Goal: Task Accomplishment & Management: Use online tool/utility

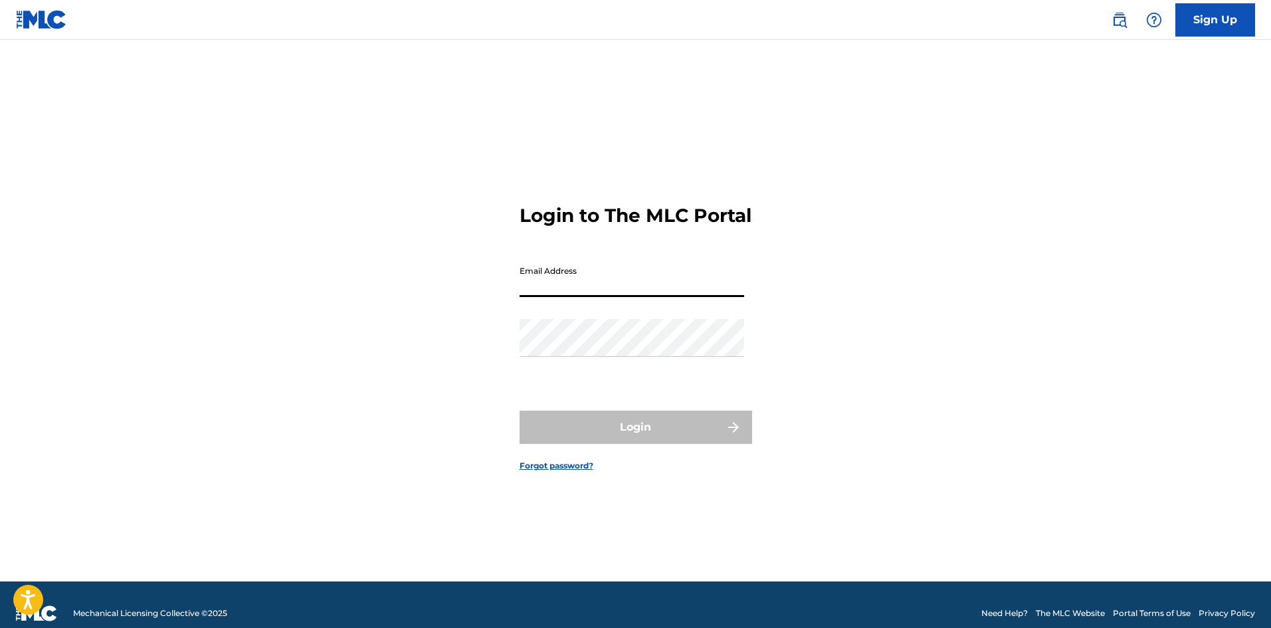
click at [662, 297] on input "Email Address" at bounding box center [631, 278] width 225 height 38
type input "[EMAIL_ADDRESS][DOMAIN_NAME]"
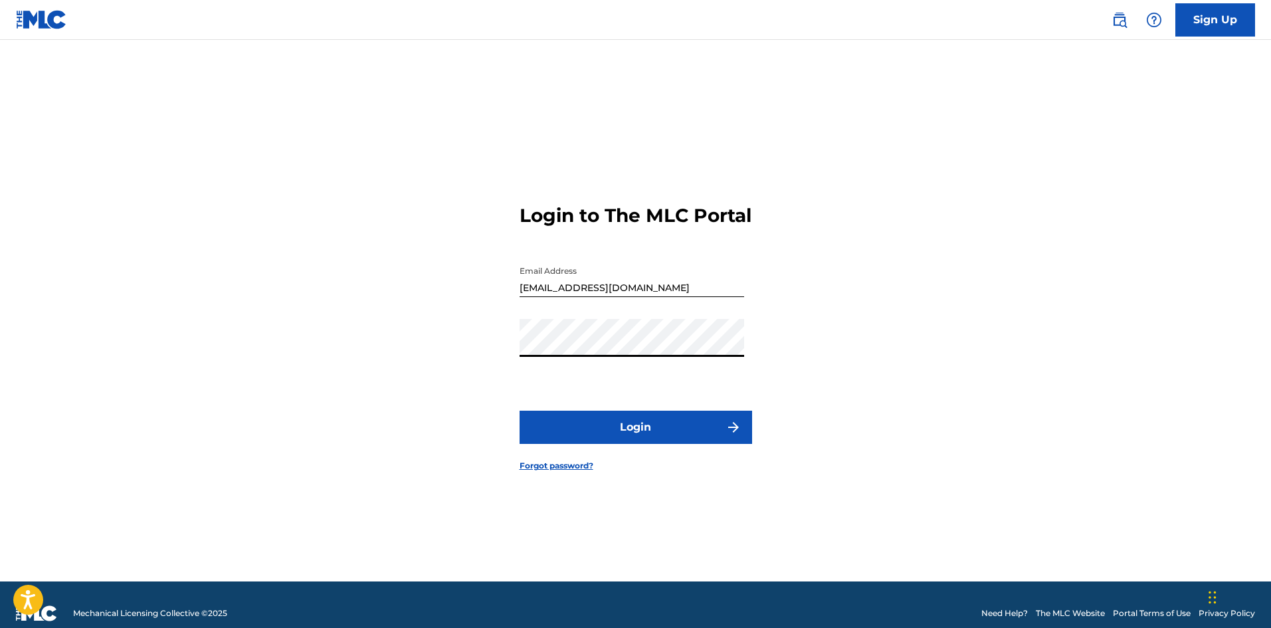
click at [519, 411] on button "Login" at bounding box center [635, 427] width 232 height 33
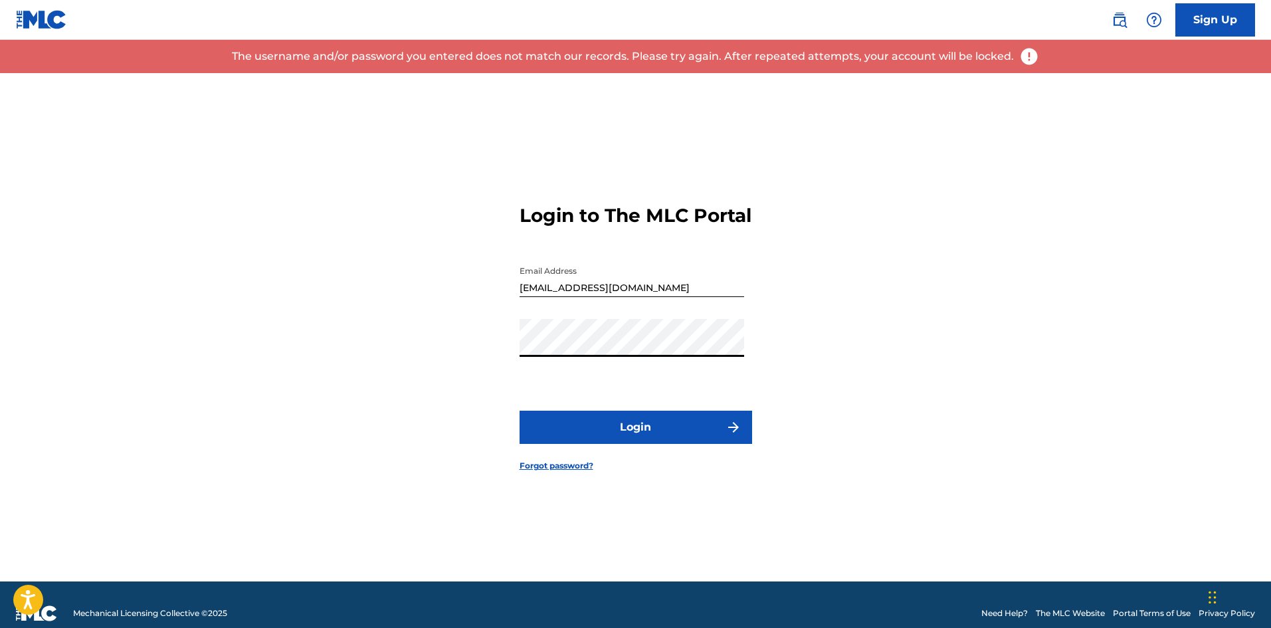
click at [519, 411] on button "Login" at bounding box center [635, 427] width 232 height 33
click at [417, 349] on div "Login to The MLC Portal Email Address [EMAIL_ADDRESS][DOMAIN_NAME] Password Log…" at bounding box center [636, 327] width 930 height 508
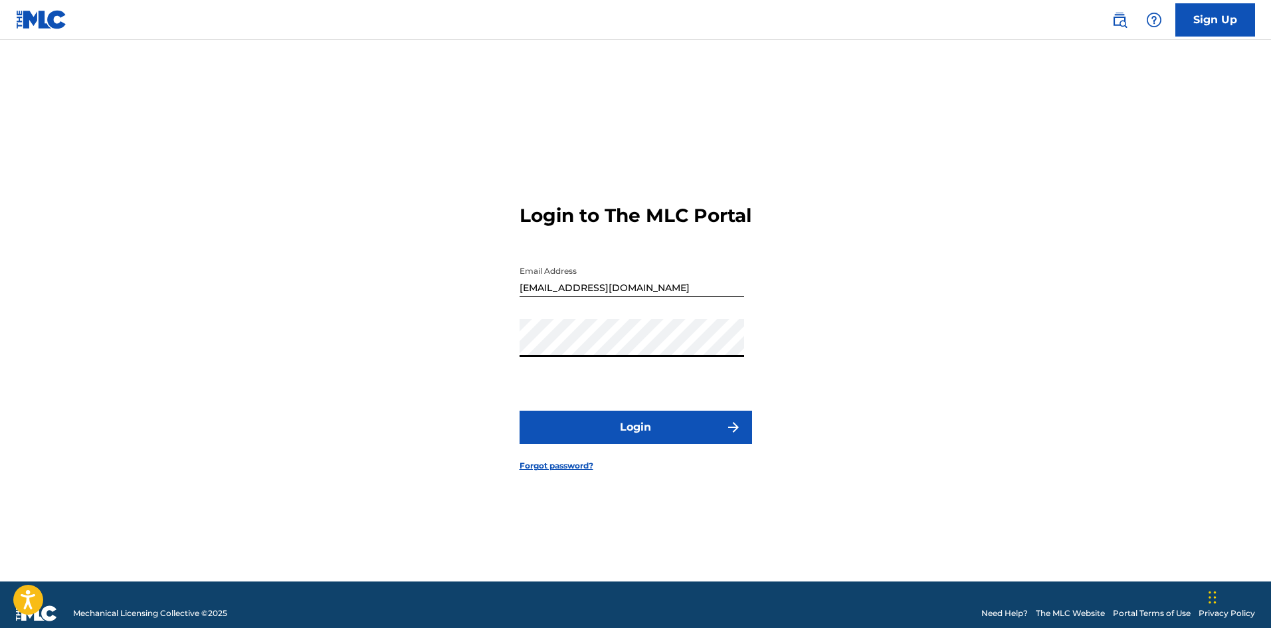
click at [519, 411] on button "Login" at bounding box center [635, 427] width 232 height 33
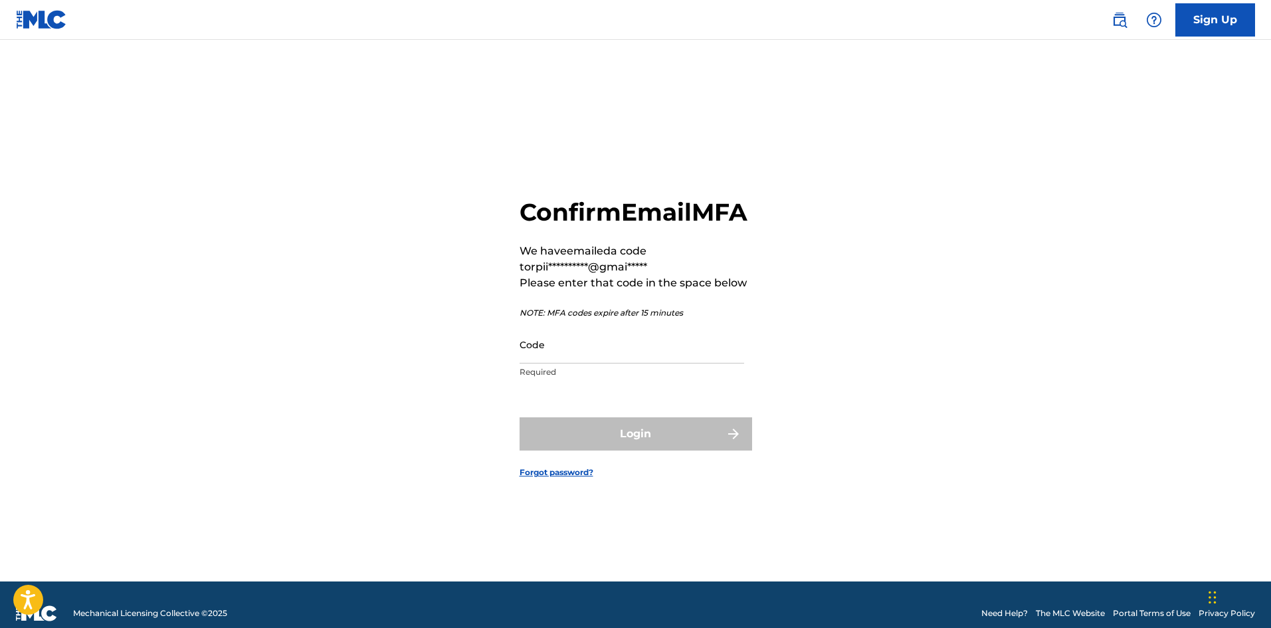
click at [571, 363] on input "Code" at bounding box center [631, 344] width 225 height 38
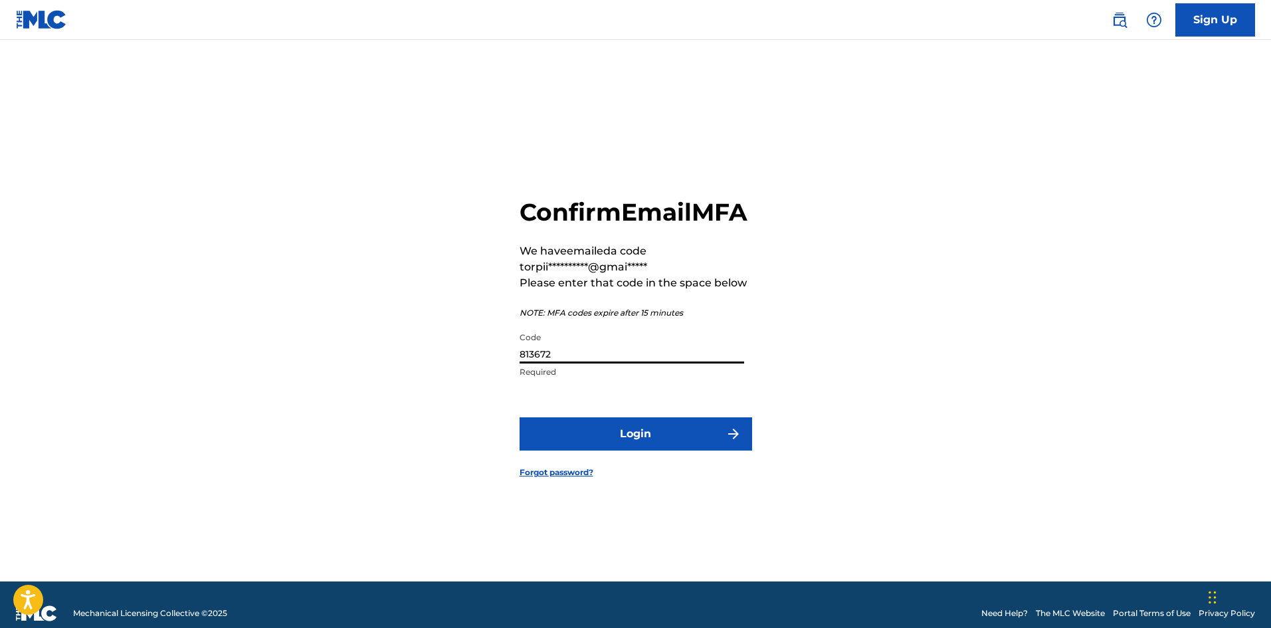
type input "813672"
click at [610, 450] on button "Login" at bounding box center [635, 433] width 232 height 33
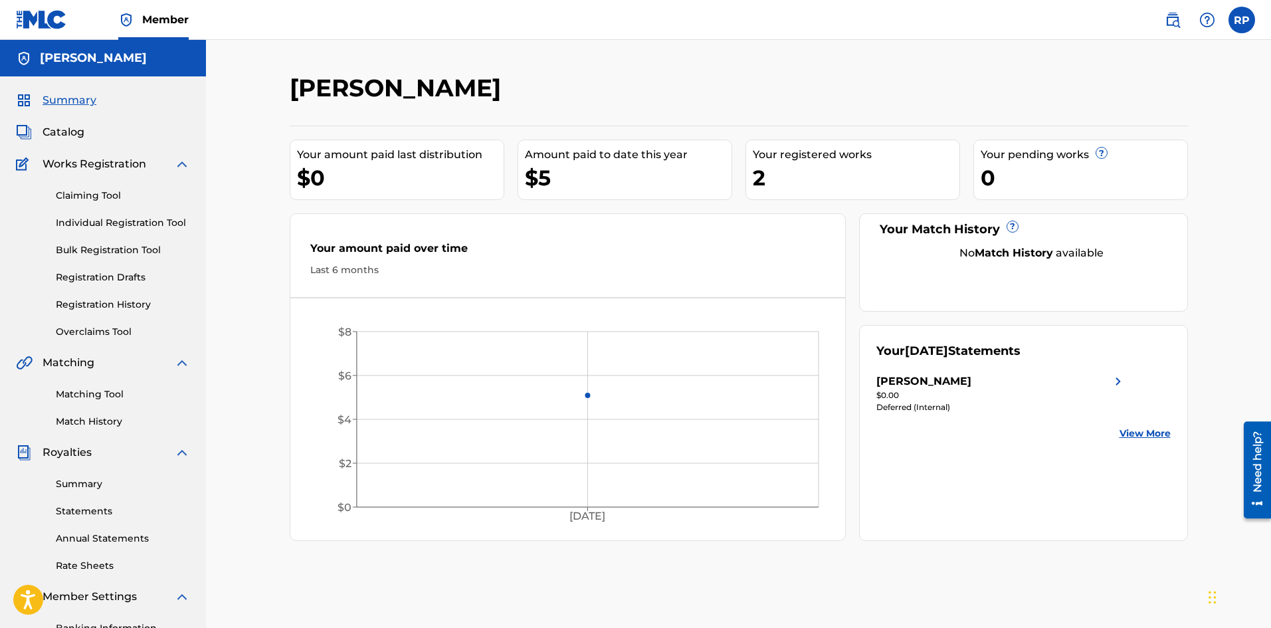
click at [98, 193] on link "Claiming Tool" at bounding box center [123, 196] width 134 height 14
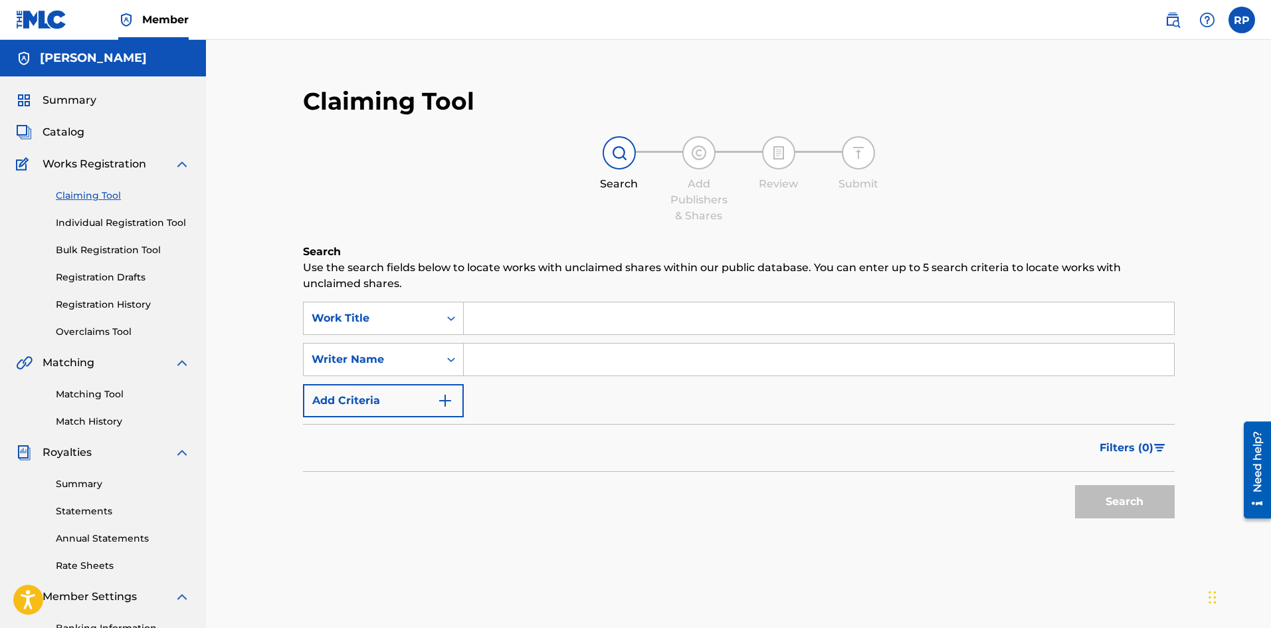
click at [513, 360] on input "Search Form" at bounding box center [819, 359] width 710 height 32
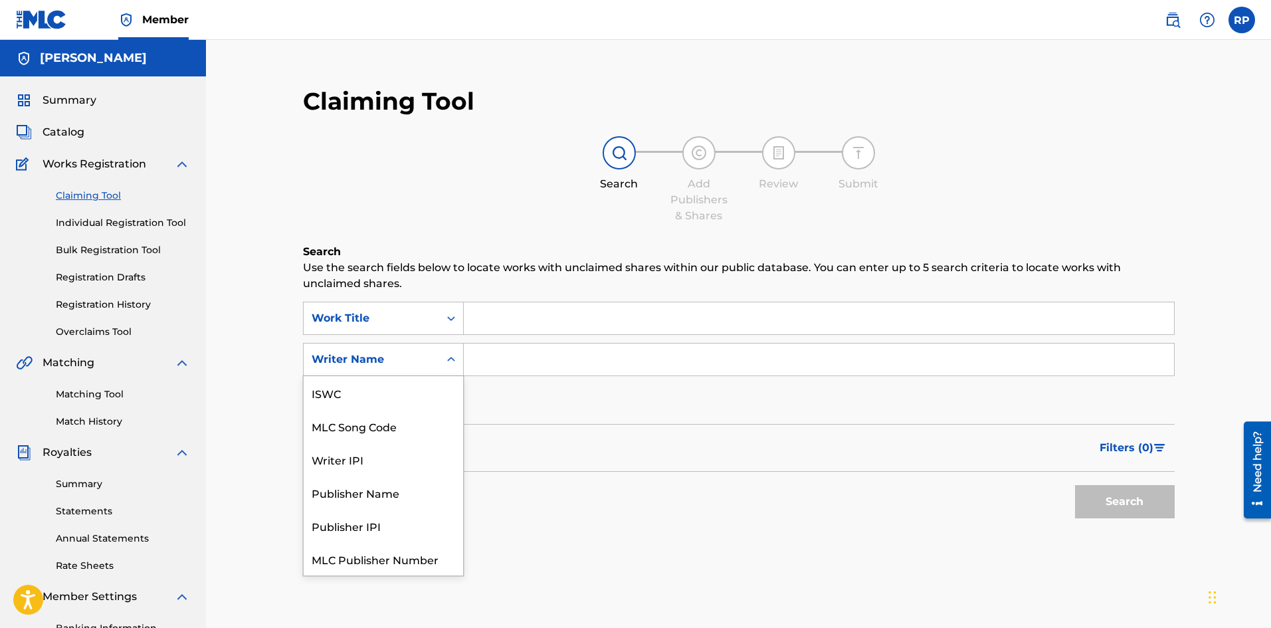
click at [444, 357] on div "Search Form" at bounding box center [451, 359] width 24 height 24
click at [383, 425] on div "Writer IPI" at bounding box center [383, 425] width 159 height 33
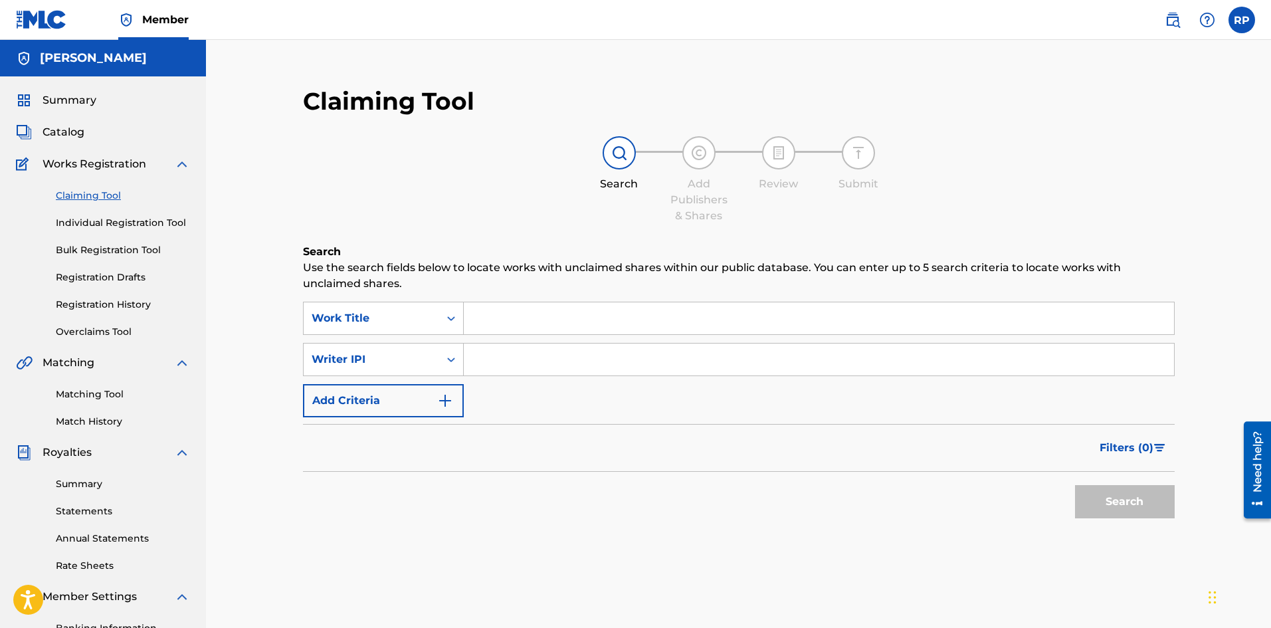
click at [511, 351] on input "Search Form" at bounding box center [819, 359] width 710 height 32
paste input "485276126"
type input "485276126"
click at [1112, 497] on button "Search" at bounding box center [1125, 501] width 100 height 33
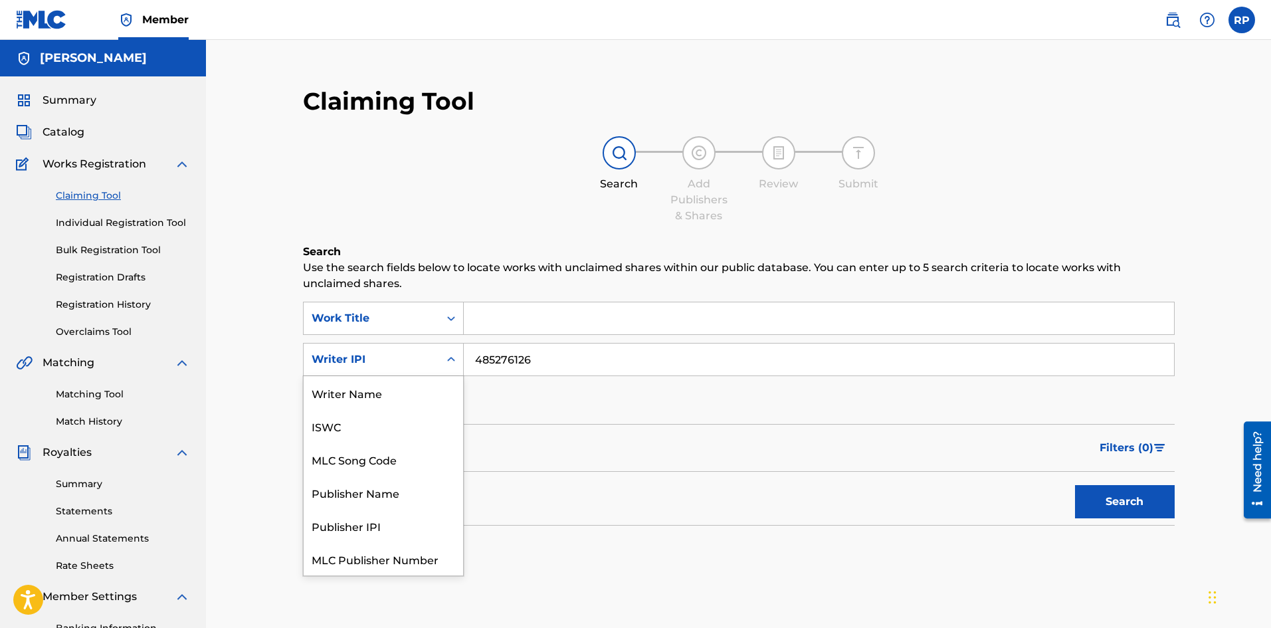
click at [448, 353] on icon "Search Form" at bounding box center [450, 359] width 13 height 13
click at [405, 399] on div "Writer Name" at bounding box center [383, 392] width 159 height 33
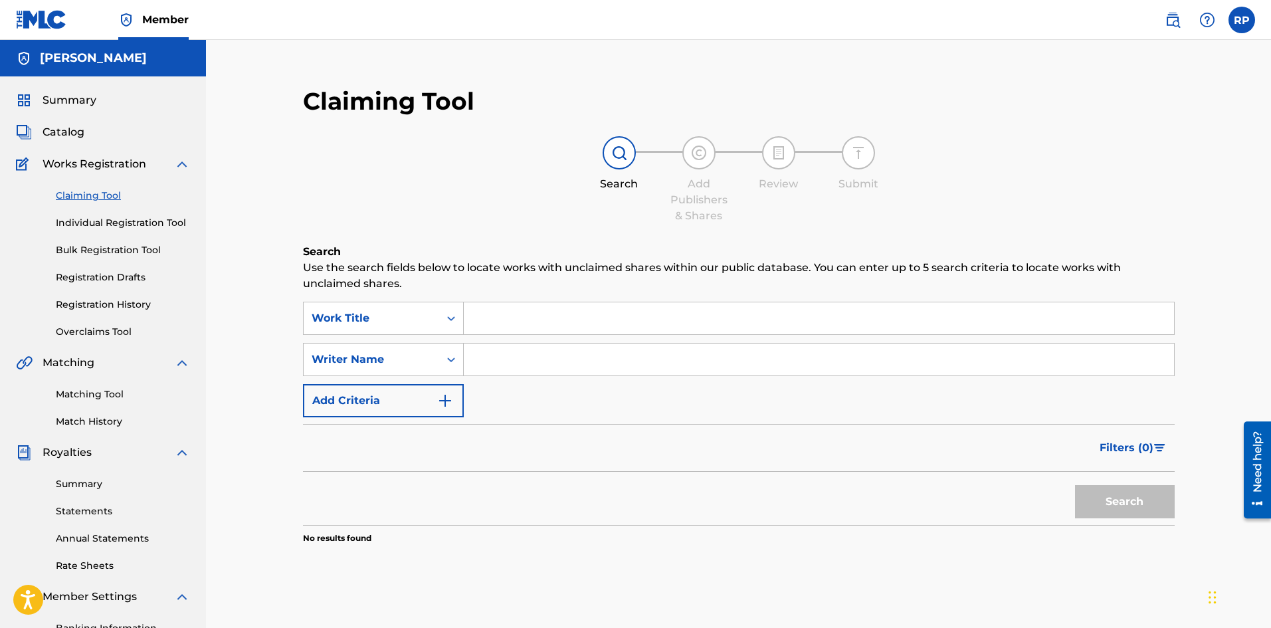
click at [517, 363] on input "Search Form" at bounding box center [819, 359] width 710 height 32
click at [517, 363] on input "[PERSON_NAME]" at bounding box center [819, 359] width 710 height 32
click at [632, 359] on input "[PERSON_NAME]" at bounding box center [819, 359] width 710 height 32
click at [1091, 503] on button "Search" at bounding box center [1125, 501] width 100 height 33
drag, startPoint x: 631, startPoint y: 362, endPoint x: 606, endPoint y: 377, distance: 29.5
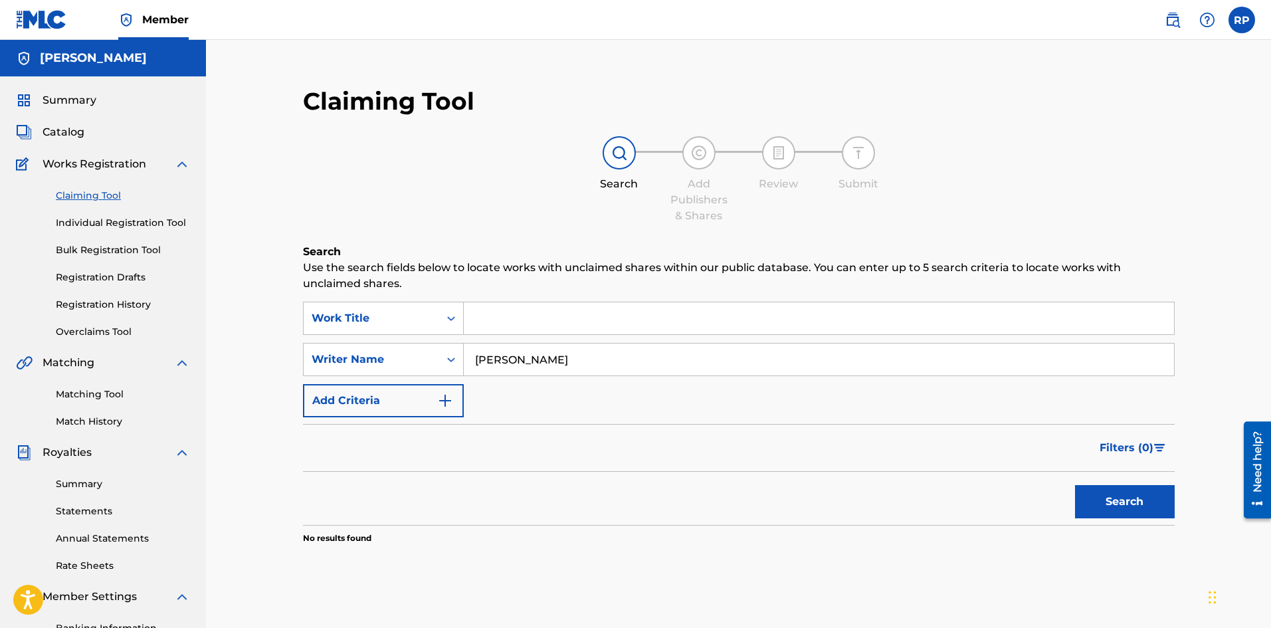
click at [606, 377] on div "SearchWithCriteriabead1fb1-f868-4ad0-9cec-c8dfe42d04c6 Work Title SearchWithCri…" at bounding box center [739, 360] width 872 height 116
type input "[PERSON_NAME]"
click at [1115, 502] on button "Search" at bounding box center [1125, 501] width 100 height 33
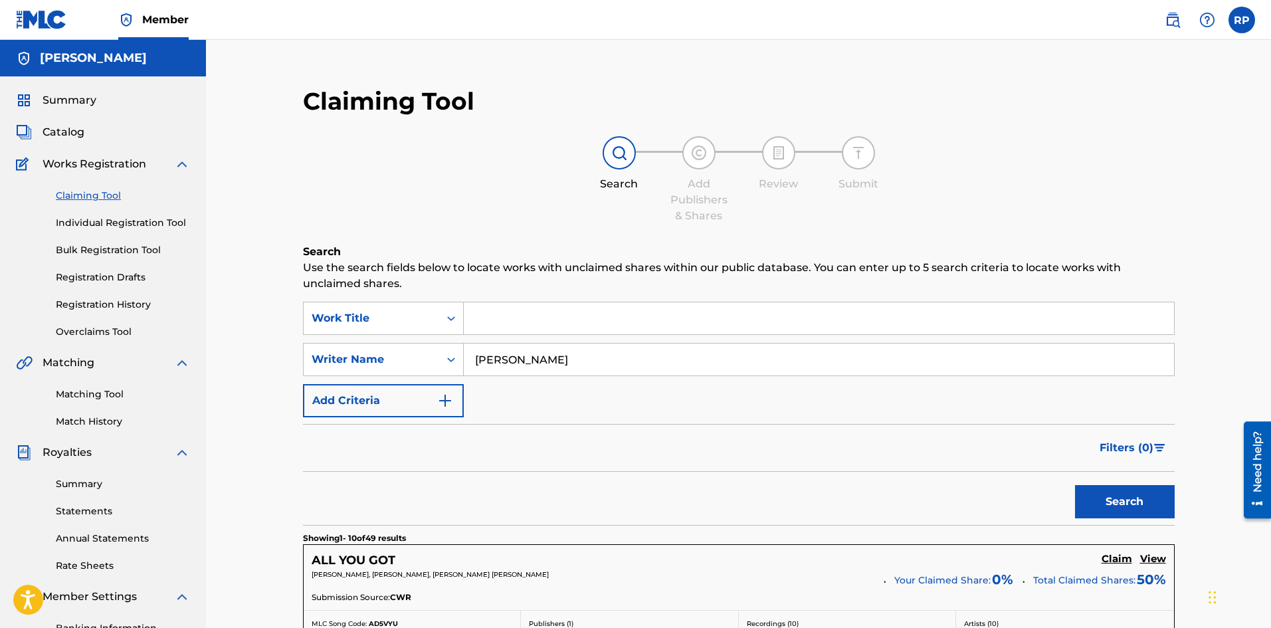
drag, startPoint x: 634, startPoint y: 357, endPoint x: 478, endPoint y: 360, distance: 155.5
click at [478, 360] on input "[PERSON_NAME]" at bounding box center [819, 359] width 710 height 32
click at [423, 359] on div "Writer Name" at bounding box center [372, 359] width 120 height 16
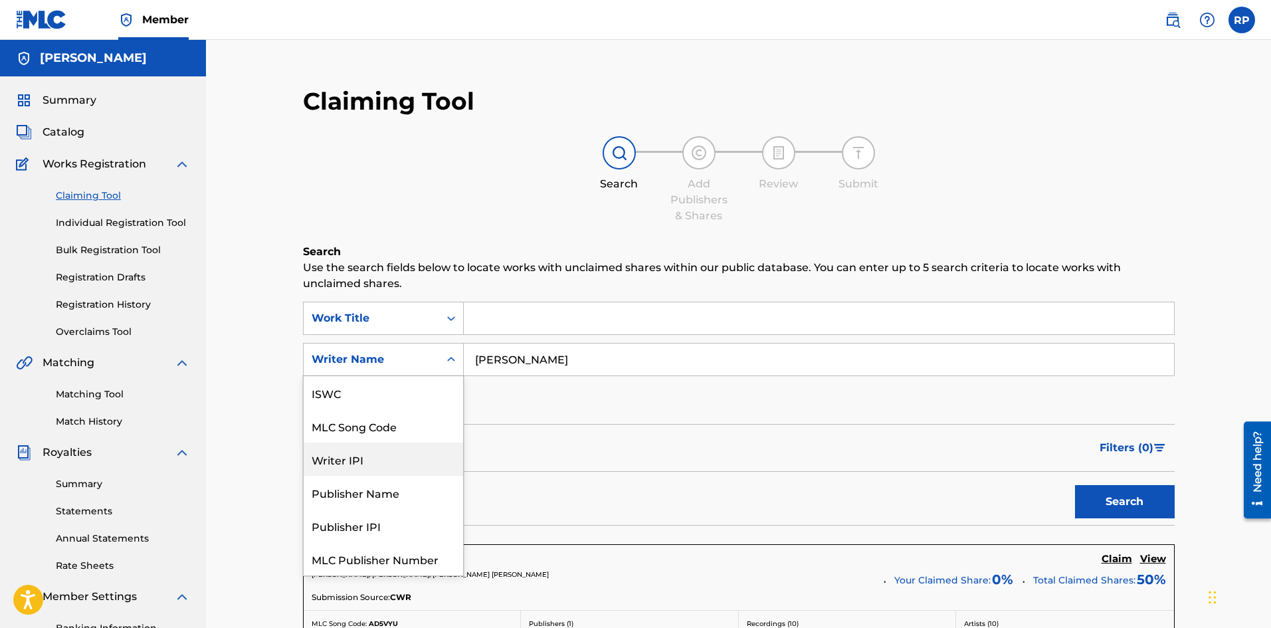
click at [420, 462] on div "Writer IPI" at bounding box center [383, 458] width 159 height 33
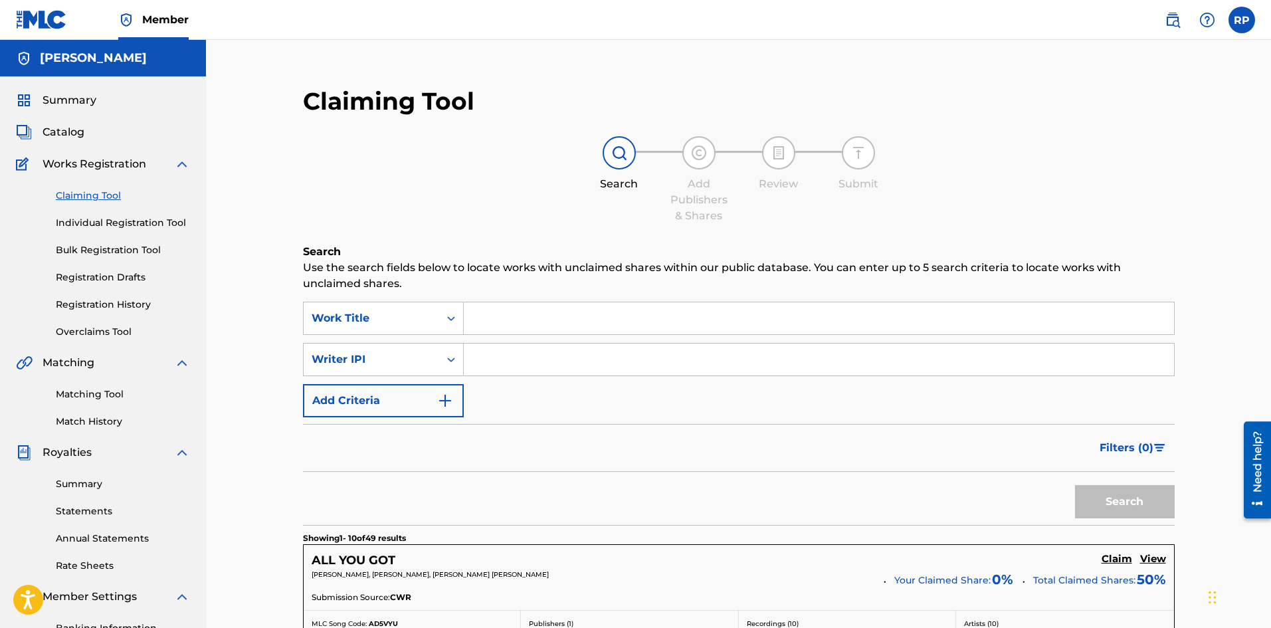
click at [498, 357] on input "Search Form" at bounding box center [819, 359] width 710 height 32
paste input "1697074"
type input "1697074"
click at [1156, 499] on button "Search" at bounding box center [1125, 501] width 100 height 33
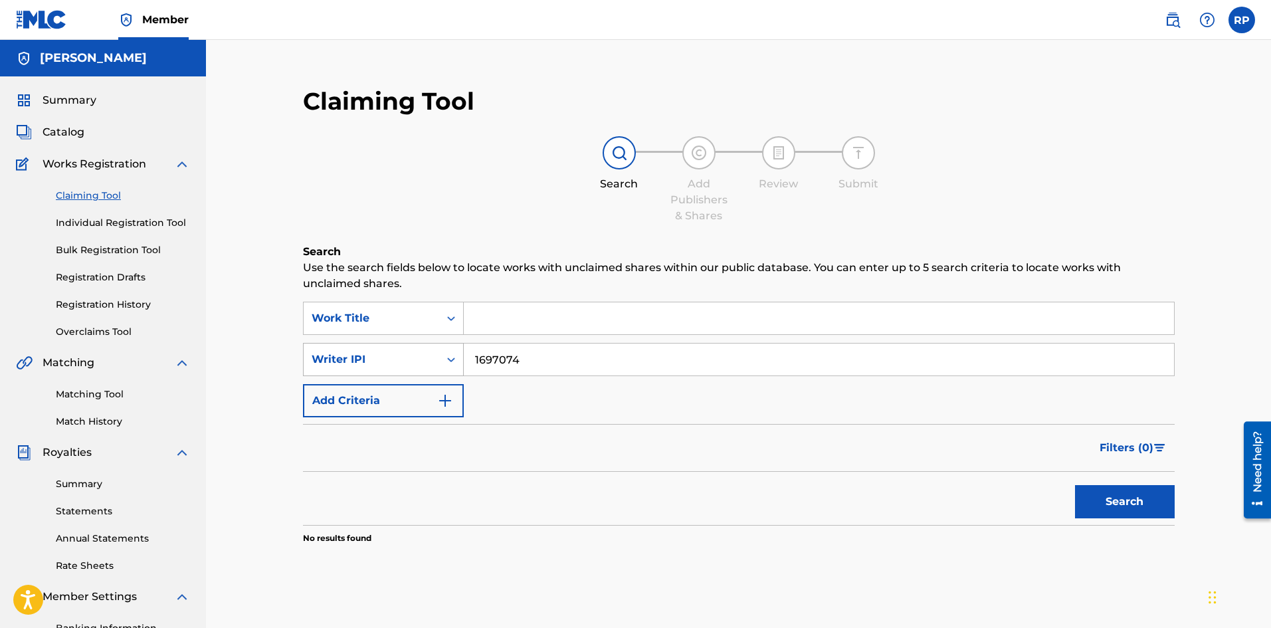
drag, startPoint x: 530, startPoint y: 364, endPoint x: 433, endPoint y: 355, distance: 97.4
click at [433, 355] on div "SearchWithCriteriac63e4597-da0f-453f-acba-d115b142a163 Writer IPI 1697074" at bounding box center [739, 359] width 872 height 33
click at [252, 219] on div "Claiming Tool Search Add Publishers & Shares Review Submit Search Use the searc…" at bounding box center [738, 400] width 1065 height 720
click at [448, 400] on img "Search Form" at bounding box center [445, 401] width 16 height 16
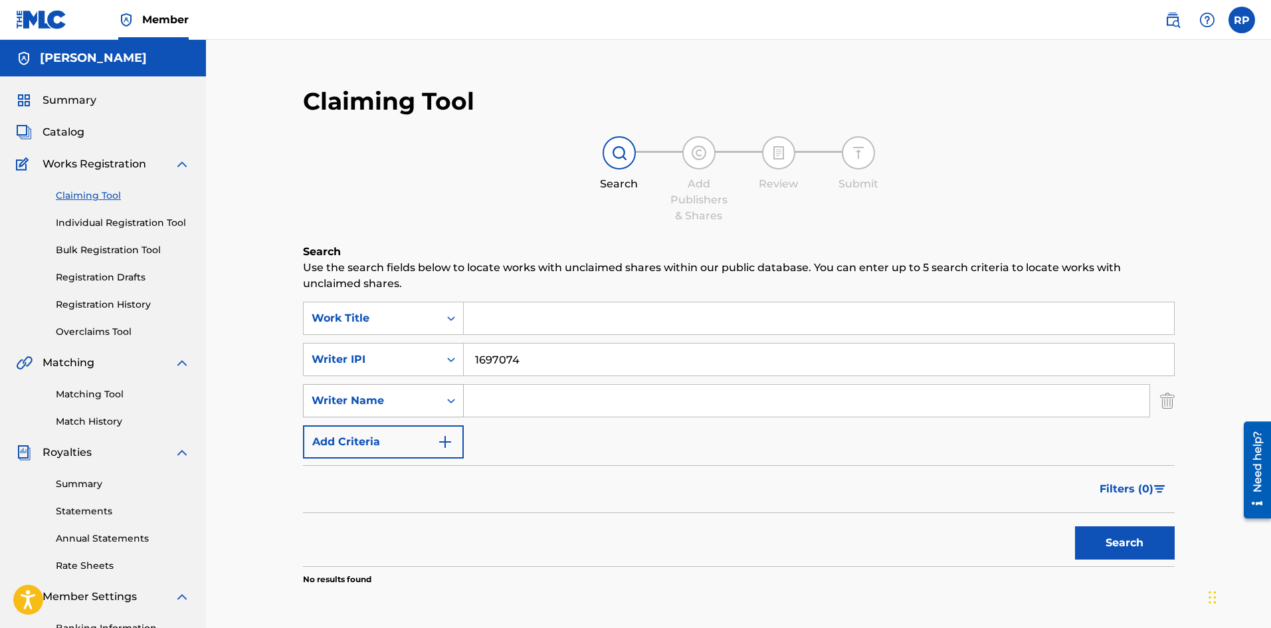
click at [449, 401] on icon "Search Form" at bounding box center [451, 401] width 8 height 5
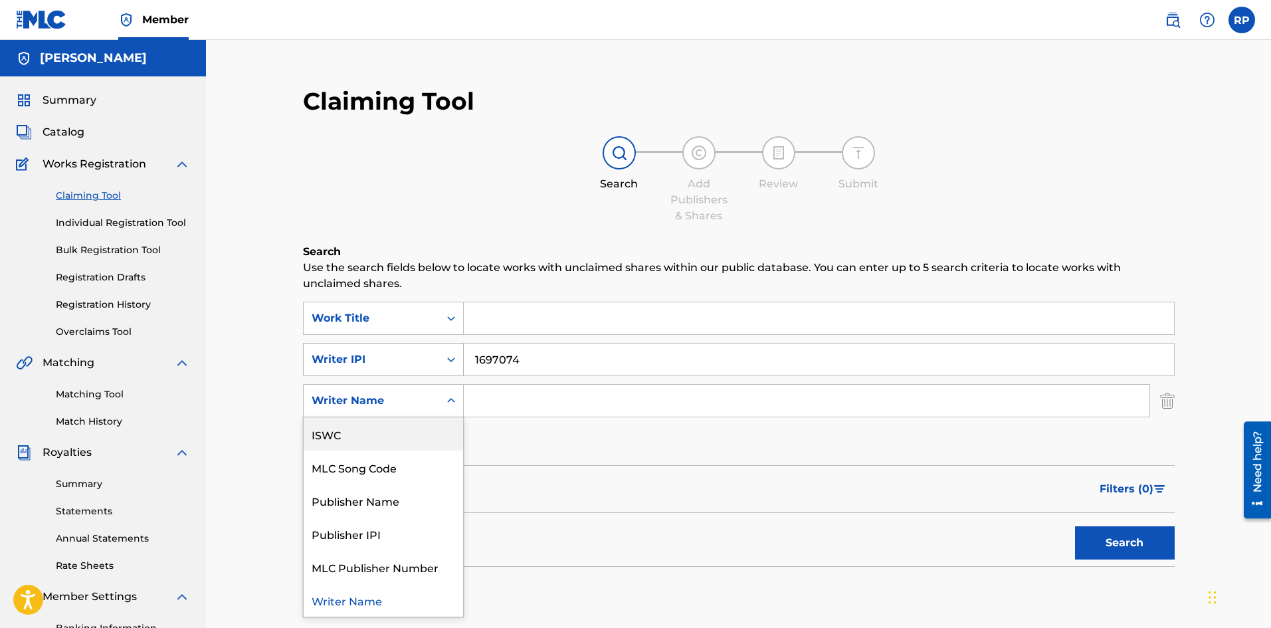
click at [425, 348] on div "Writer IPI" at bounding box center [372, 359] width 136 height 25
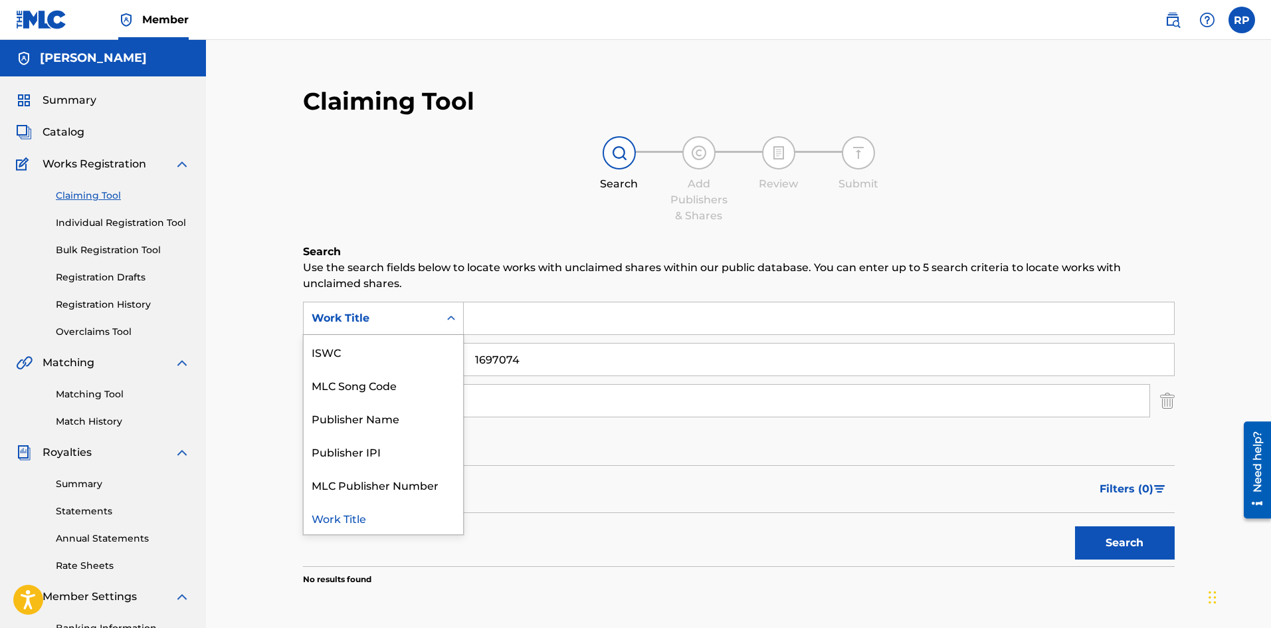
click at [446, 314] on icon "Search Form" at bounding box center [450, 318] width 13 height 13
click at [451, 317] on icon "Search Form" at bounding box center [450, 318] width 13 height 13
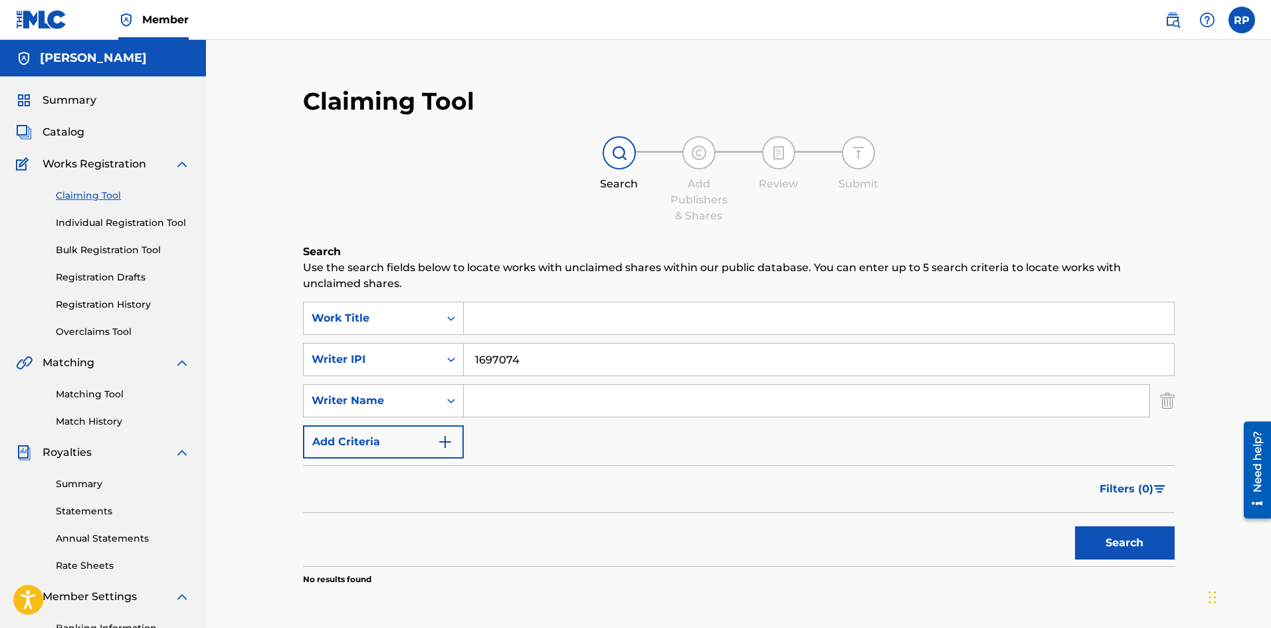
click at [352, 191] on div "Search Add Publishers & Shares Review Submit" at bounding box center [739, 180] width 872 height 88
click at [122, 223] on link "Individual Registration Tool" at bounding box center [123, 223] width 134 height 14
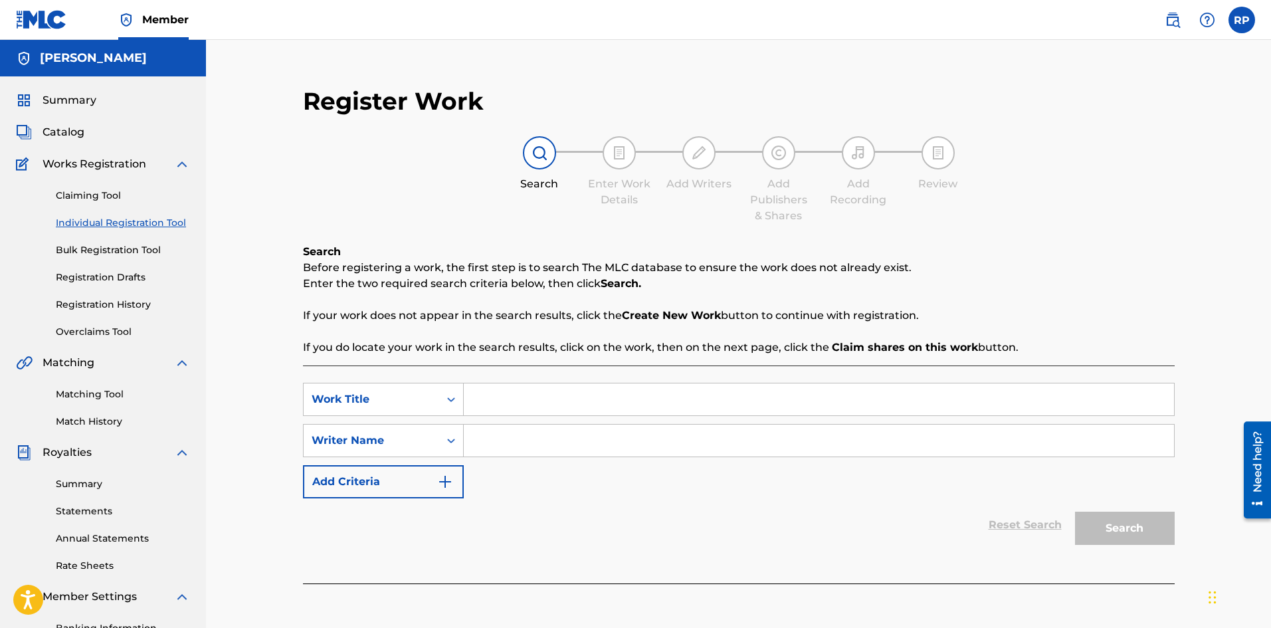
click at [98, 329] on link "Overclaims Tool" at bounding box center [123, 332] width 134 height 14
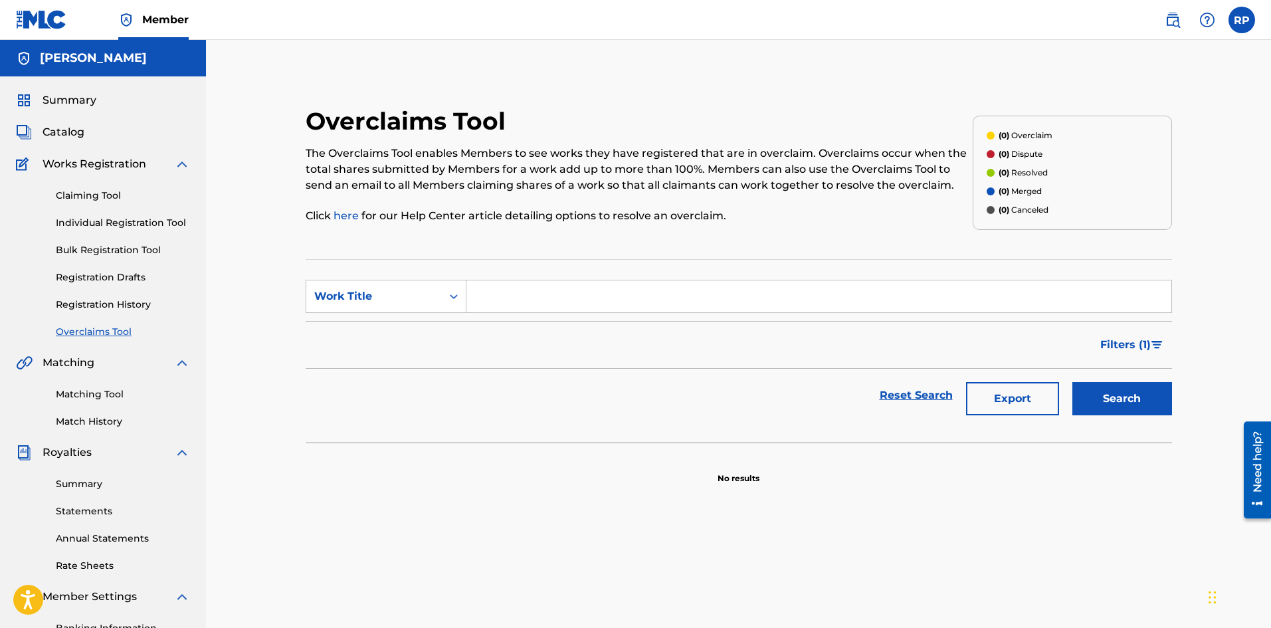
click at [109, 305] on link "Registration History" at bounding box center [123, 305] width 134 height 14
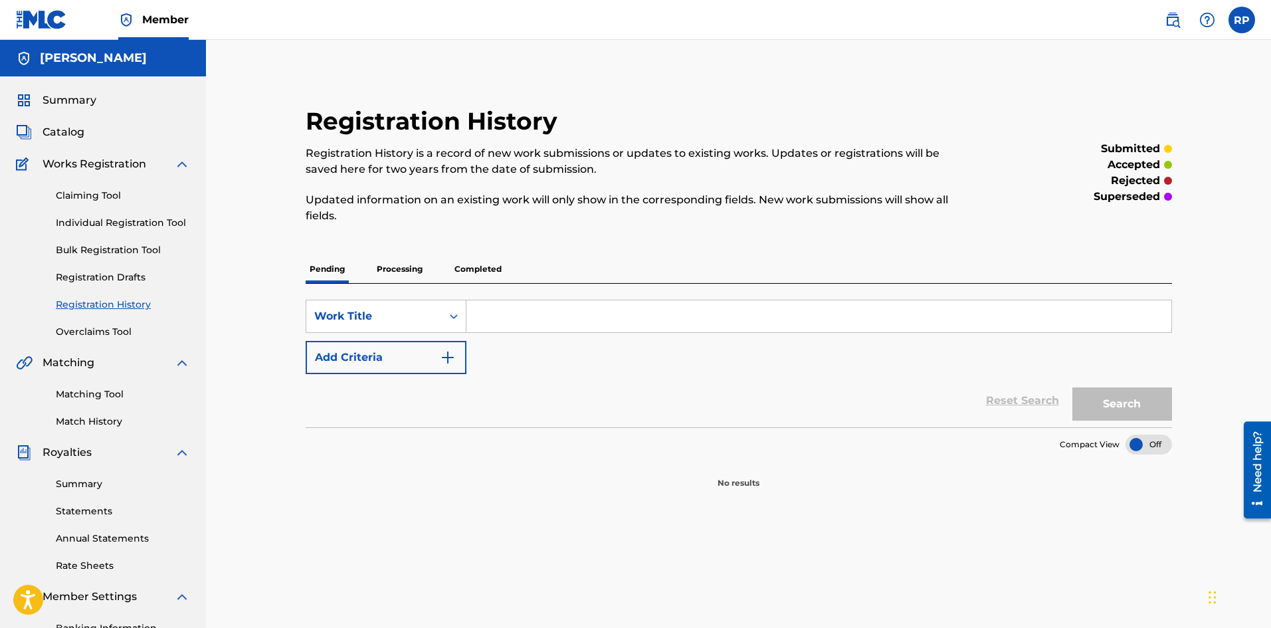
click at [103, 196] on link "Claiming Tool" at bounding box center [123, 196] width 134 height 14
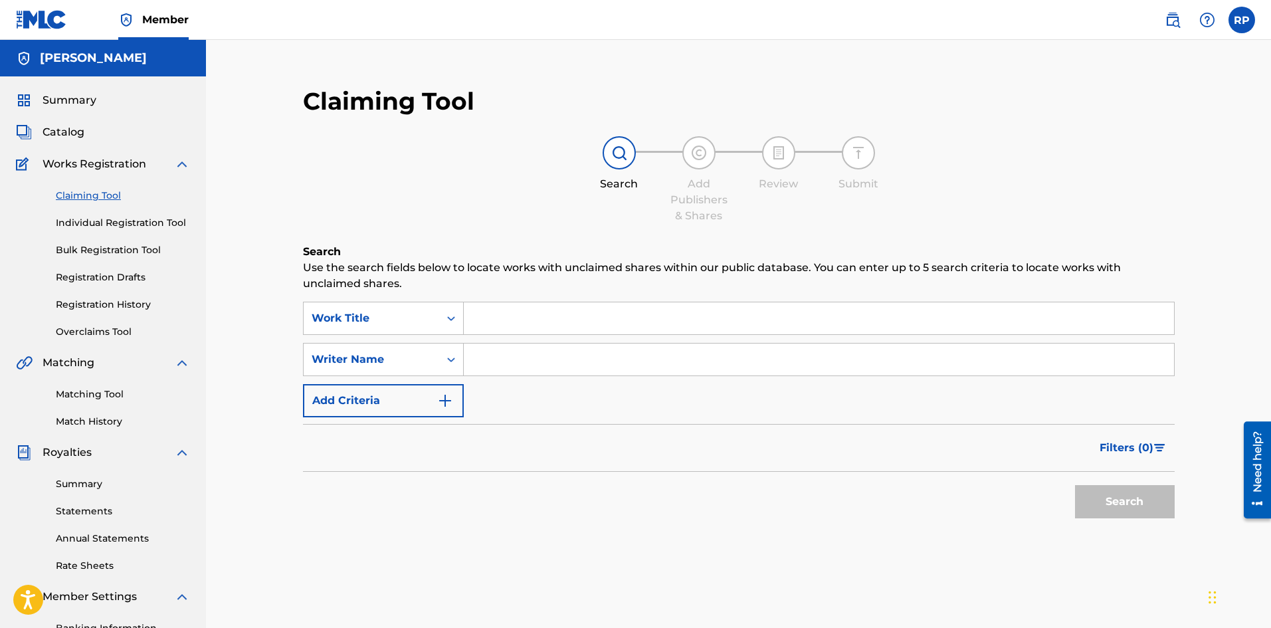
click at [511, 363] on input "Search Form" at bounding box center [819, 359] width 710 height 32
type input "2MuchBTP"
click at [1107, 506] on button "Search" at bounding box center [1125, 501] width 100 height 33
drag, startPoint x: 552, startPoint y: 364, endPoint x: 412, endPoint y: 357, distance: 140.3
click at [412, 357] on div "SearchWithCriteria999f1dc5-6045-4cbd-b51c-faee2a37a49a Writer Name 2MuchBTP" at bounding box center [739, 359] width 872 height 33
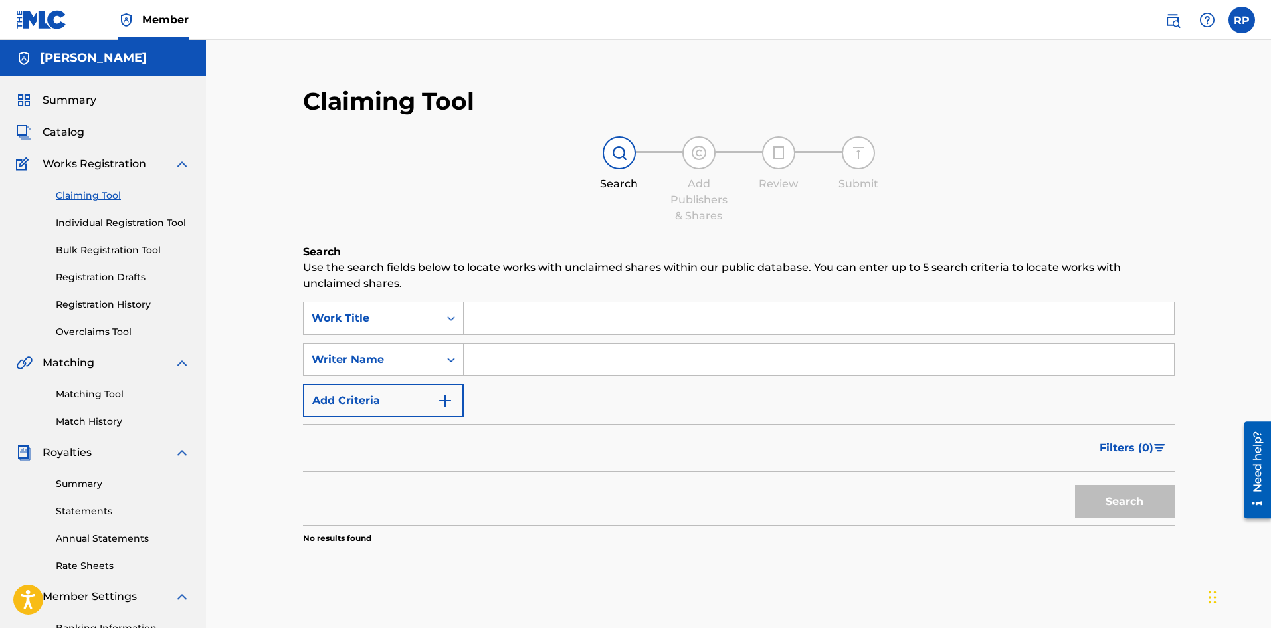
click at [491, 322] on input "Search Form" at bounding box center [819, 318] width 710 height 32
paste input "2MuchBTP"
type input "2MuchBTP"
click at [1111, 498] on button "Search" at bounding box center [1125, 501] width 100 height 33
drag, startPoint x: 583, startPoint y: 315, endPoint x: 353, endPoint y: 312, distance: 229.9
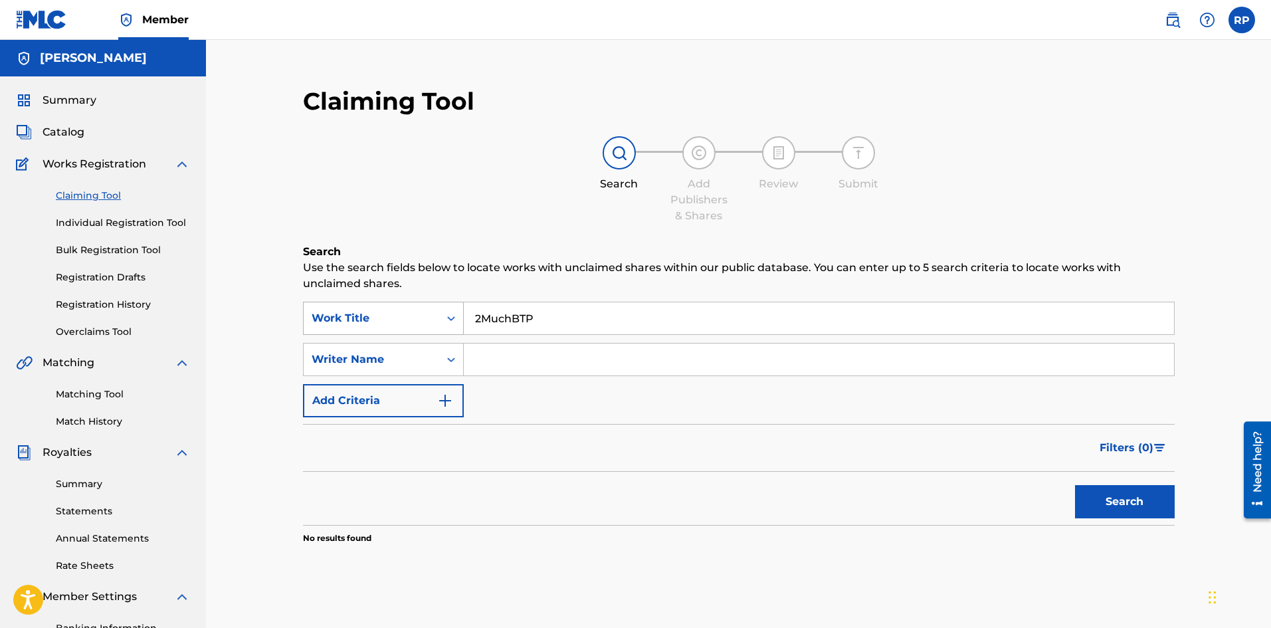
click at [353, 312] on div "SearchWithCriteriabead1fb1-f868-4ad0-9cec-c8dfe42d04c6 Work Title 2MuchBTP" at bounding box center [739, 318] width 872 height 33
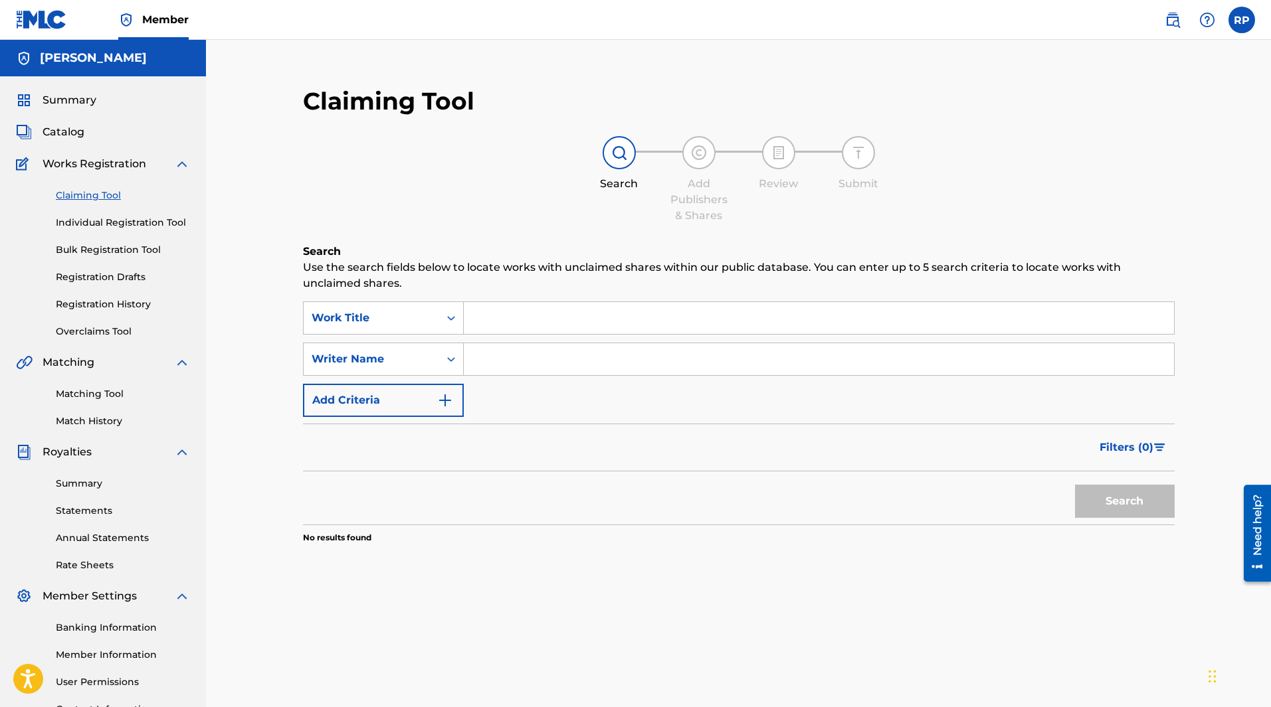
click at [493, 359] on input "Search Form" at bounding box center [819, 359] width 710 height 32
type input "p"
type input "[PERSON_NAME]"
click at [1075, 485] on button "Search" at bounding box center [1125, 501] width 100 height 33
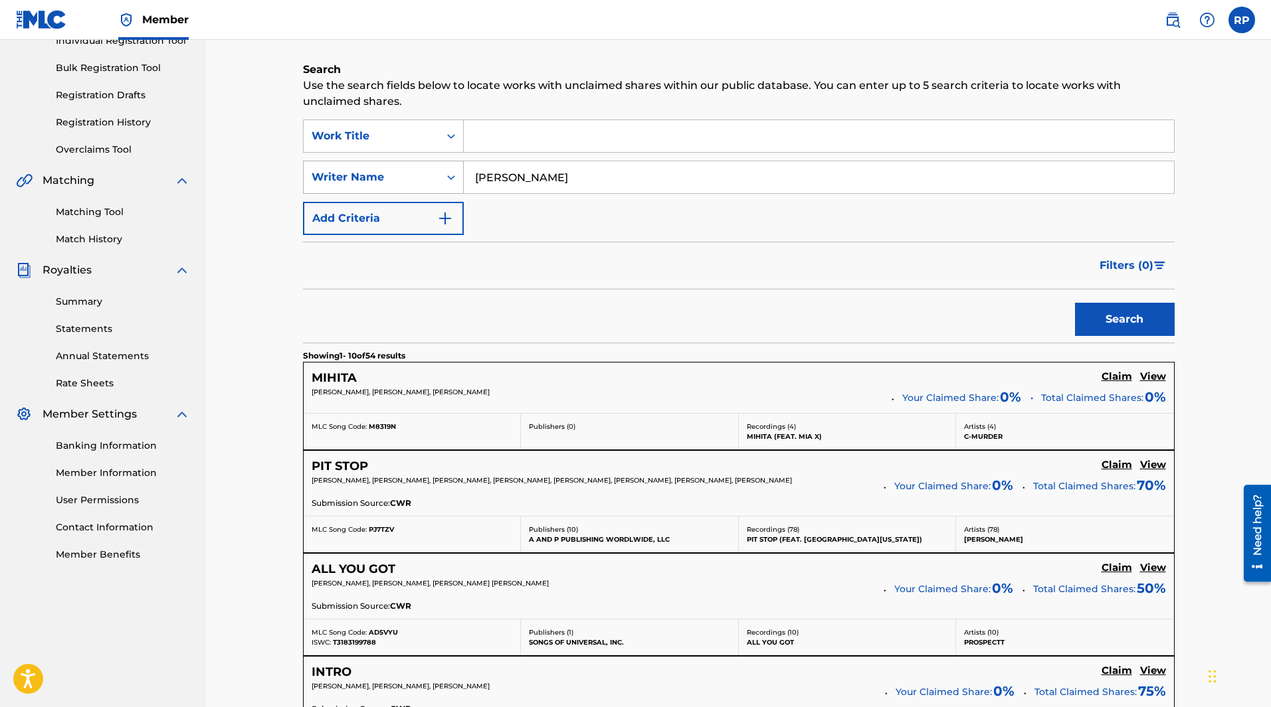
scroll to position [266, 0]
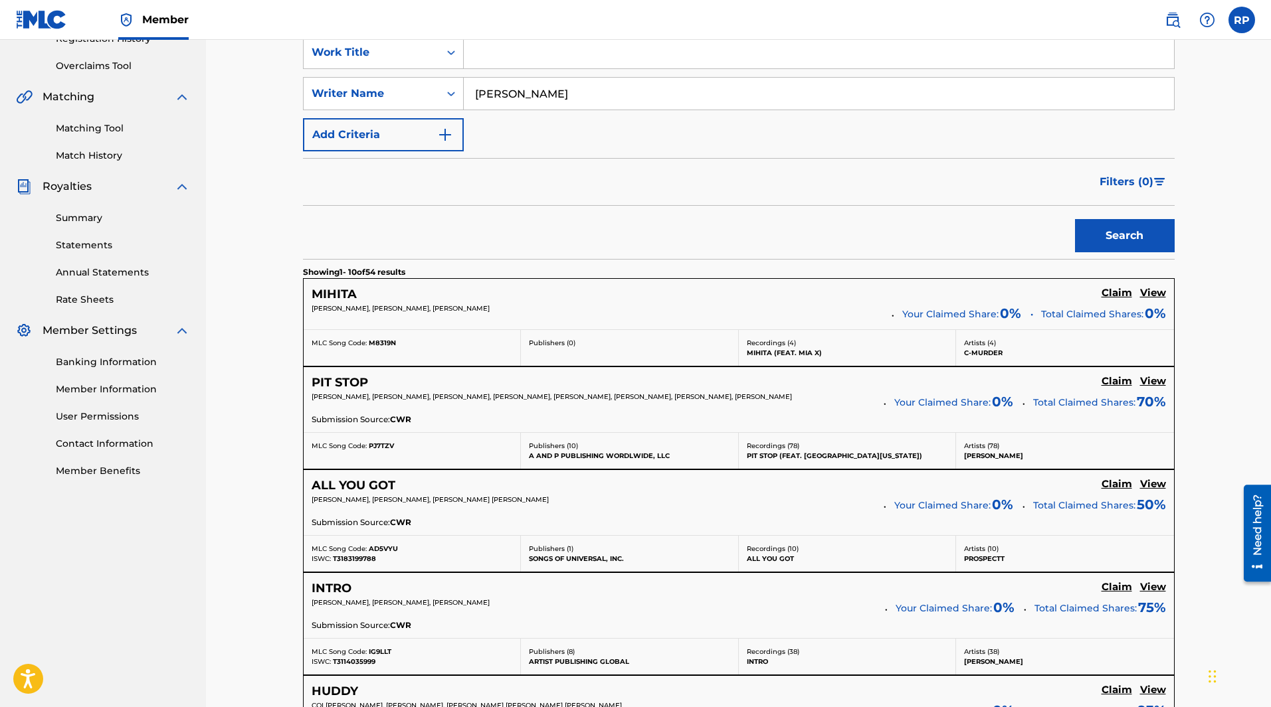
click at [1109, 291] on h5 "Claim" at bounding box center [1116, 293] width 31 height 13
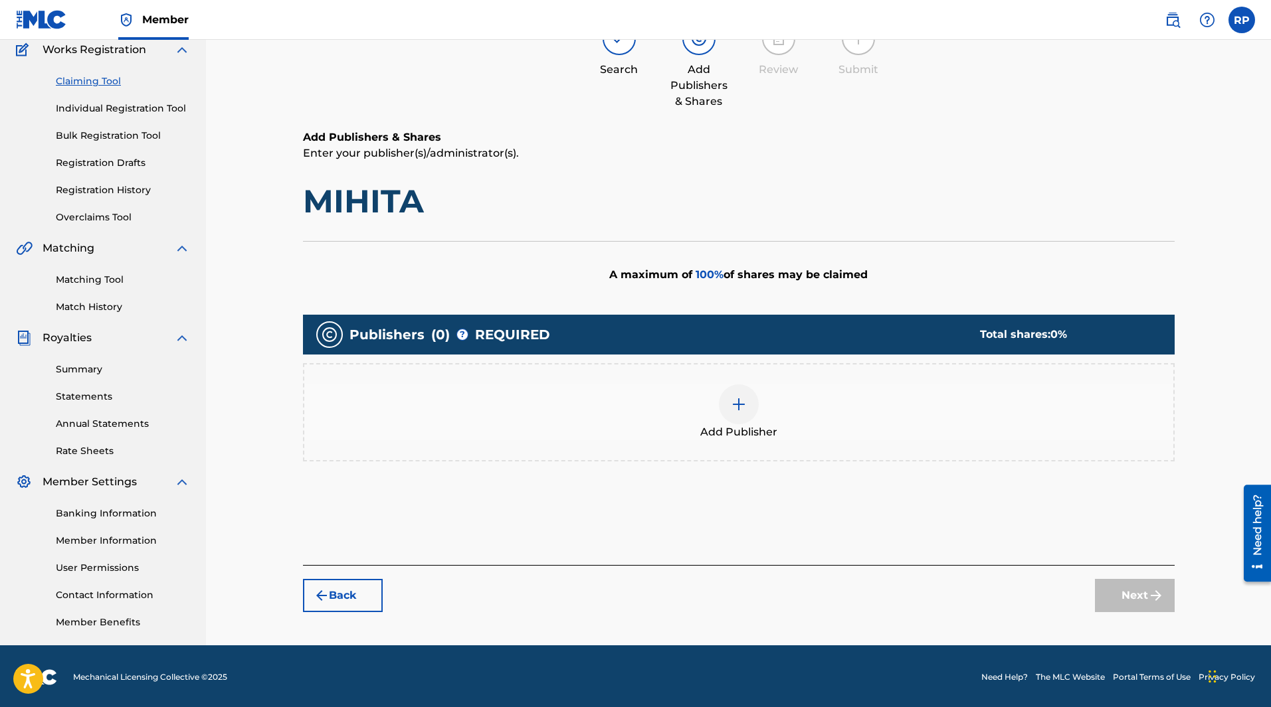
scroll to position [116, 0]
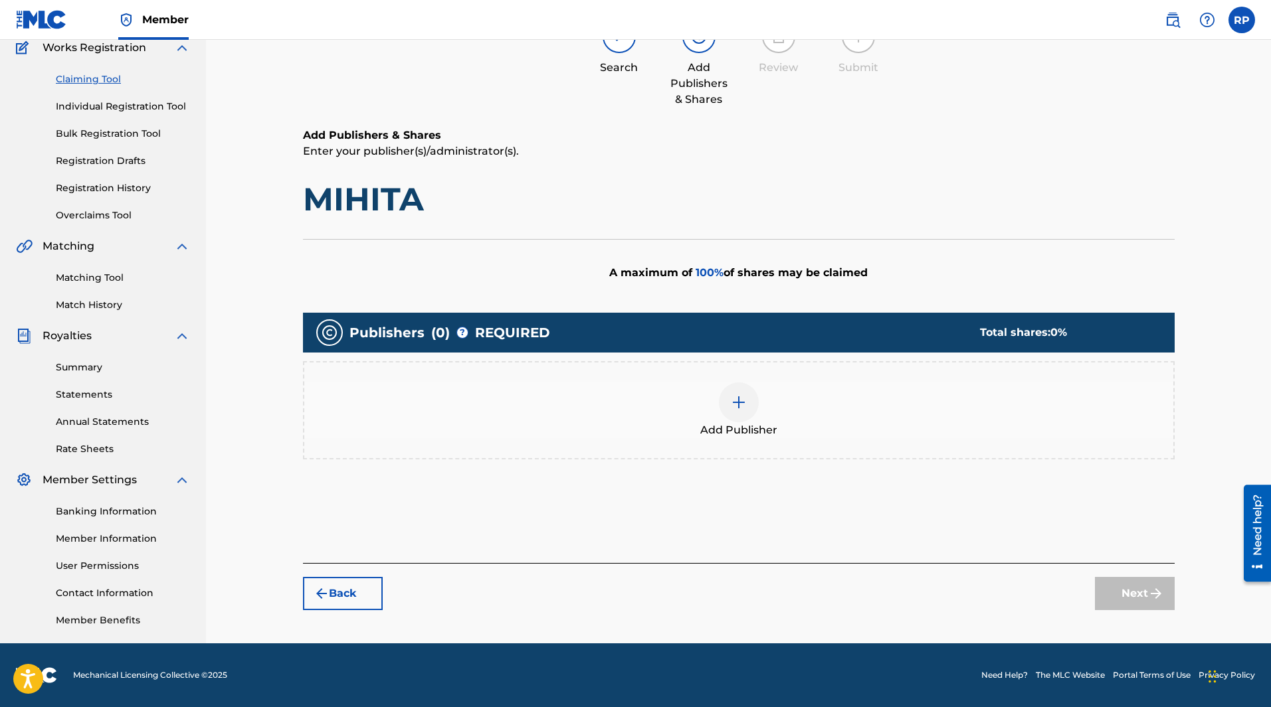
click at [743, 407] on img at bounding box center [739, 403] width 16 height 16
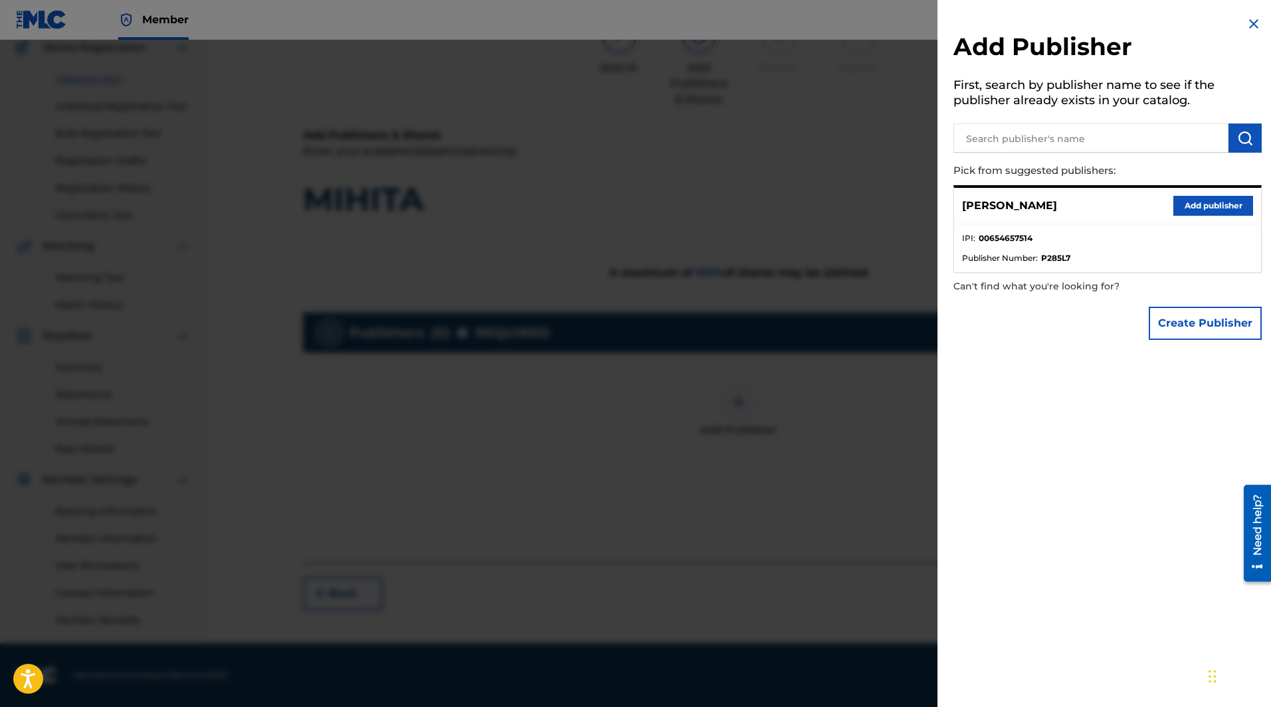
click at [1187, 199] on button "Add publisher" at bounding box center [1213, 206] width 80 height 20
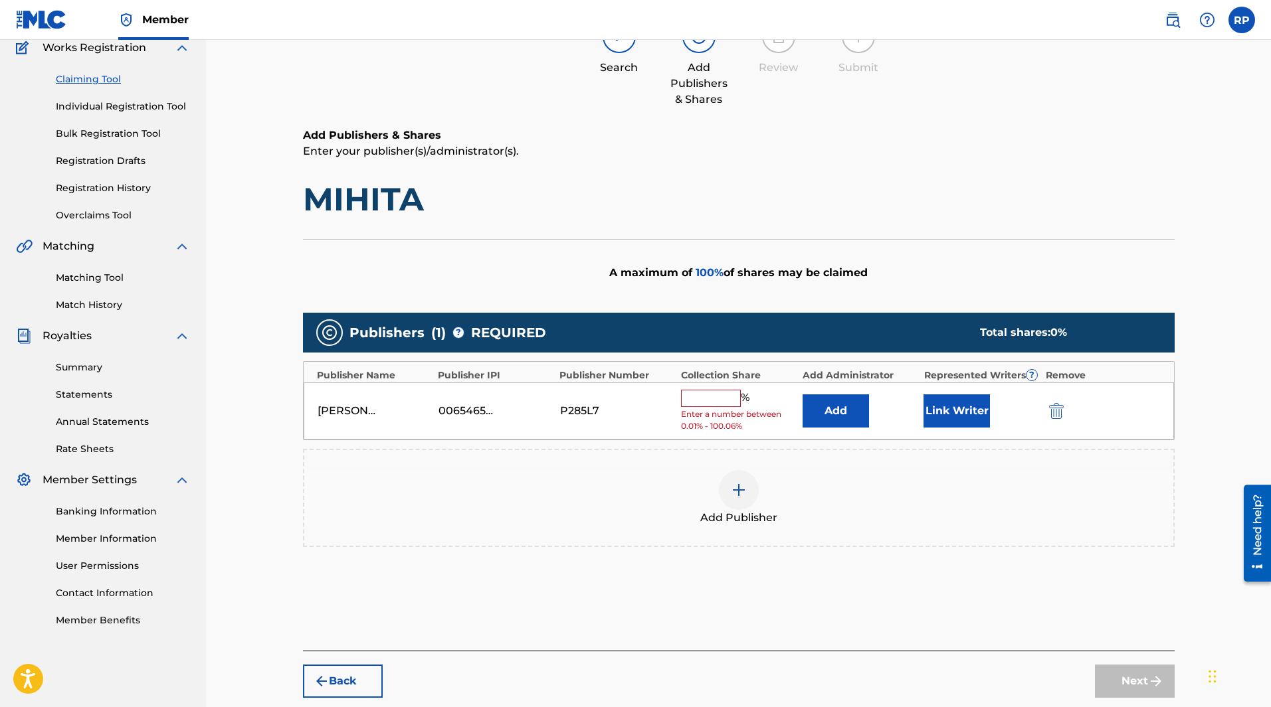
click at [713, 396] on input "text" at bounding box center [711, 398] width 60 height 17
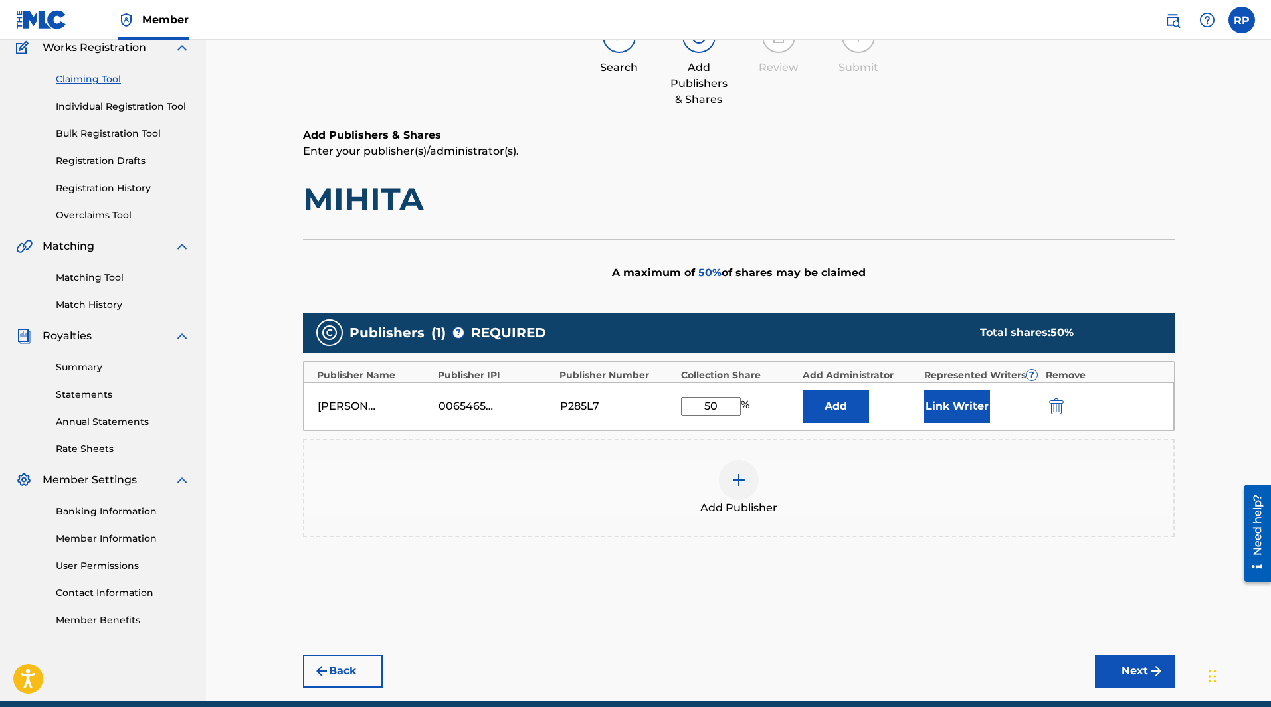
type input "50"
click at [1211, 313] on div "Claiming Tool Search Add Publishers & Shares Review Submit Add Publishers & Sha…" at bounding box center [738, 313] width 1065 height 778
click at [1063, 259] on div "A maximum of 50 % of shares may be claimed" at bounding box center [739, 272] width 872 height 67
click at [1037, 218] on h1 "MIHITA" at bounding box center [739, 199] width 872 height 40
click at [953, 409] on button "Link Writer" at bounding box center [956, 406] width 66 height 33
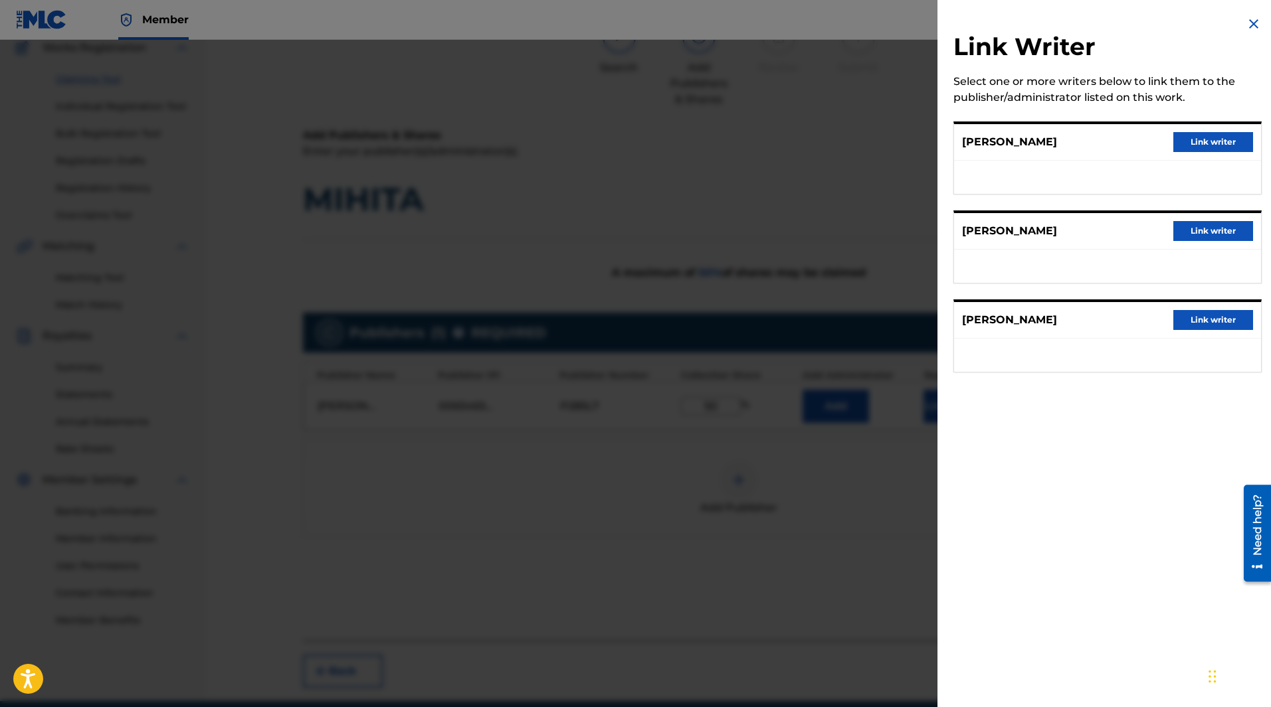
click at [1198, 317] on button "Link writer" at bounding box center [1213, 320] width 80 height 20
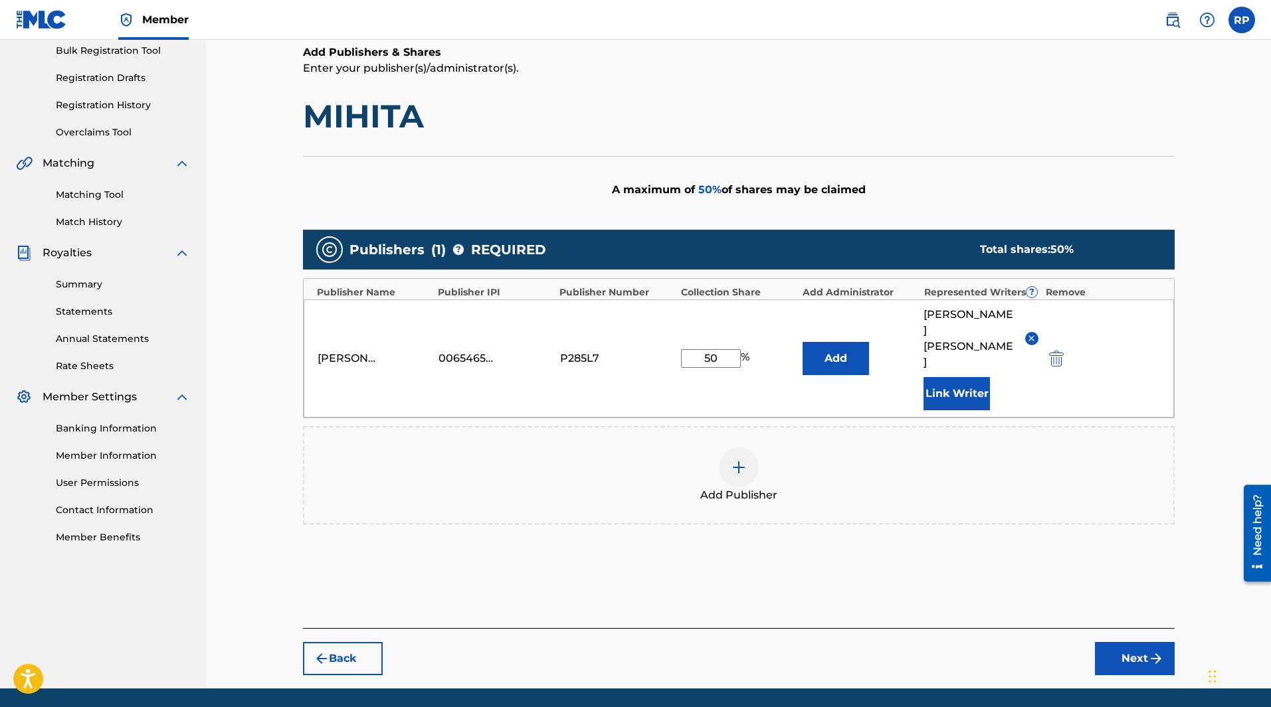
scroll to position [213, 0]
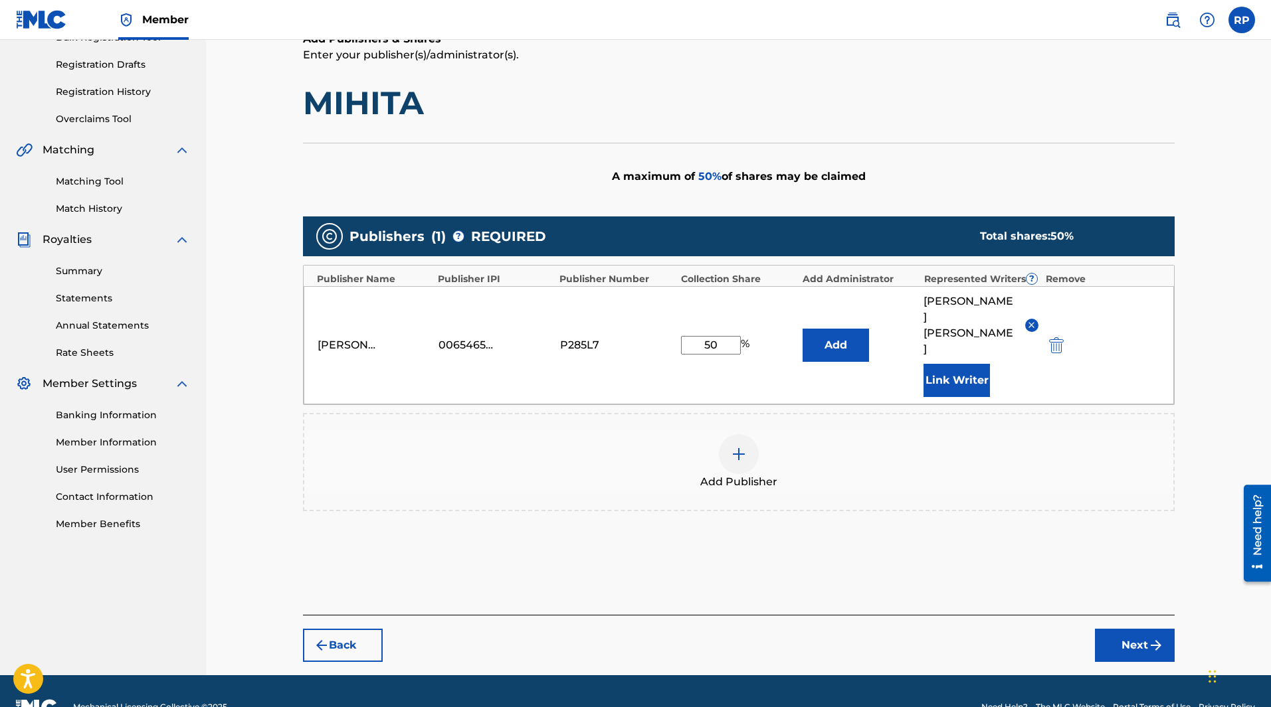
click at [1143, 627] on button "Next" at bounding box center [1135, 645] width 80 height 33
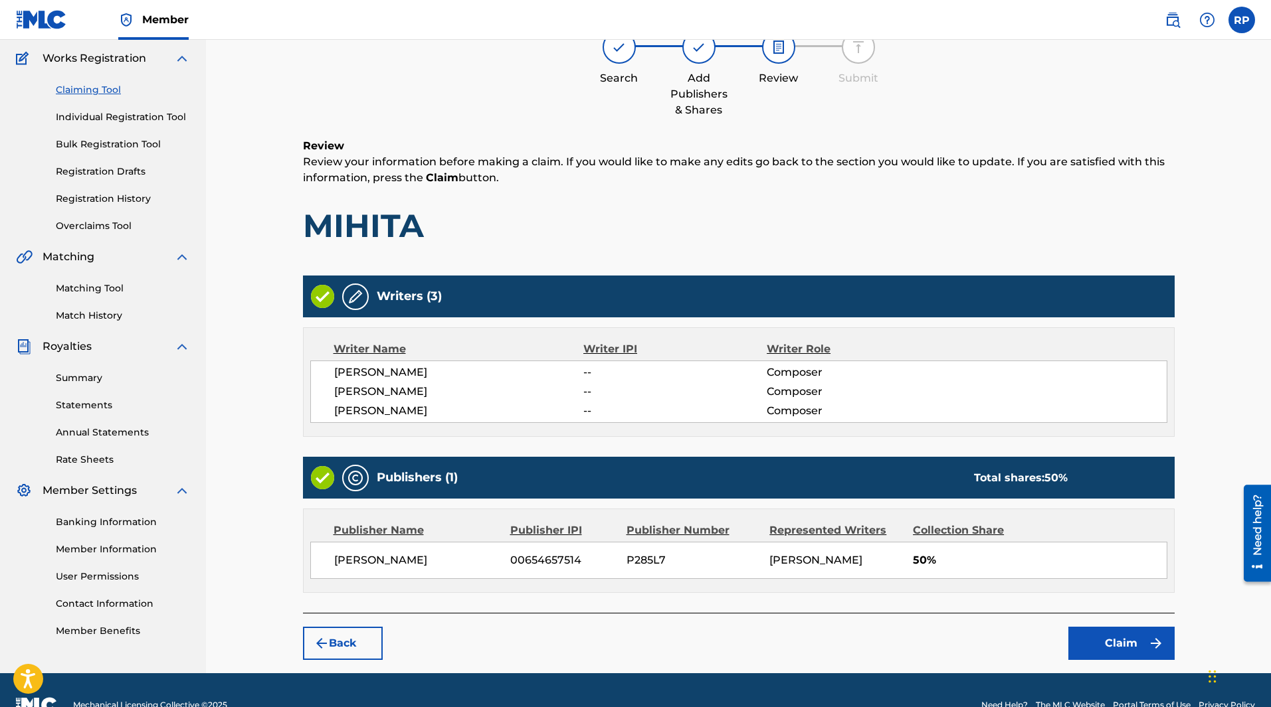
scroll to position [136, 0]
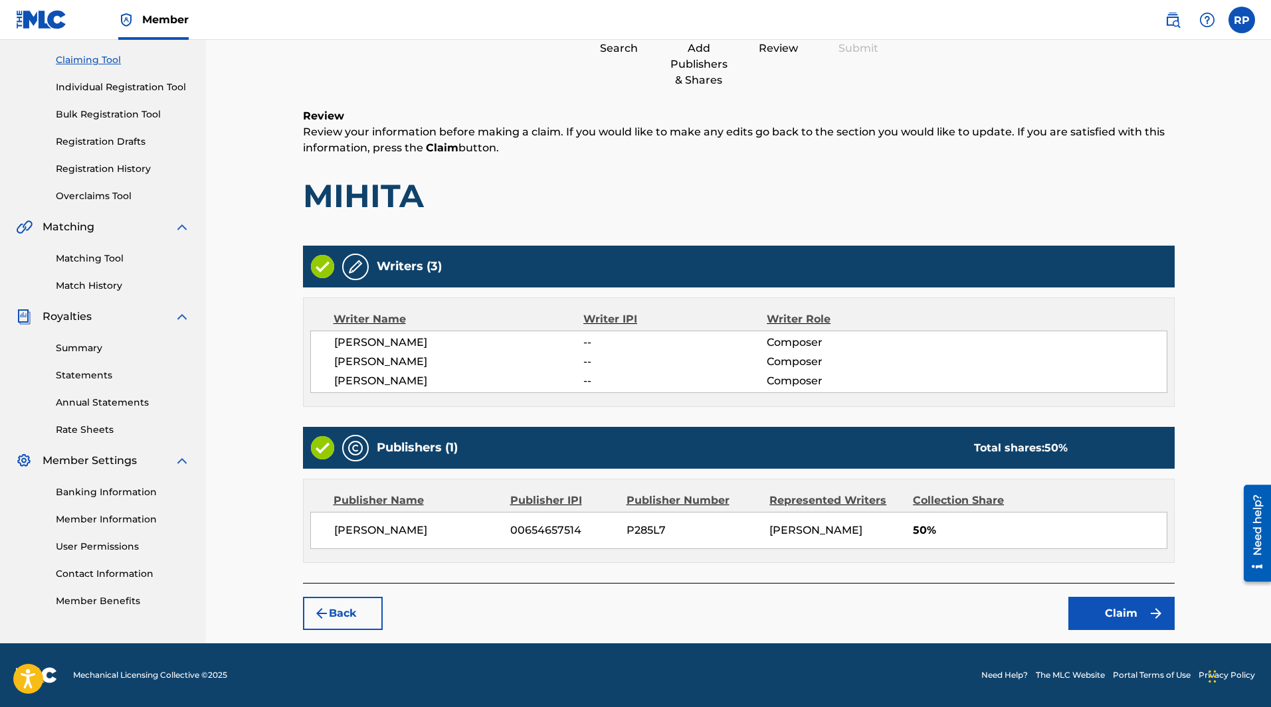
click at [1139, 618] on button "Claim" at bounding box center [1121, 613] width 106 height 33
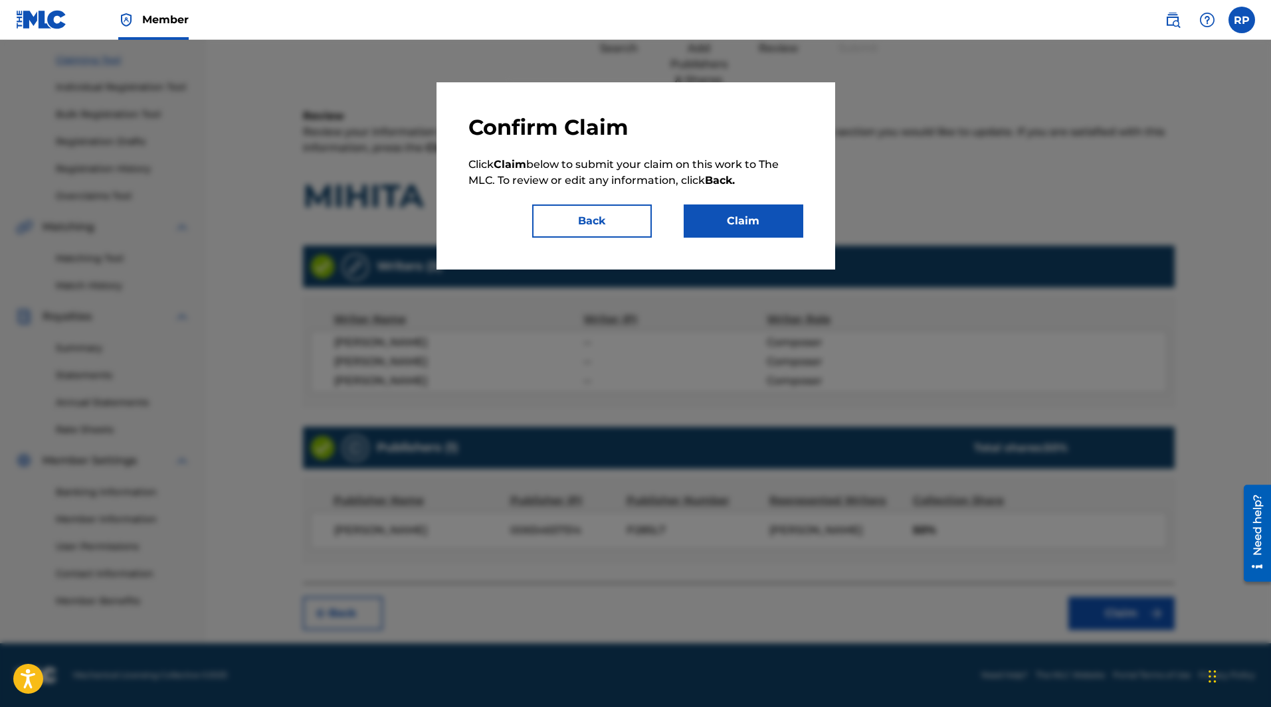
click at [767, 224] on button "Claim" at bounding box center [744, 221] width 120 height 33
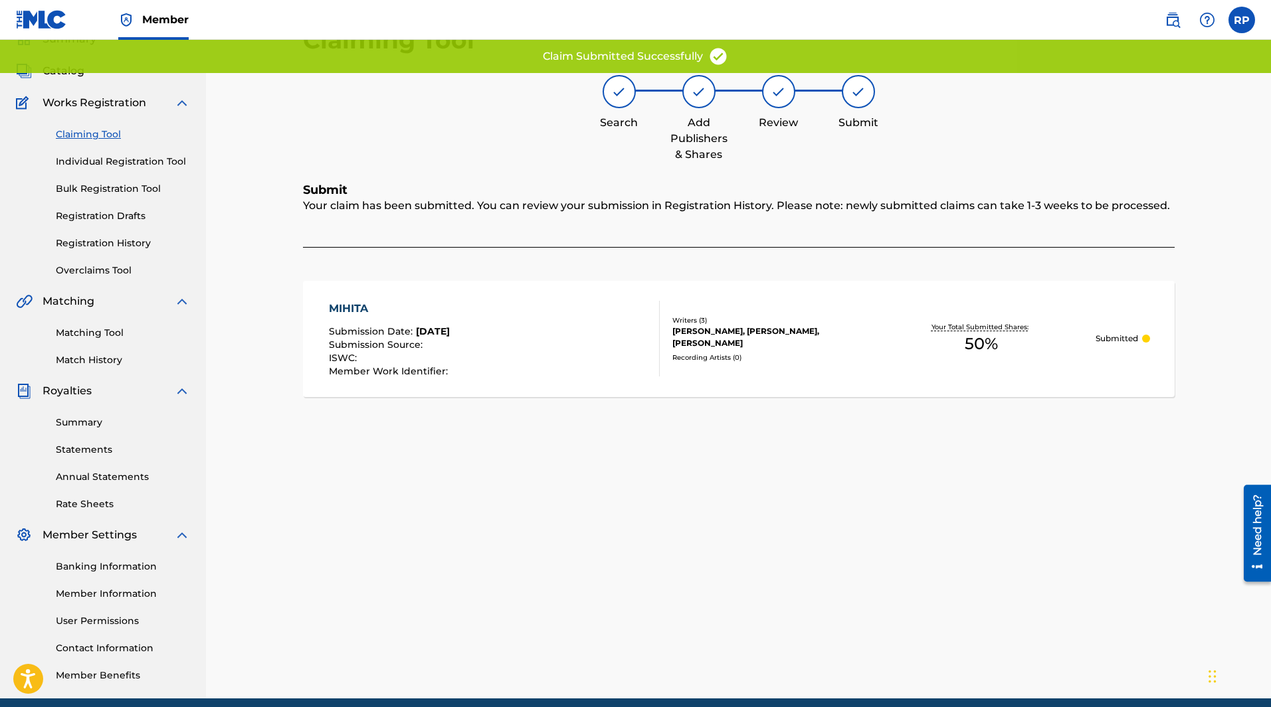
scroll to position [0, 0]
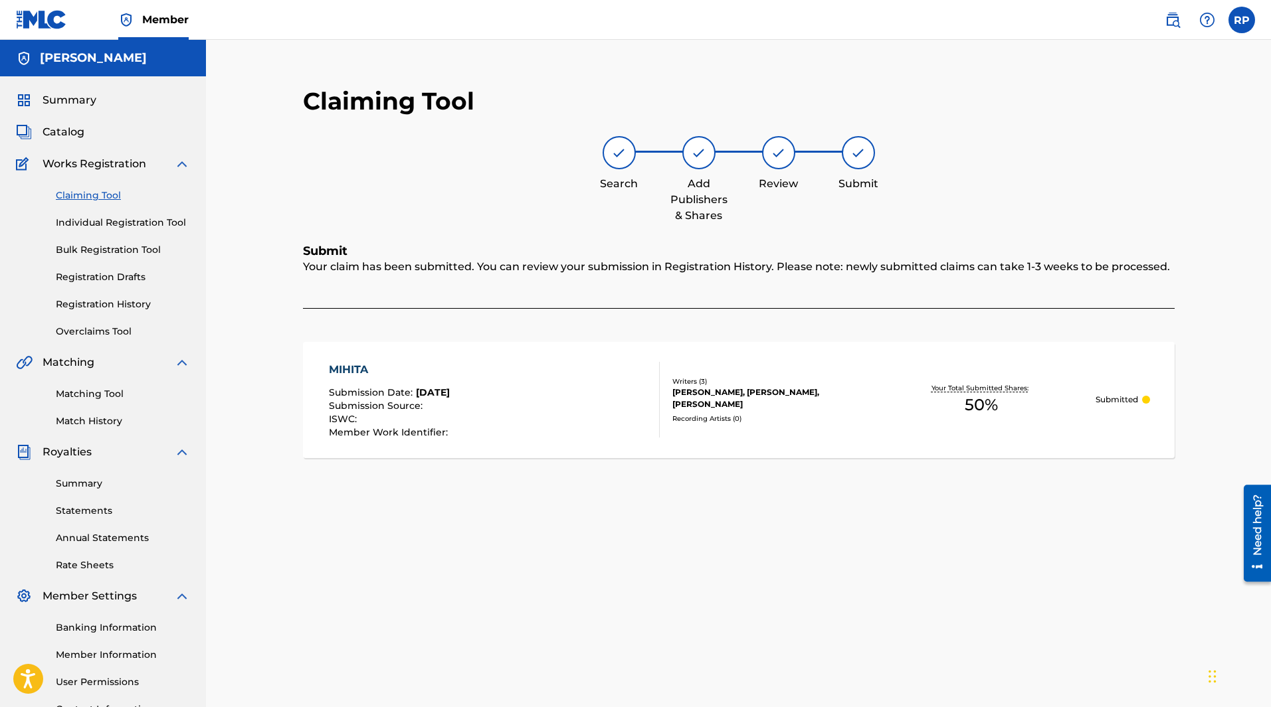
click at [110, 193] on link "Claiming Tool" at bounding box center [123, 196] width 134 height 14
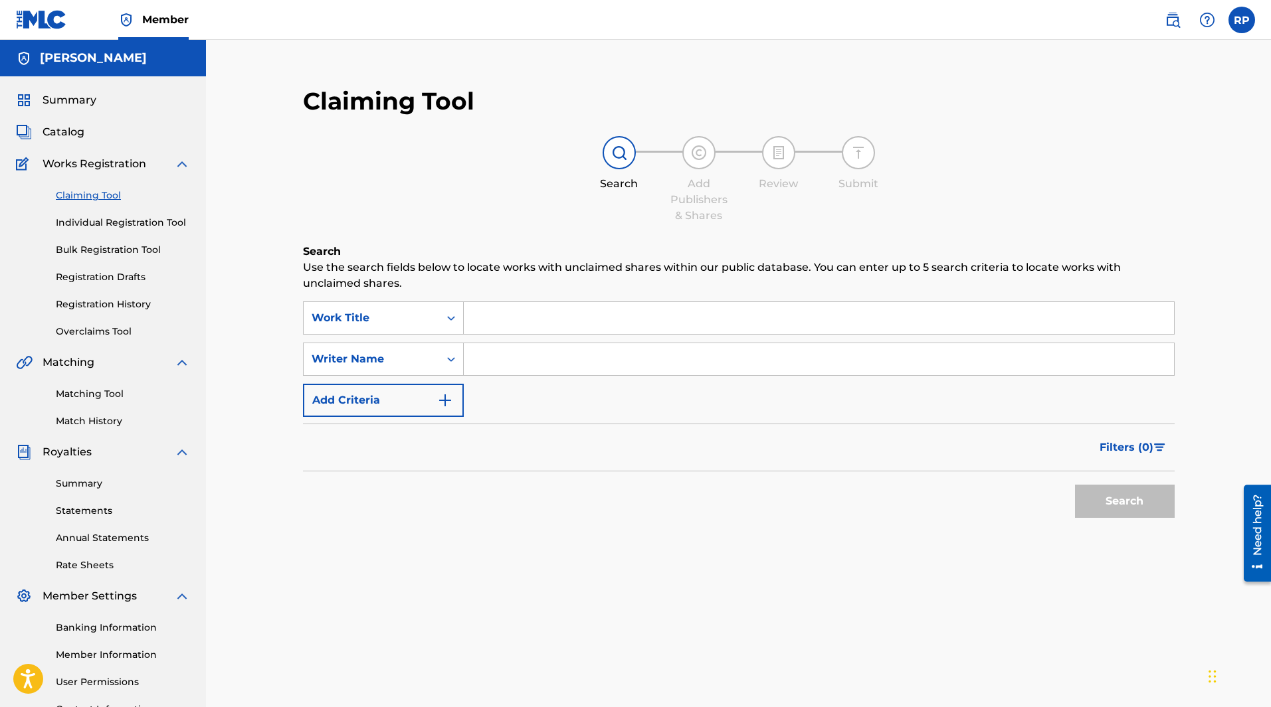
click at [501, 355] on input "Search Form" at bounding box center [819, 359] width 710 height 32
type input "p"
type input "[PERSON_NAME]"
click at [1075, 485] on button "Search" at bounding box center [1125, 501] width 100 height 33
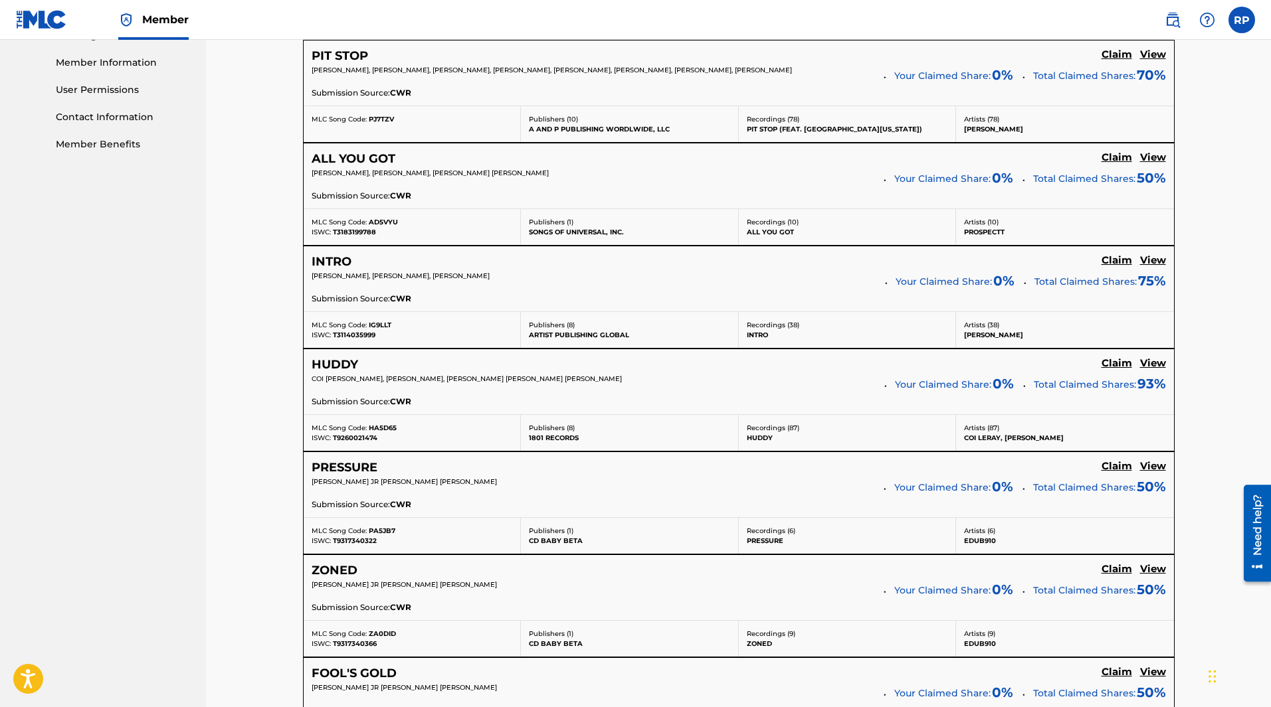
scroll to position [598, 0]
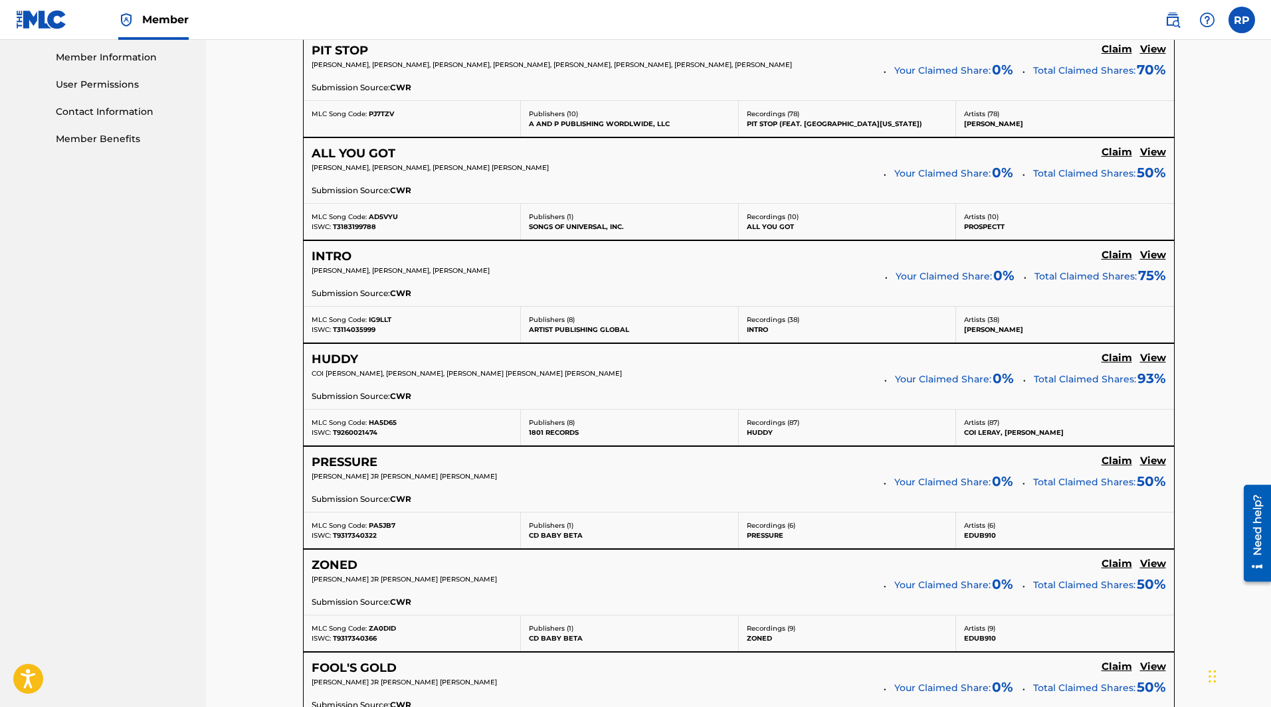
click at [1157, 256] on h5 "View" at bounding box center [1153, 255] width 26 height 13
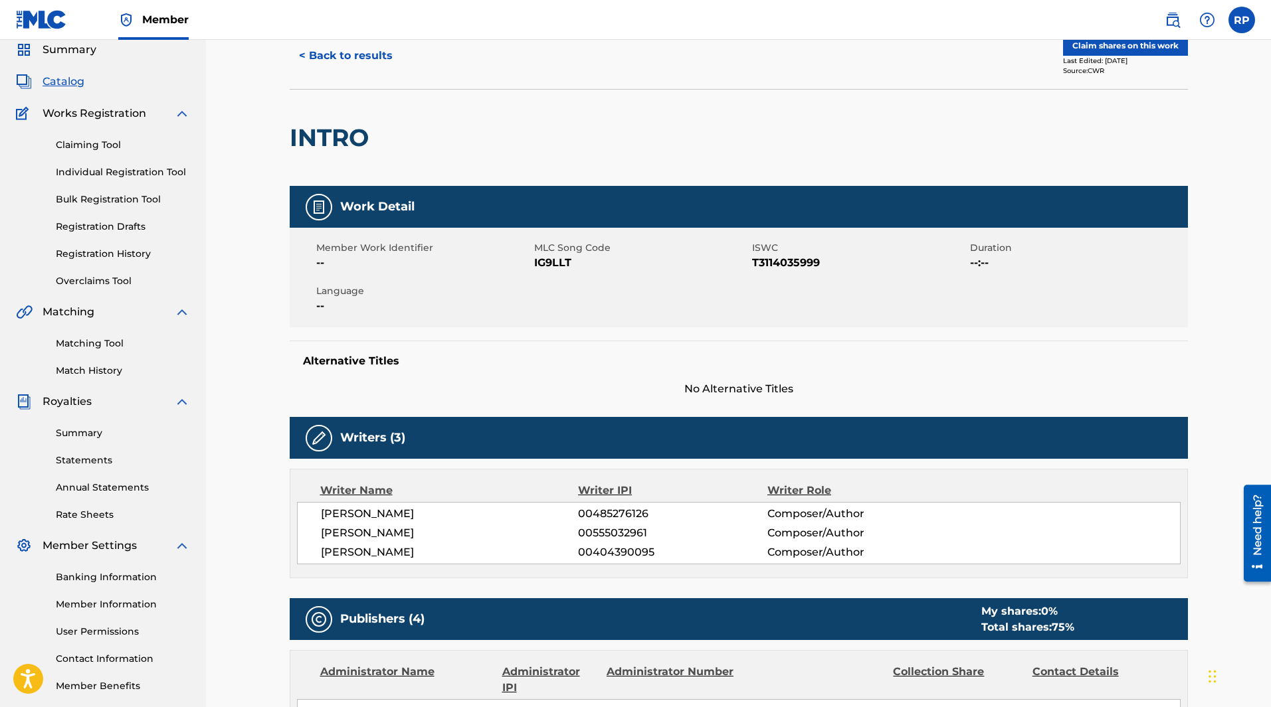
scroll to position [37, 0]
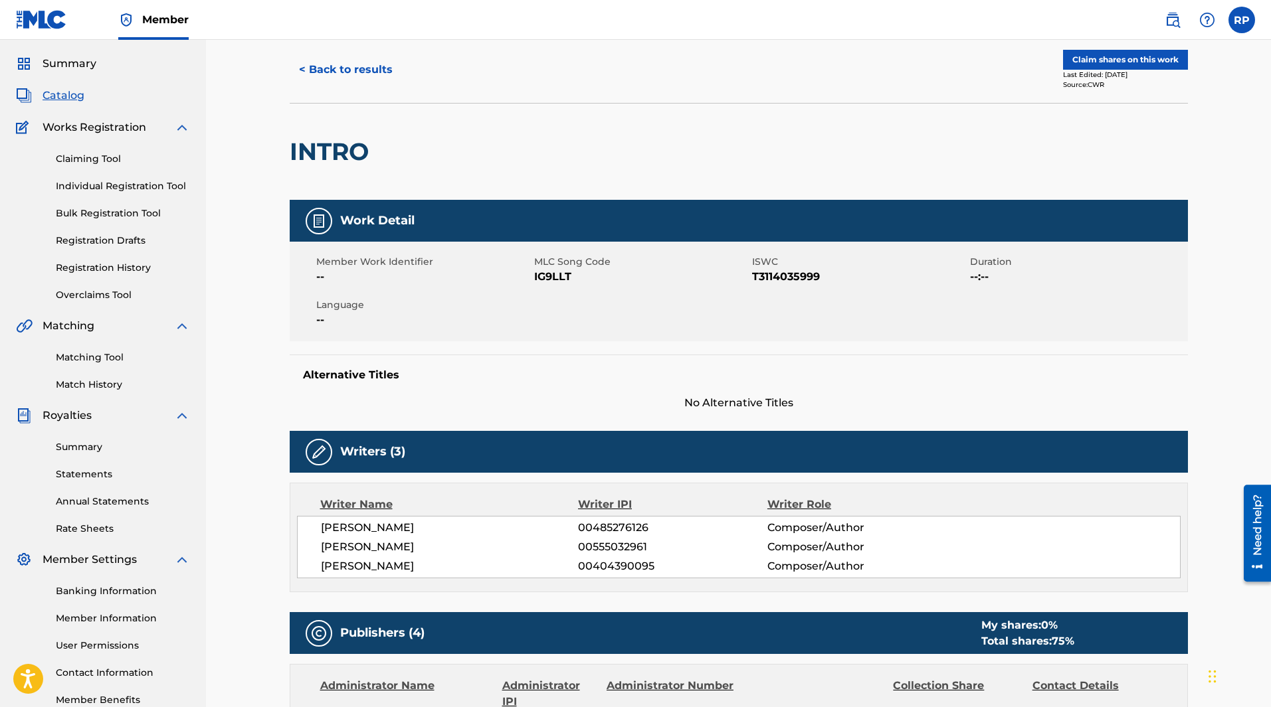
click at [1138, 62] on button "Claim shares on this work" at bounding box center [1125, 60] width 125 height 20
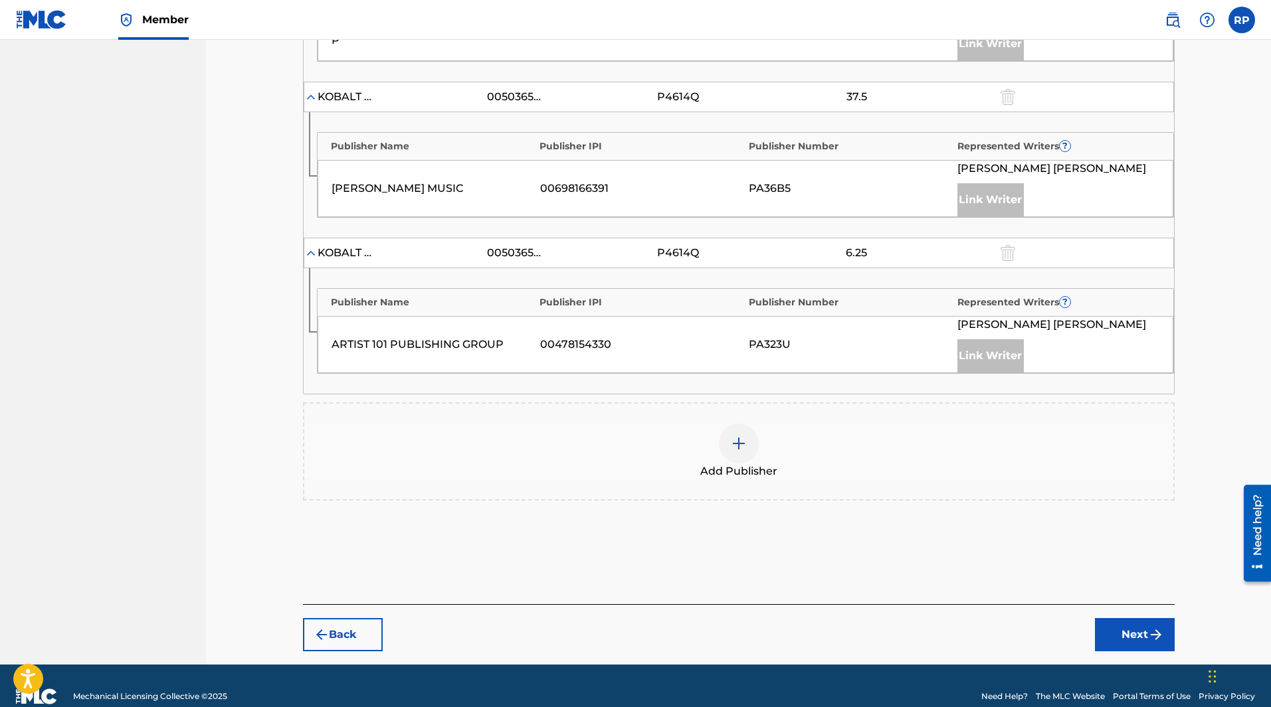
scroll to position [751, 0]
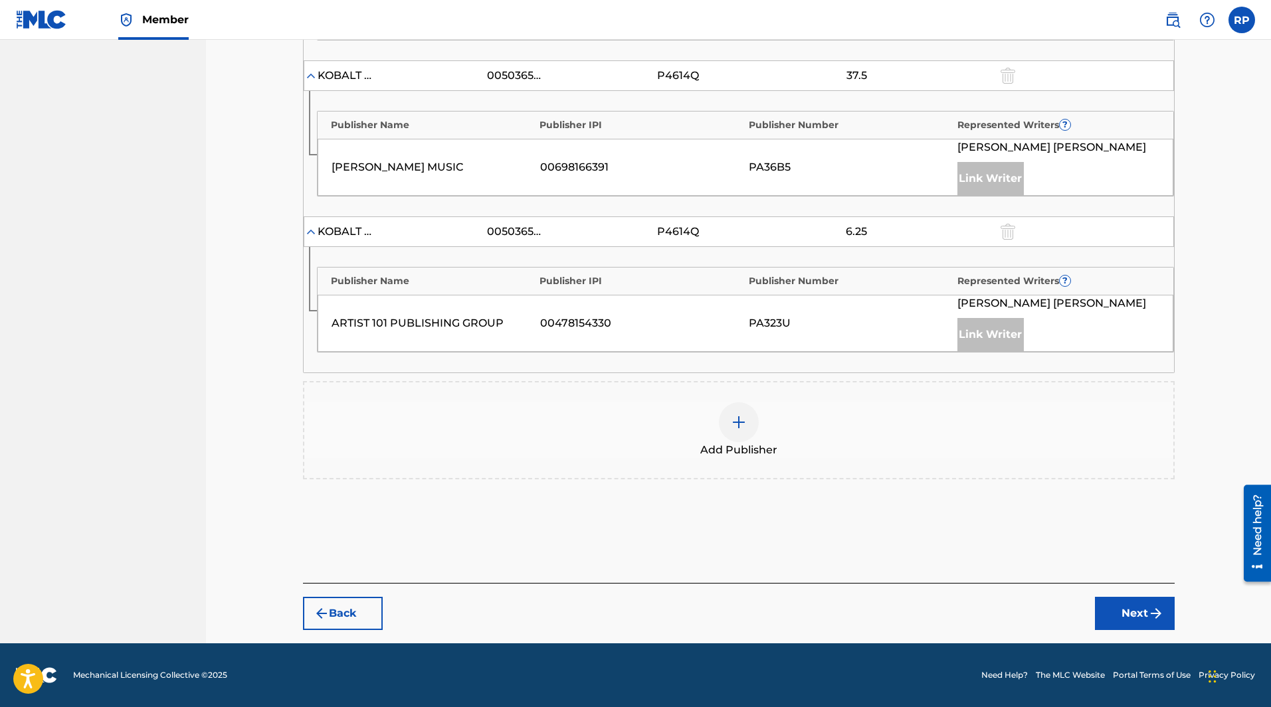
click at [736, 422] on img at bounding box center [739, 422] width 16 height 16
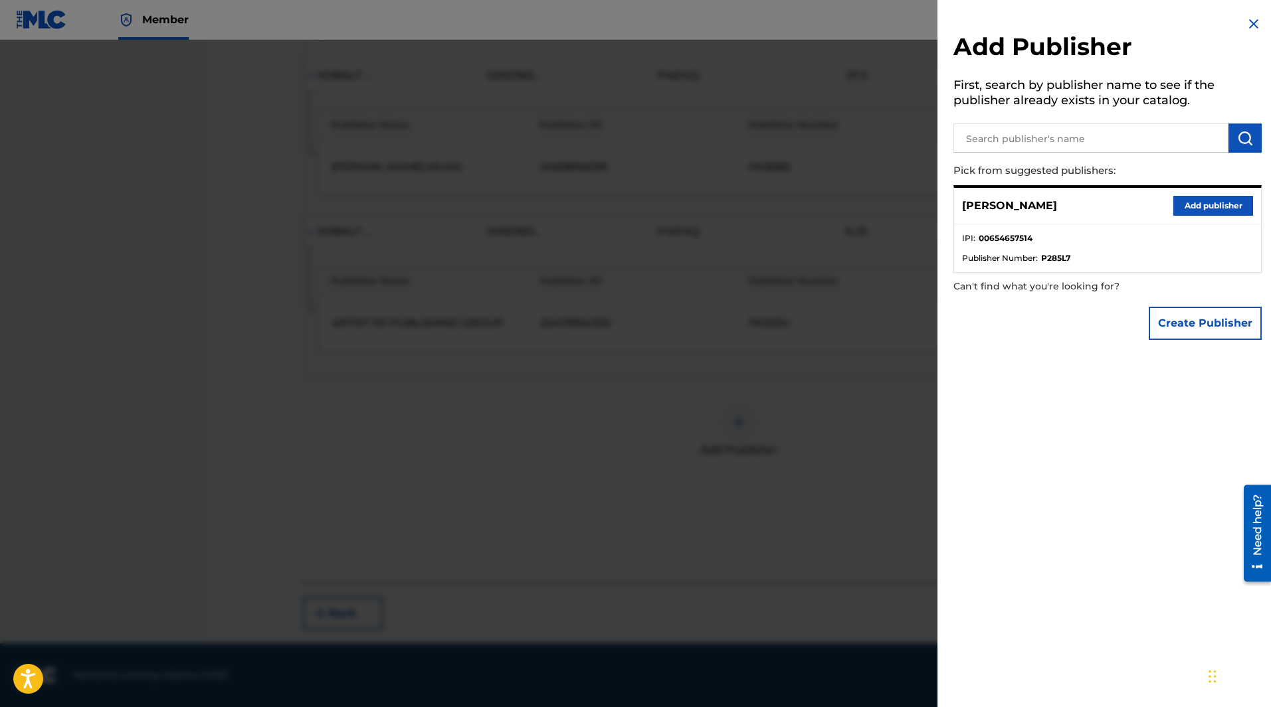
click at [1202, 200] on button "Add publisher" at bounding box center [1213, 206] width 80 height 20
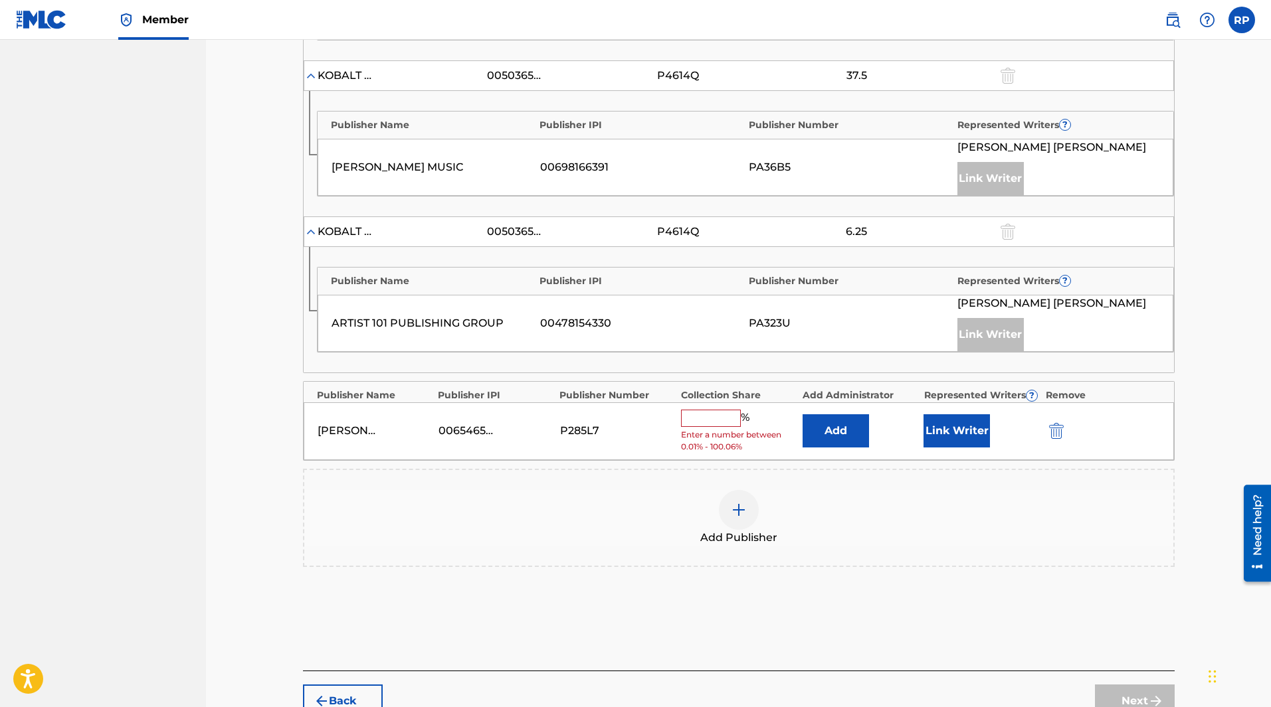
click at [717, 418] on input "text" at bounding box center [711, 418] width 60 height 17
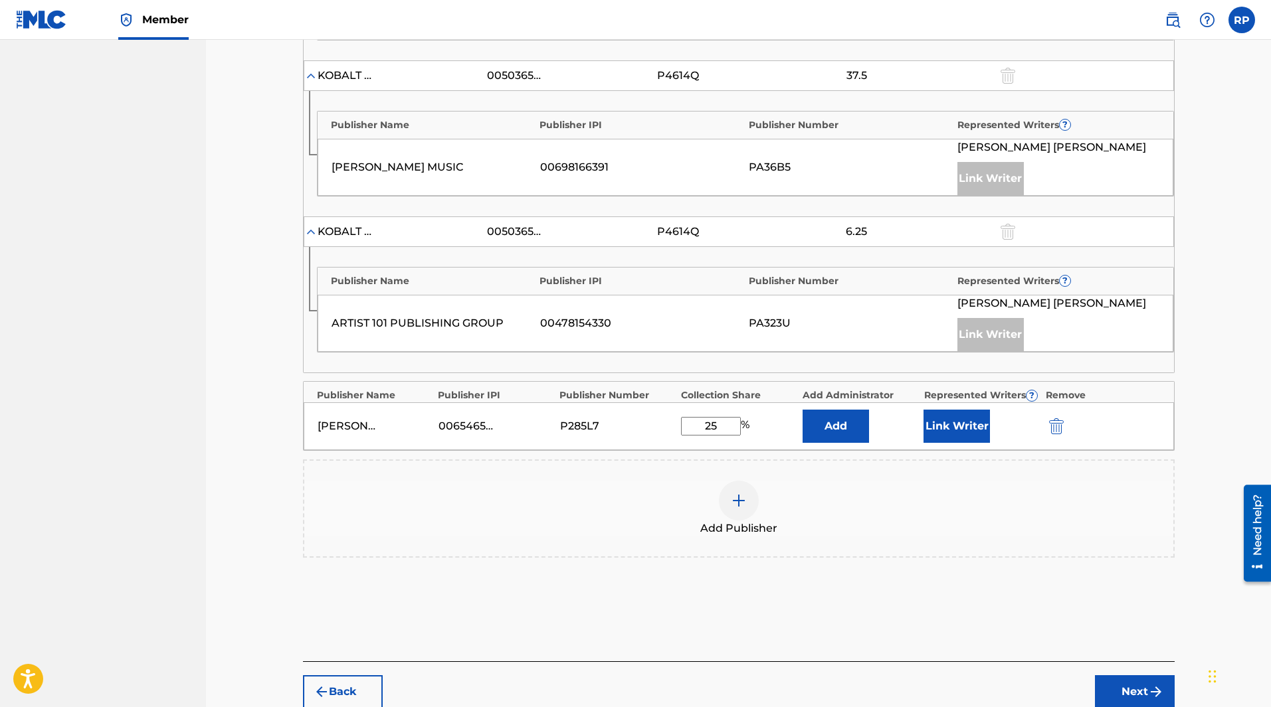
type input "25"
click at [872, 484] on div "Add Publisher" at bounding box center [738, 509] width 869 height 56
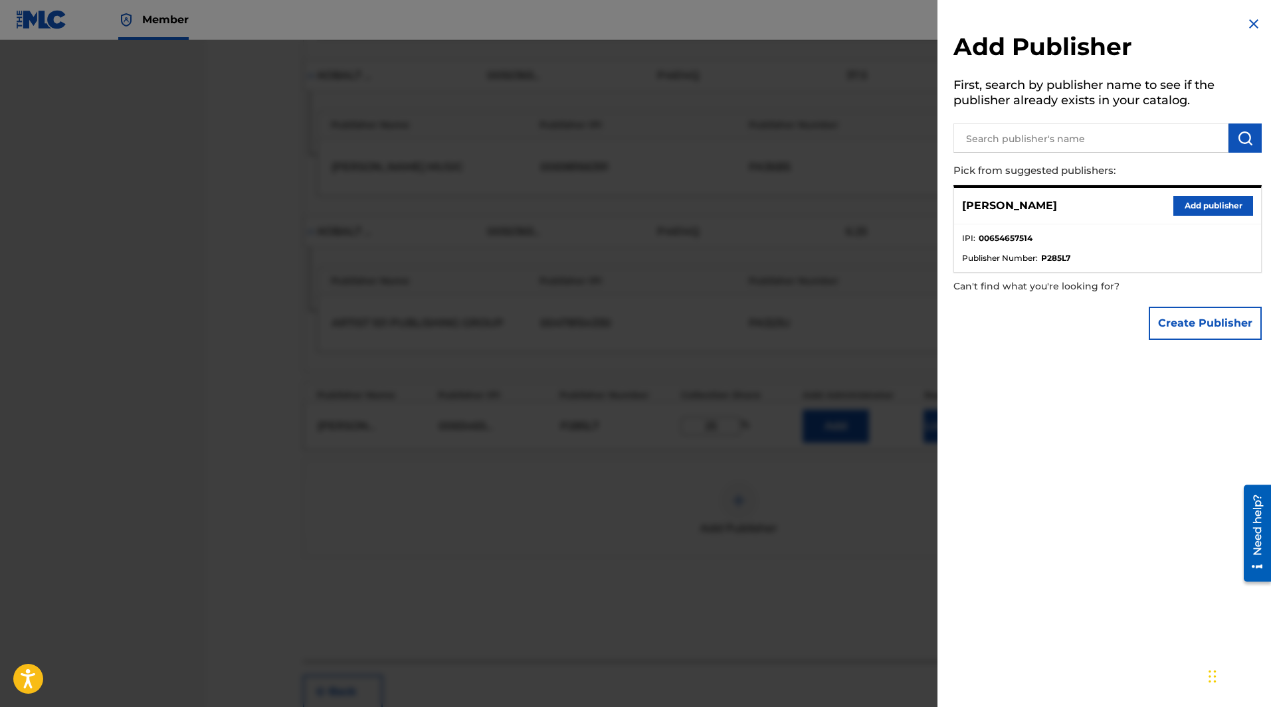
click at [898, 377] on div at bounding box center [635, 393] width 1271 height 707
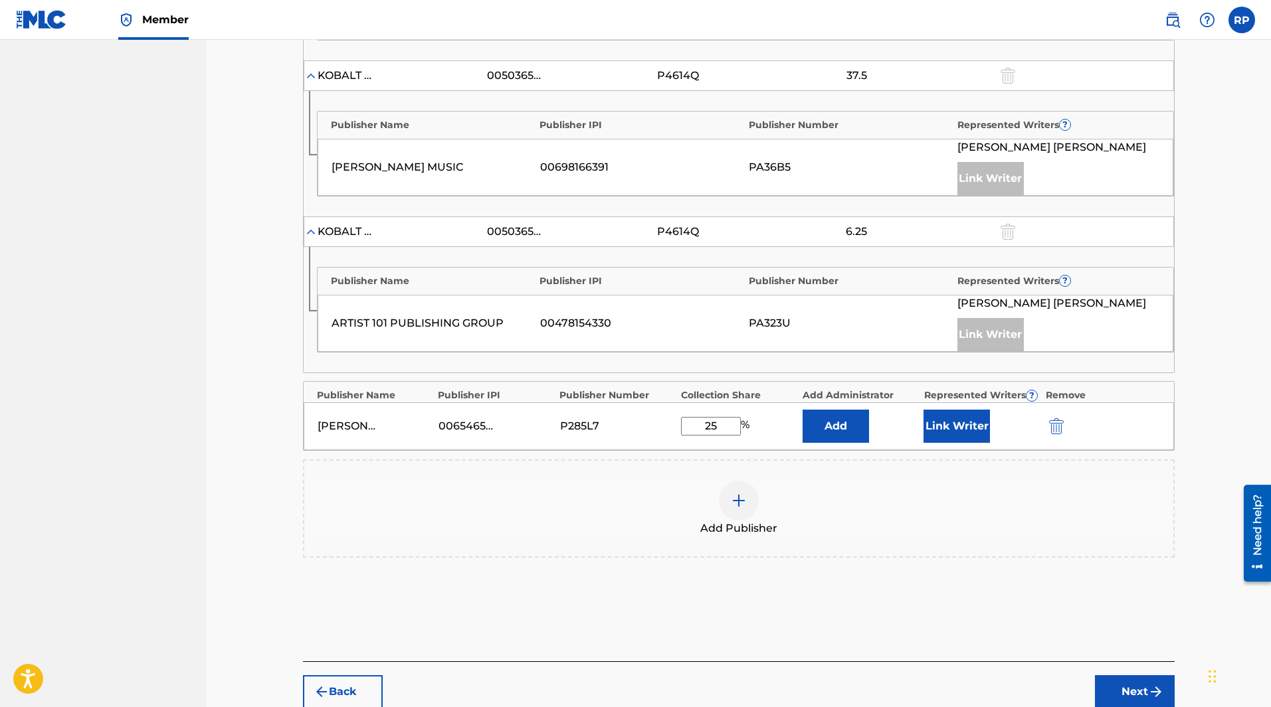
click at [963, 428] on button "Link Writer" at bounding box center [956, 426] width 66 height 33
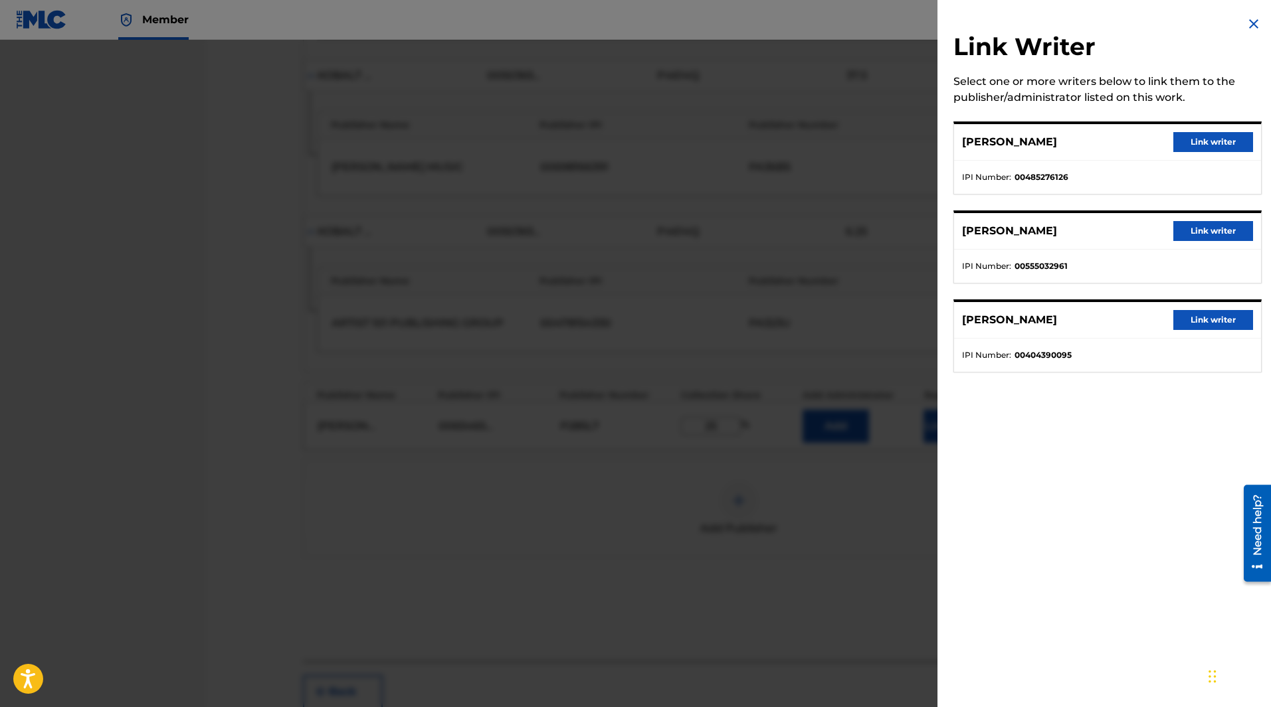
click at [1195, 143] on button "Link writer" at bounding box center [1213, 142] width 80 height 20
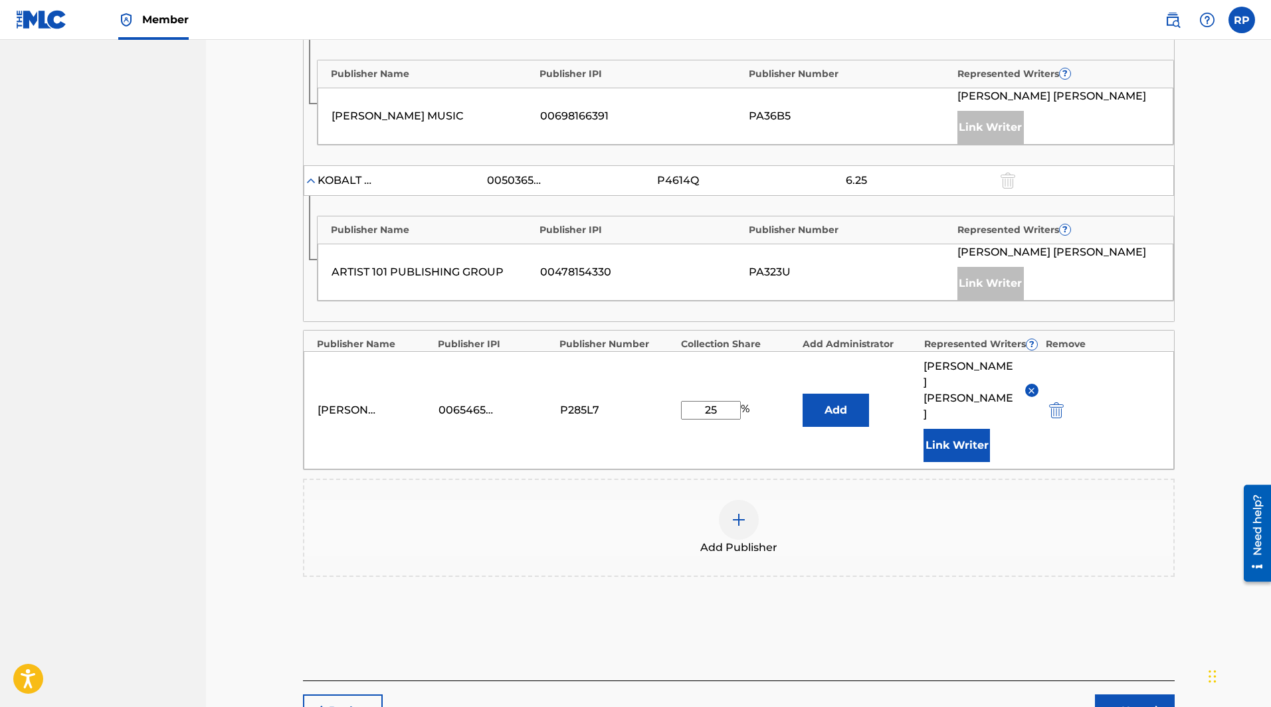
scroll to position [883, 0]
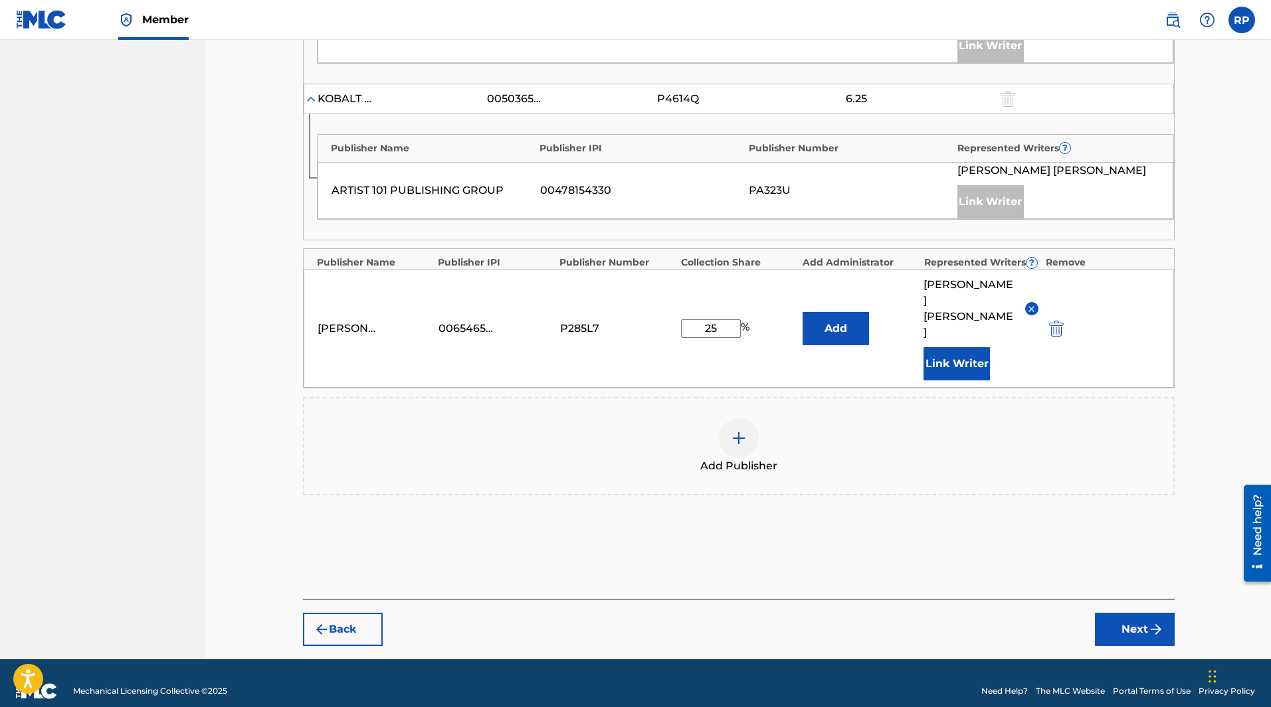
click at [1141, 613] on button "Next" at bounding box center [1135, 629] width 80 height 33
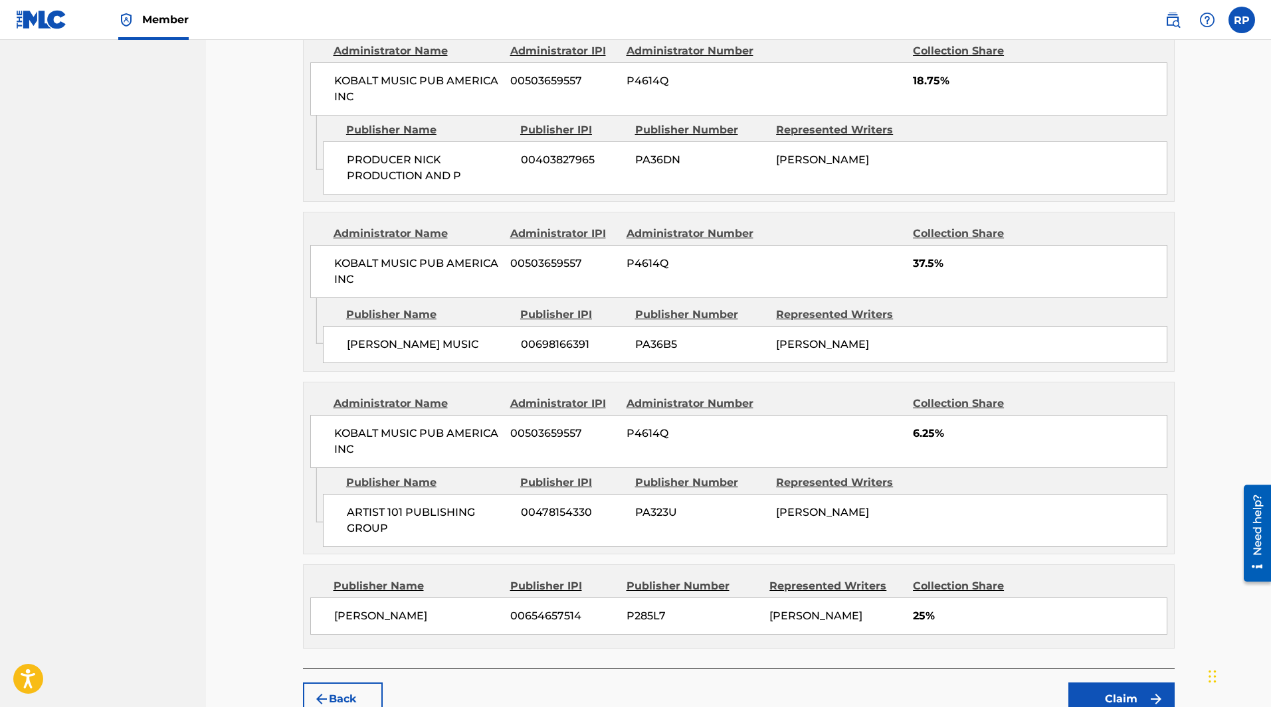
scroll to position [857, 0]
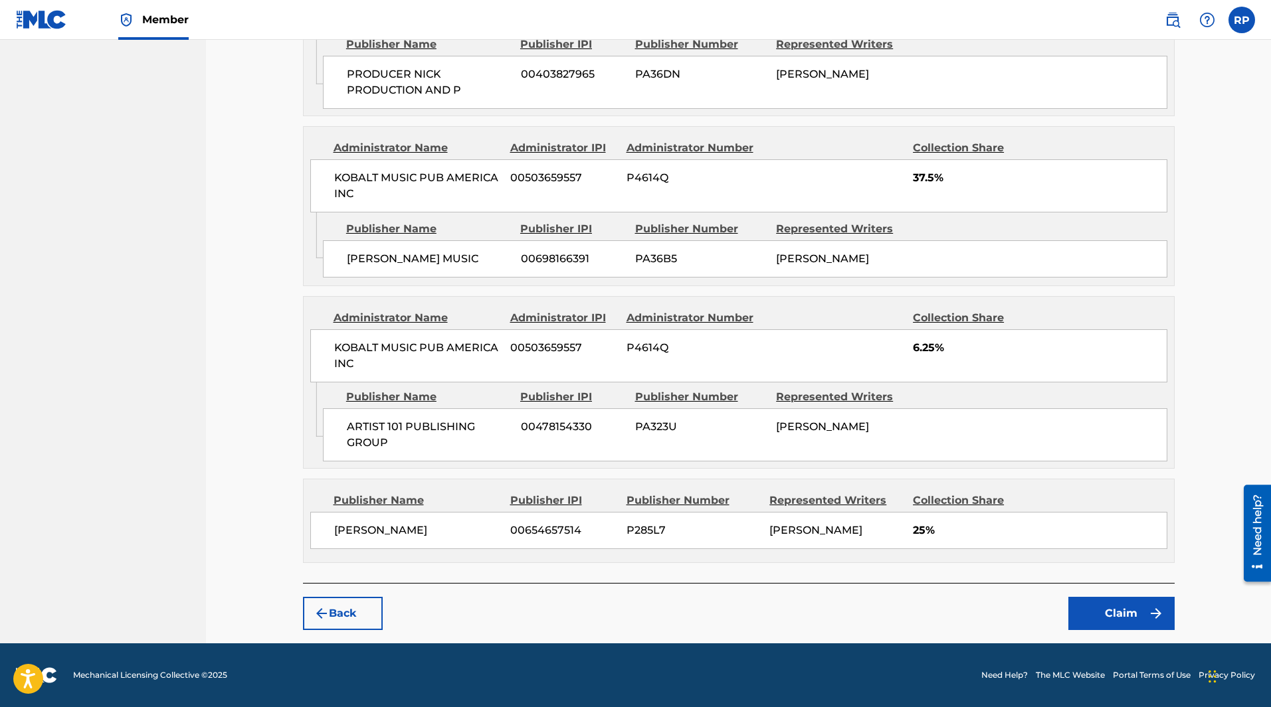
click at [1147, 612] on button "Claim" at bounding box center [1121, 613] width 106 height 33
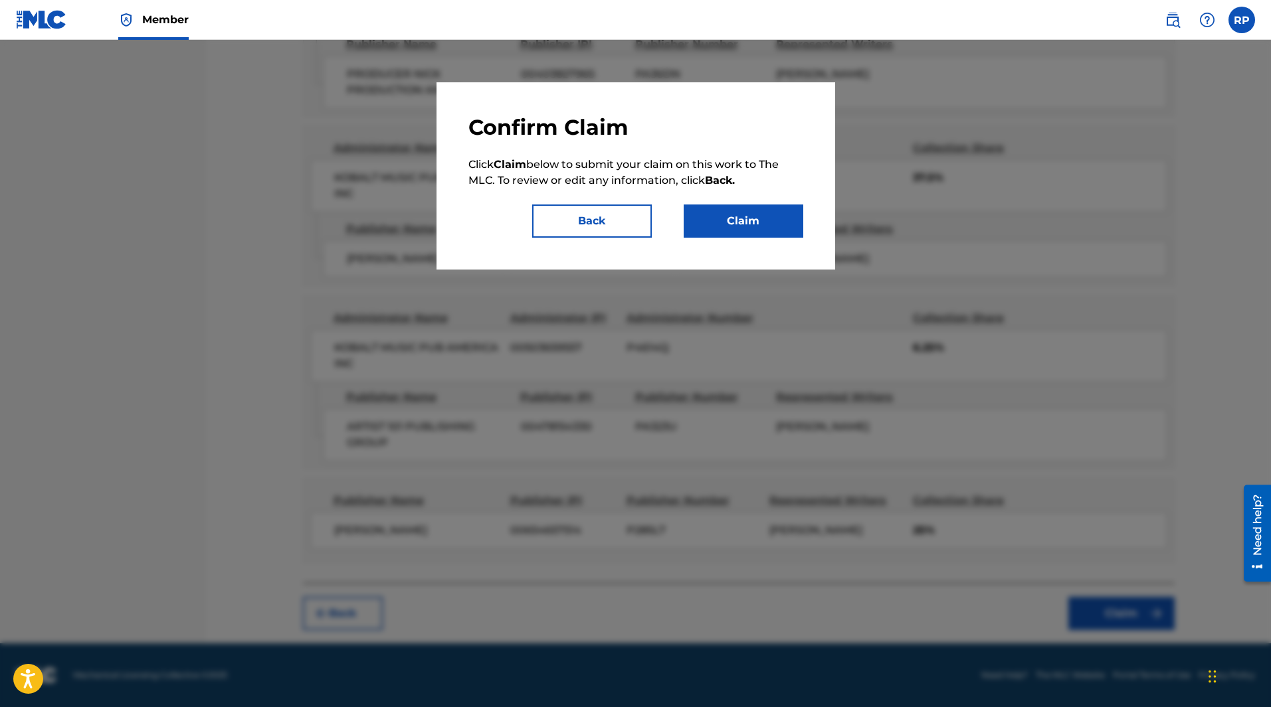
click at [774, 229] on button "Claim" at bounding box center [744, 221] width 120 height 33
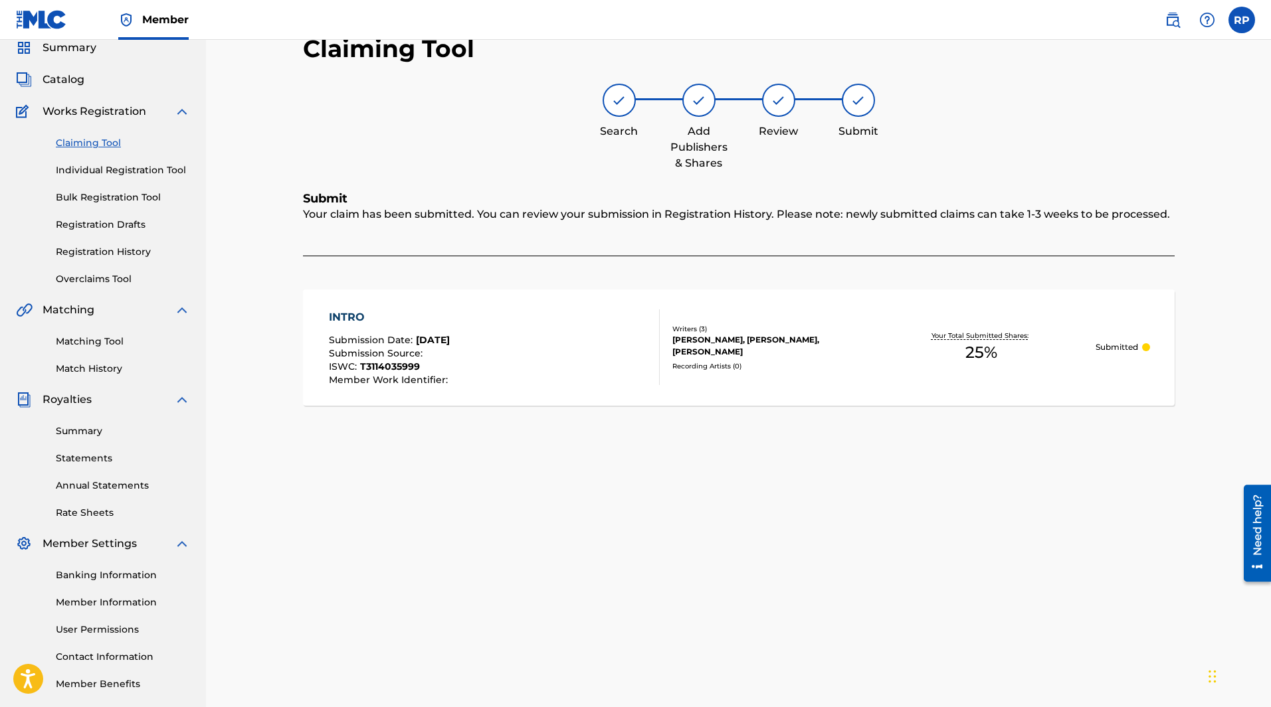
scroll to position [0, 0]
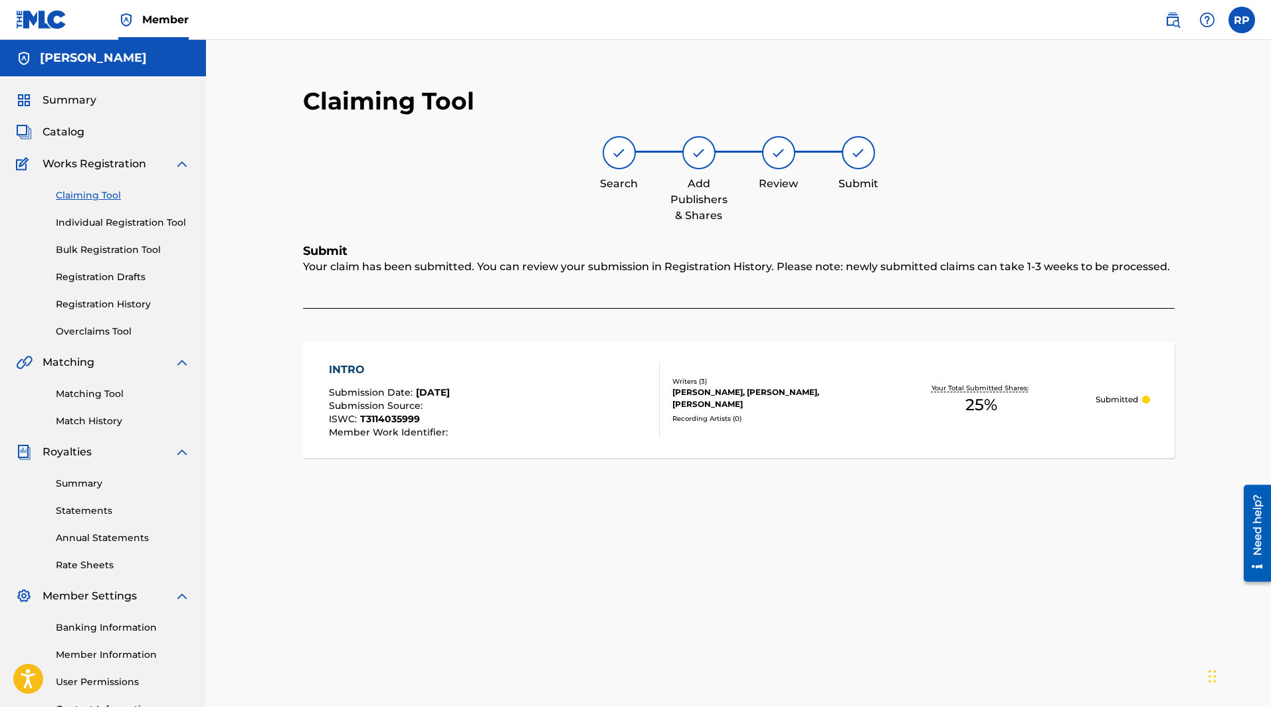
click at [99, 194] on link "Claiming Tool" at bounding box center [123, 196] width 134 height 14
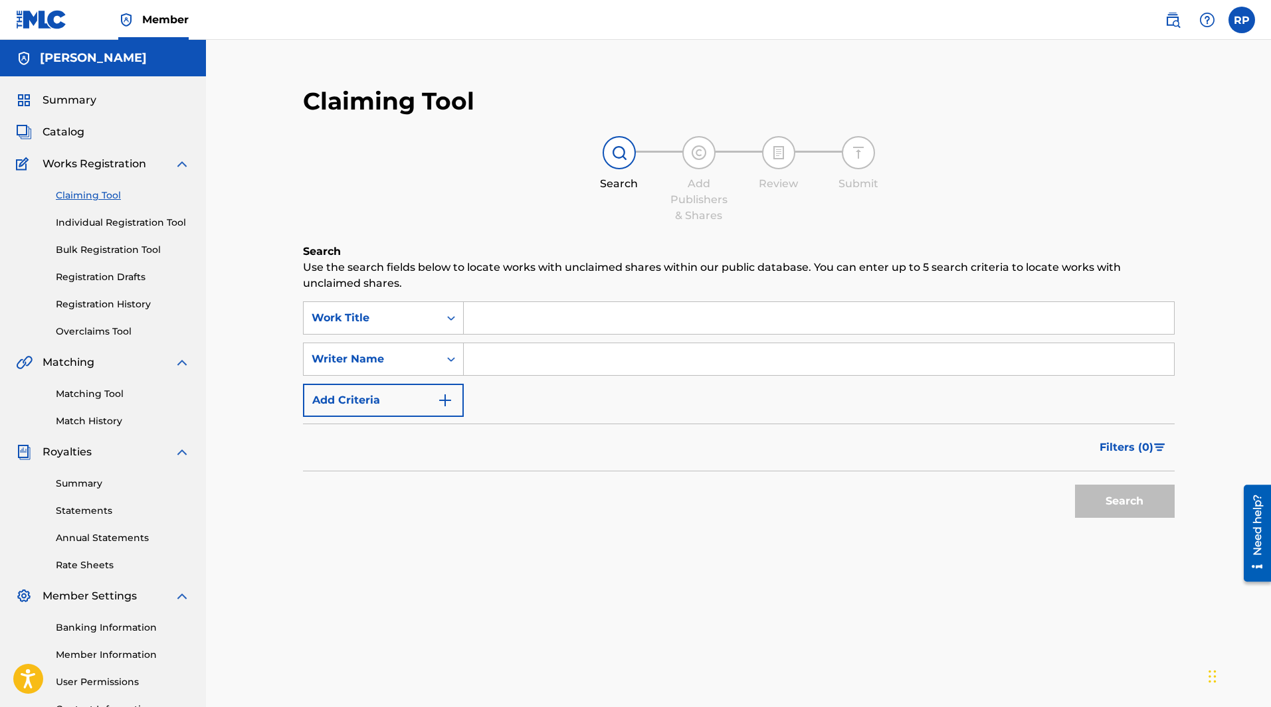
click at [517, 359] on input "Search Form" at bounding box center [819, 359] width 710 height 32
type input "[PERSON_NAME]"
click at [1075, 485] on button "Search" at bounding box center [1125, 501] width 100 height 33
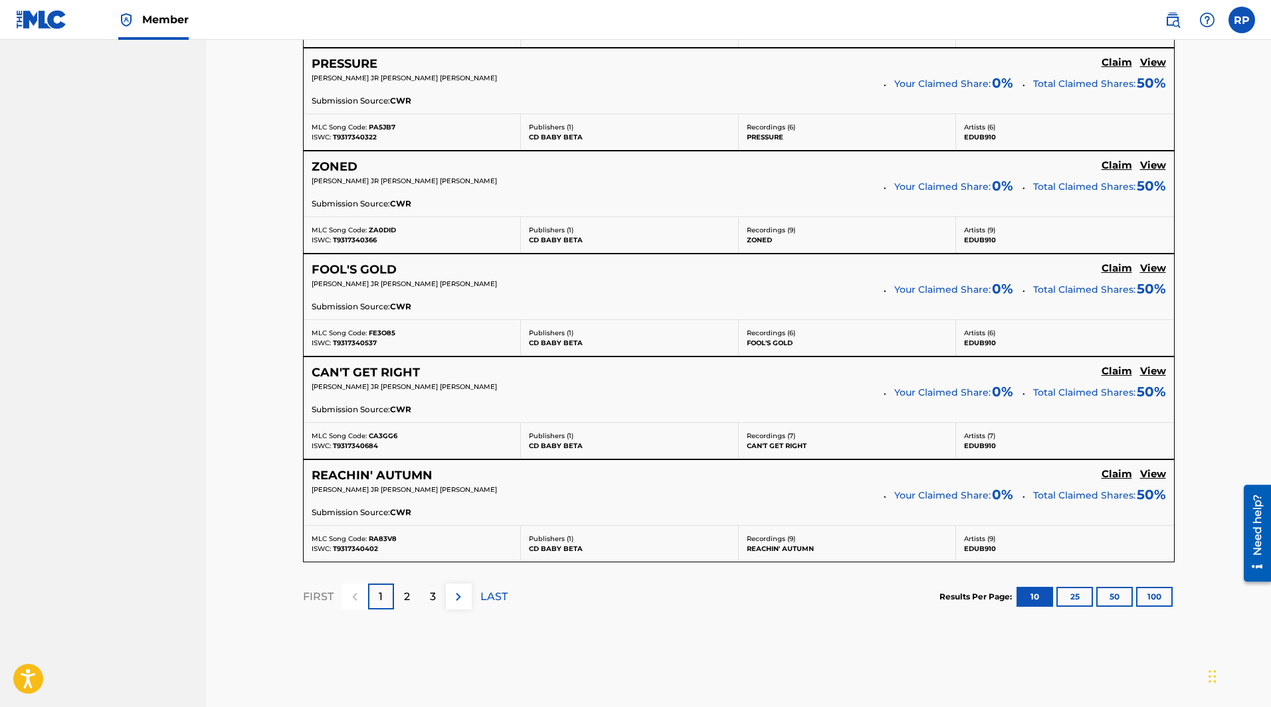
scroll to position [1065, 0]
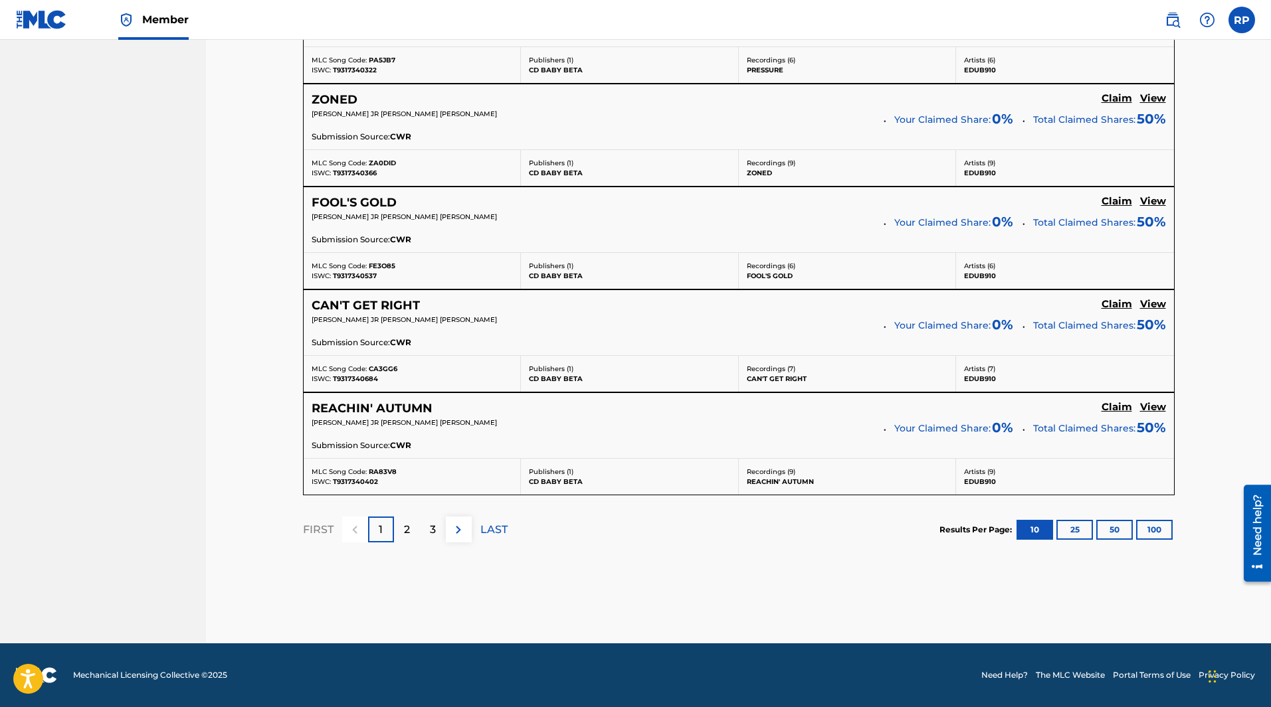
click at [409, 529] on p "2" at bounding box center [407, 530] width 6 height 16
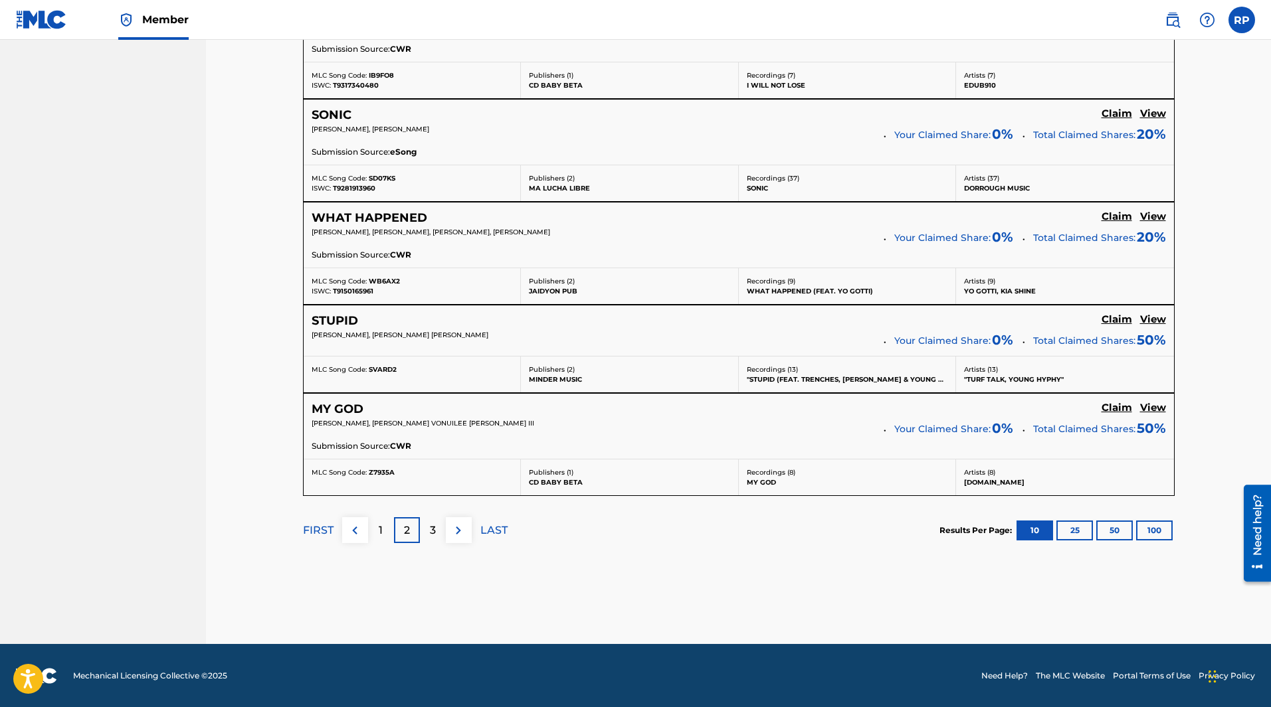
scroll to position [1063, 0]
click at [428, 535] on div "3" at bounding box center [433, 530] width 26 height 26
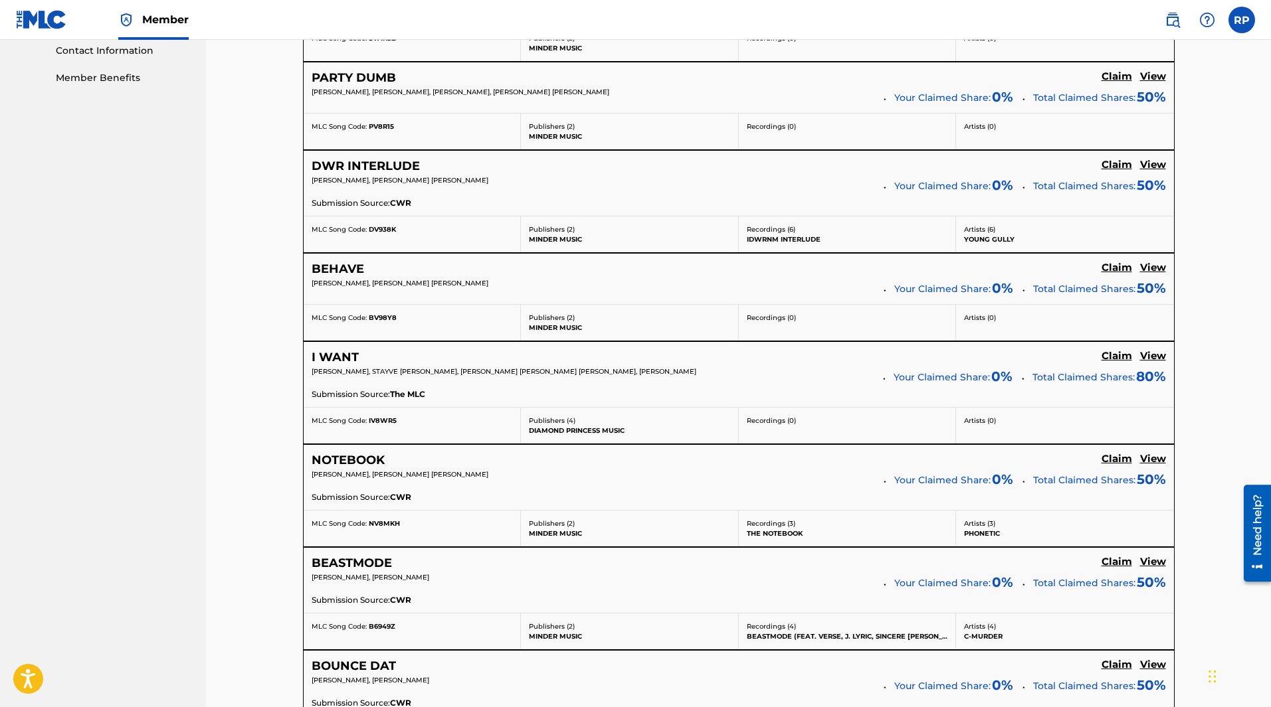
scroll to position [739, 0]
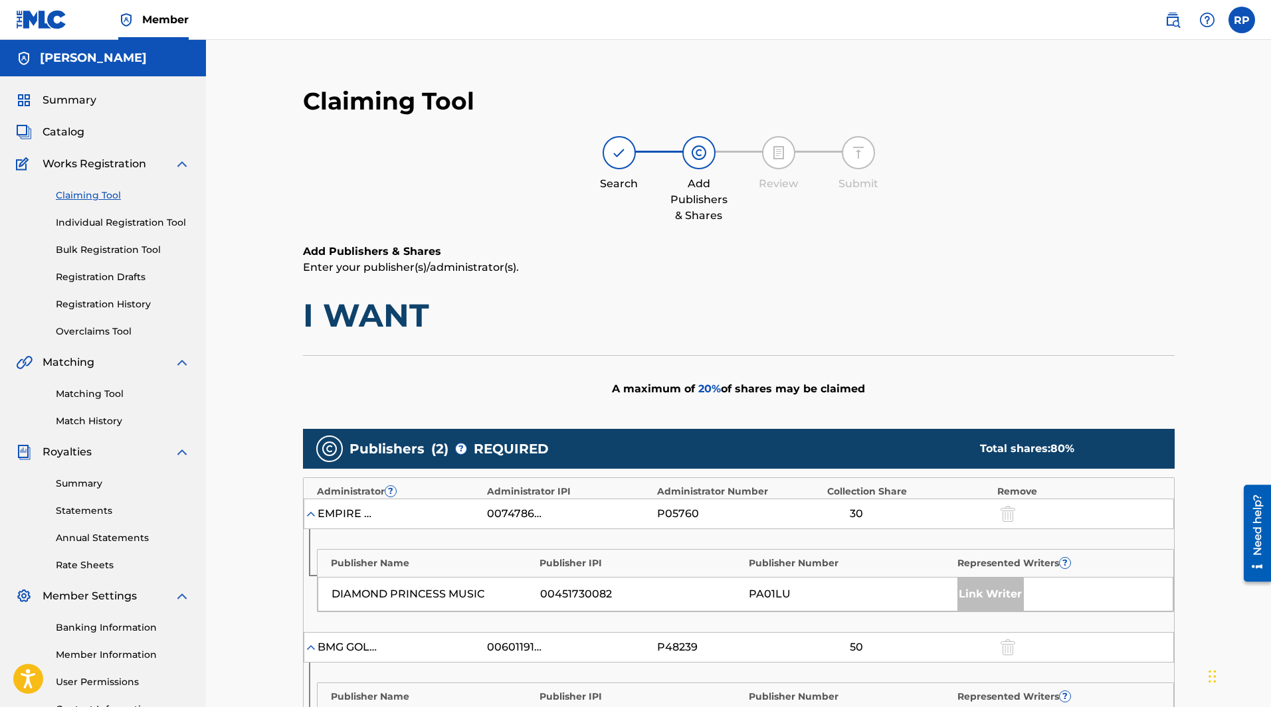
scroll to position [332, 0]
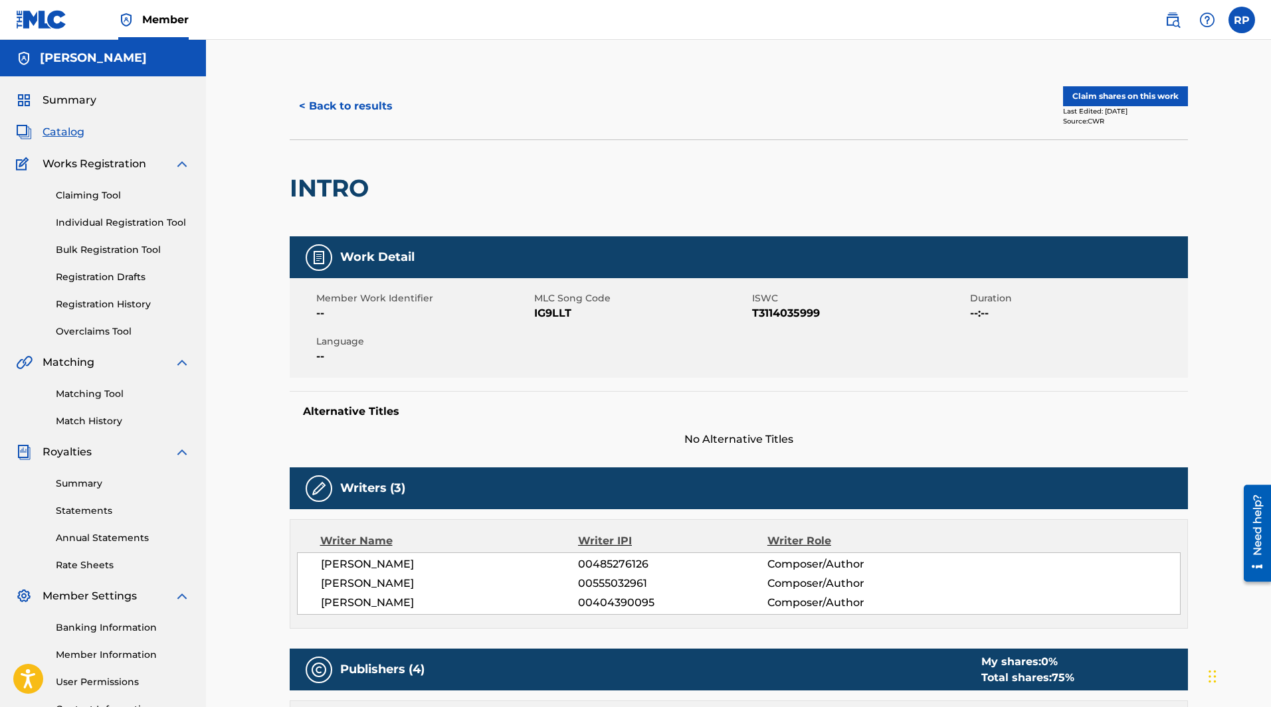
click at [355, 106] on button "< Back to results" at bounding box center [346, 106] width 112 height 33
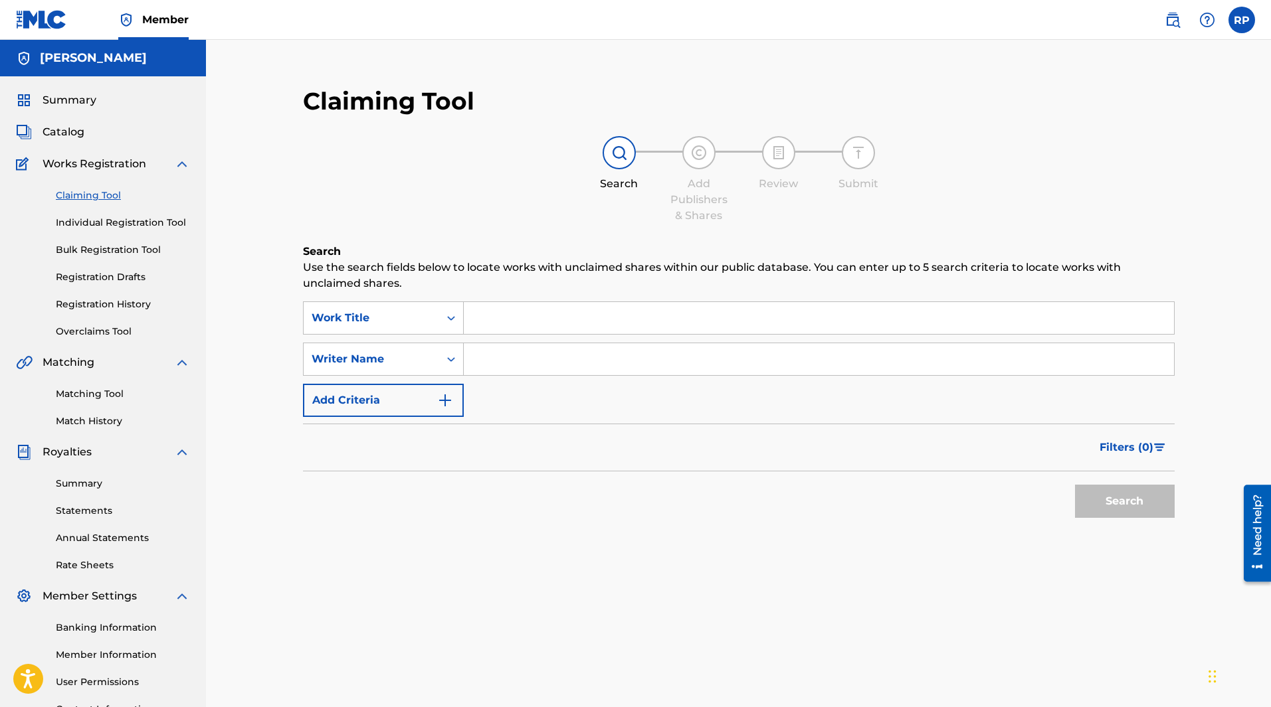
scroll to position [116, 0]
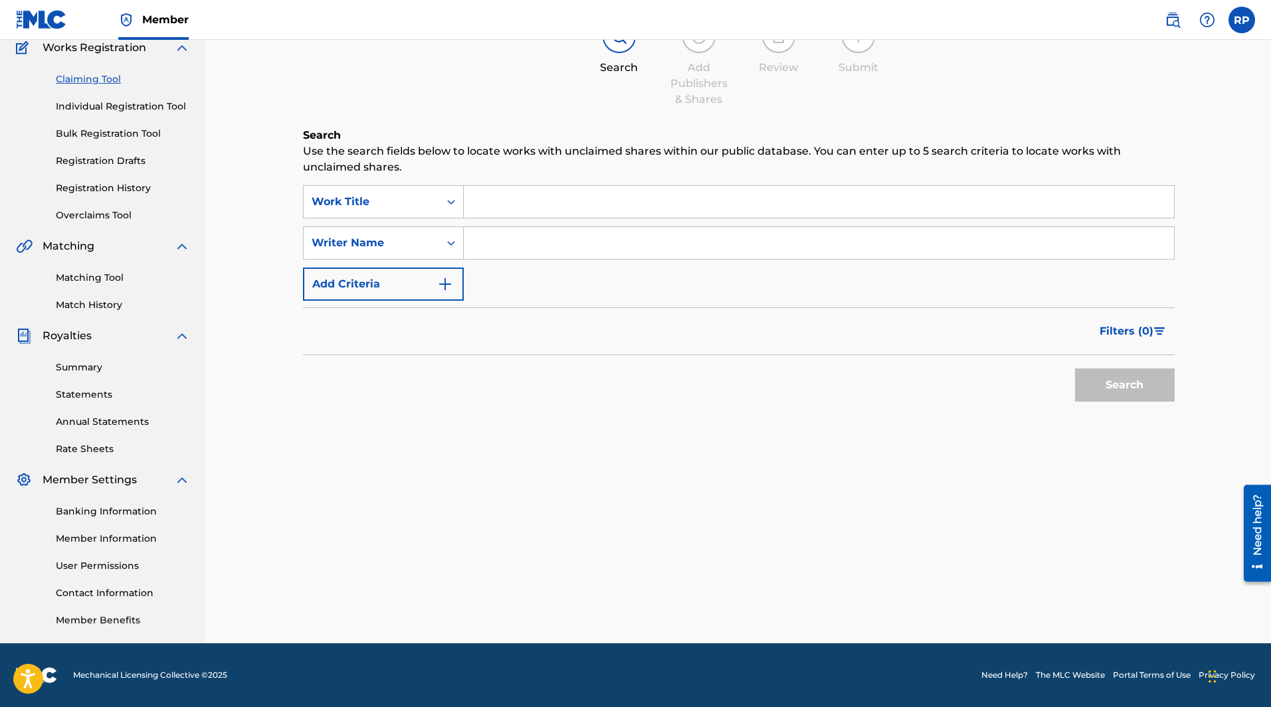
click at [560, 246] on input "Search Form" at bounding box center [819, 243] width 710 height 32
click at [1149, 394] on button "Search" at bounding box center [1125, 385] width 100 height 33
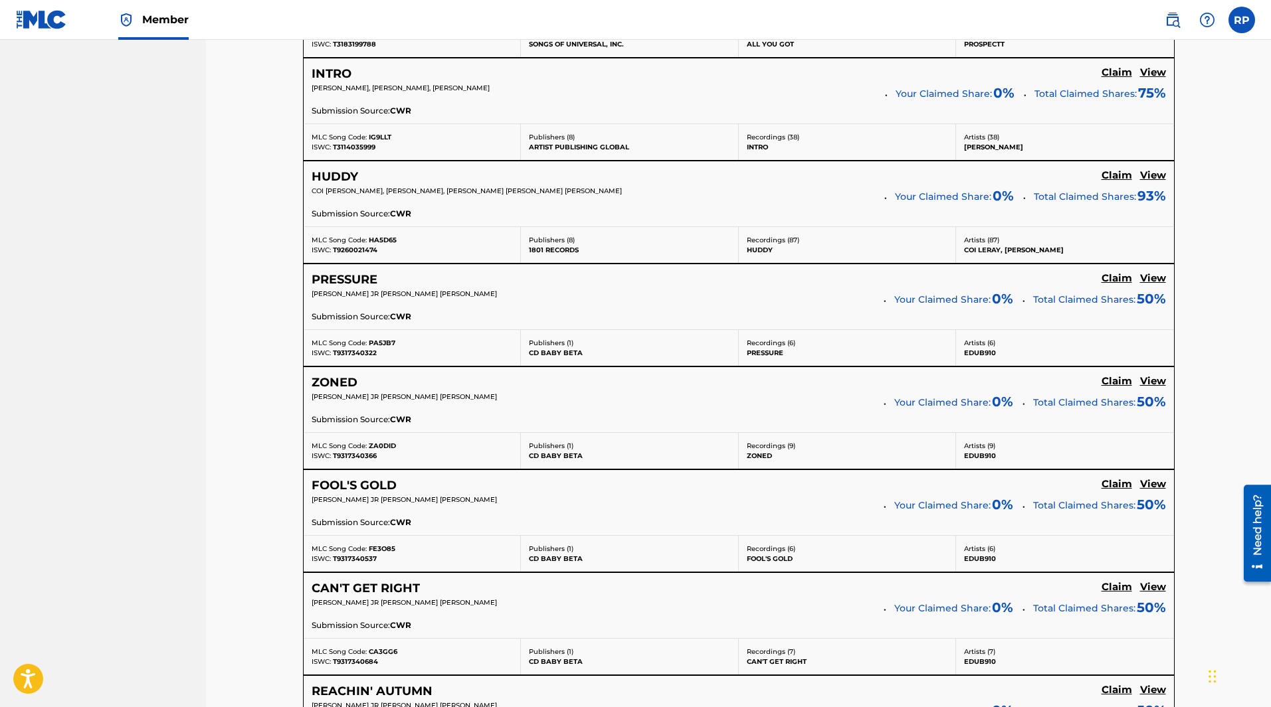
scroll to position [1065, 0]
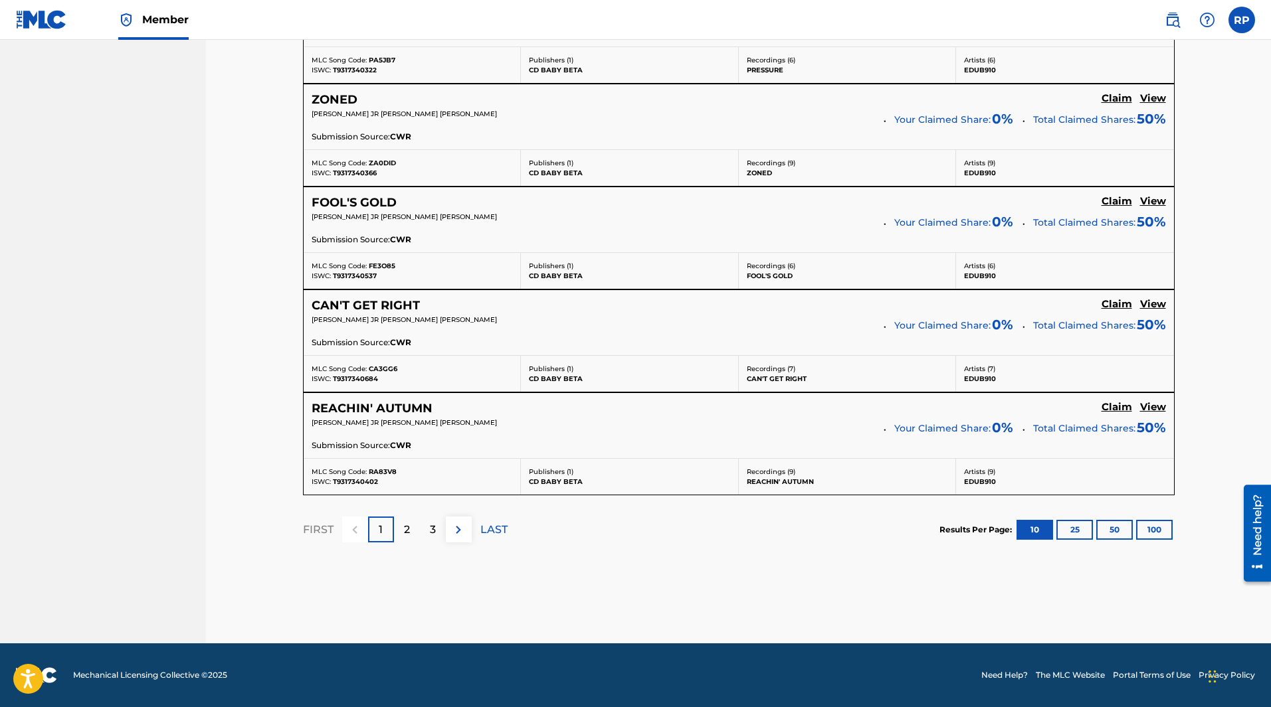
click at [427, 533] on div "3" at bounding box center [433, 530] width 26 height 26
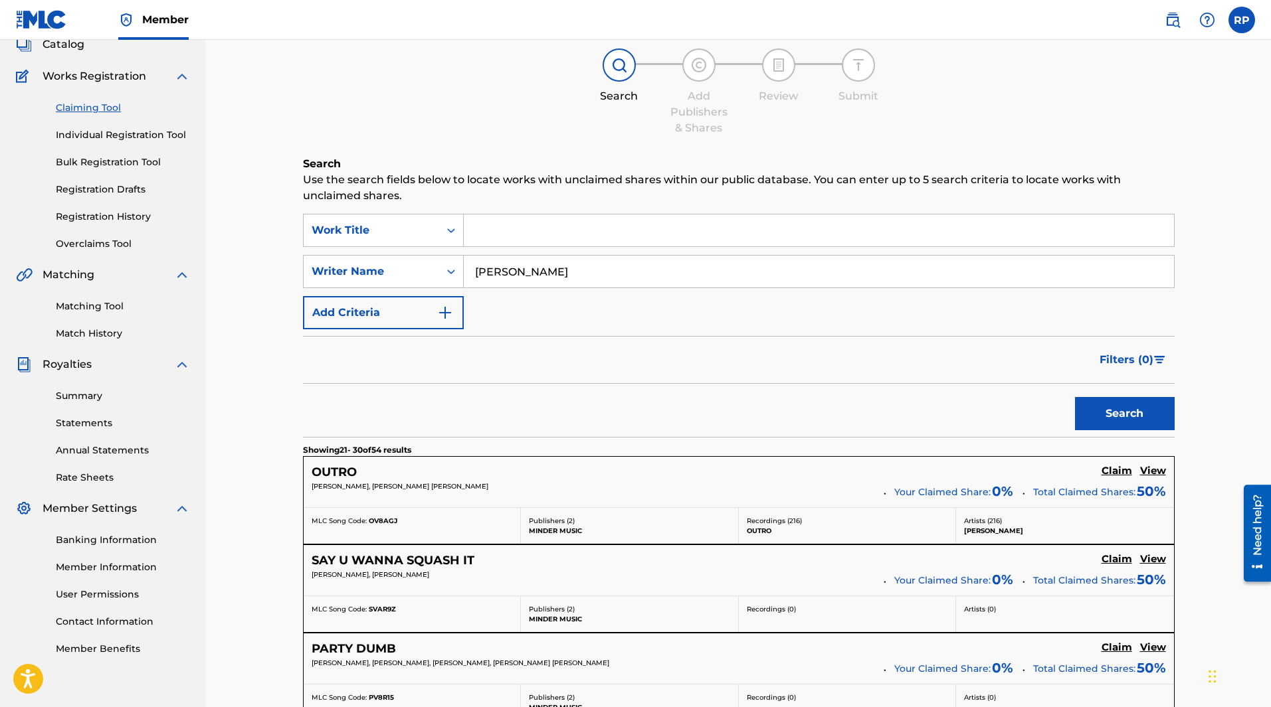
scroll to position [75, 0]
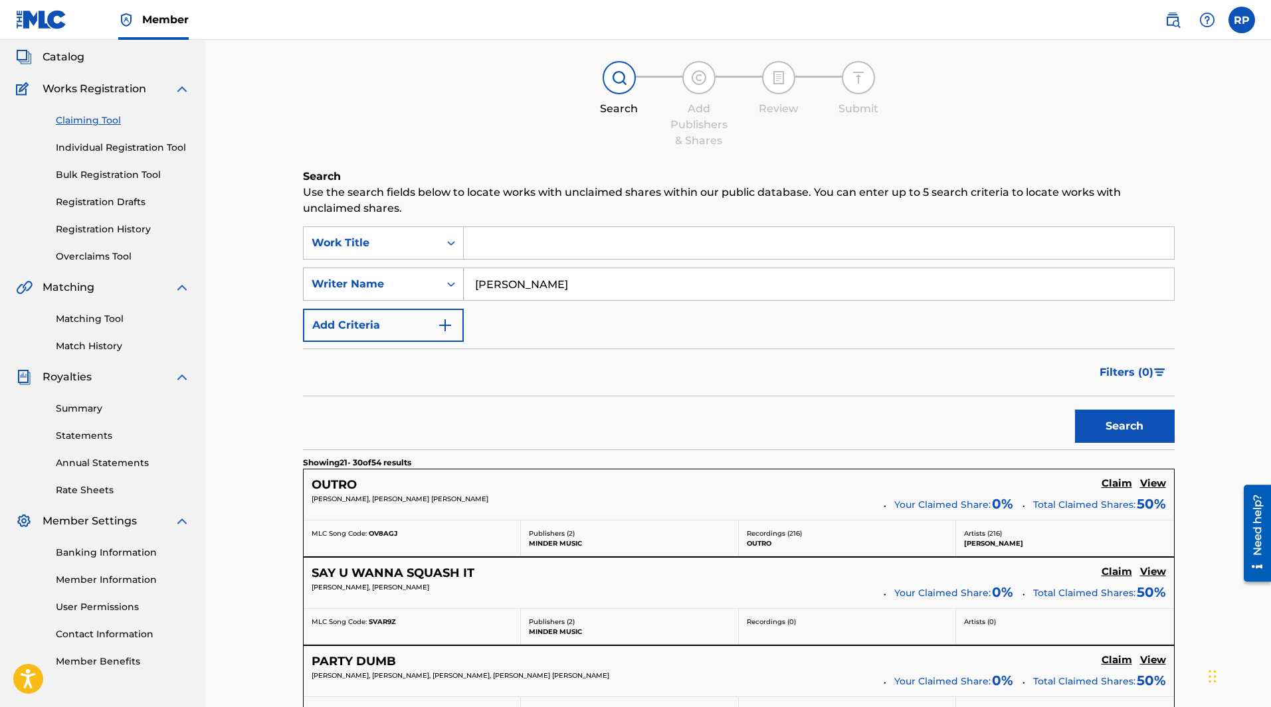
drag, startPoint x: 593, startPoint y: 290, endPoint x: 459, endPoint y: 290, distance: 133.5
click at [459, 290] on div "SearchWithCriteria999f1dc5-6045-4cbd-b51c-faee2a37a49a Writer Name [PERSON_NAME]" at bounding box center [739, 284] width 872 height 33
type input "r"
type input "[PERSON_NAME]"
click at [1075, 410] on button "Search" at bounding box center [1125, 426] width 100 height 33
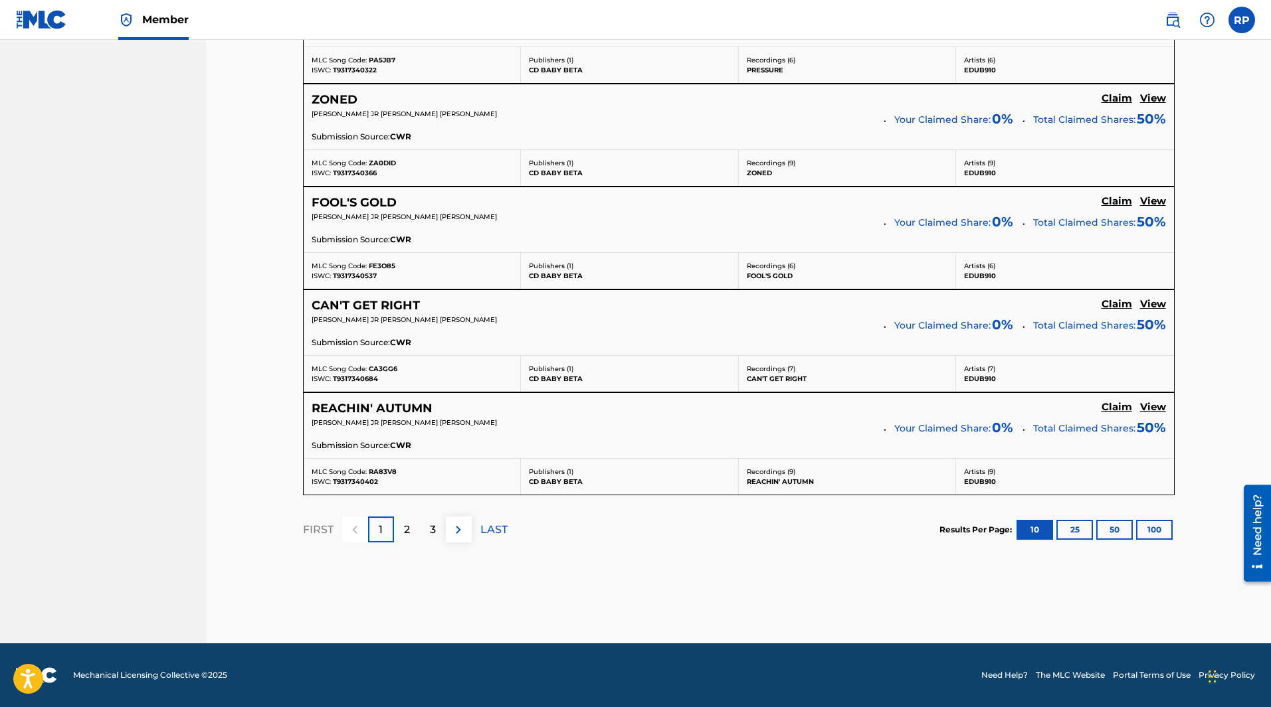
scroll to position [1080, 0]
click at [401, 528] on div "2" at bounding box center [407, 530] width 26 height 26
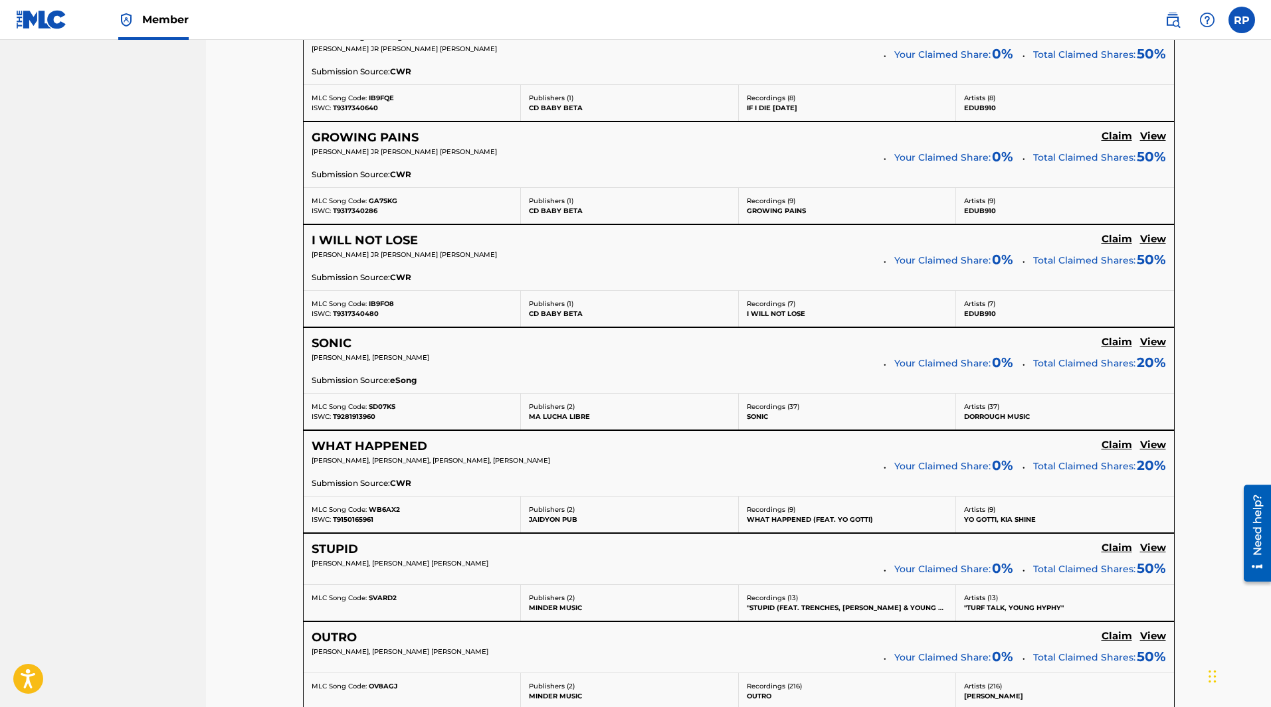
scroll to position [850, 0]
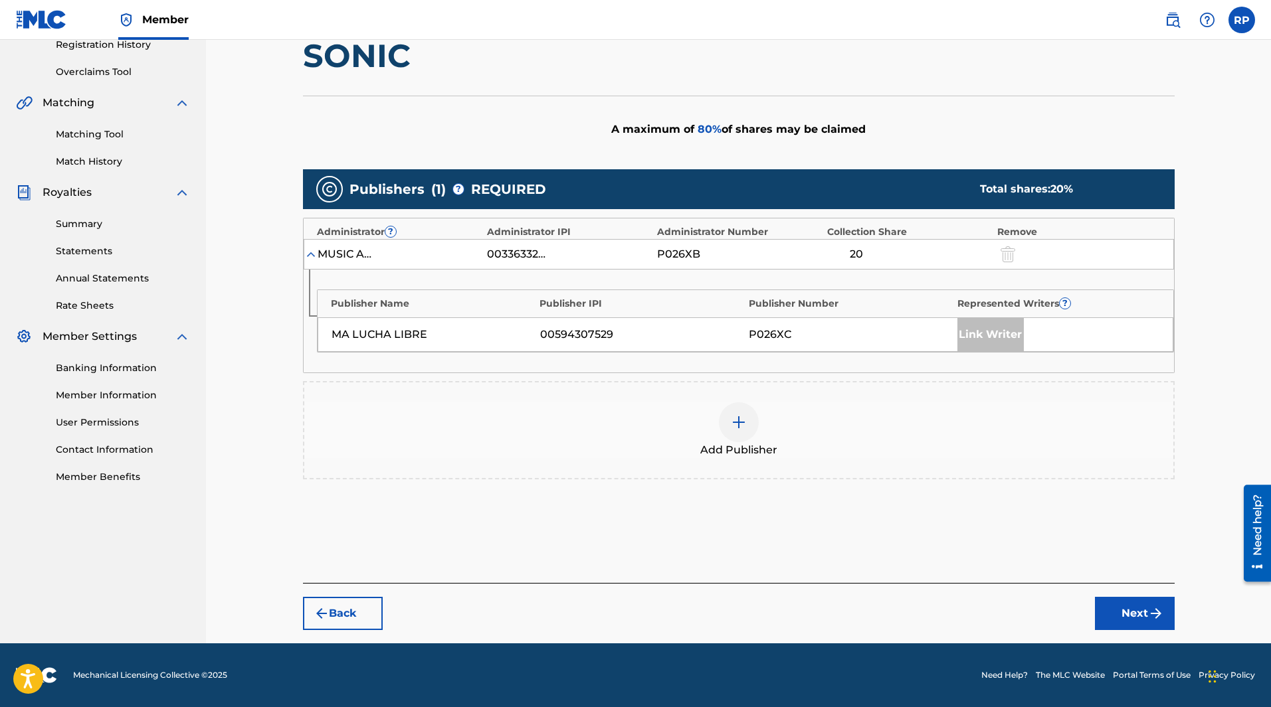
scroll to position [260, 0]
click at [743, 420] on img at bounding box center [739, 422] width 16 height 16
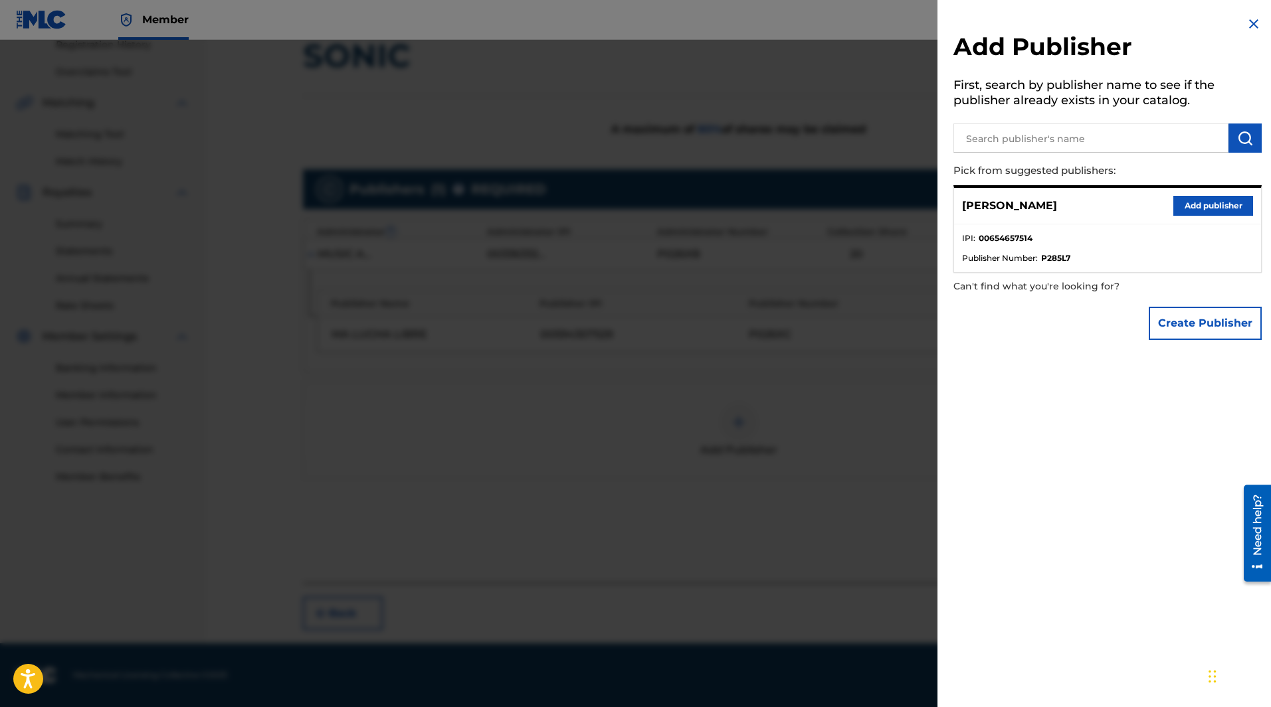
click at [1209, 207] on button "Add publisher" at bounding box center [1213, 206] width 80 height 20
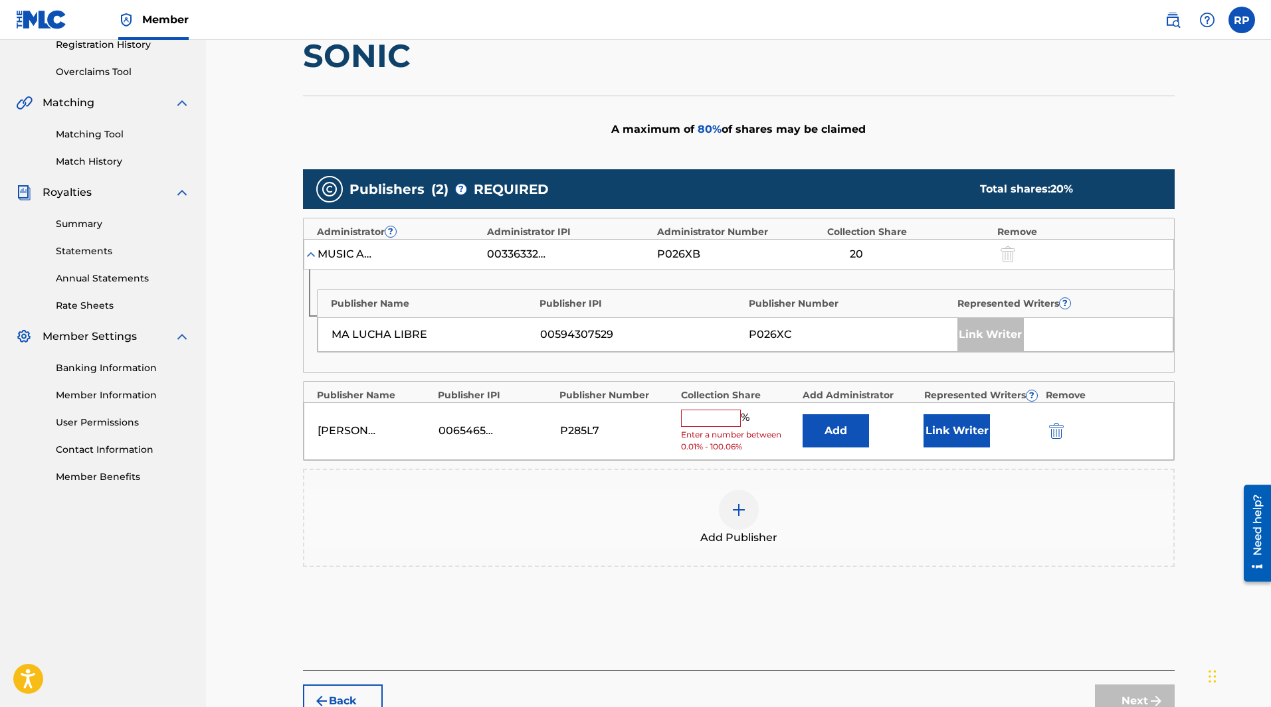
click at [709, 417] on input "text" at bounding box center [711, 418] width 60 height 17
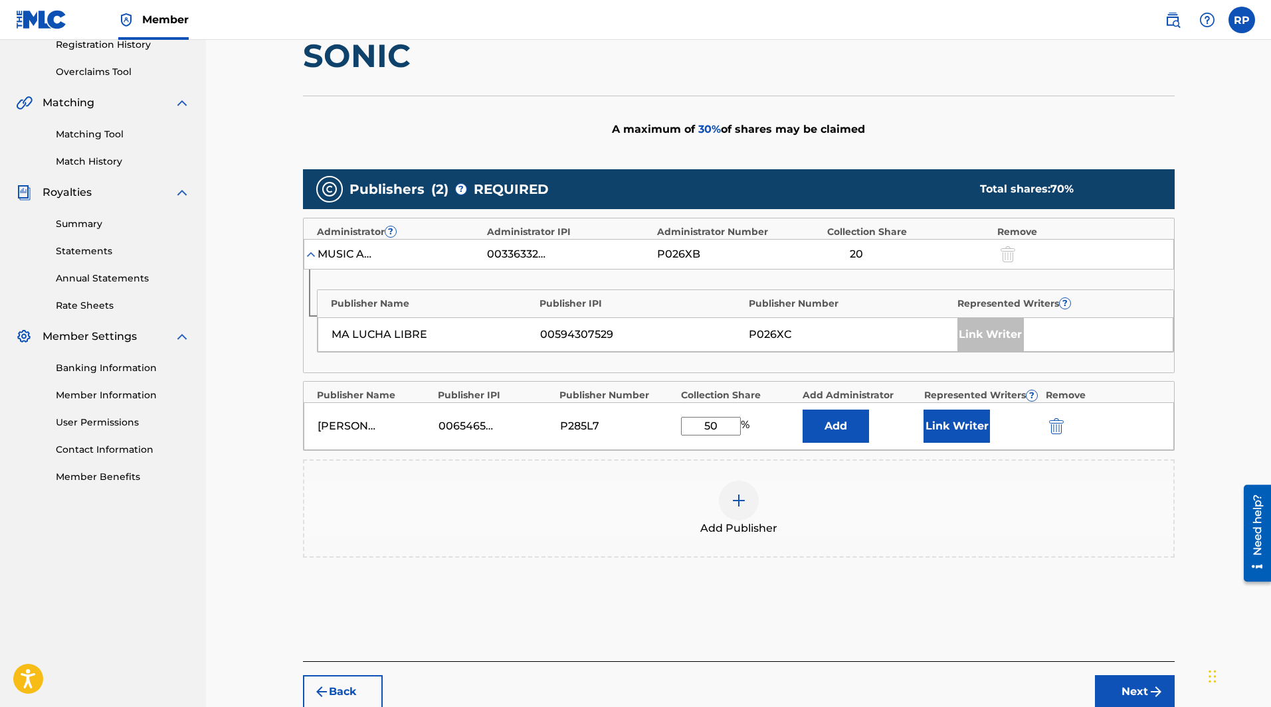
type input "50"
click at [951, 431] on button "Link Writer" at bounding box center [956, 426] width 66 height 33
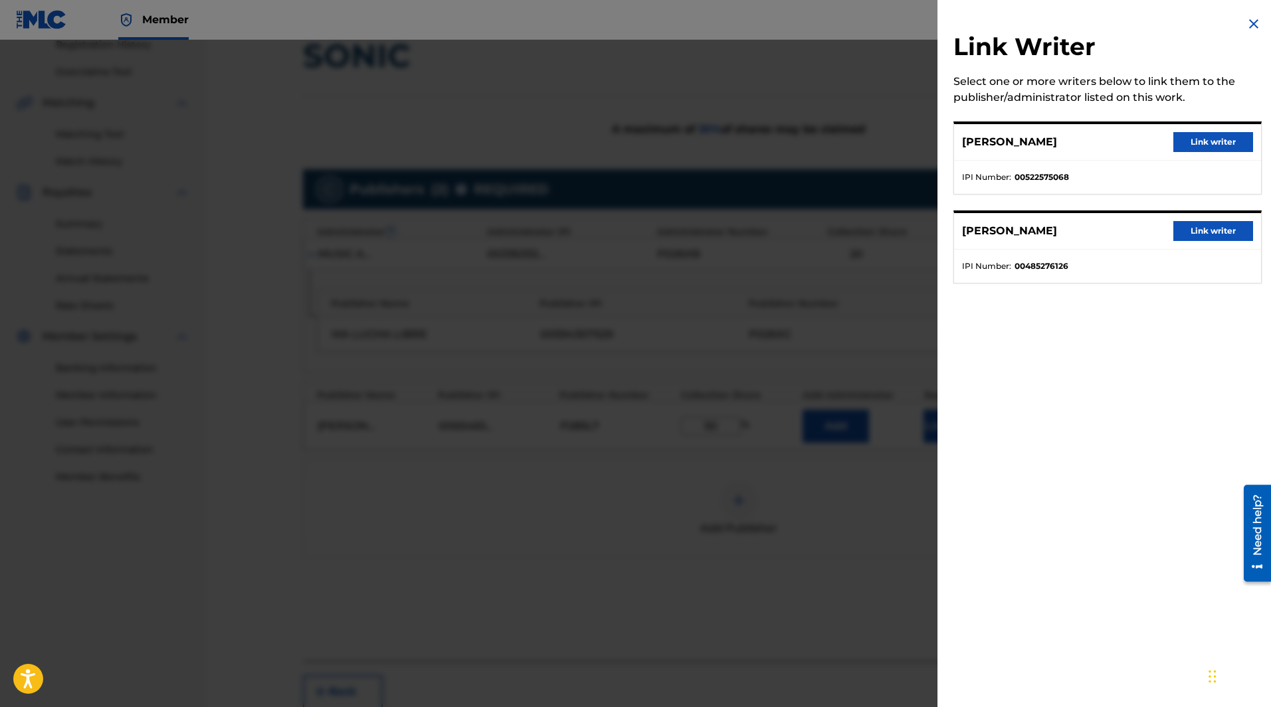
click at [1211, 231] on button "Link writer" at bounding box center [1213, 231] width 80 height 20
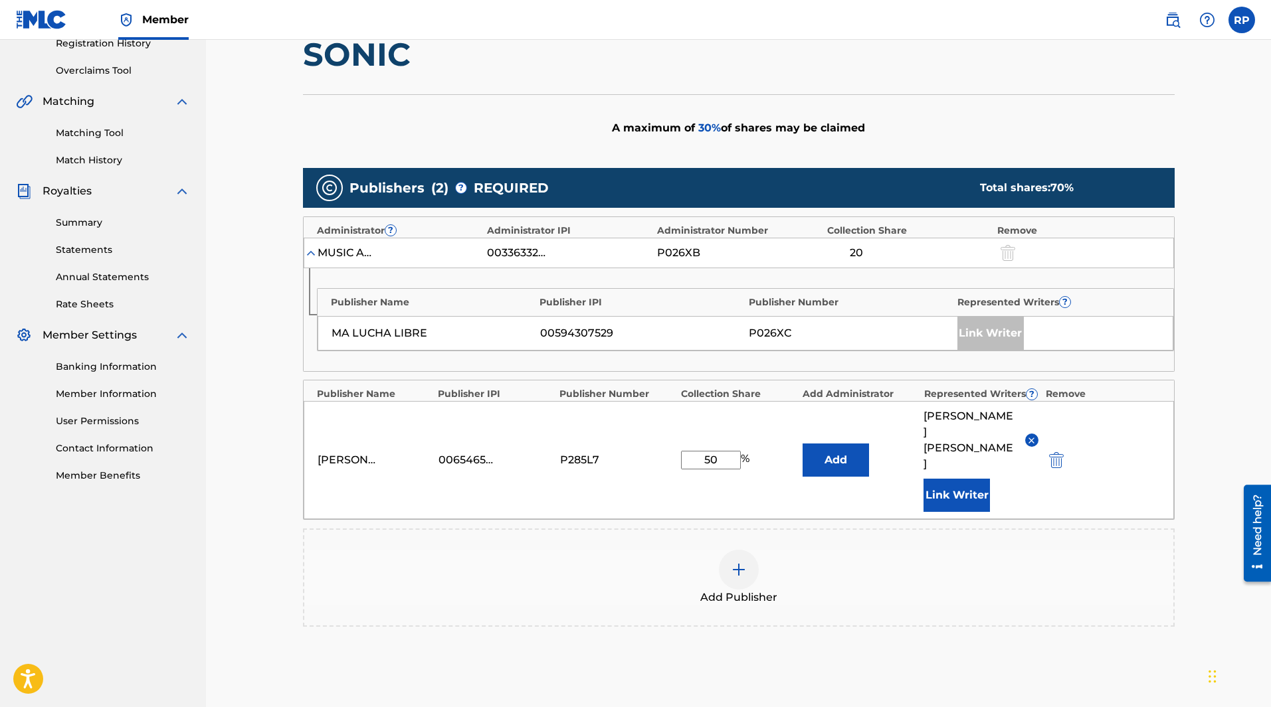
scroll to position [393, 0]
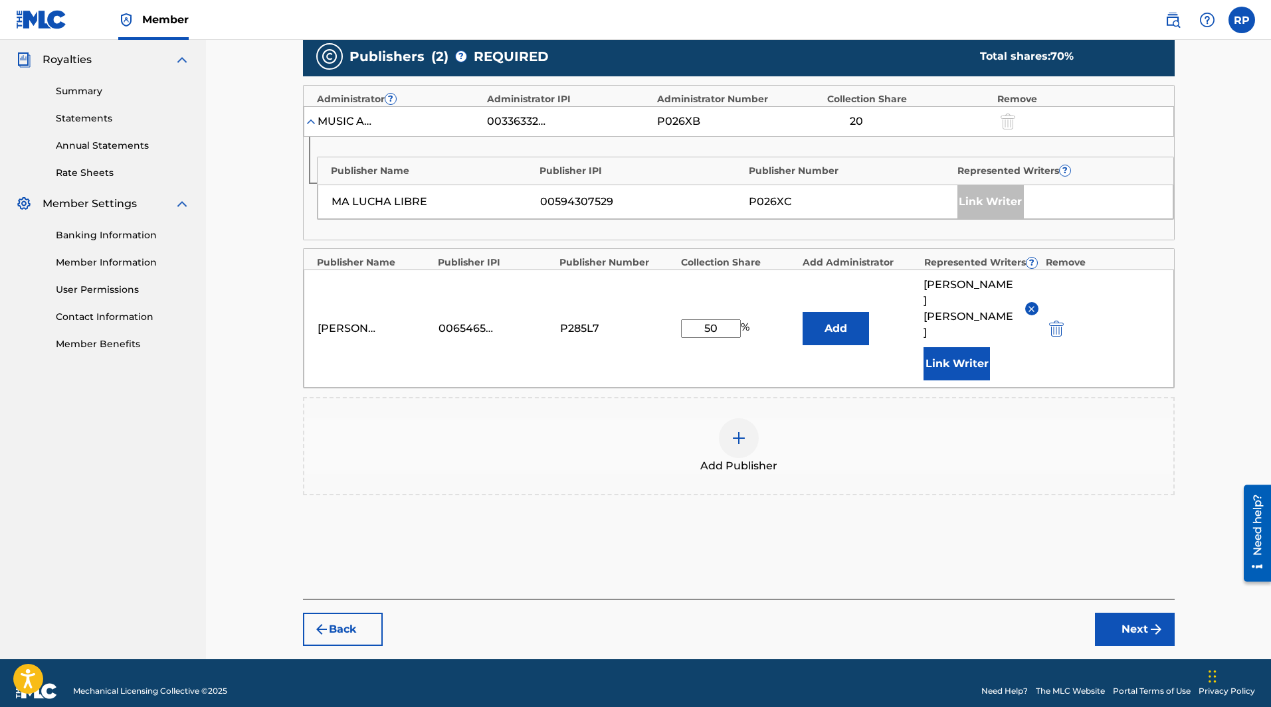
click at [1151, 622] on img "submit" at bounding box center [1156, 630] width 16 height 16
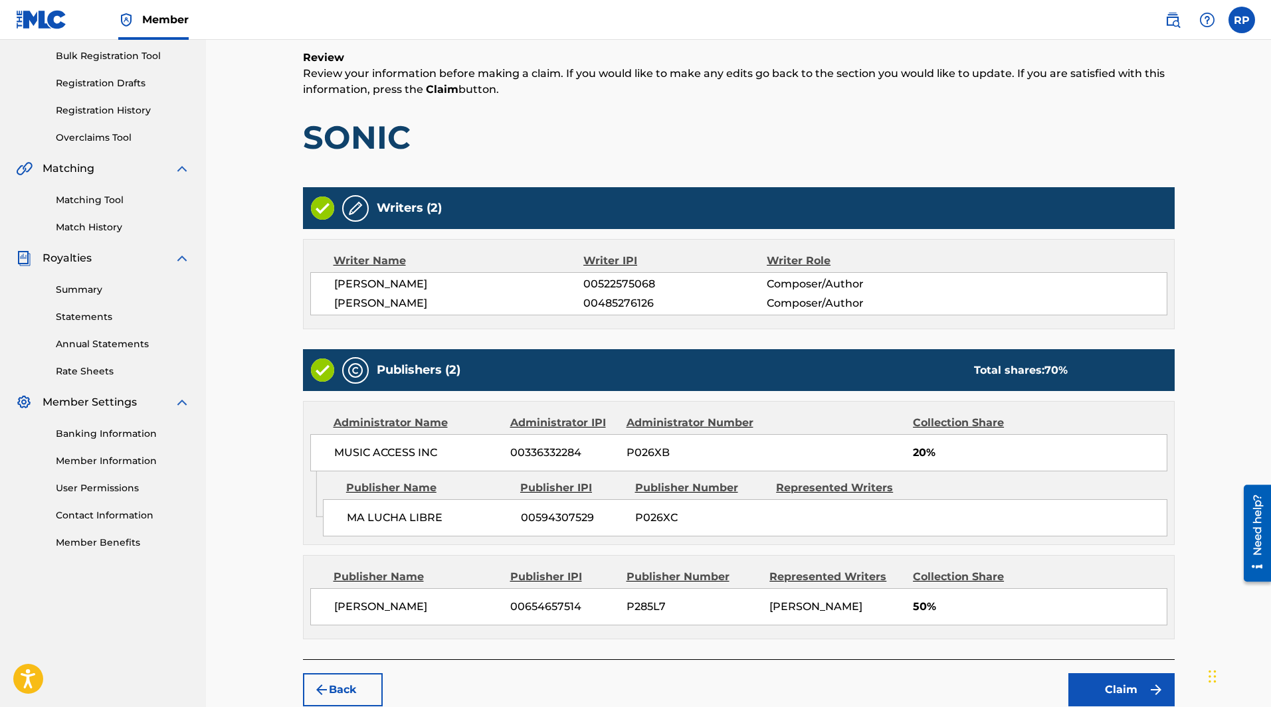
scroll to position [286, 0]
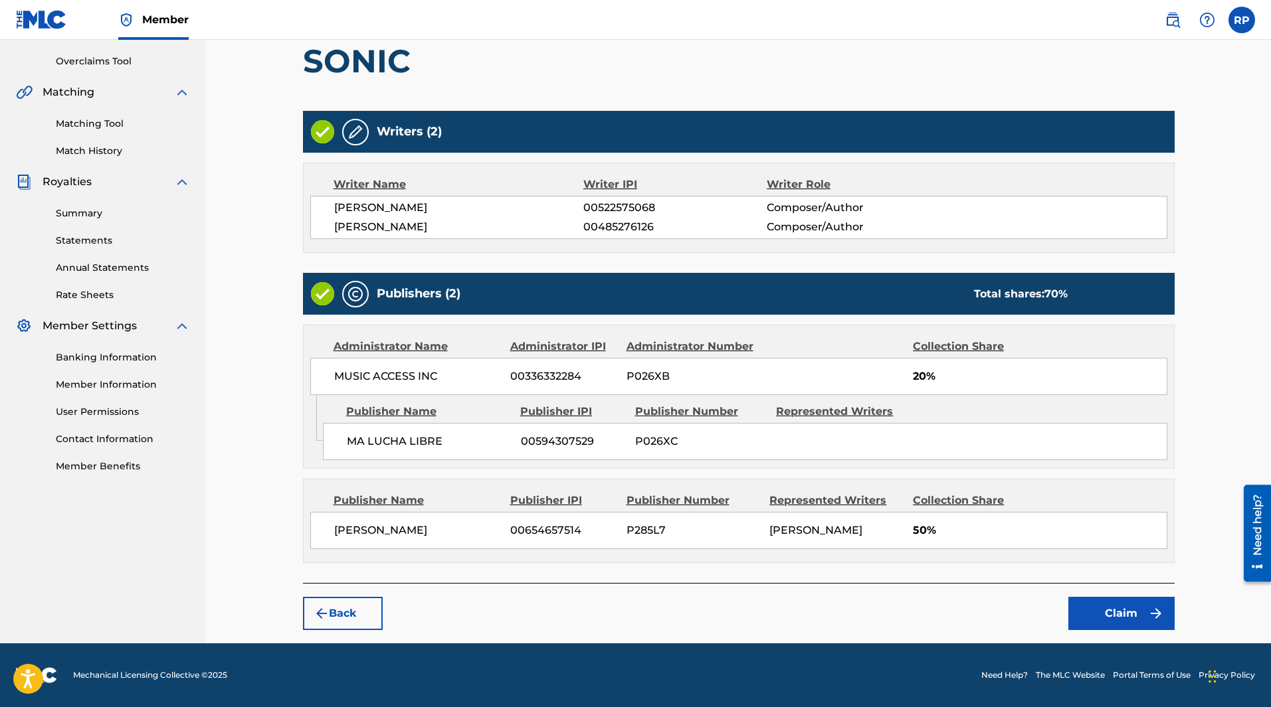
click at [1127, 617] on button "Claim" at bounding box center [1121, 613] width 106 height 33
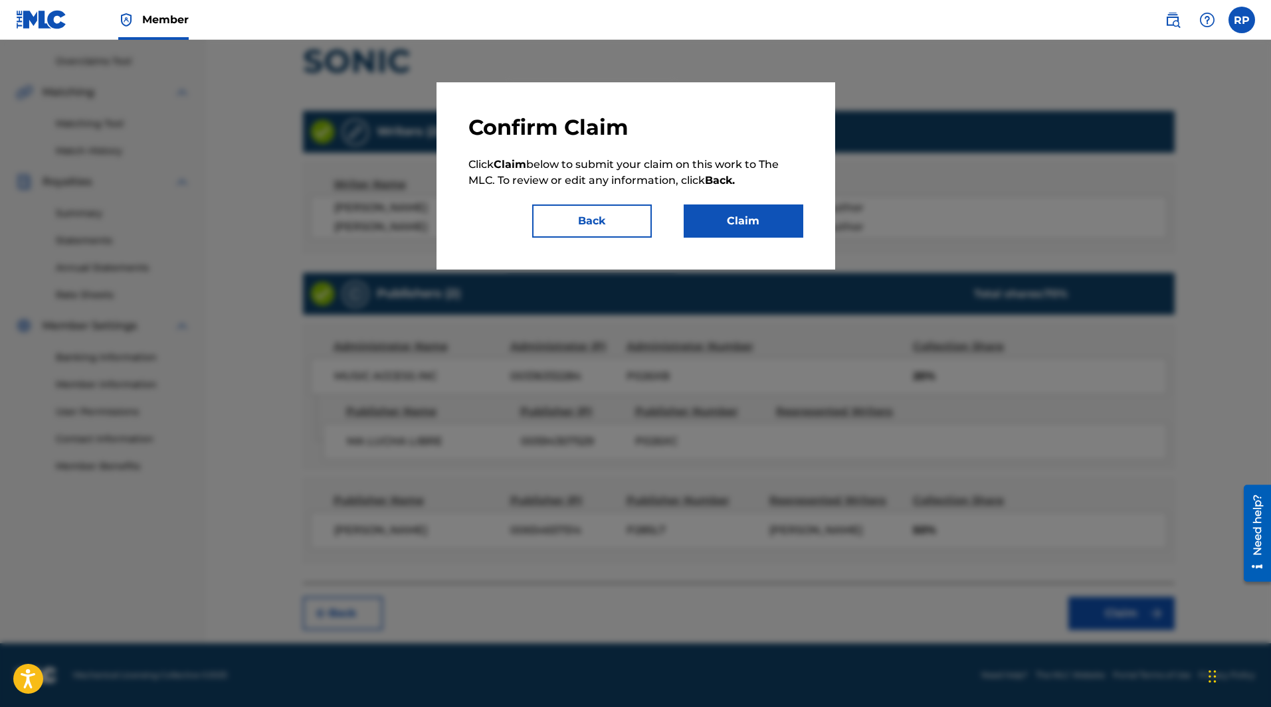
click at [746, 224] on button "Claim" at bounding box center [744, 221] width 120 height 33
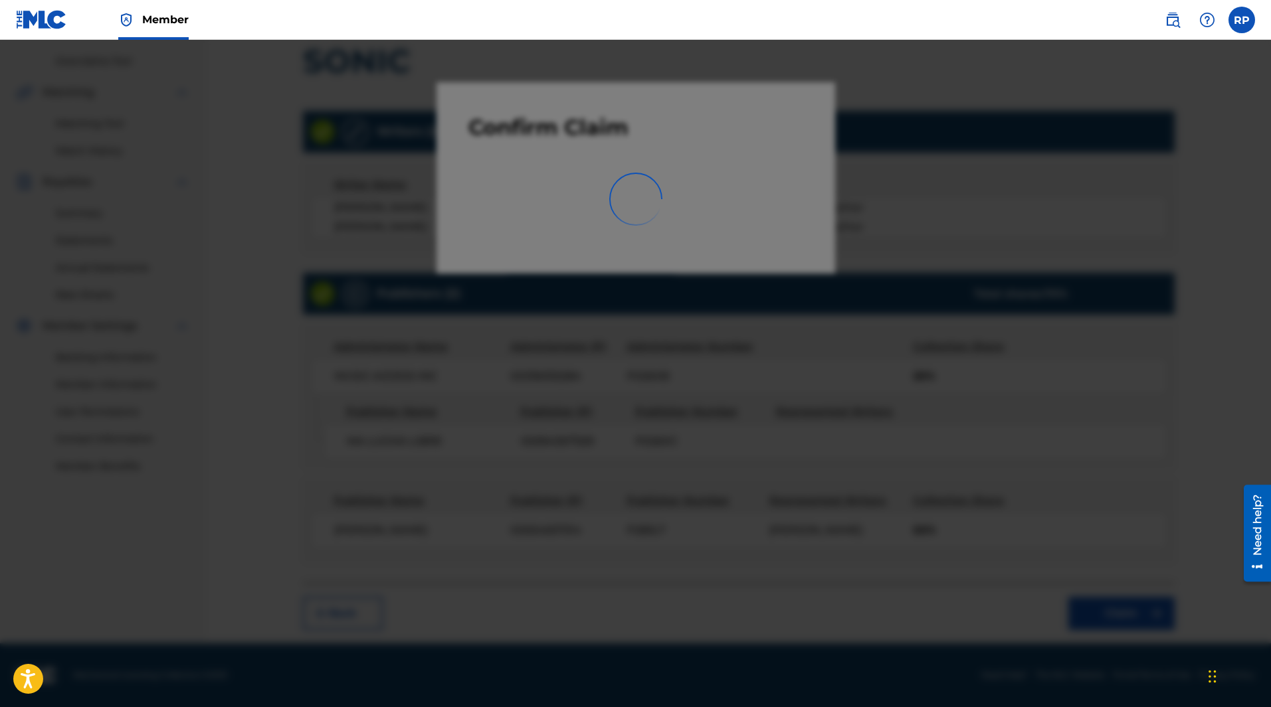
scroll to position [116, 0]
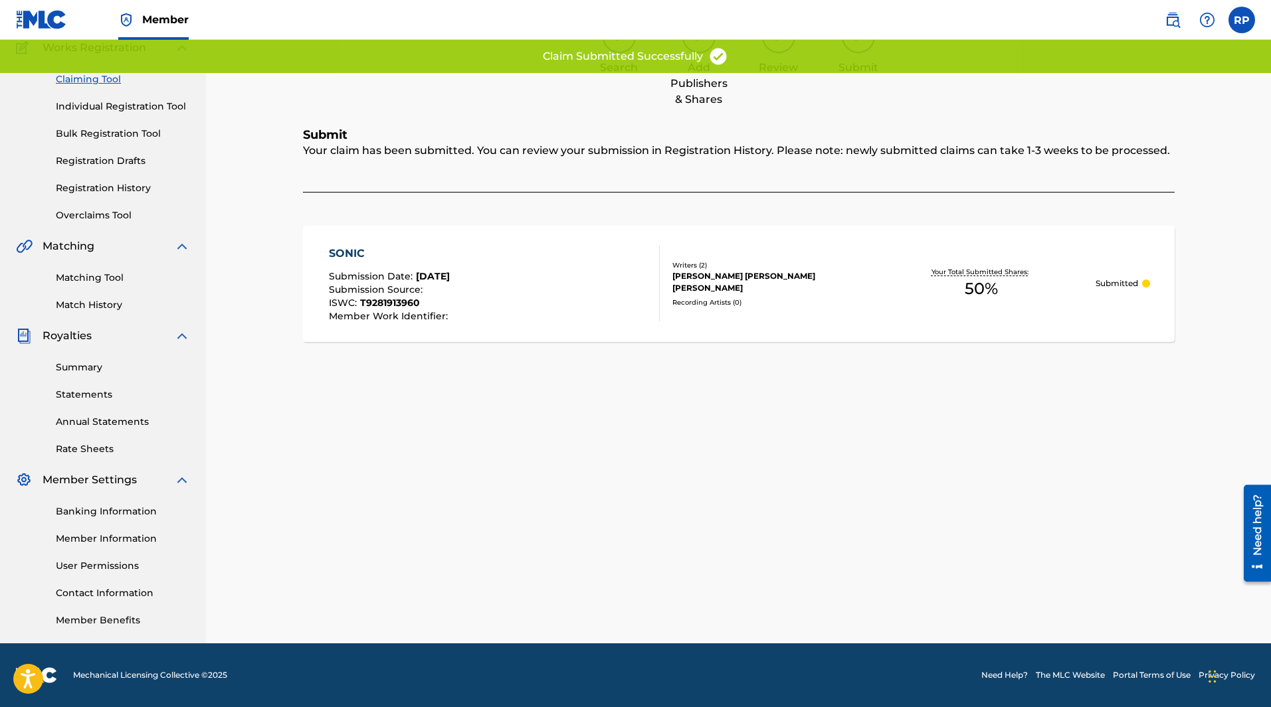
click at [891, 171] on div "Your claim has been submitted. You can review your submission in Registration H…" at bounding box center [739, 168] width 872 height 50
click at [892, 168] on div "Your claim has been submitted. You can review your submission in Registration H…" at bounding box center [739, 168] width 872 height 50
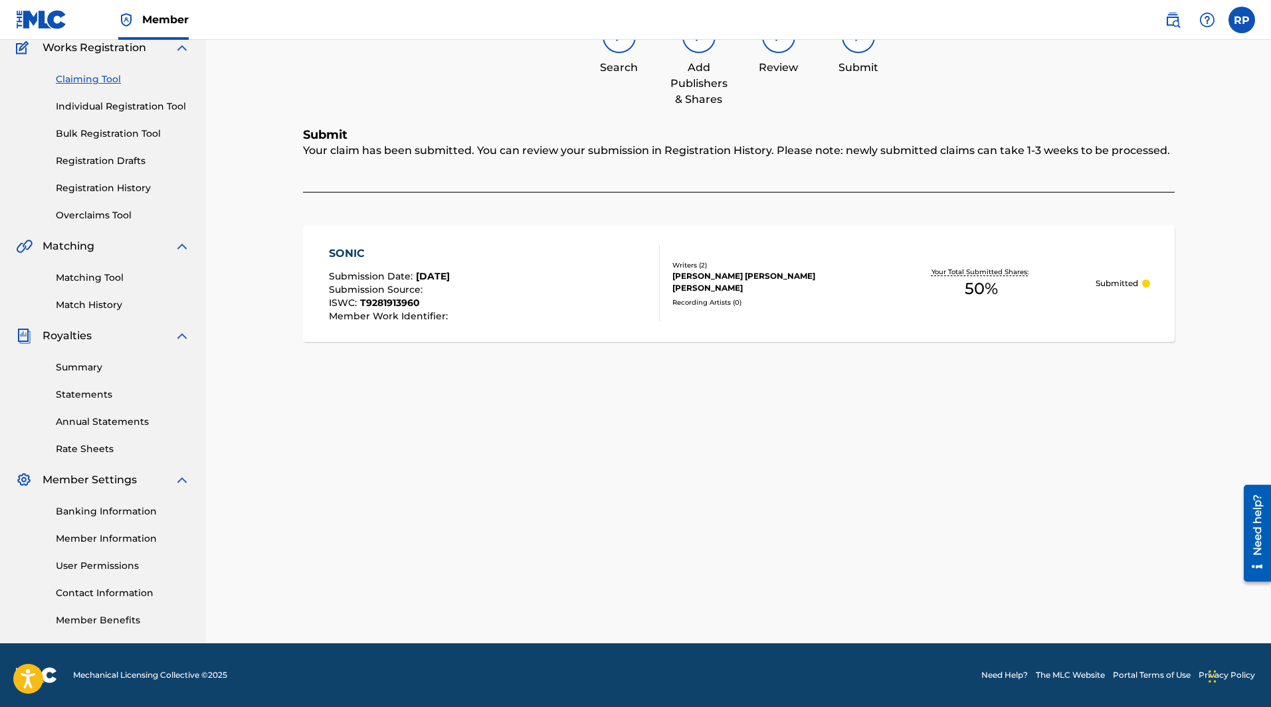
click at [892, 168] on div "Your claim has been submitted. You can review your submission in Registration H…" at bounding box center [739, 168] width 872 height 50
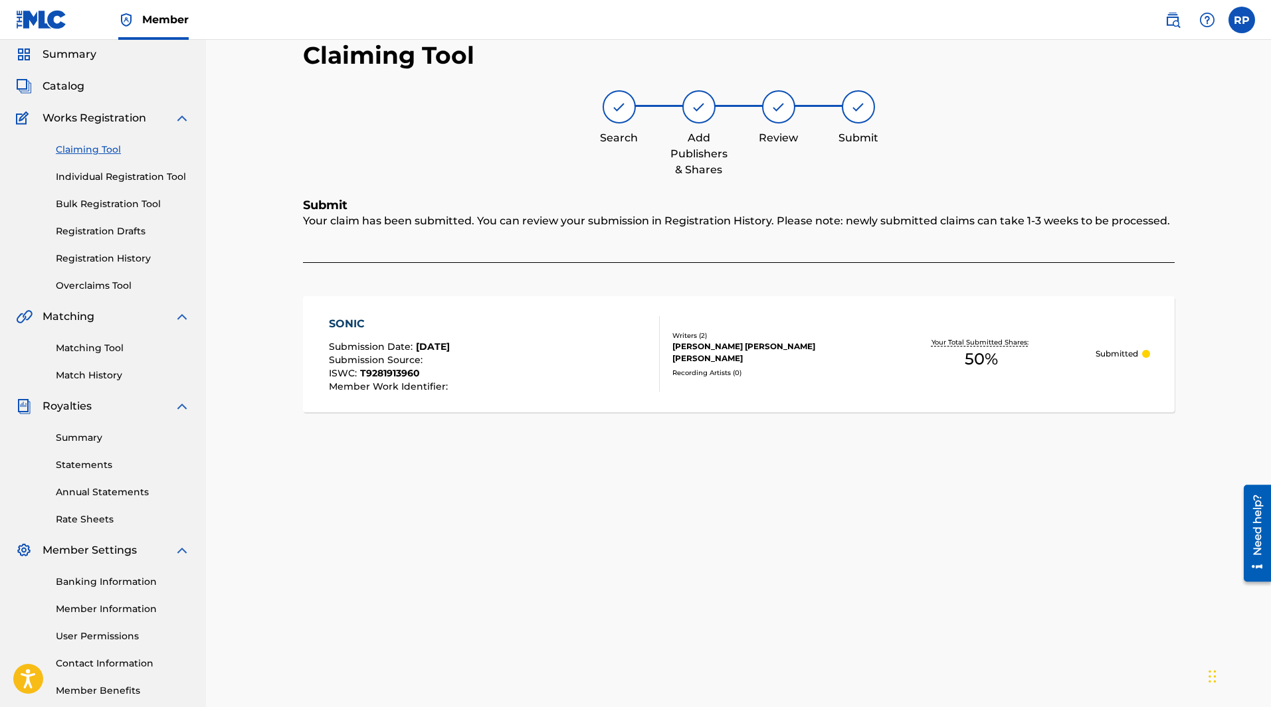
scroll to position [0, 0]
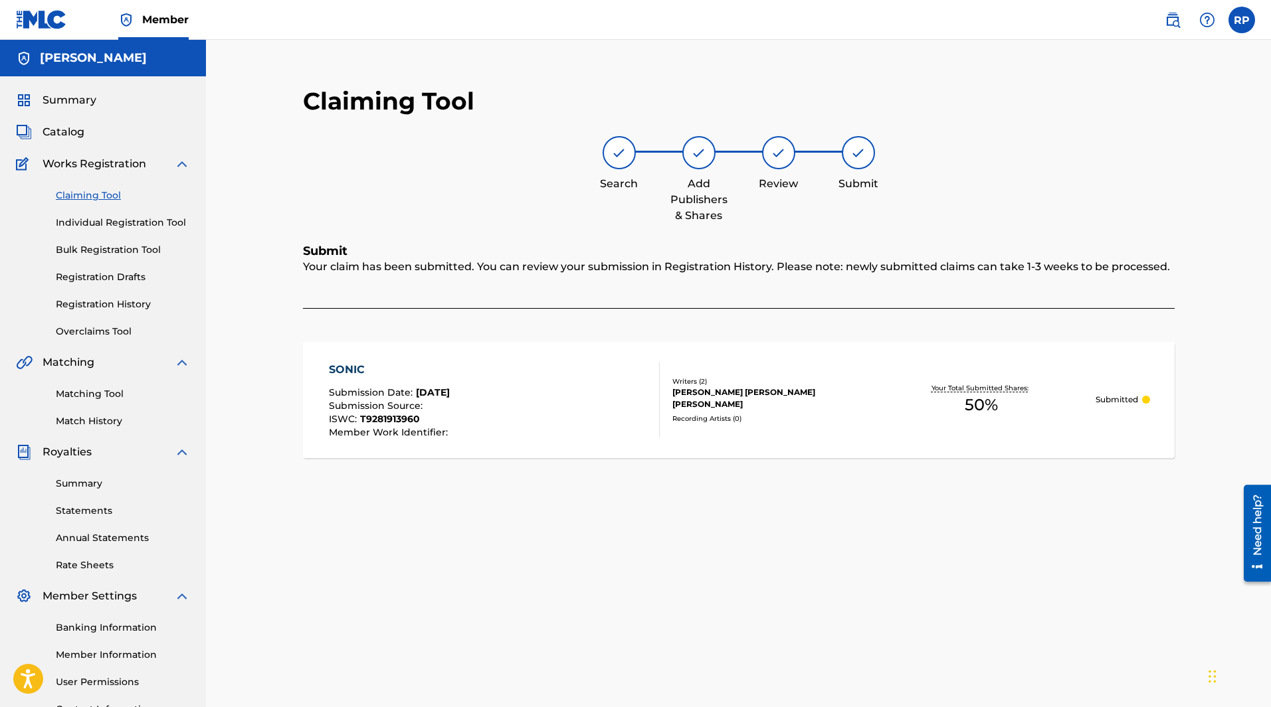
click at [110, 199] on link "Claiming Tool" at bounding box center [123, 196] width 134 height 14
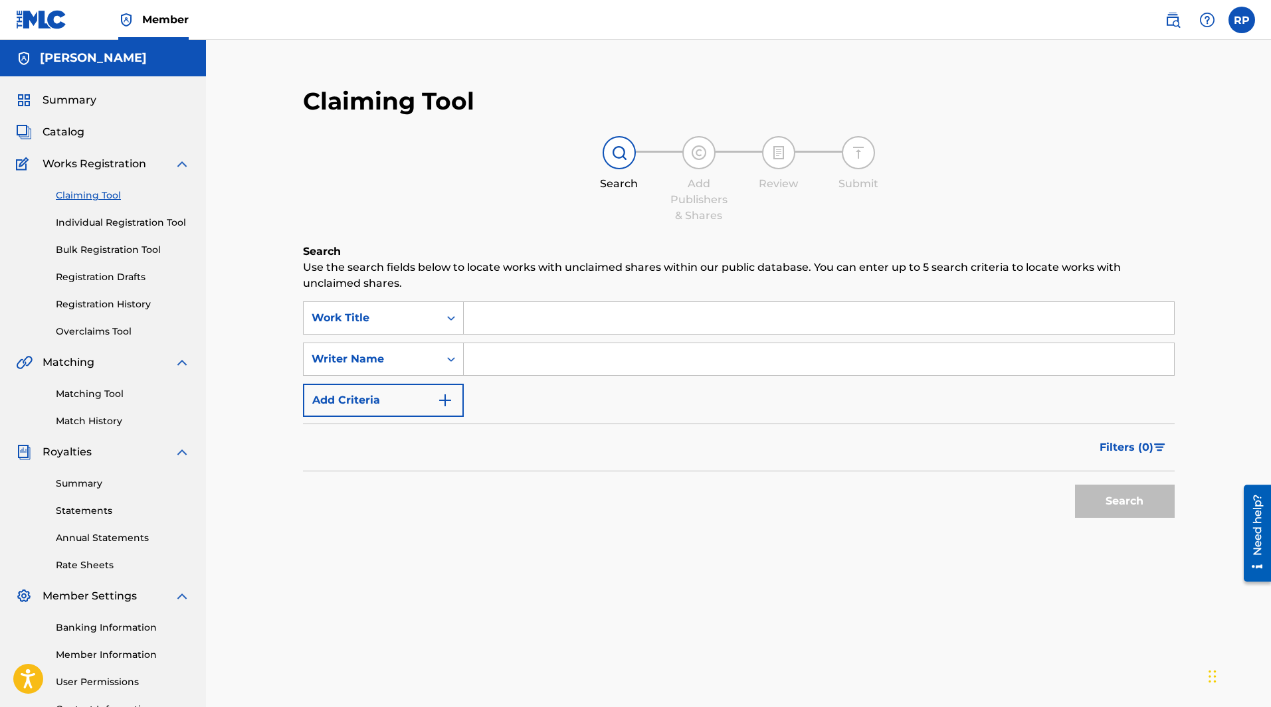
click at [517, 352] on input "Search Form" at bounding box center [819, 359] width 710 height 32
type input "[PERSON_NAME]"
click at [1075, 485] on button "Search" at bounding box center [1125, 501] width 100 height 33
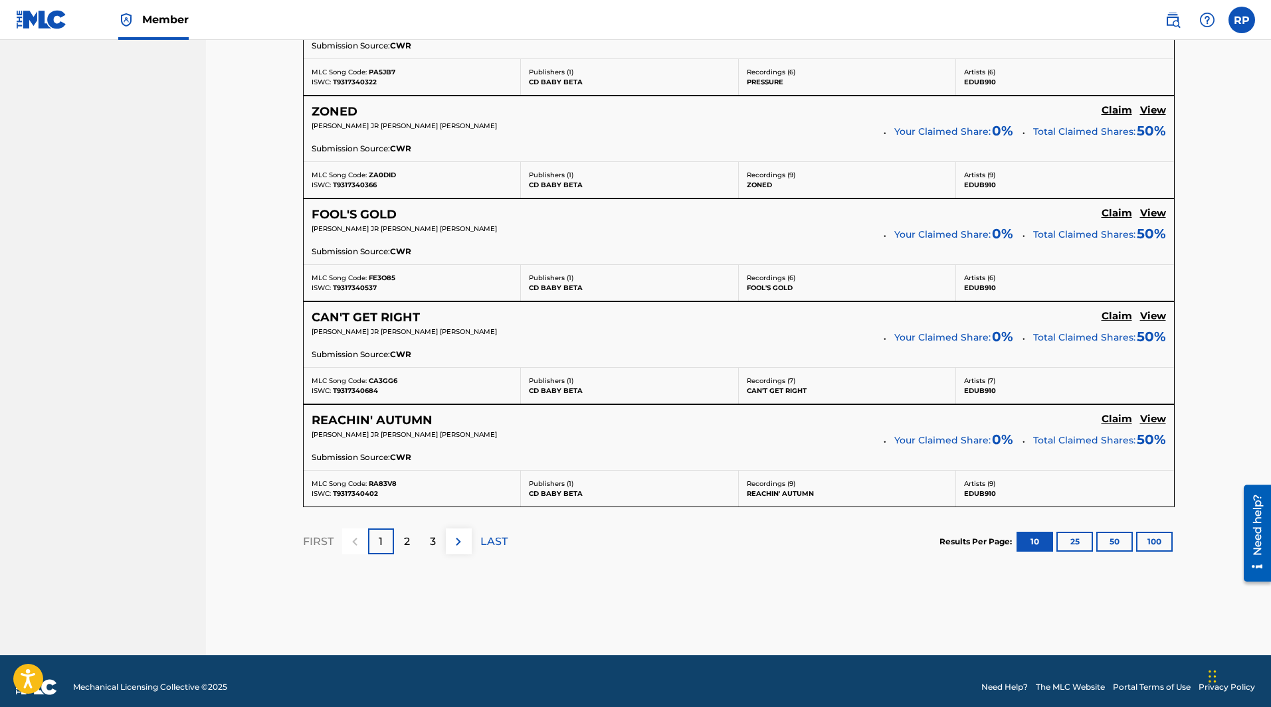
scroll to position [1080, 0]
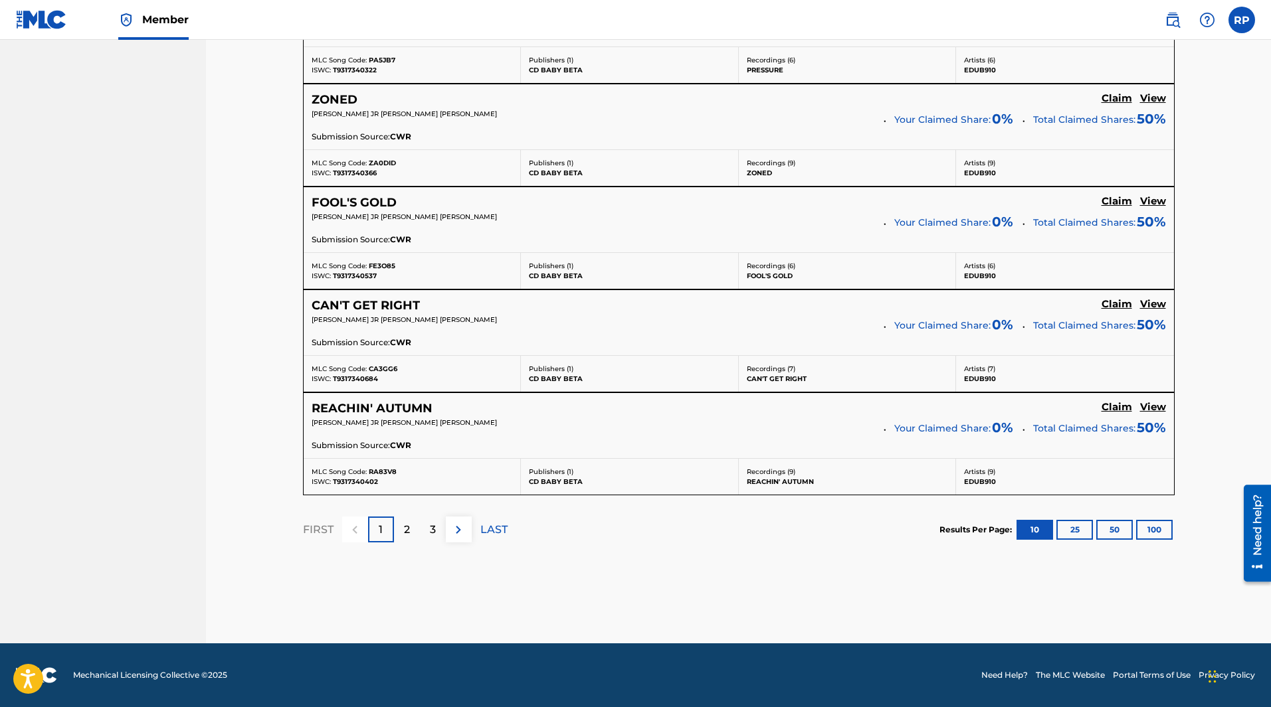
click at [413, 526] on div "2" at bounding box center [407, 530] width 26 height 26
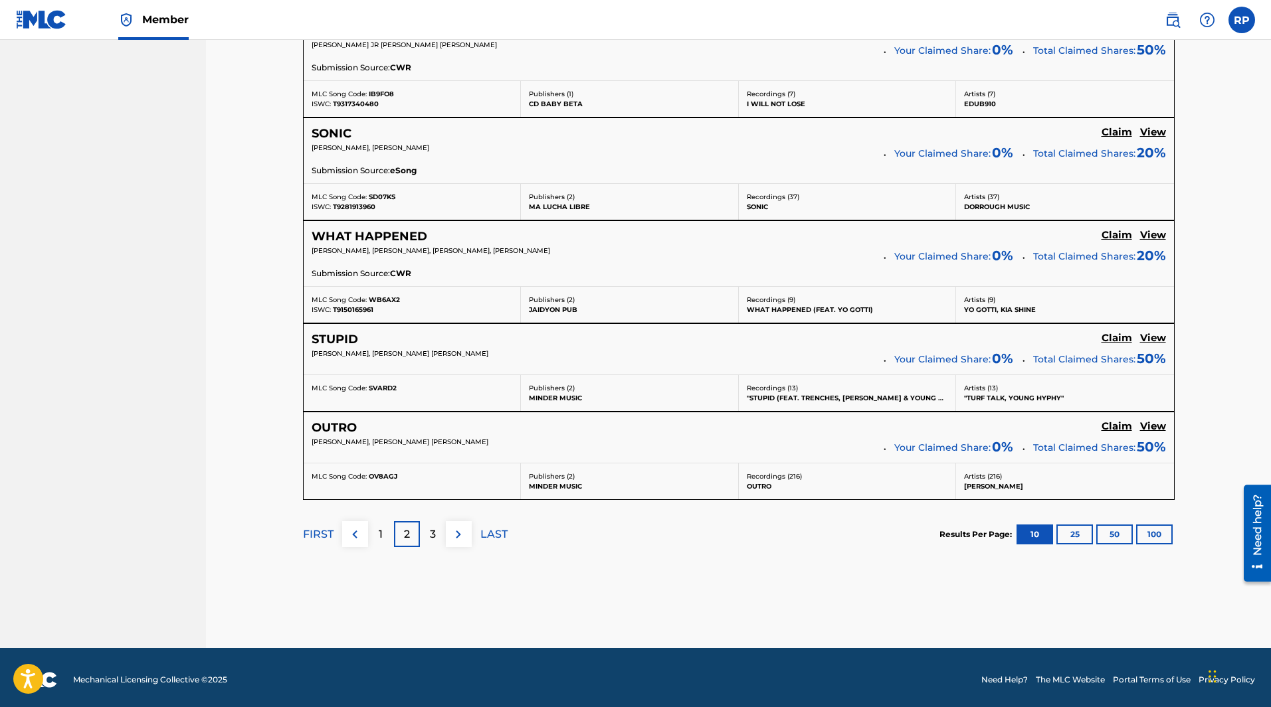
scroll to position [1049, 0]
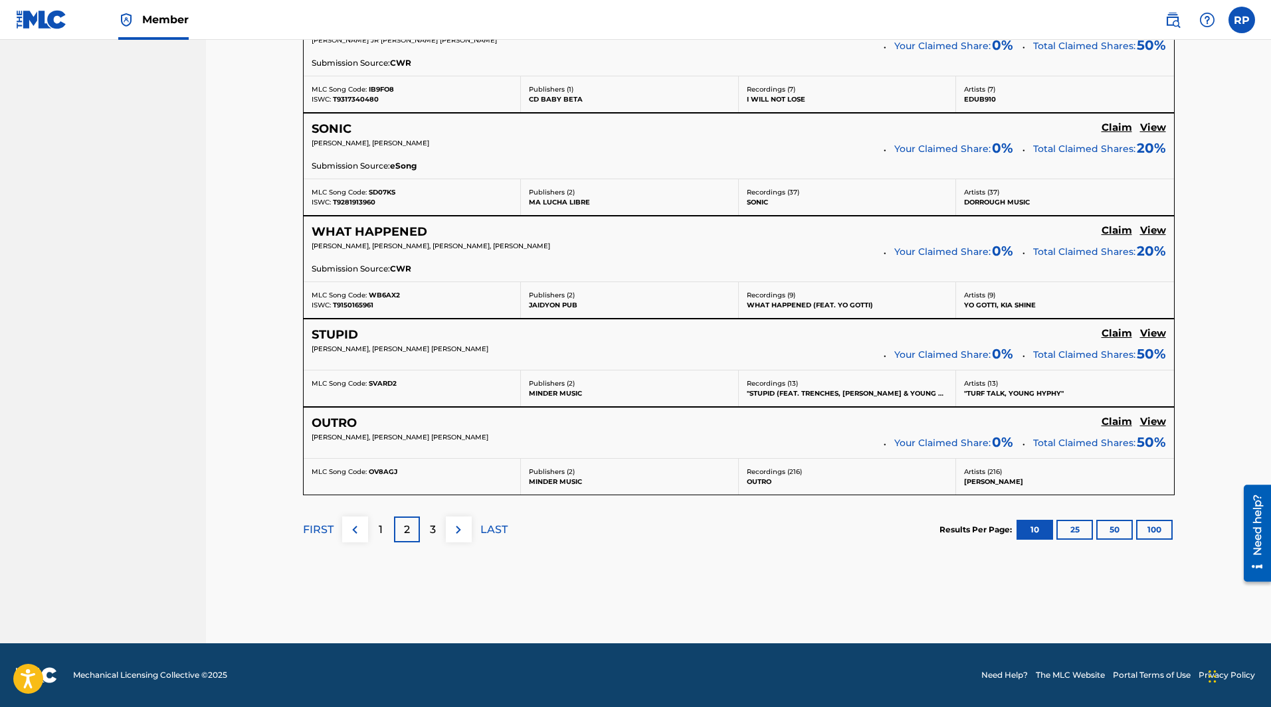
click at [432, 525] on p "3" at bounding box center [433, 530] width 6 height 16
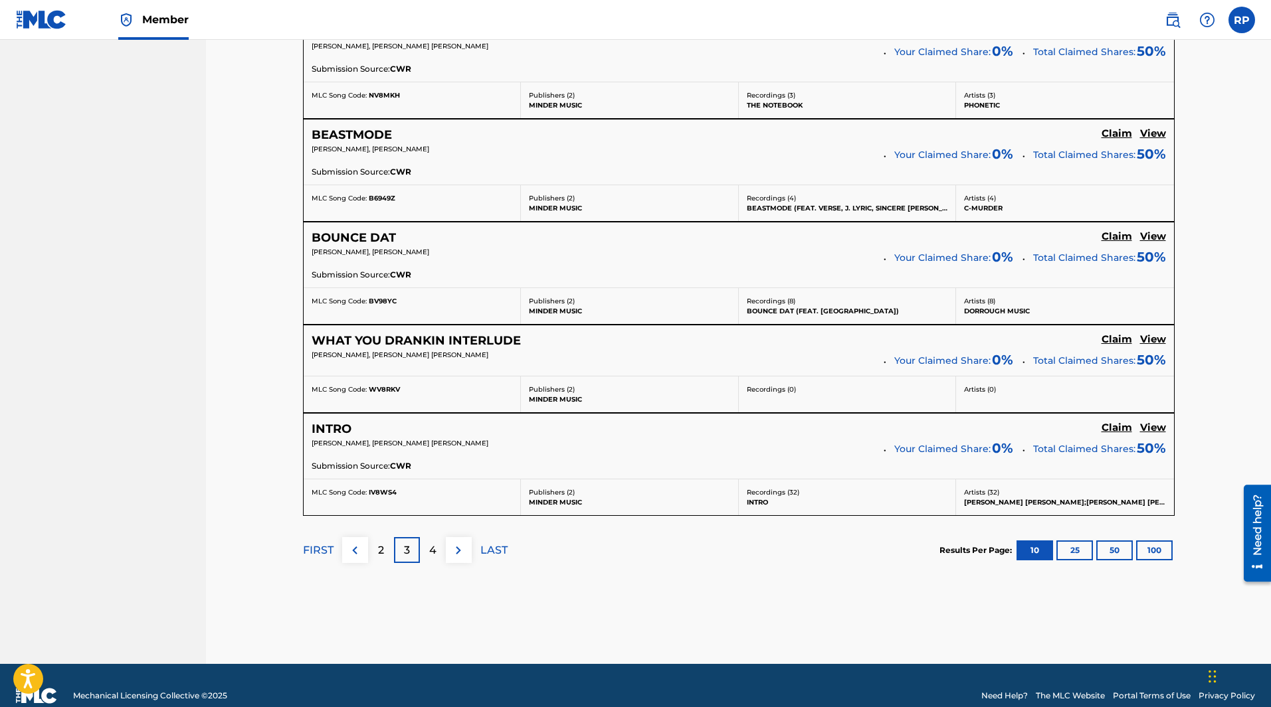
scroll to position [1020, 0]
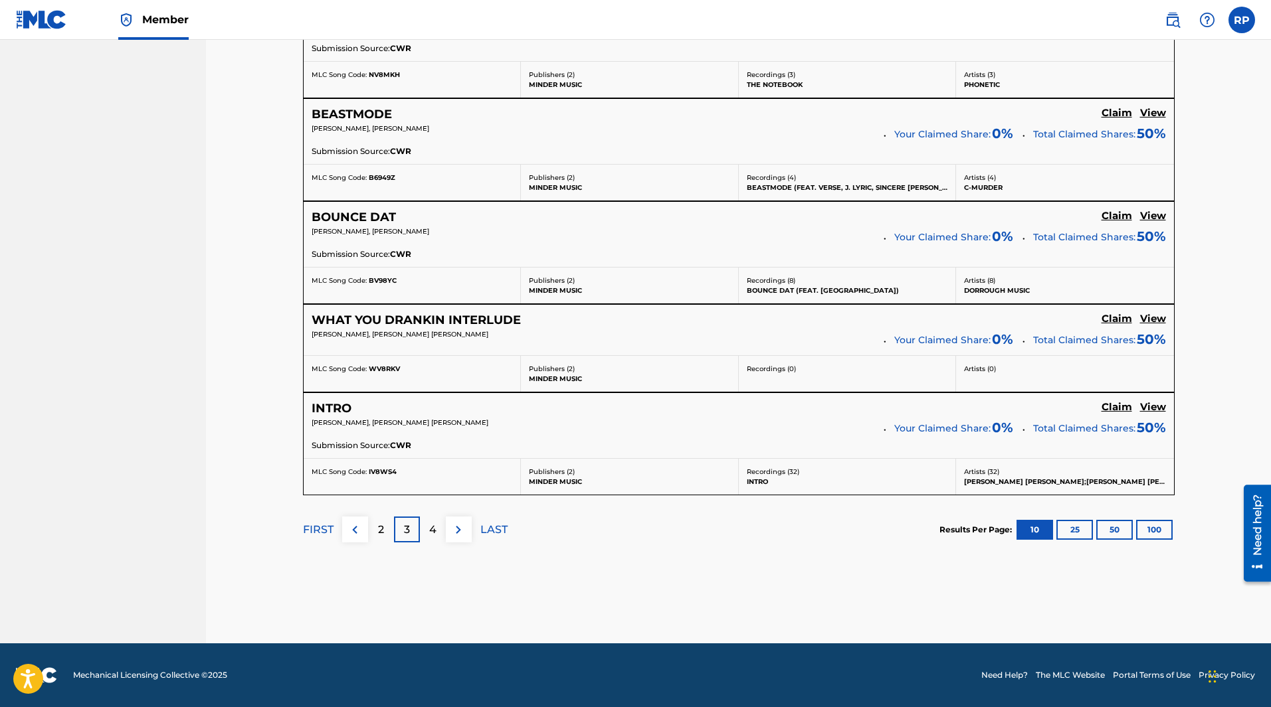
click at [428, 535] on div "4" at bounding box center [433, 530] width 26 height 26
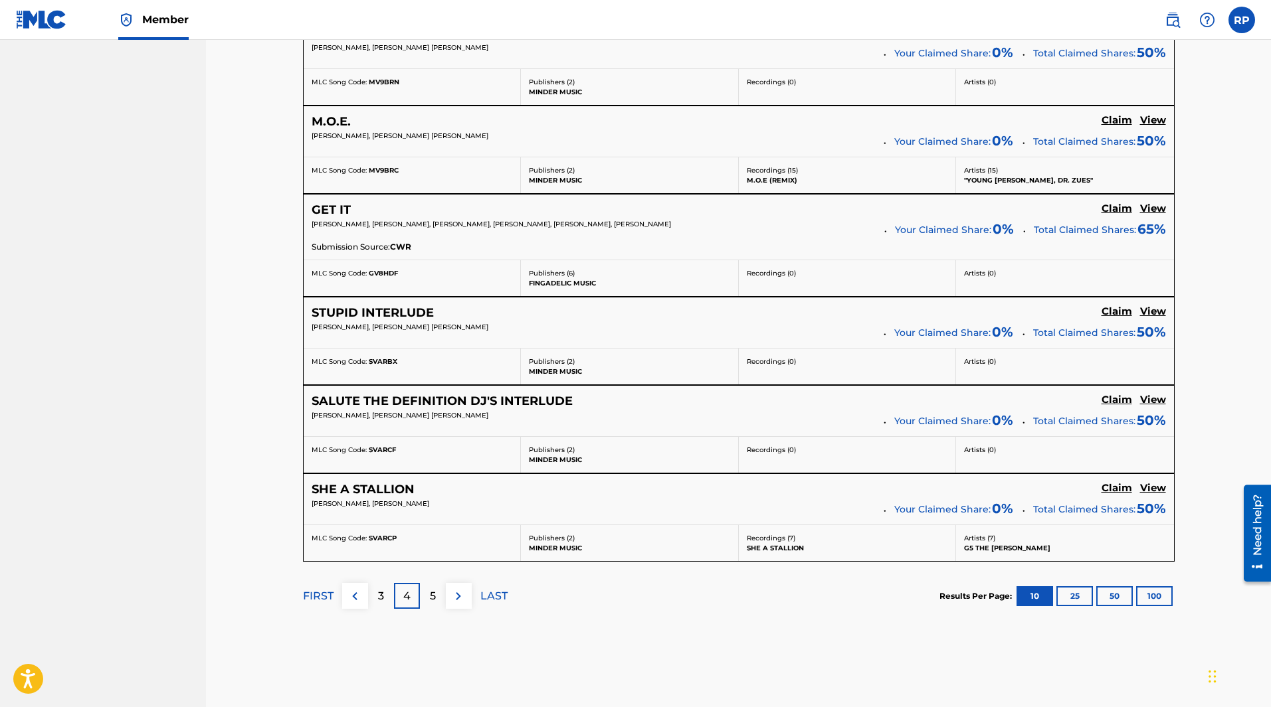
scroll to position [961, 0]
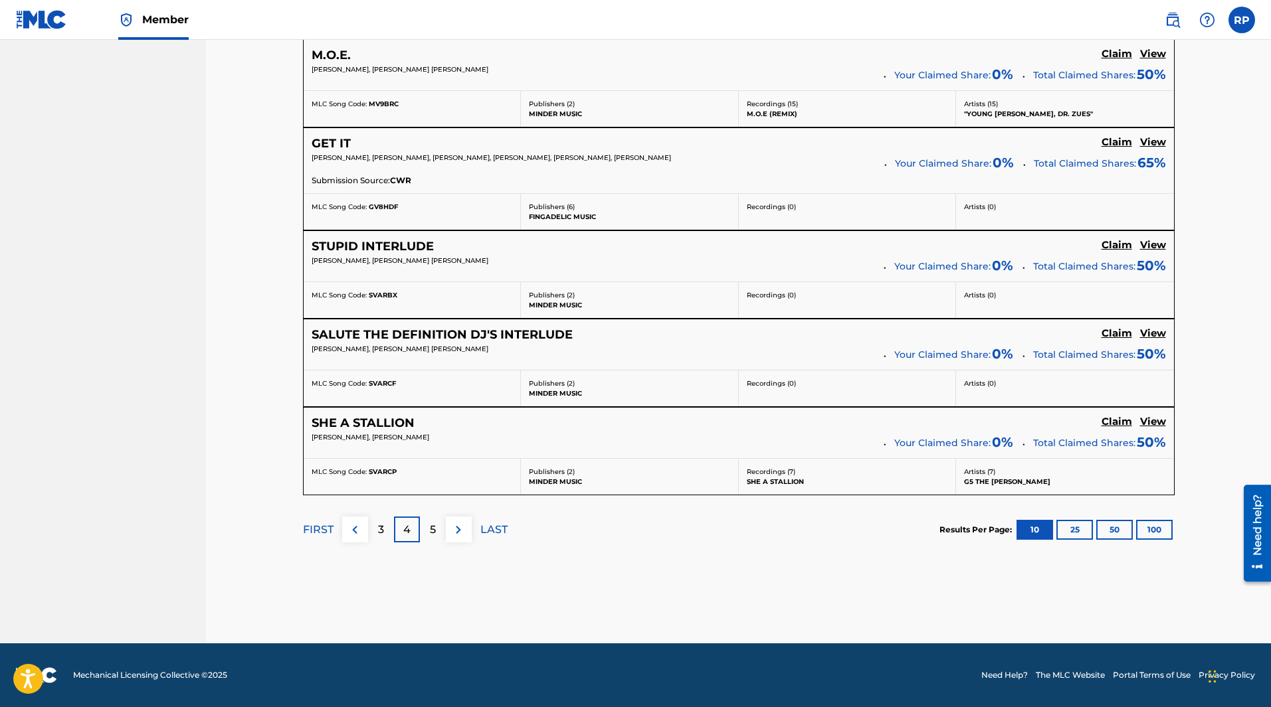
click at [437, 527] on div "5" at bounding box center [433, 530] width 26 height 26
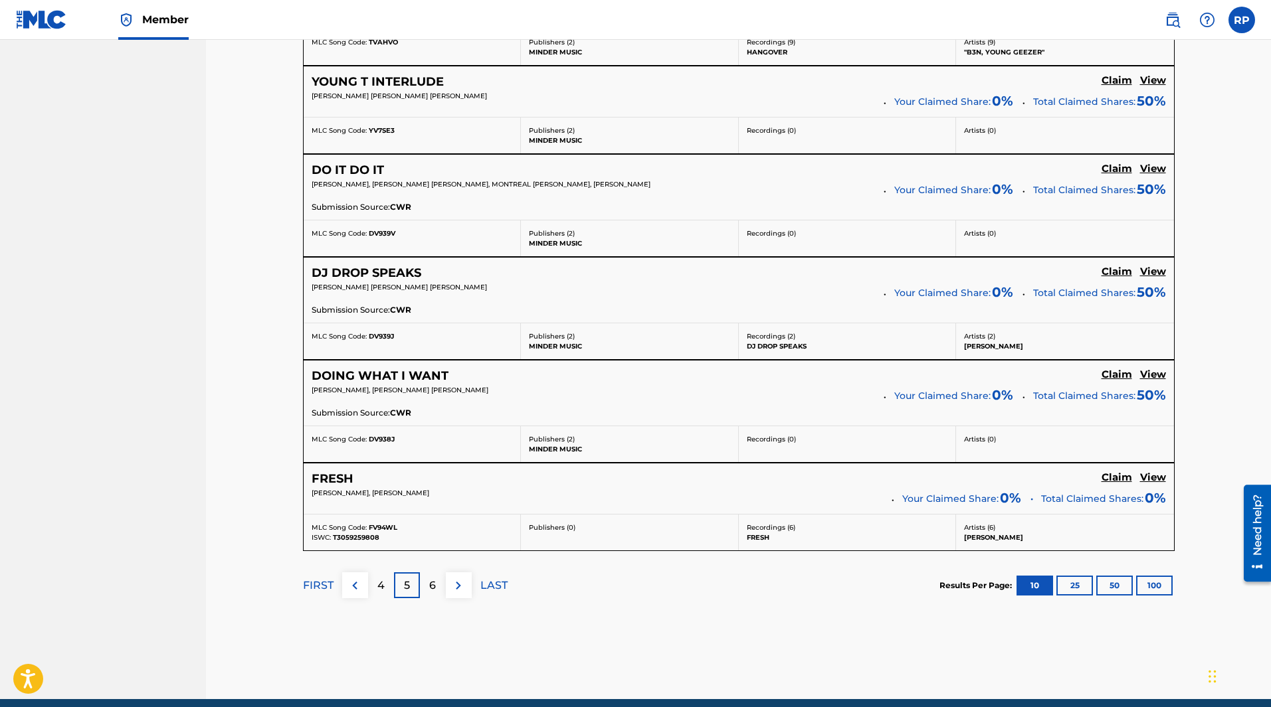
scroll to position [990, 0]
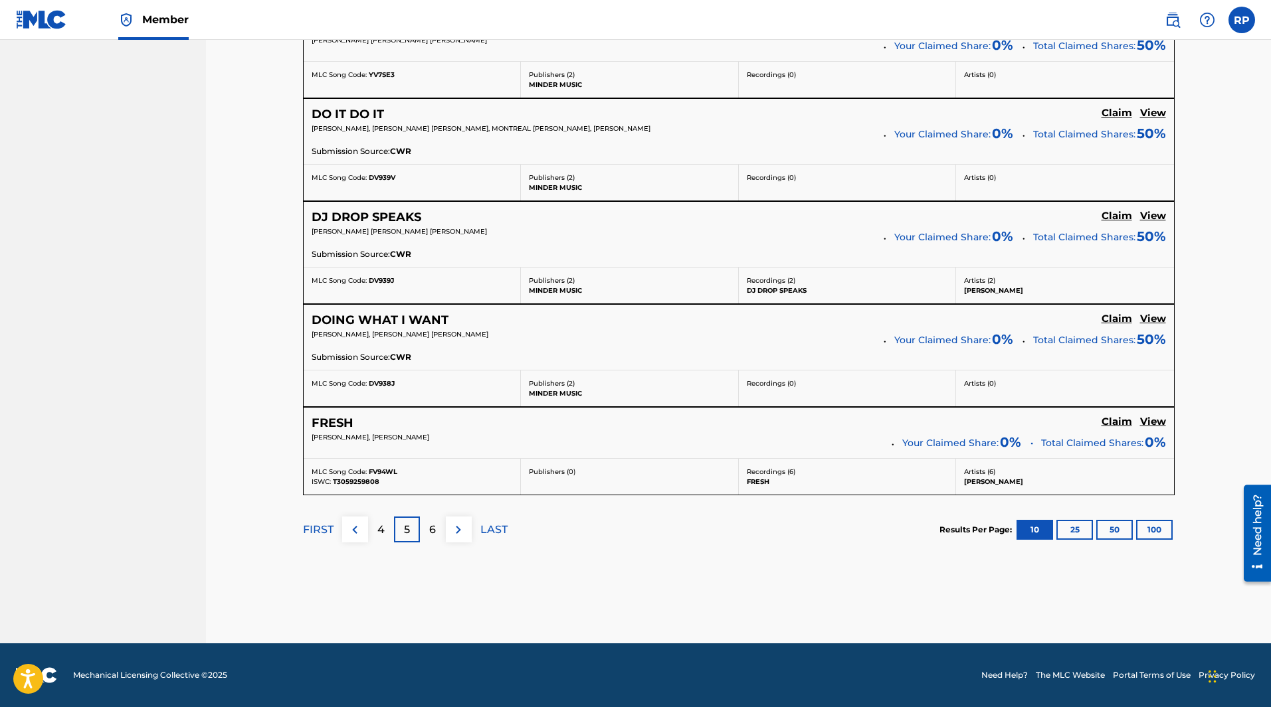
click at [432, 533] on p "6" at bounding box center [432, 530] width 7 height 16
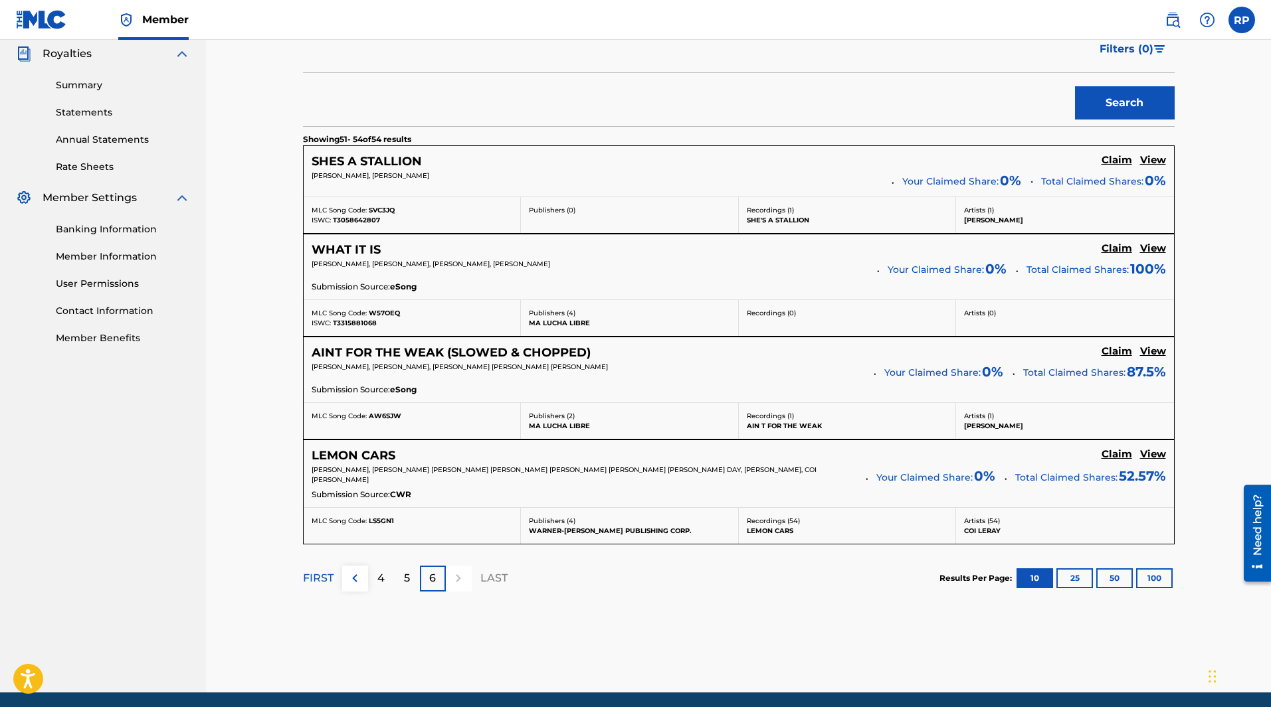
scroll to position [448, 0]
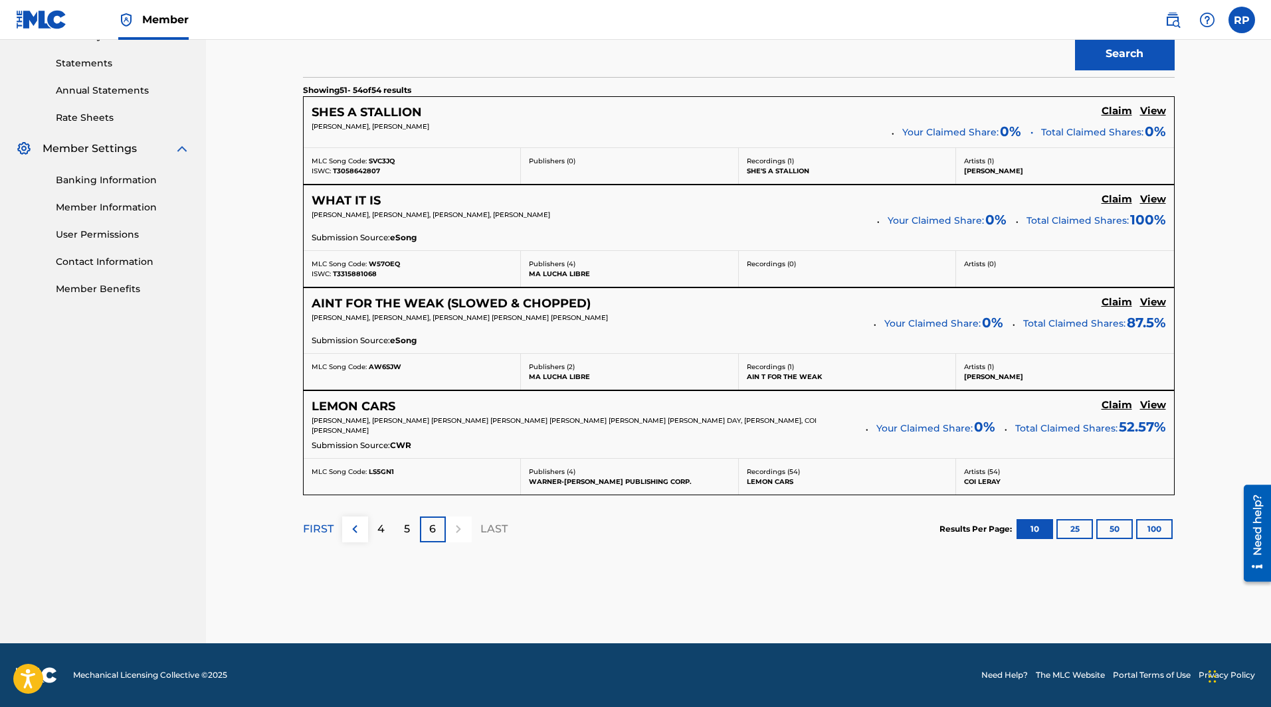
click at [1240, 242] on div "Claiming Tool Search Add Publishers & Shares Review Submit Search Use the searc…" at bounding box center [738, 118] width 1065 height 1052
click at [1115, 118] on h5 "Claim" at bounding box center [1116, 111] width 31 height 13
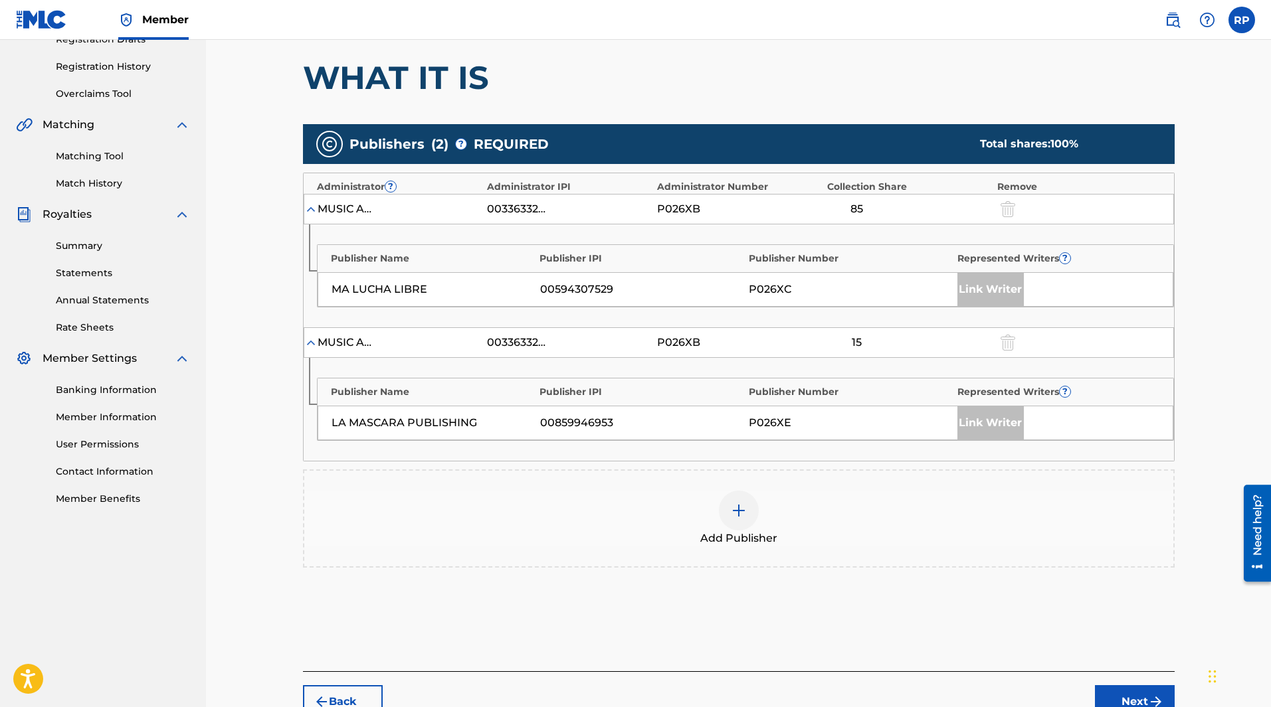
scroll to position [326, 0]
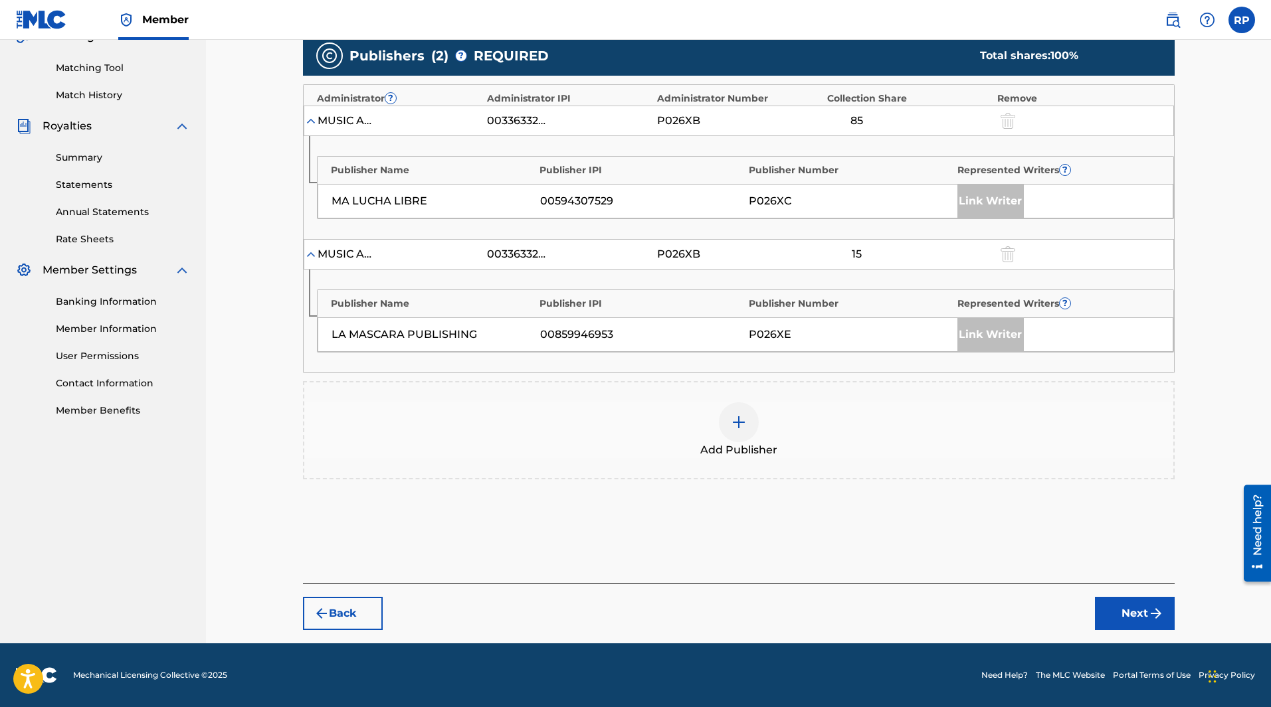
click at [736, 426] on img at bounding box center [739, 422] width 16 height 16
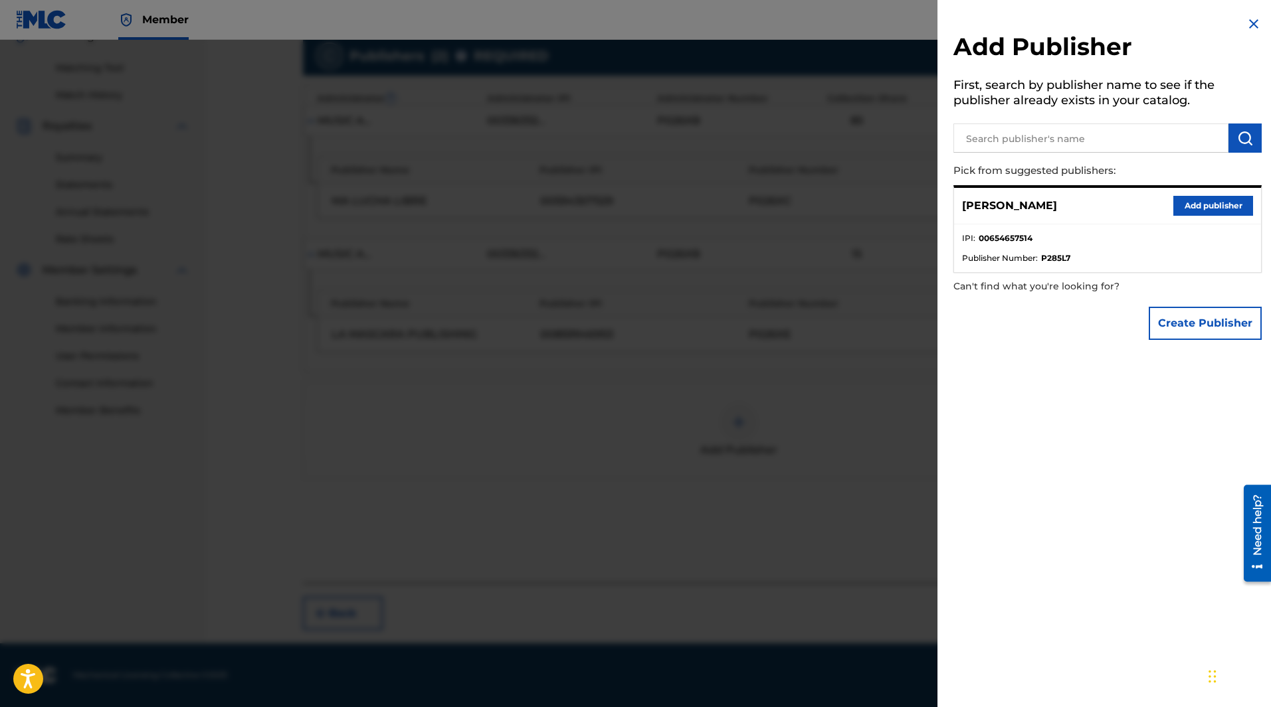
click at [1198, 210] on button "Add publisher" at bounding box center [1213, 206] width 80 height 20
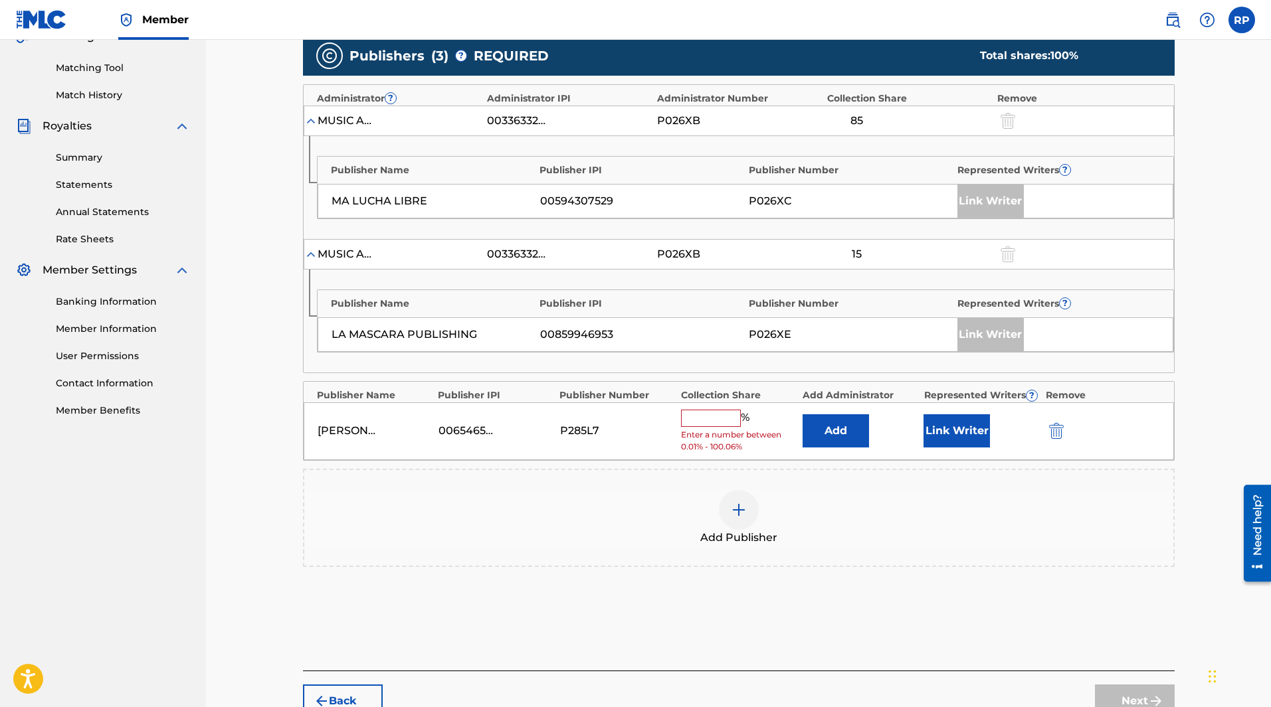
click at [728, 418] on input "text" at bounding box center [711, 418] width 60 height 17
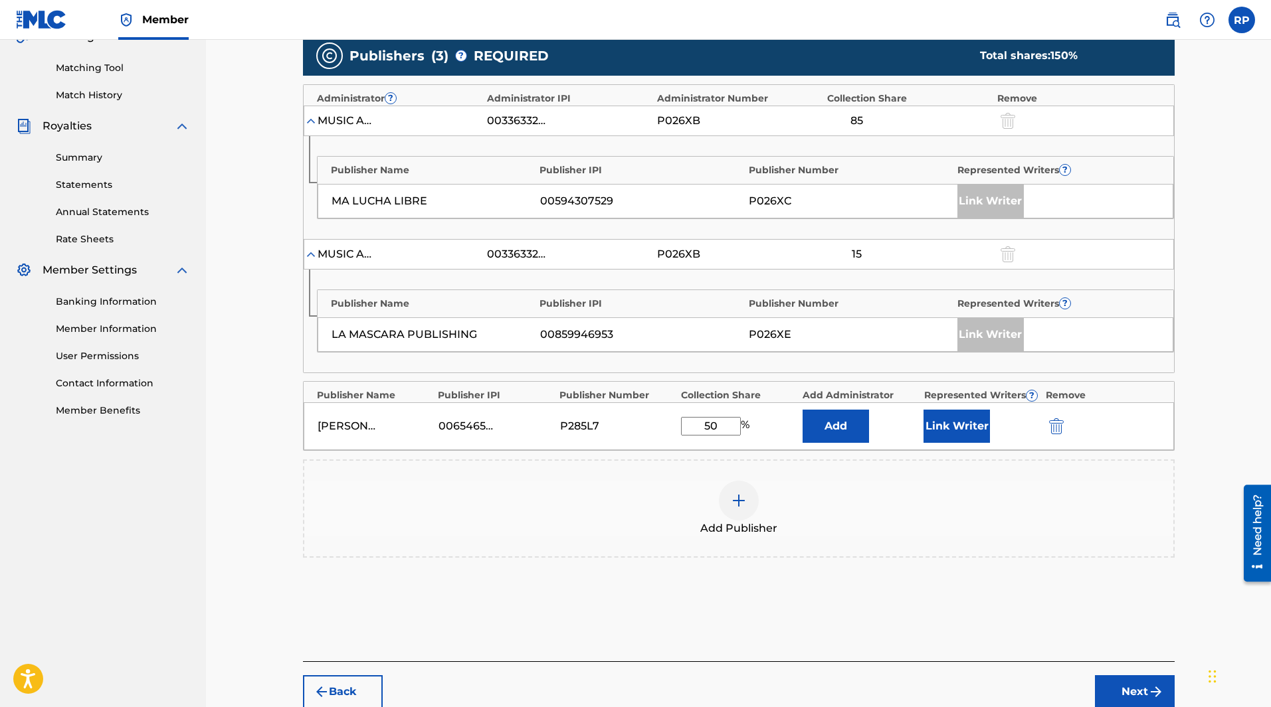
type input "50"
click at [966, 432] on button "Link Writer" at bounding box center [956, 426] width 66 height 33
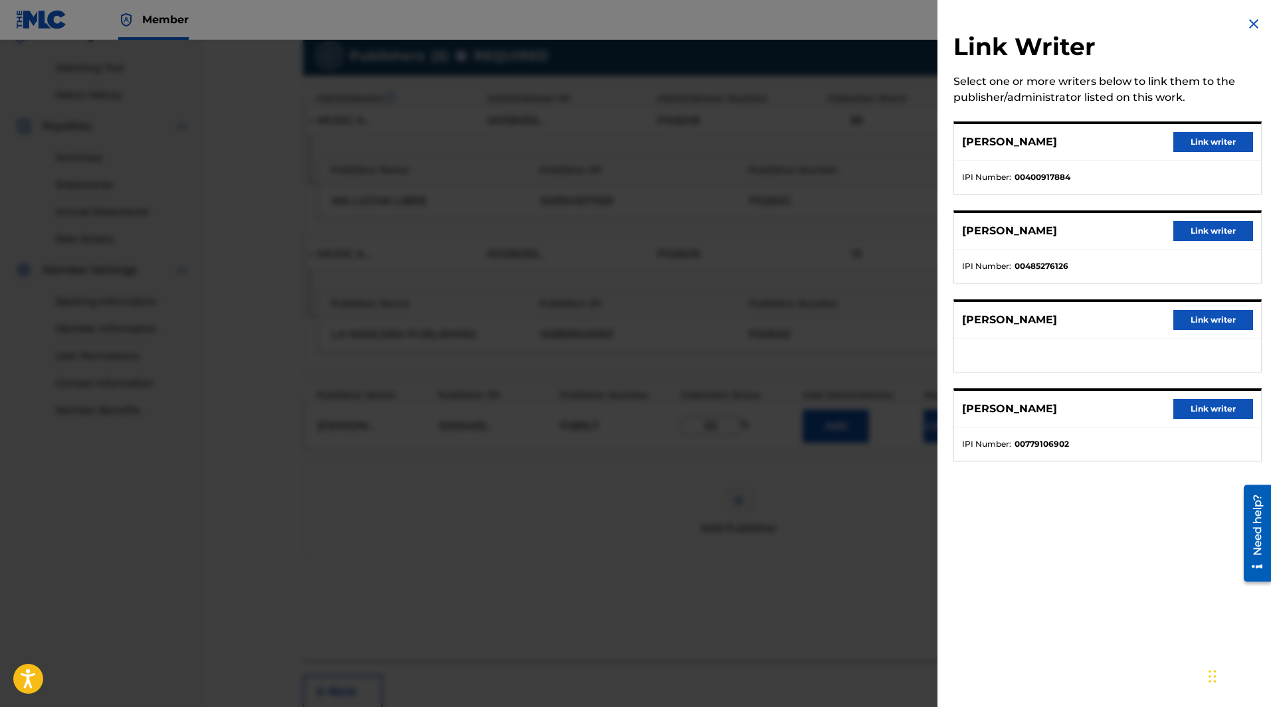
click at [1224, 232] on button "Link writer" at bounding box center [1213, 231] width 80 height 20
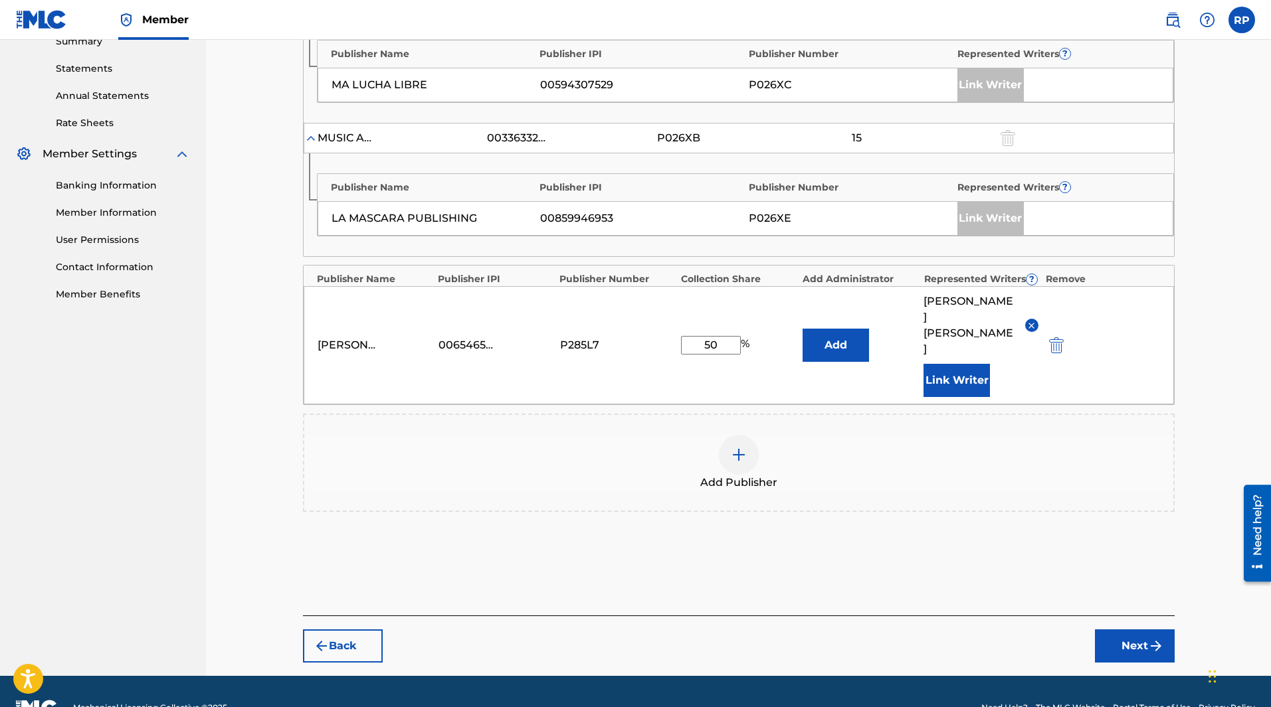
scroll to position [459, 0]
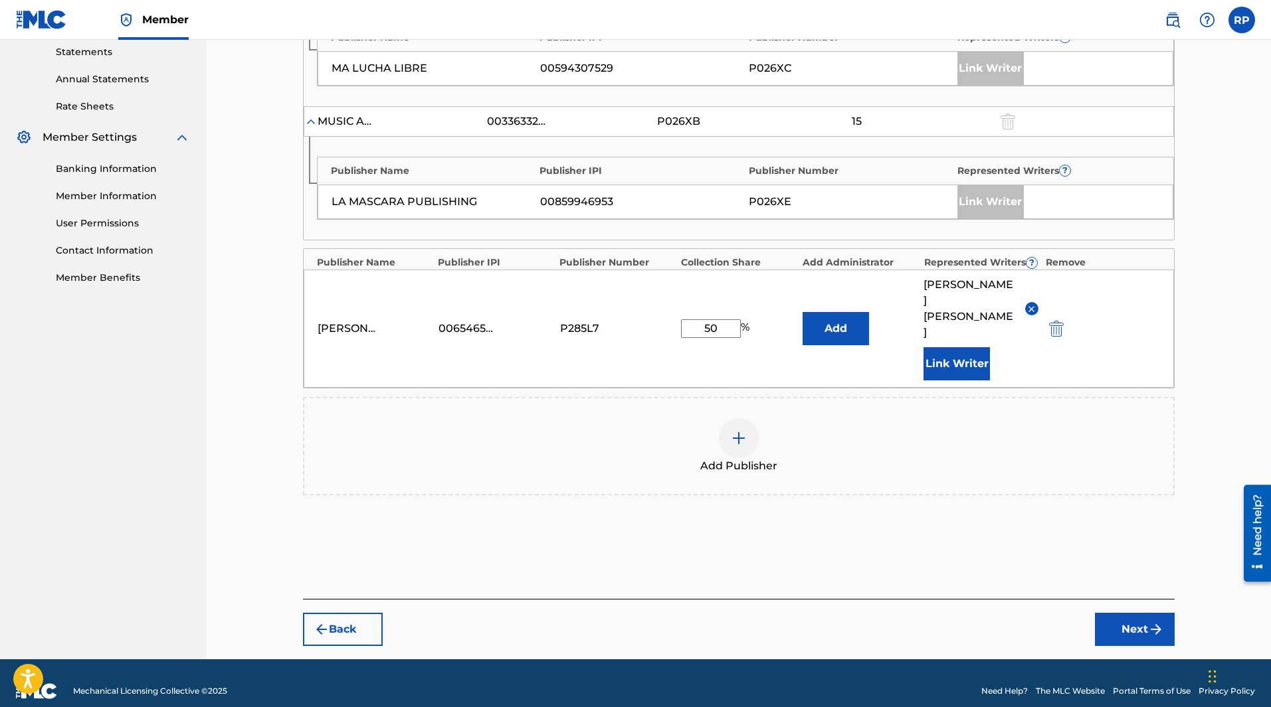
click at [1132, 614] on button "Next" at bounding box center [1135, 629] width 80 height 33
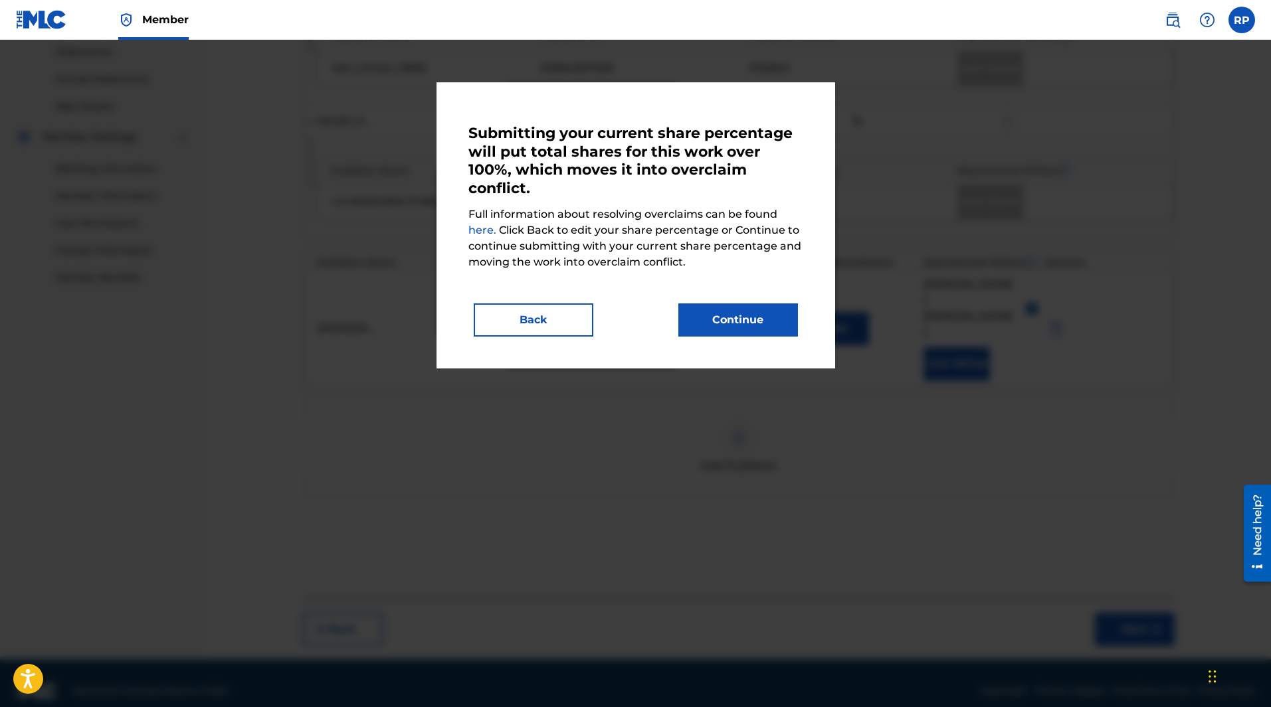
click at [730, 311] on button "Continue" at bounding box center [738, 320] width 120 height 33
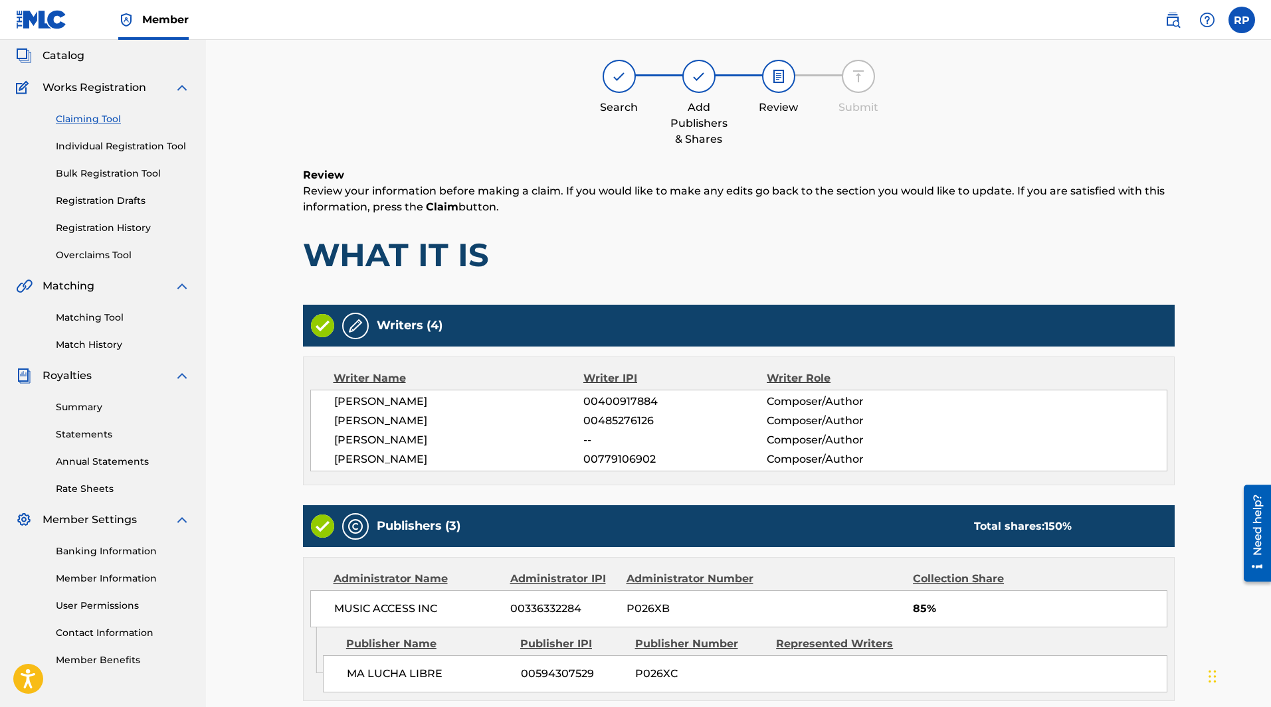
scroll to position [0, 0]
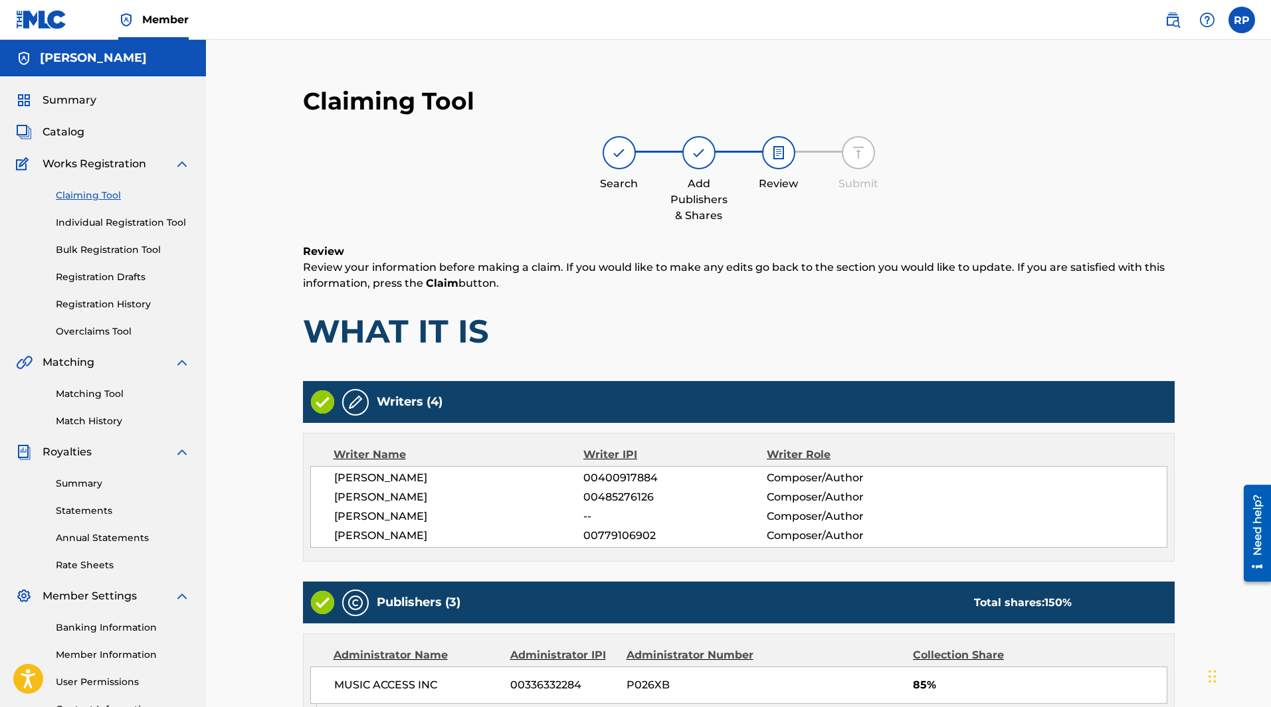
click at [97, 197] on link "Claiming Tool" at bounding box center [123, 196] width 134 height 14
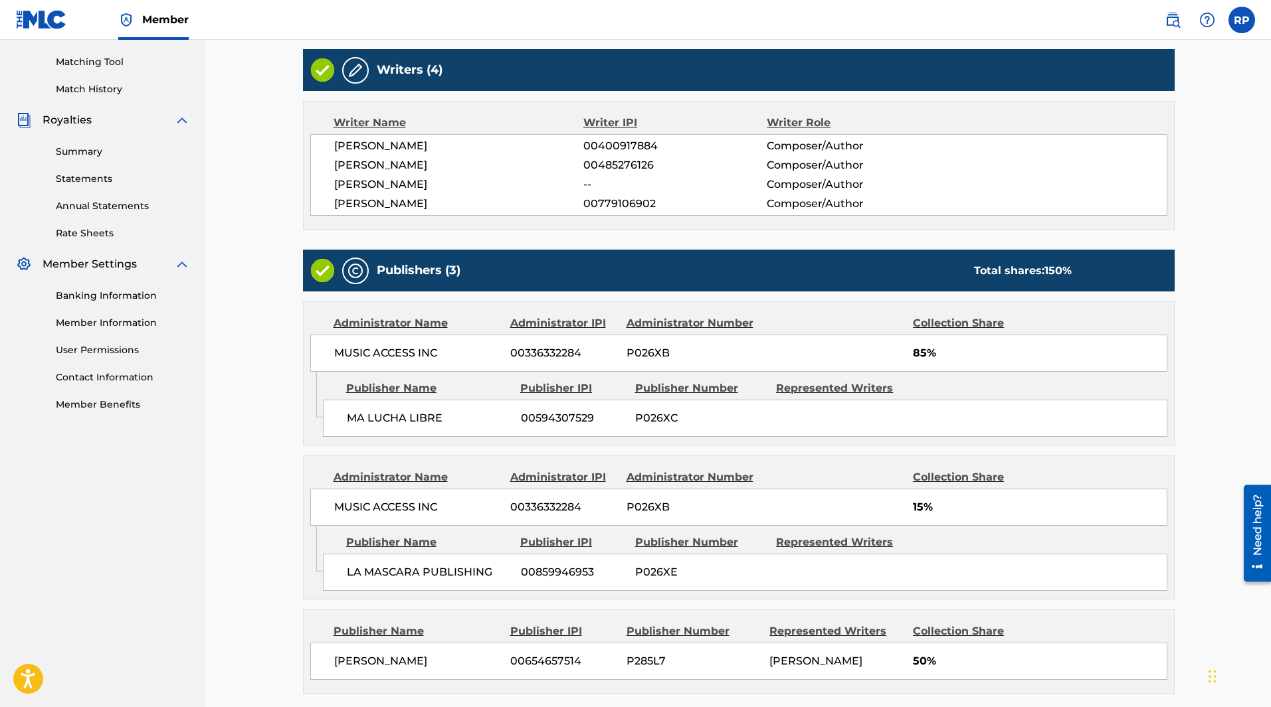
scroll to position [479, 0]
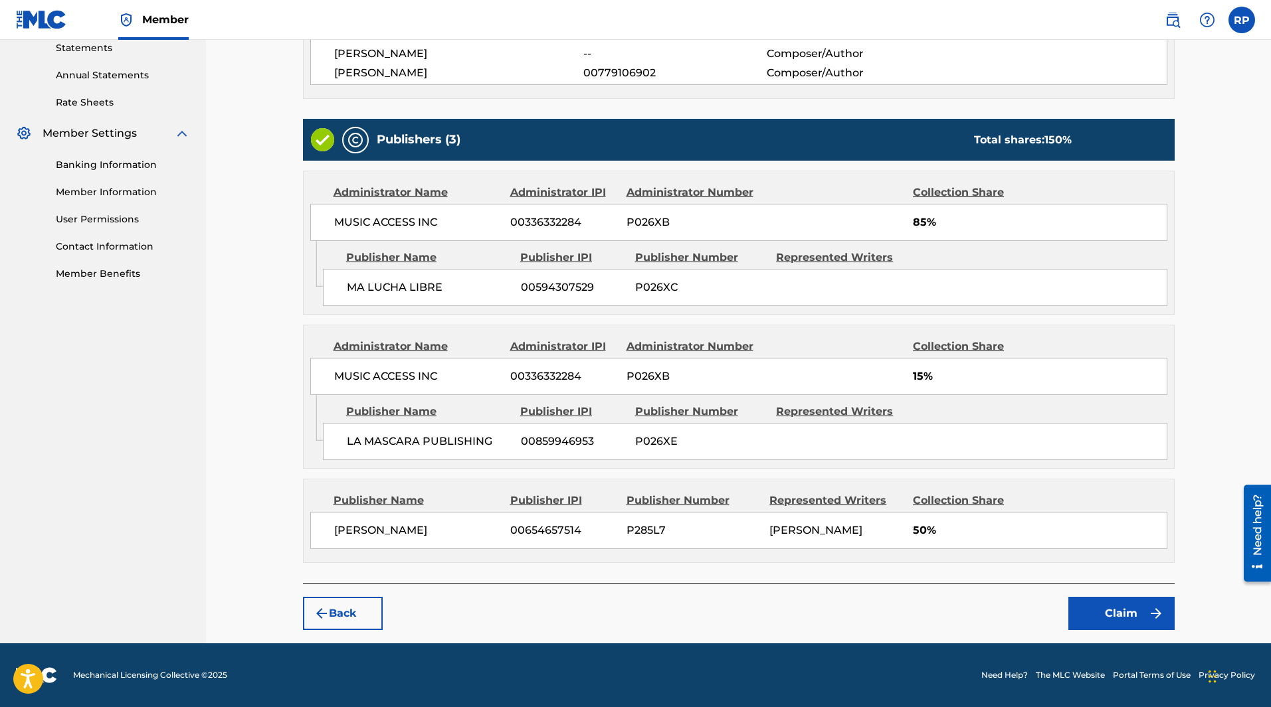
click at [1115, 602] on button "Claim" at bounding box center [1121, 613] width 106 height 33
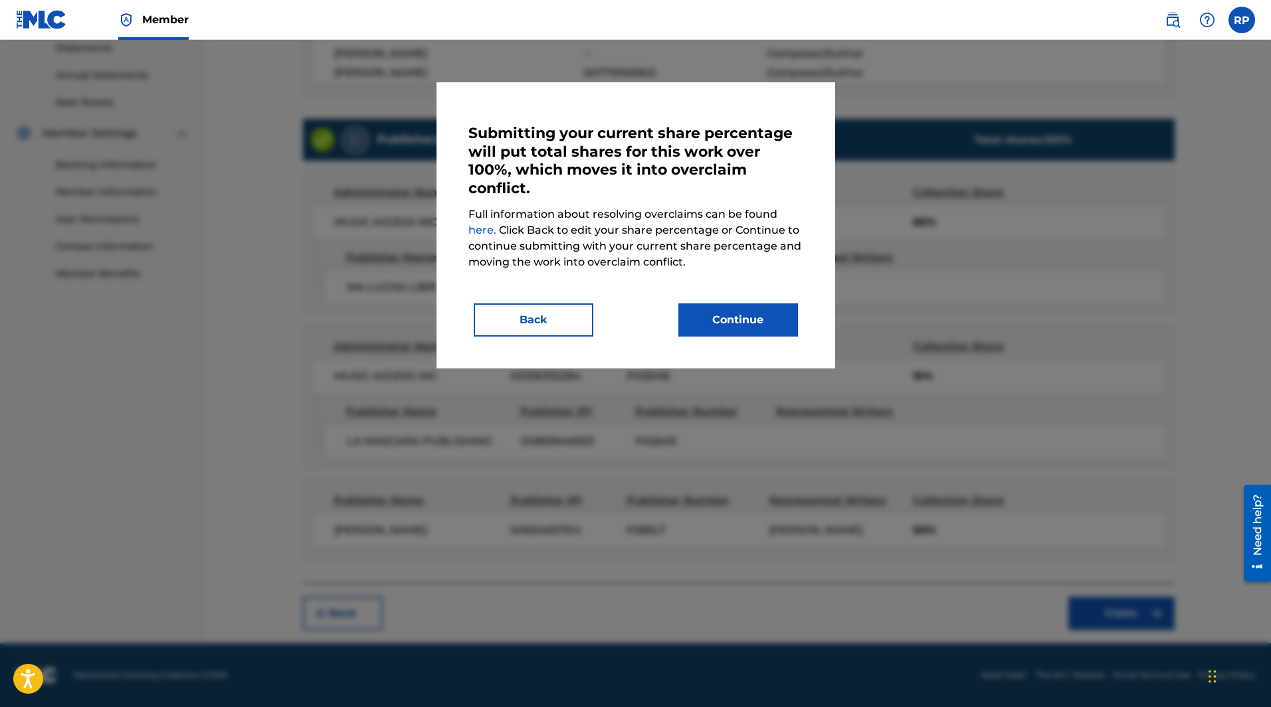
click at [575, 322] on button "Back" at bounding box center [534, 320] width 120 height 33
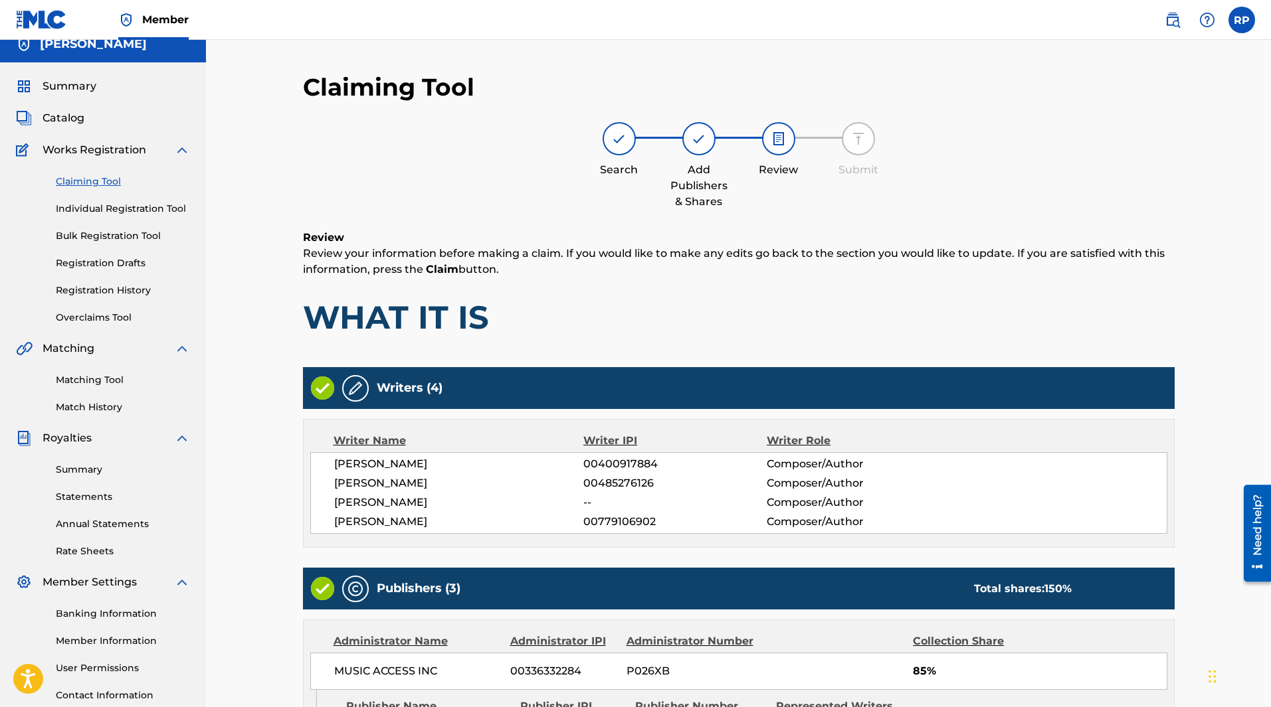
scroll to position [0, 0]
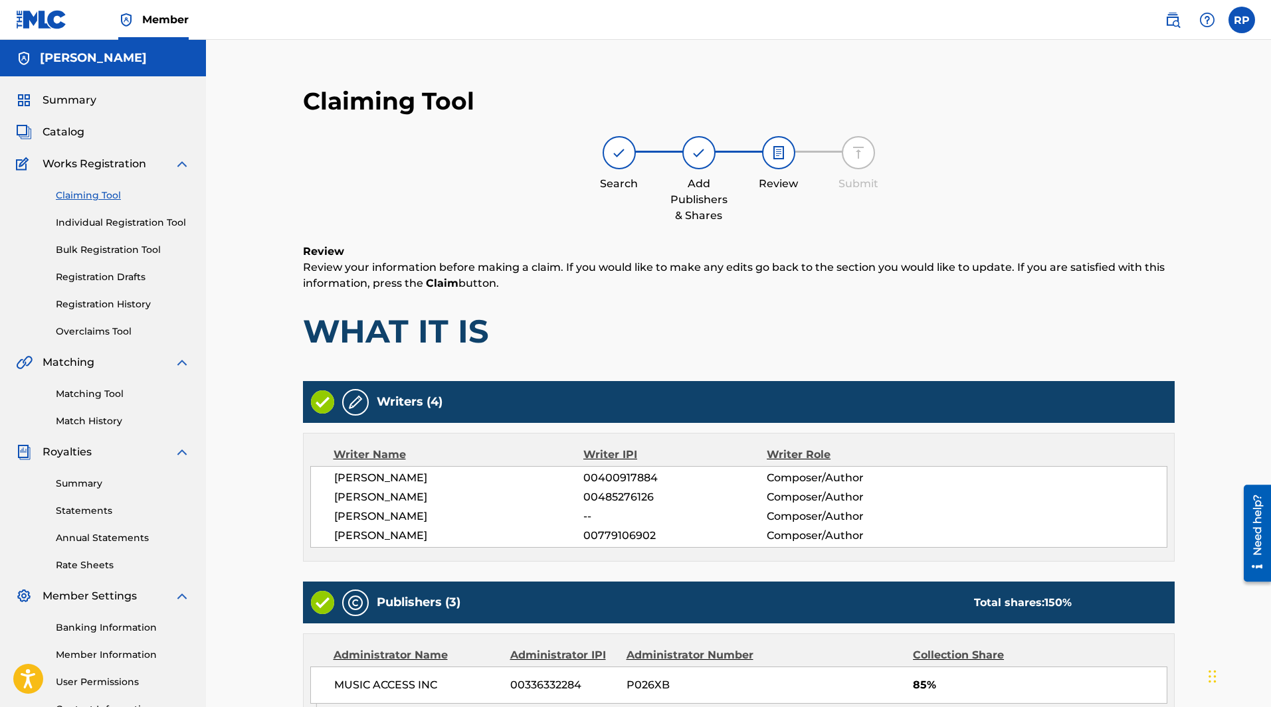
click at [94, 195] on link "Claiming Tool" at bounding box center [123, 196] width 134 height 14
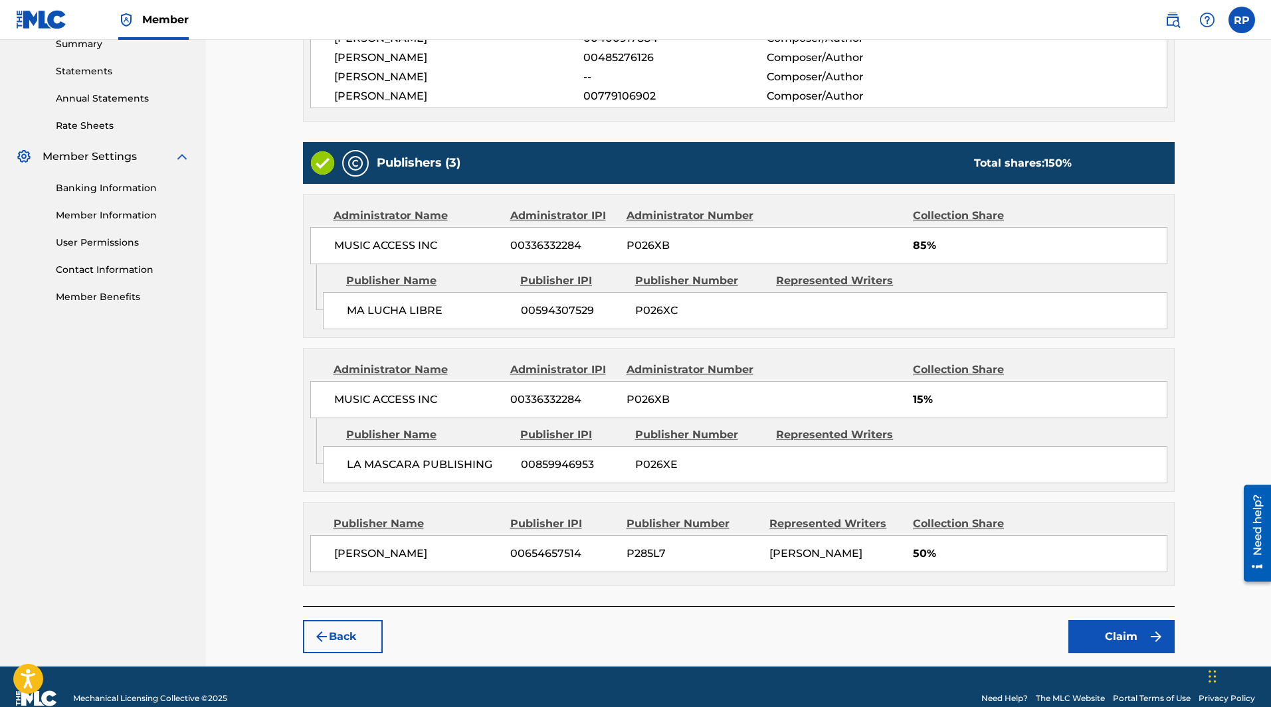
scroll to position [479, 0]
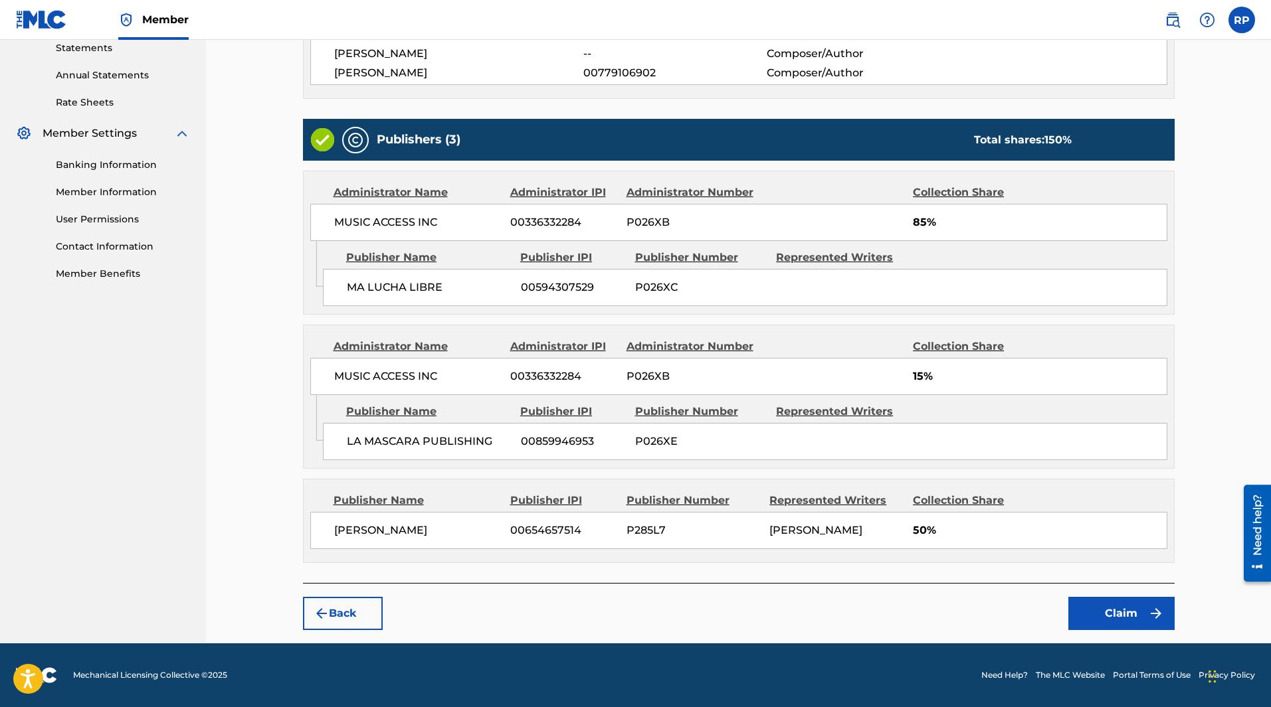
click at [334, 622] on button "Back" at bounding box center [343, 613] width 80 height 33
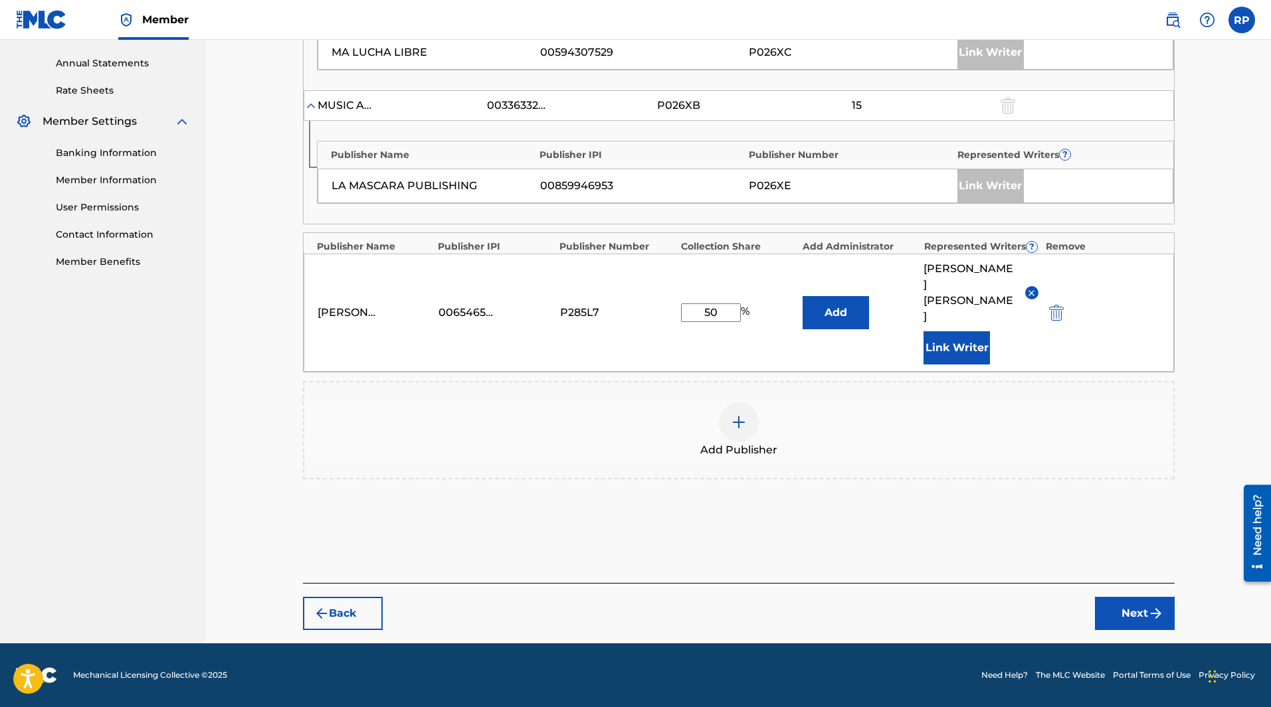
scroll to position [459, 0]
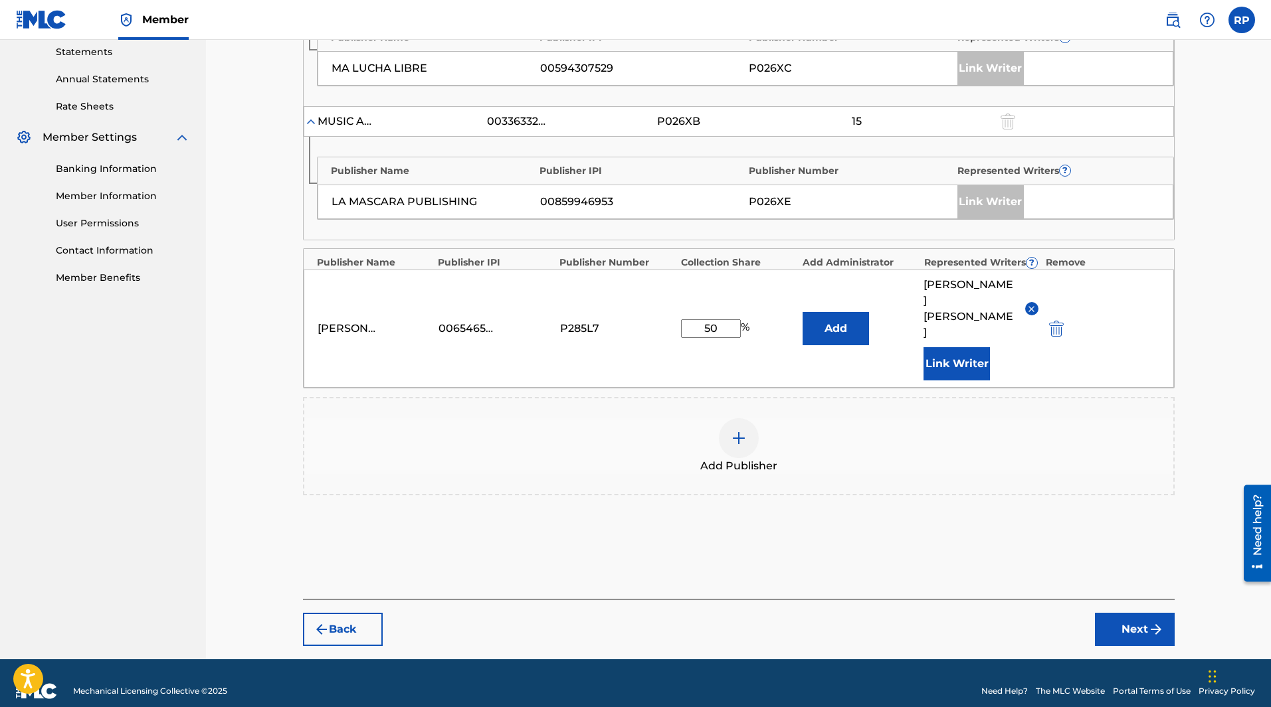
click at [349, 613] on button "Back" at bounding box center [343, 629] width 80 height 33
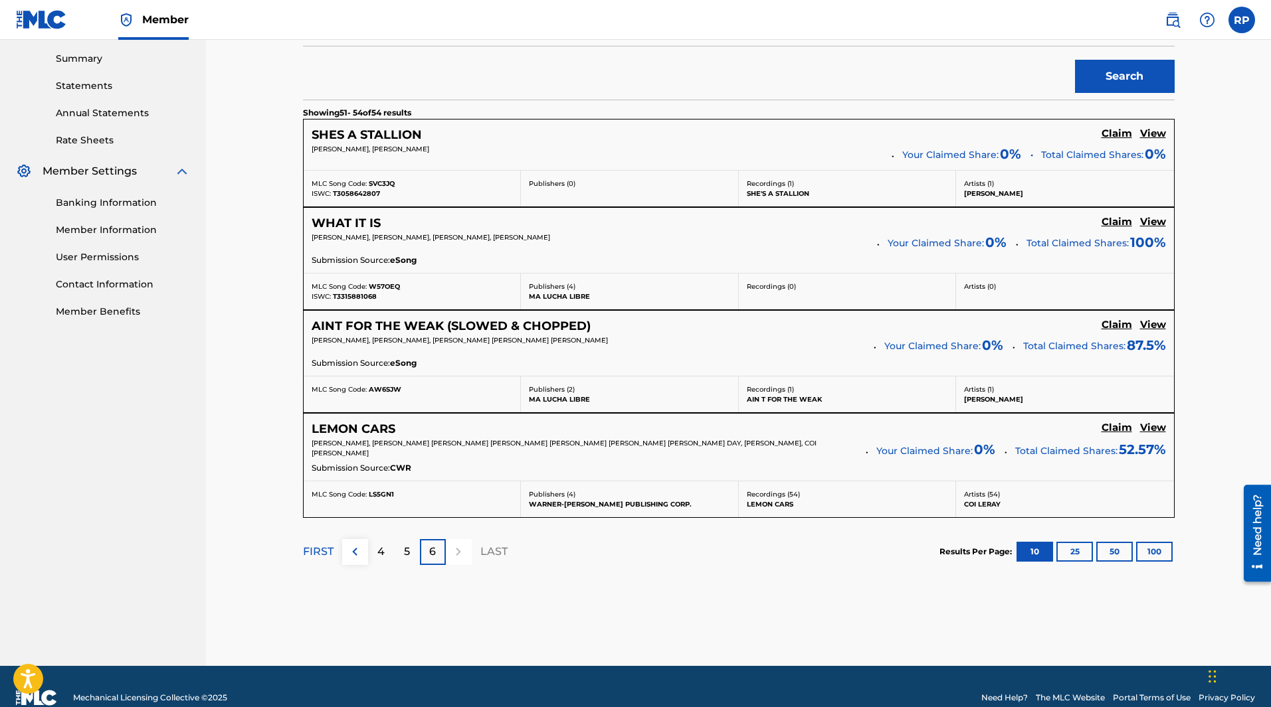
scroll to position [448, 0]
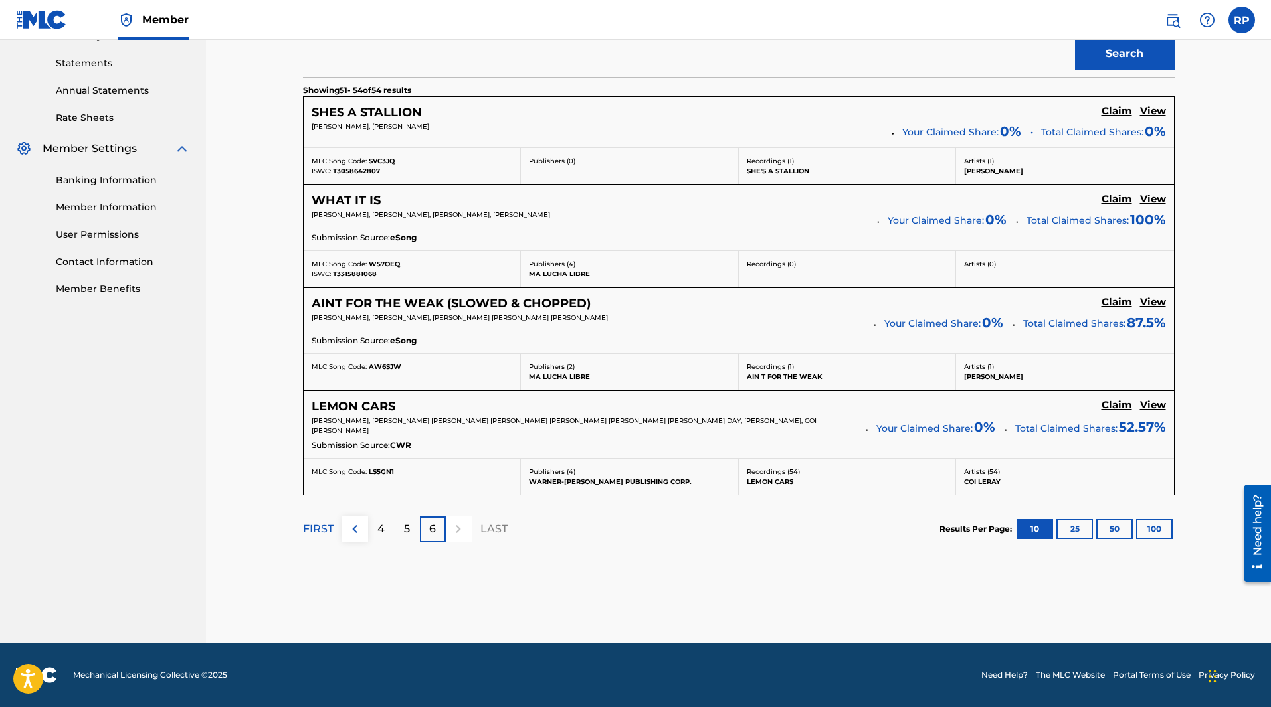
click at [457, 530] on div at bounding box center [459, 530] width 26 height 26
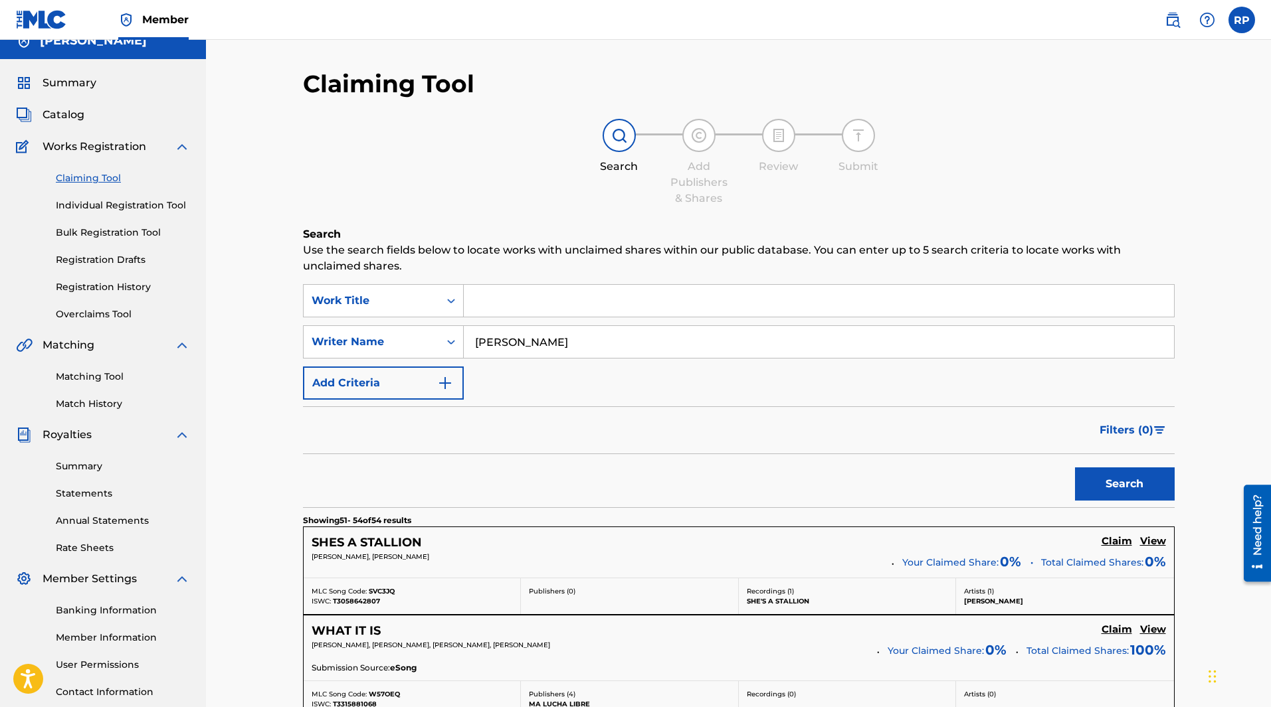
scroll to position [0, 0]
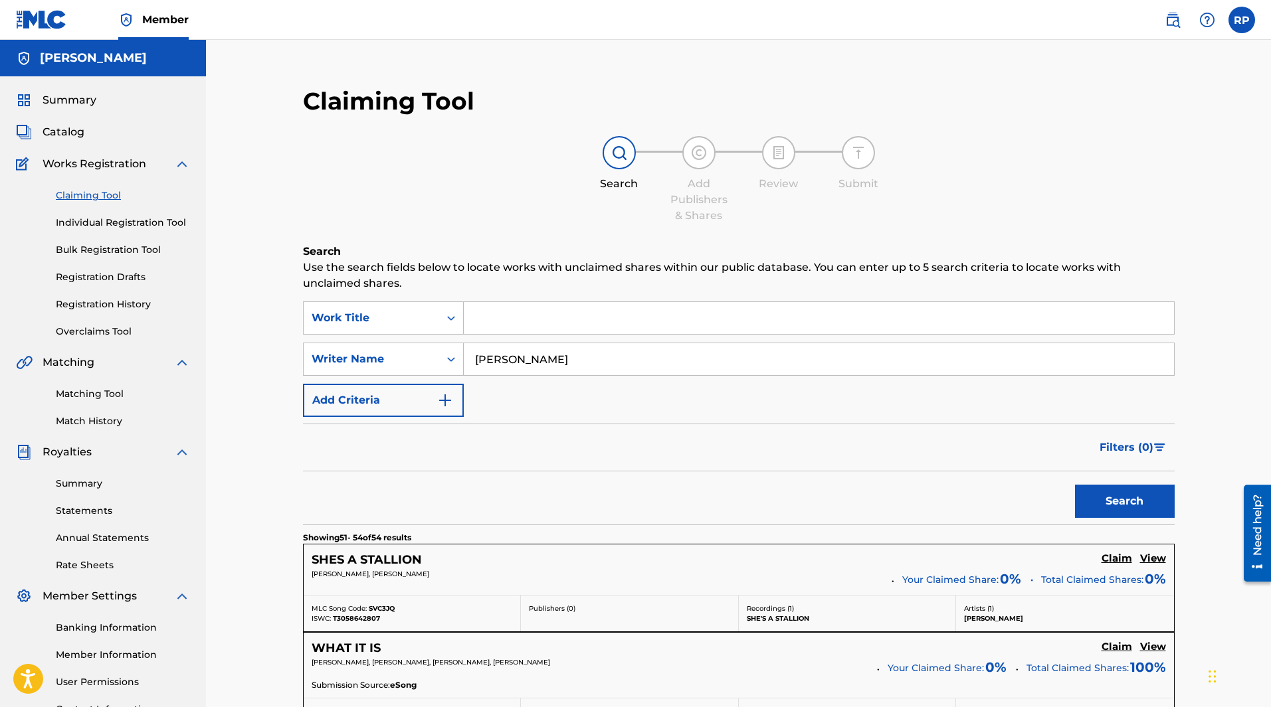
click at [123, 248] on link "Bulk Registration Tool" at bounding box center [123, 250] width 134 height 14
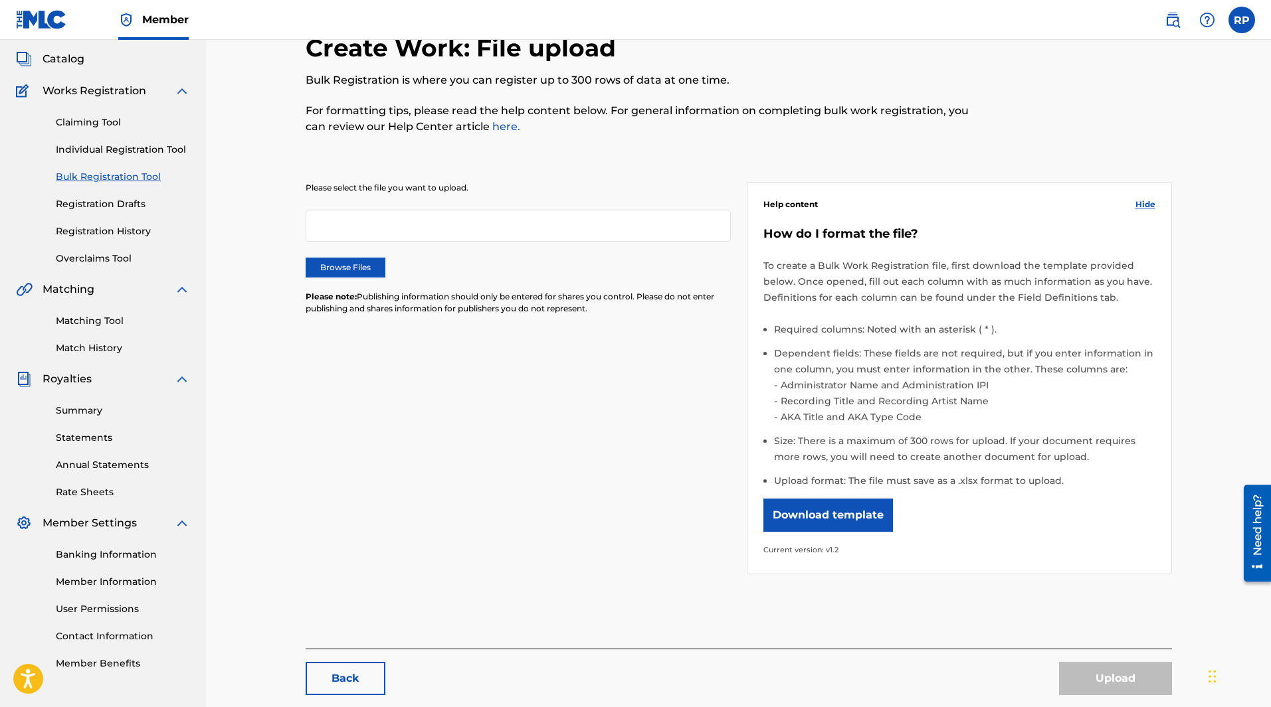
scroll to position [133, 0]
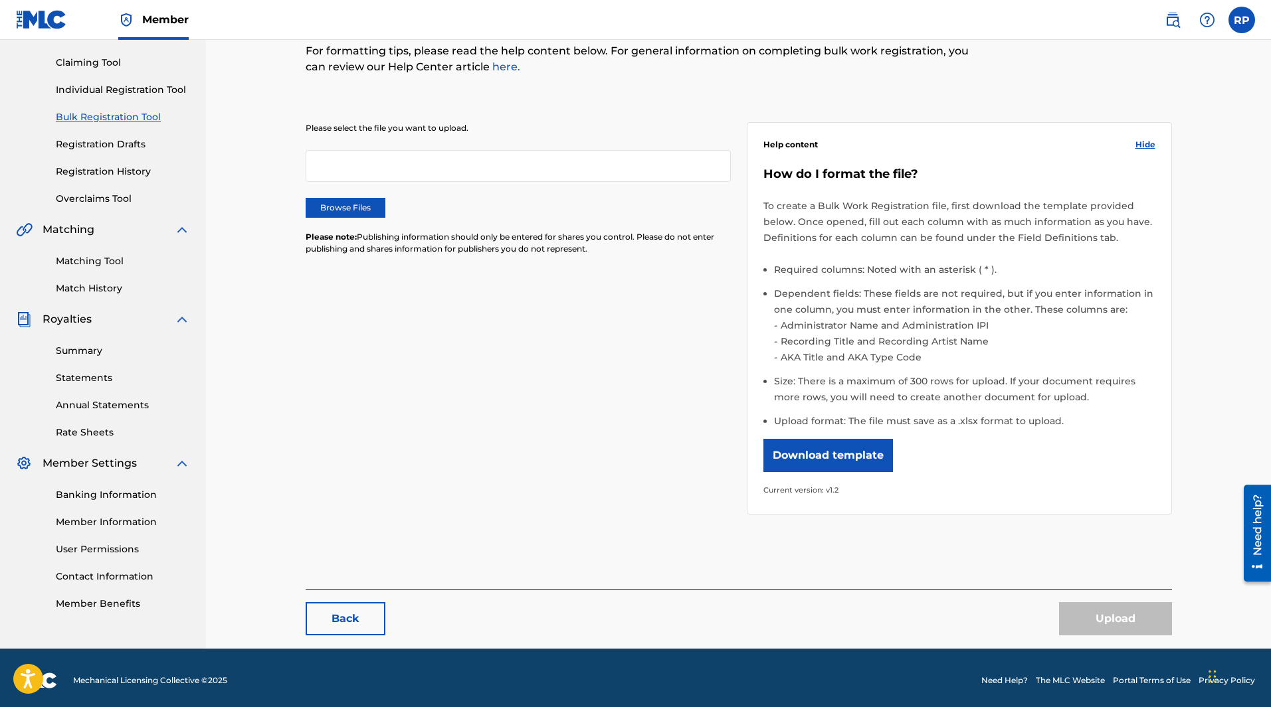
click at [864, 461] on button "Download template" at bounding box center [828, 455] width 130 height 33
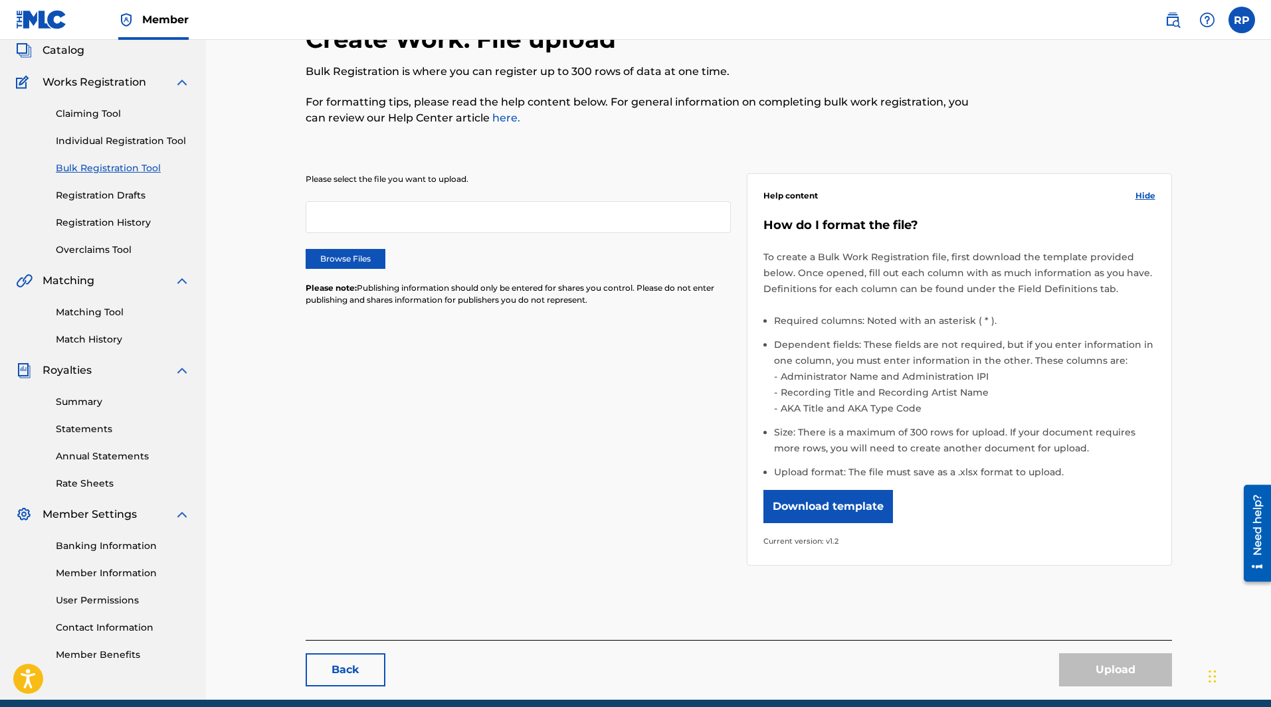
scroll to position [66, 0]
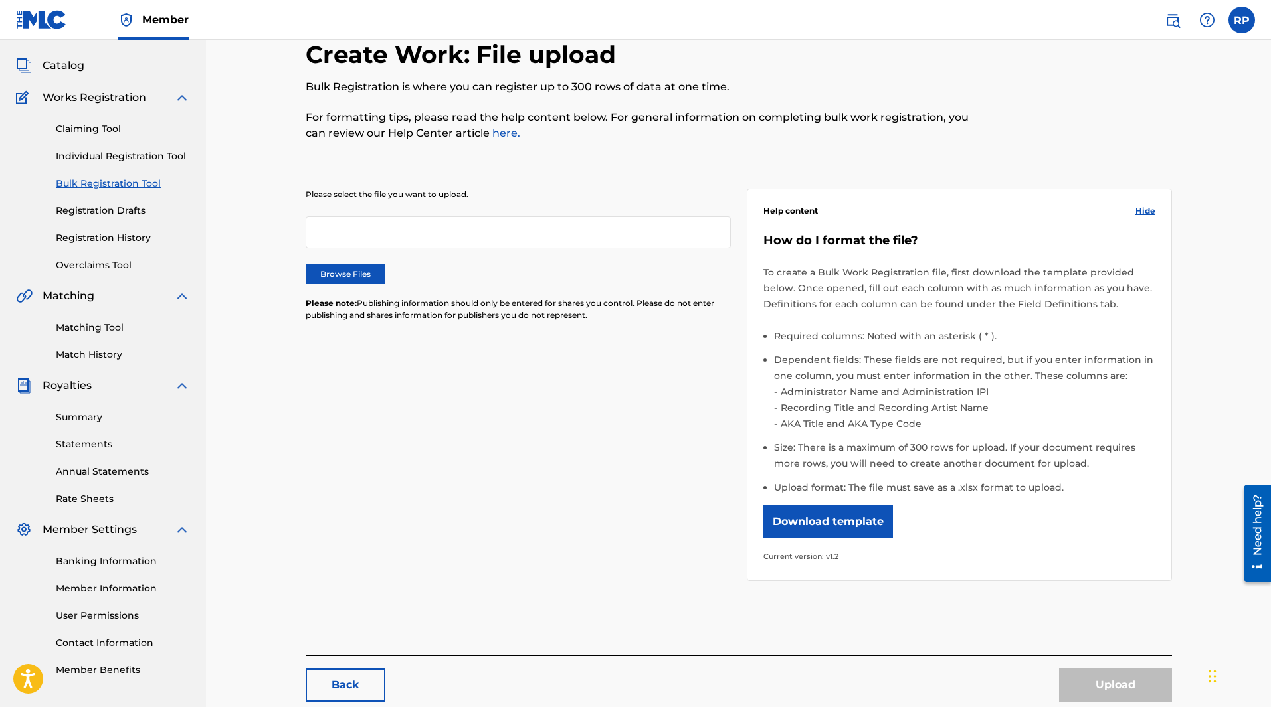
click at [153, 155] on link "Individual Registration Tool" at bounding box center [123, 156] width 134 height 14
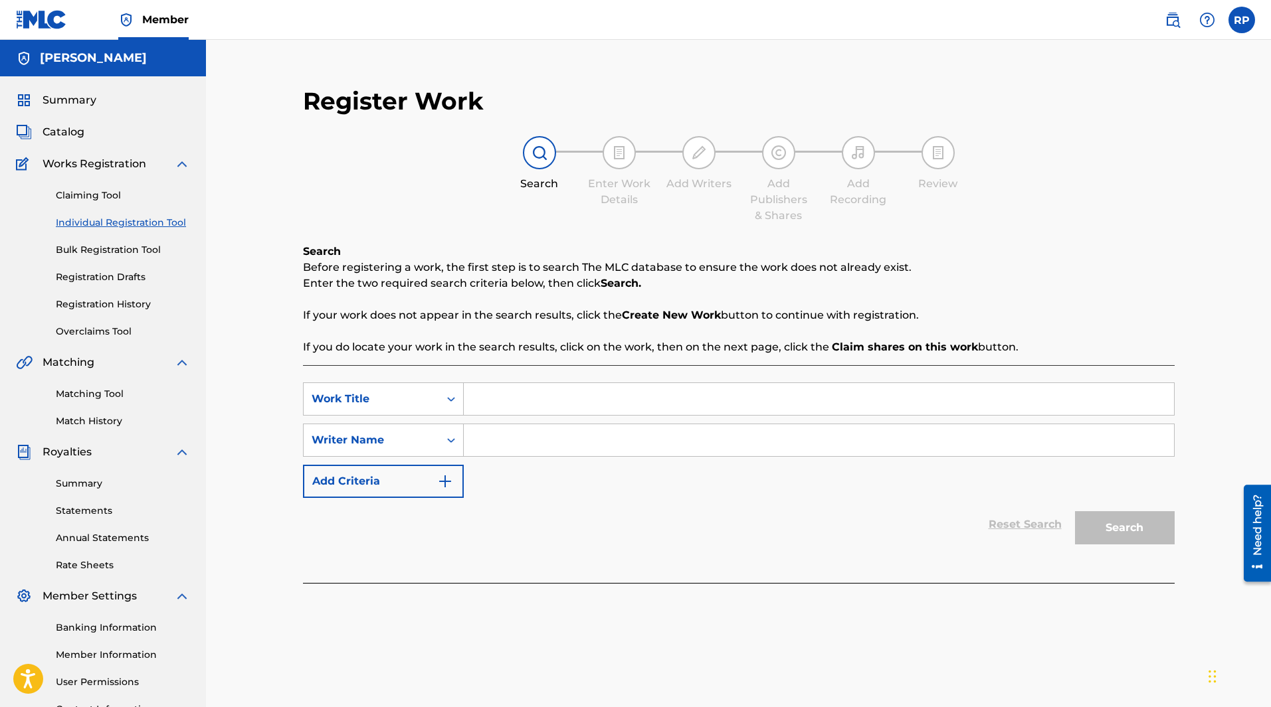
scroll to position [116, 0]
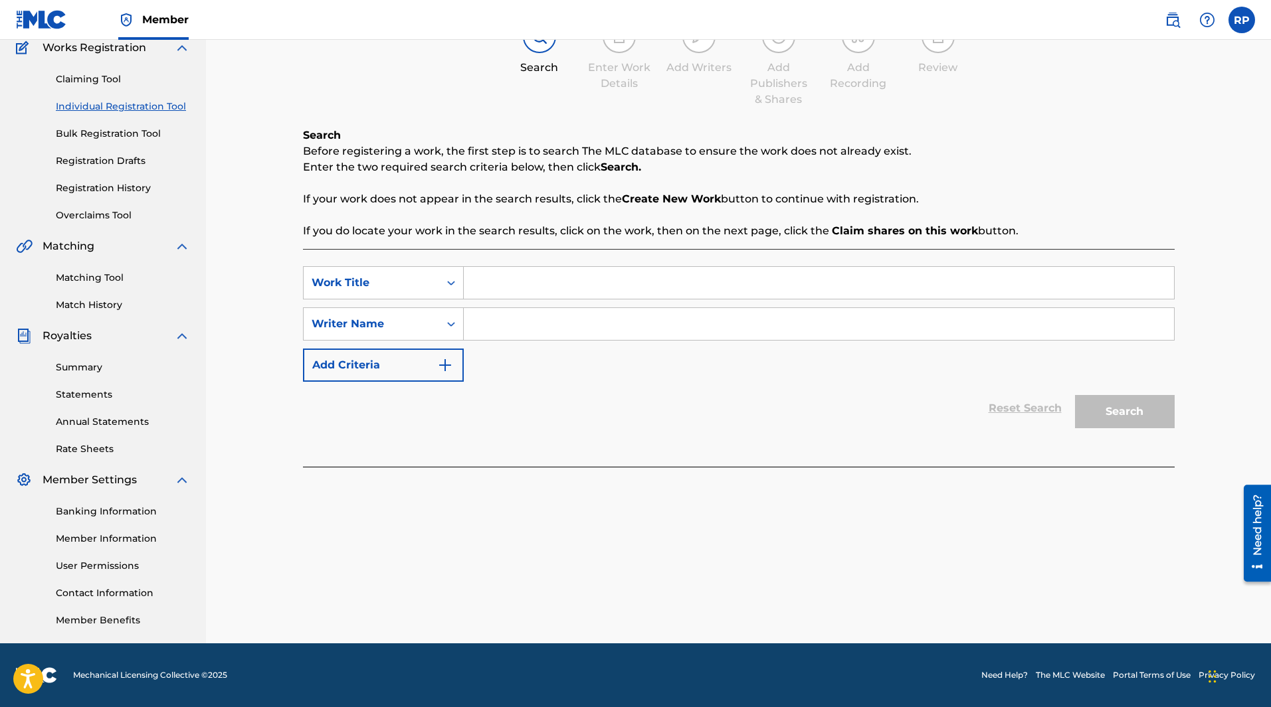
click at [506, 326] on input "Search Form" at bounding box center [819, 324] width 710 height 32
type input "[PERSON_NAME]"
click at [101, 77] on link "Claiming Tool" at bounding box center [123, 79] width 134 height 14
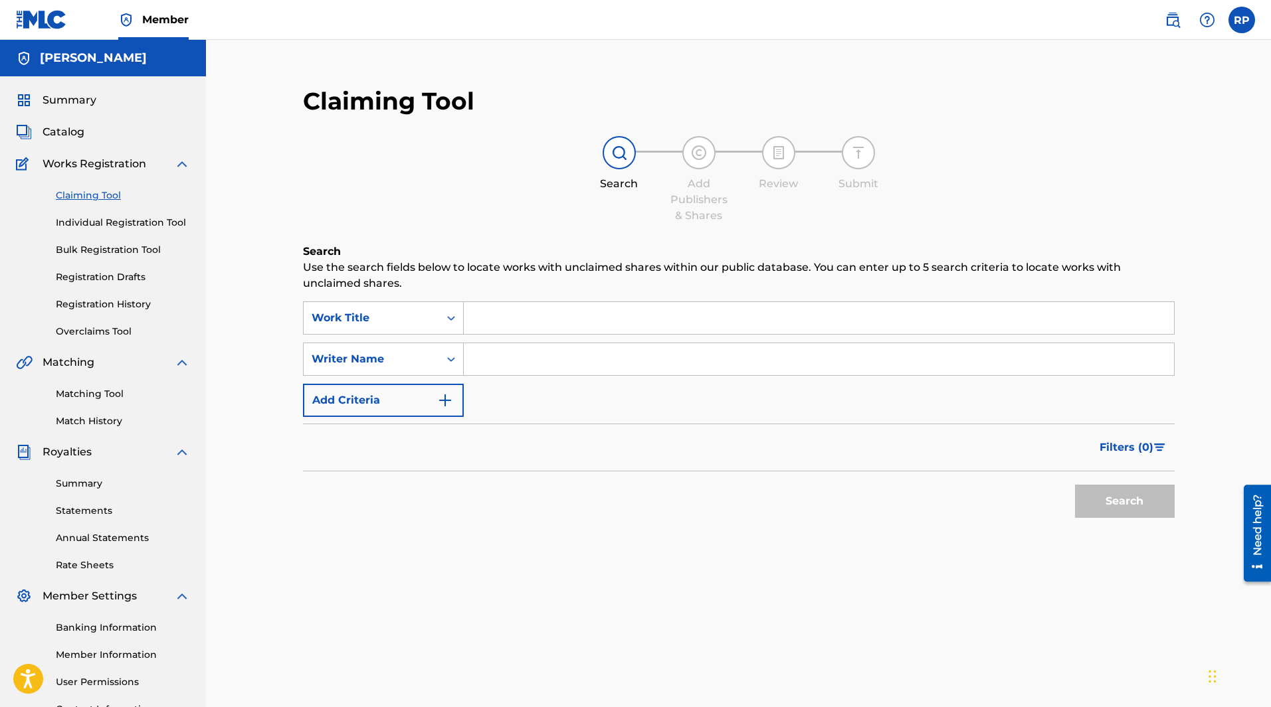
click at [510, 365] on input "Search Form" at bounding box center [819, 359] width 710 height 32
click at [1113, 496] on button "Search" at bounding box center [1125, 501] width 100 height 33
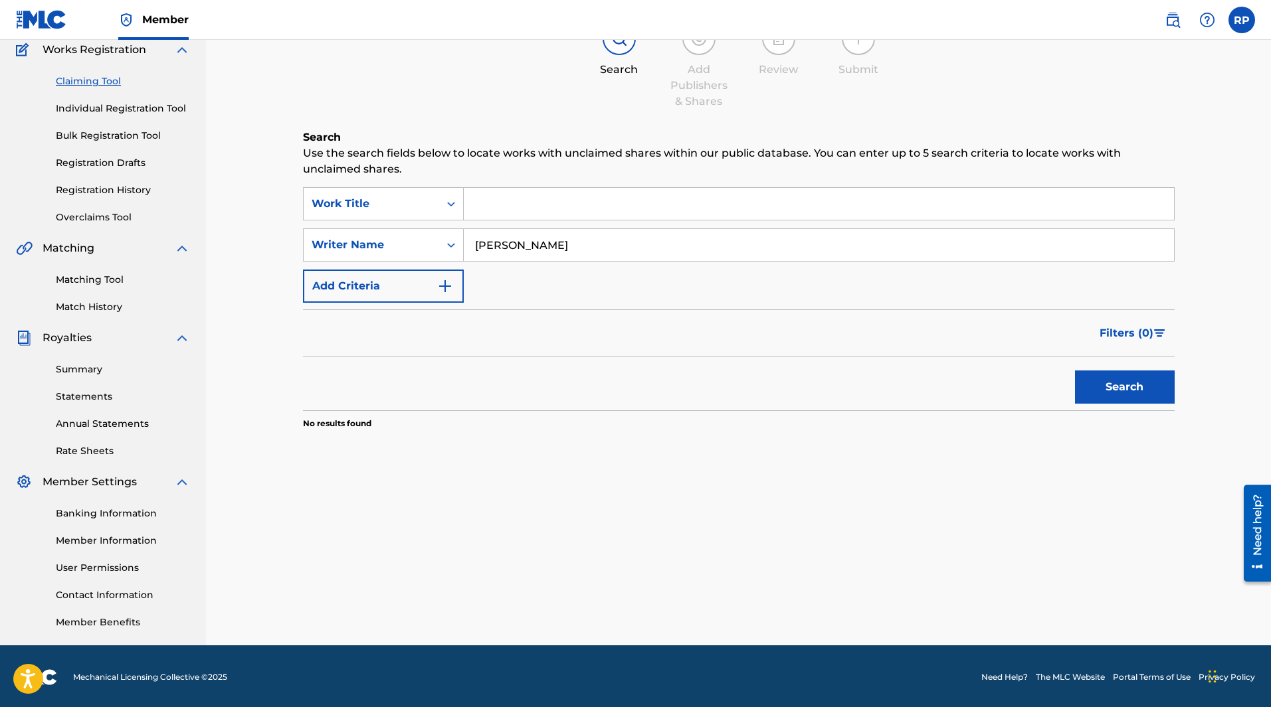
scroll to position [116, 0]
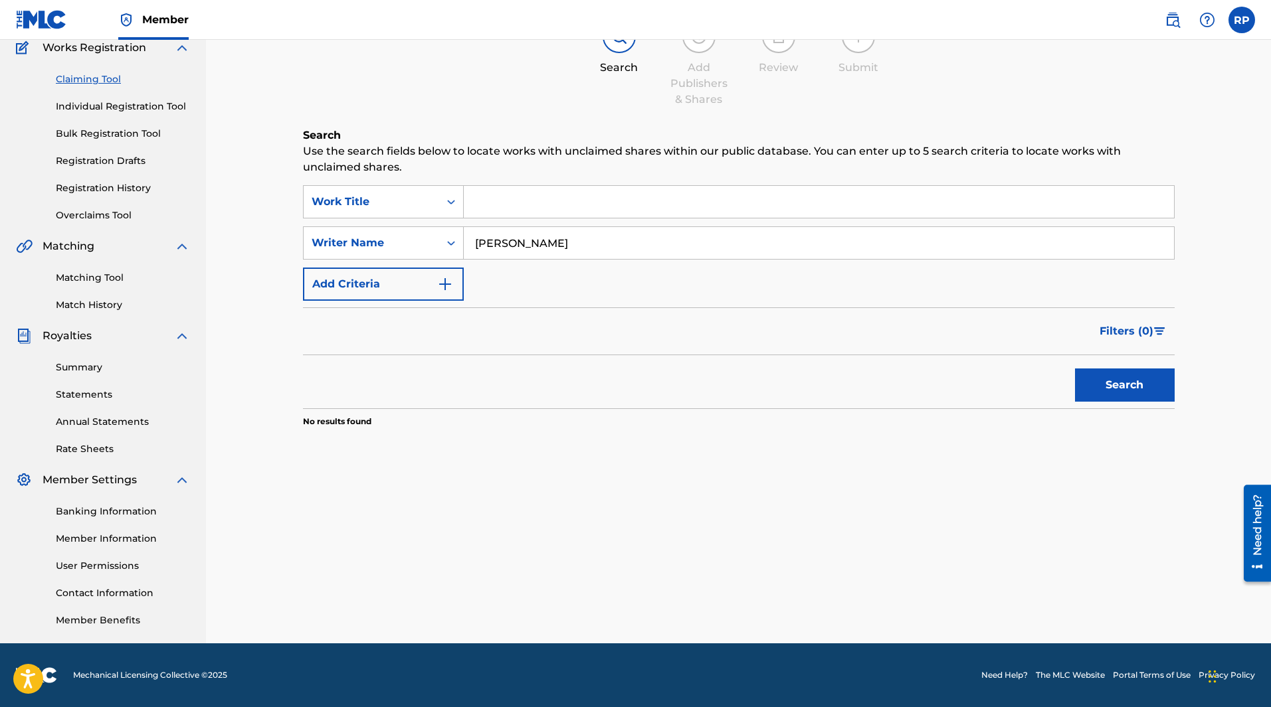
click at [647, 243] on input "[PERSON_NAME]" at bounding box center [819, 243] width 710 height 32
type input "[PERSON_NAME]"
click at [1082, 375] on button "Search" at bounding box center [1125, 385] width 100 height 33
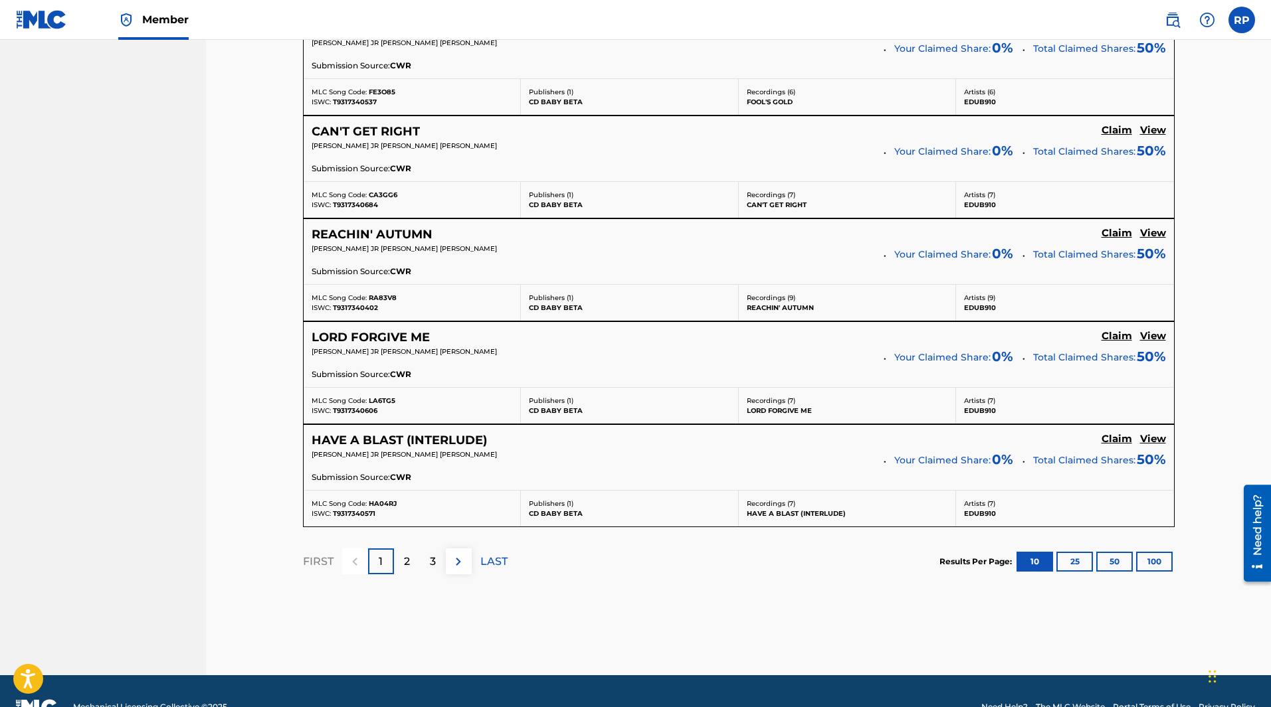
scroll to position [1078, 0]
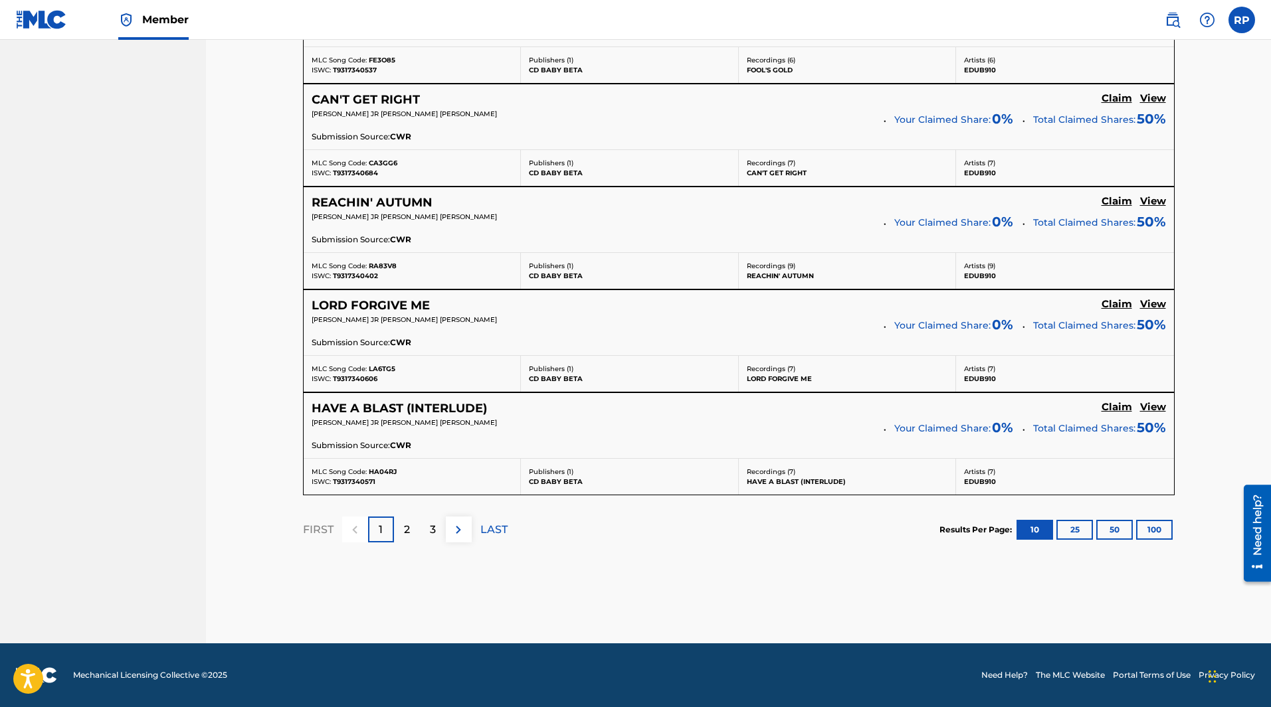
click at [440, 531] on div "3" at bounding box center [433, 530] width 26 height 26
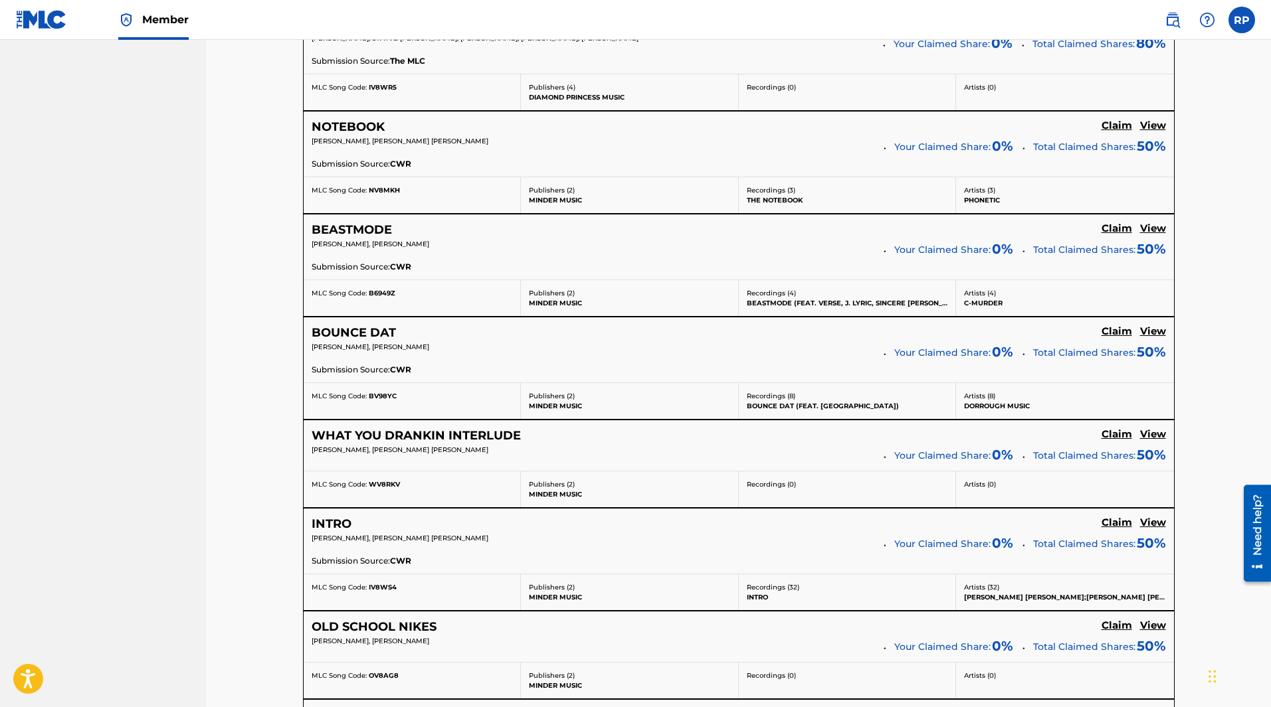
scroll to position [1020, 0]
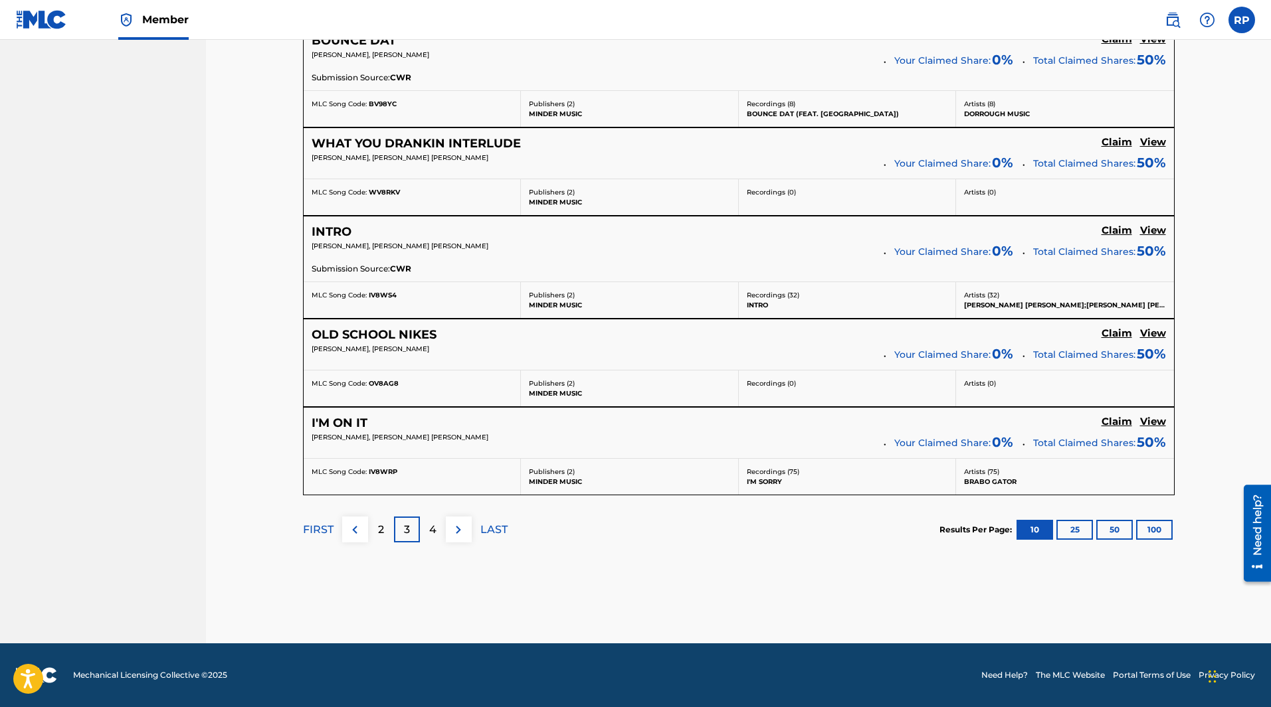
click at [426, 524] on div "4" at bounding box center [433, 530] width 26 height 26
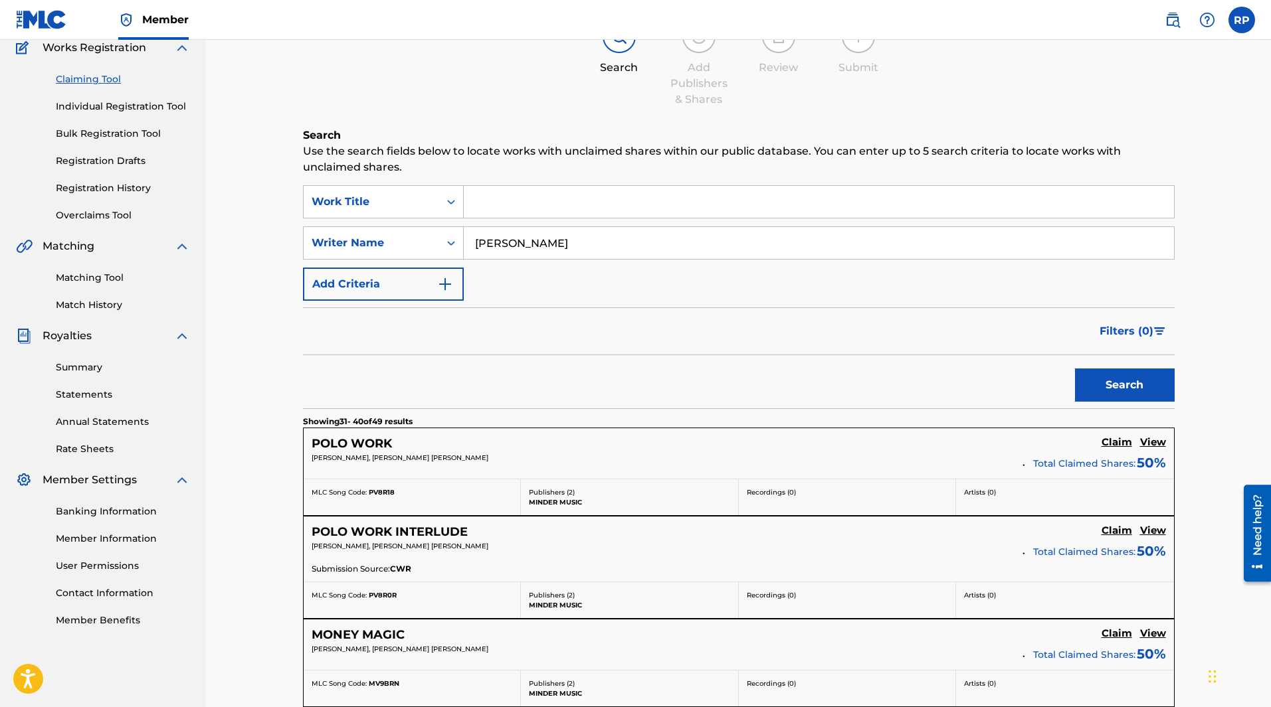
scroll to position [976, 0]
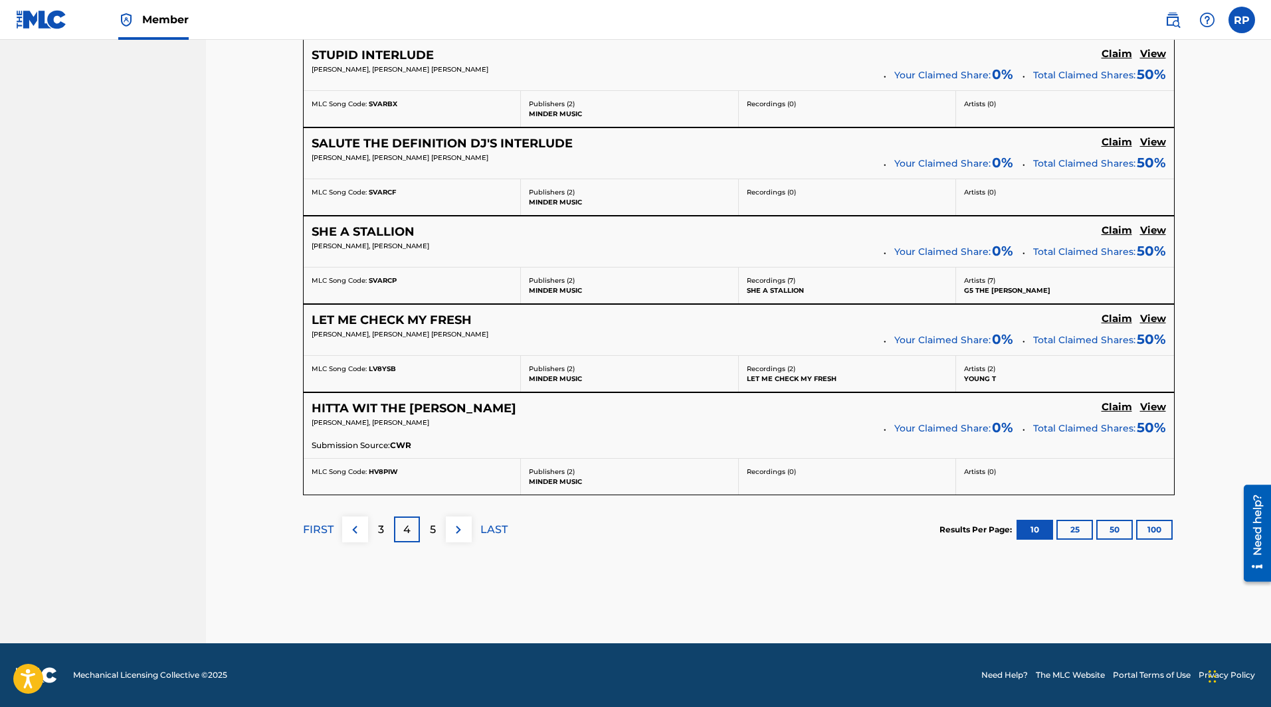
click at [435, 524] on p "5" at bounding box center [433, 530] width 6 height 16
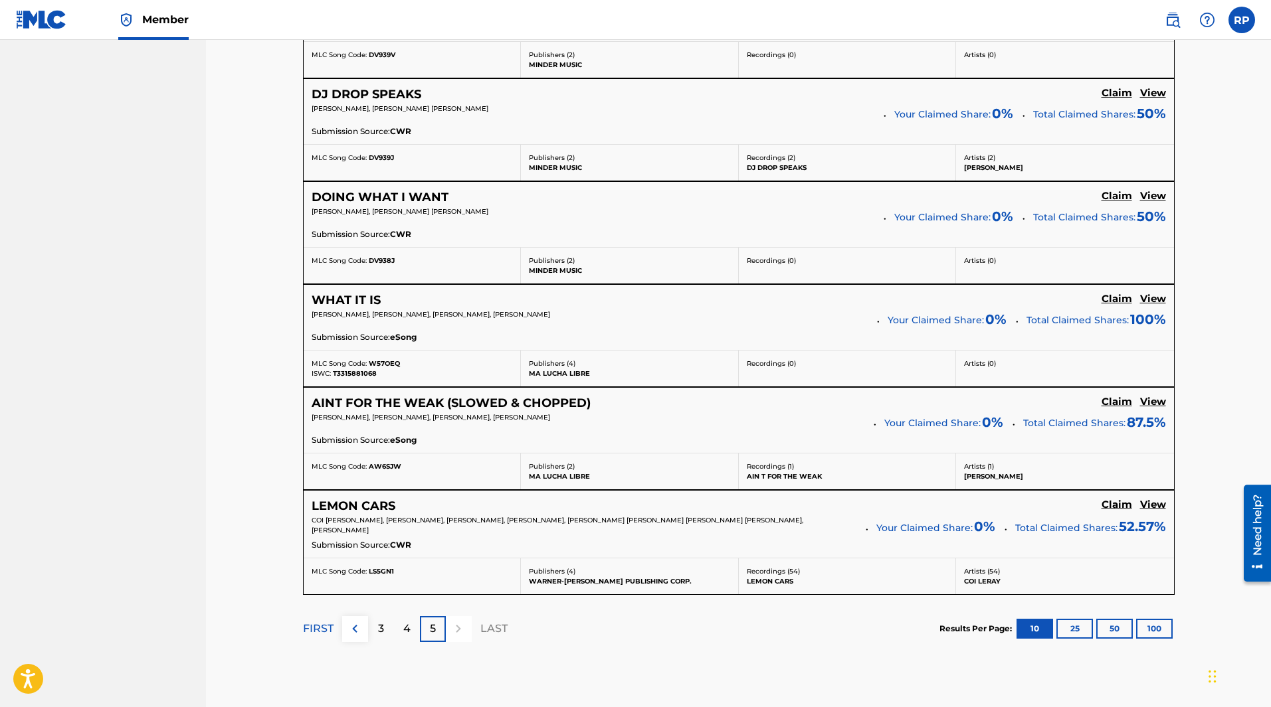
scroll to position [933, 0]
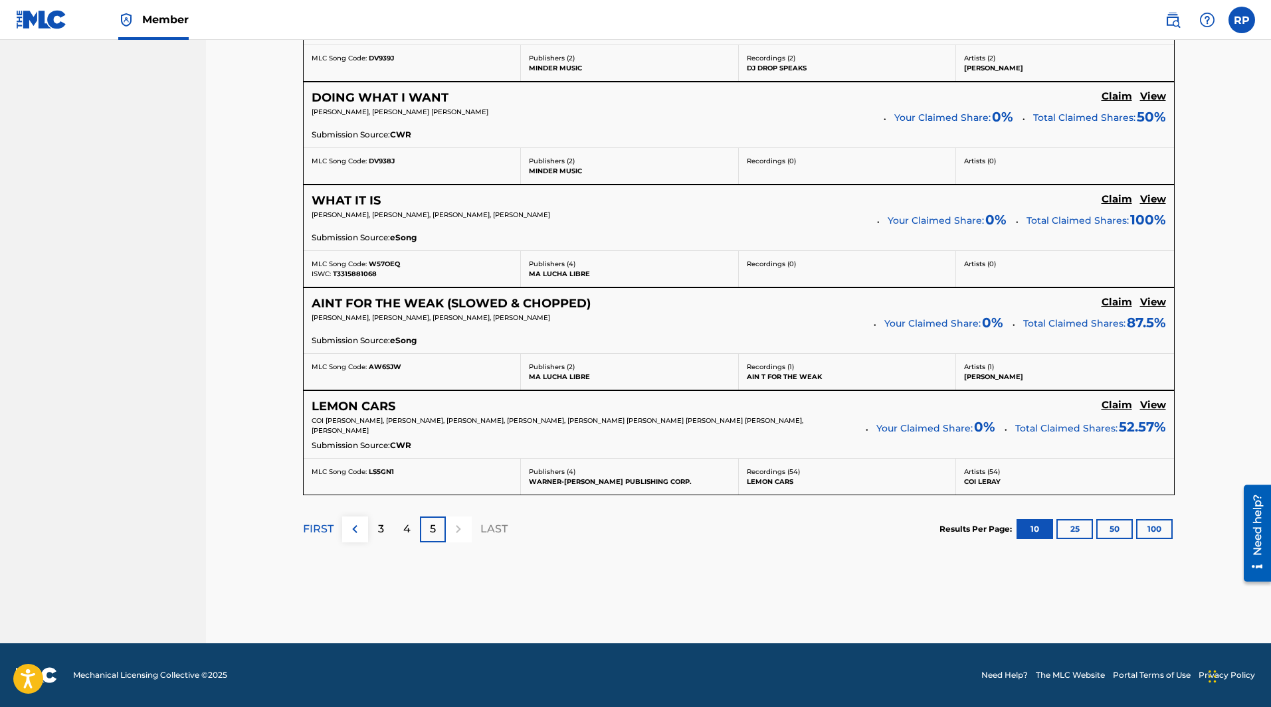
click at [411, 529] on div "4" at bounding box center [407, 530] width 26 height 26
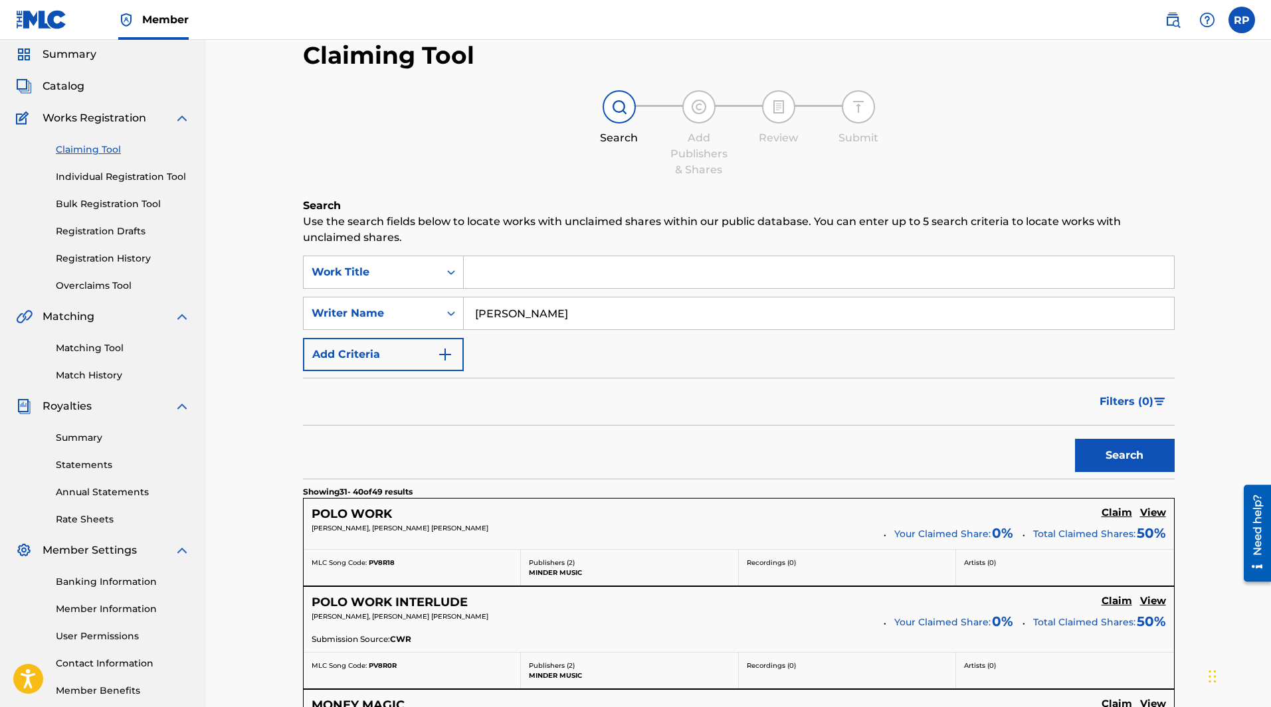
scroll to position [0, 0]
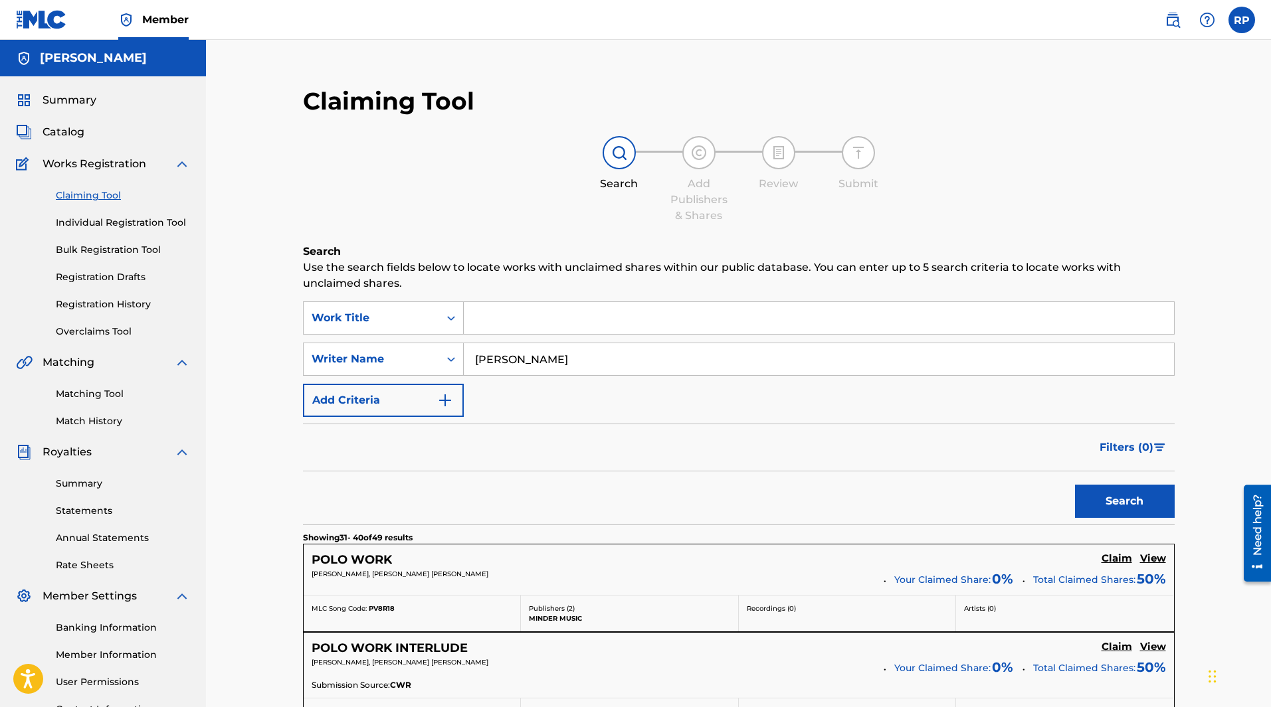
click at [105, 397] on link "Matching Tool" at bounding box center [123, 394] width 134 height 14
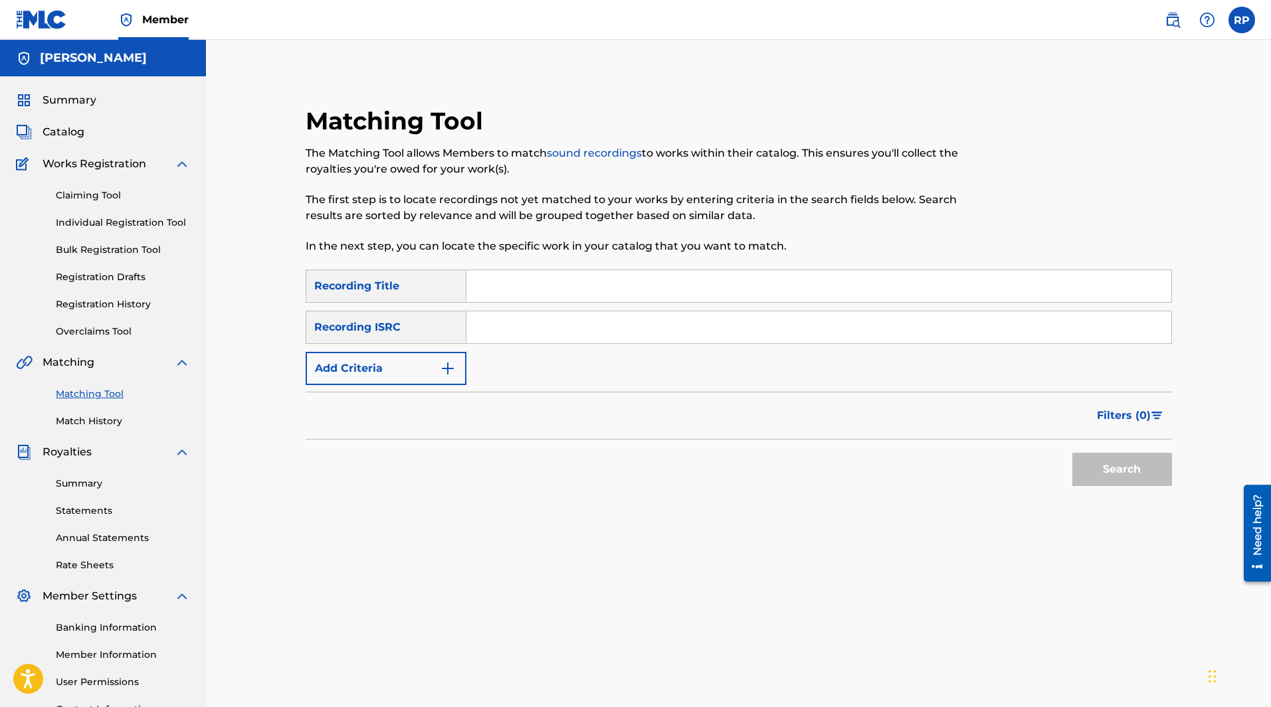
click at [583, 294] on input "Search Form" at bounding box center [818, 286] width 705 height 32
click at [1020, 228] on div at bounding box center [1071, 187] width 199 height 163
click at [244, 280] on div "Matching Tool The Matching Tool allows Members to match sound recordings to wor…" at bounding box center [738, 400] width 1065 height 720
click at [389, 364] on button "Add Criteria" at bounding box center [386, 368] width 161 height 33
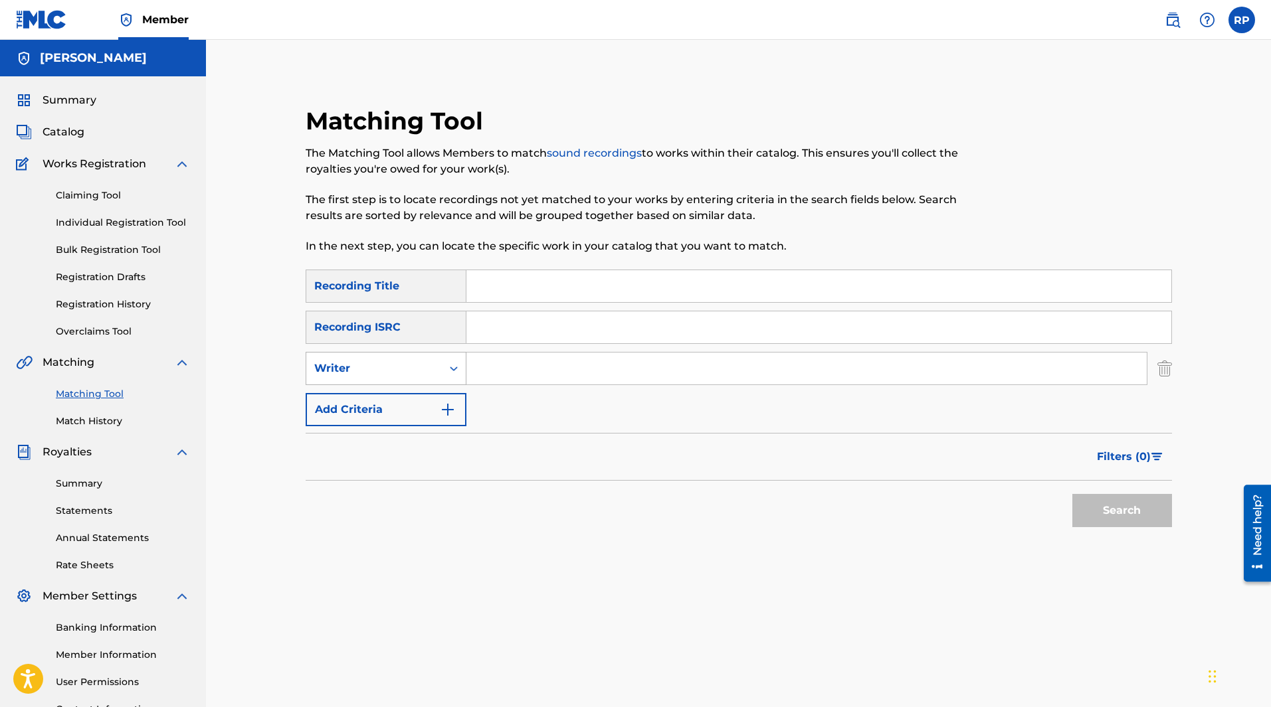
click at [453, 375] on div "Search Form" at bounding box center [454, 369] width 24 height 24
click at [425, 406] on div "Recording Artist" at bounding box center [385, 401] width 159 height 33
click at [563, 372] on input "Search Form" at bounding box center [806, 369] width 680 height 32
type input "2MuchBTP"
click at [1139, 509] on button "Search" at bounding box center [1122, 510] width 100 height 33
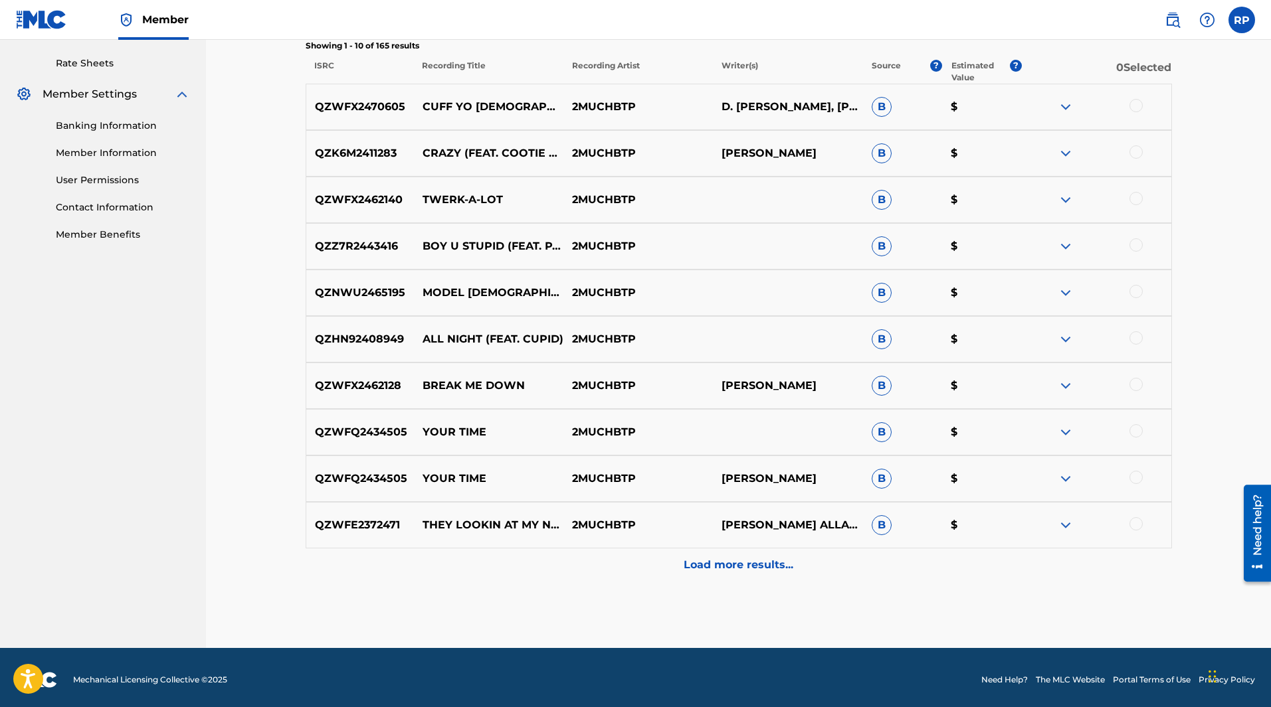
scroll to position [507, 0]
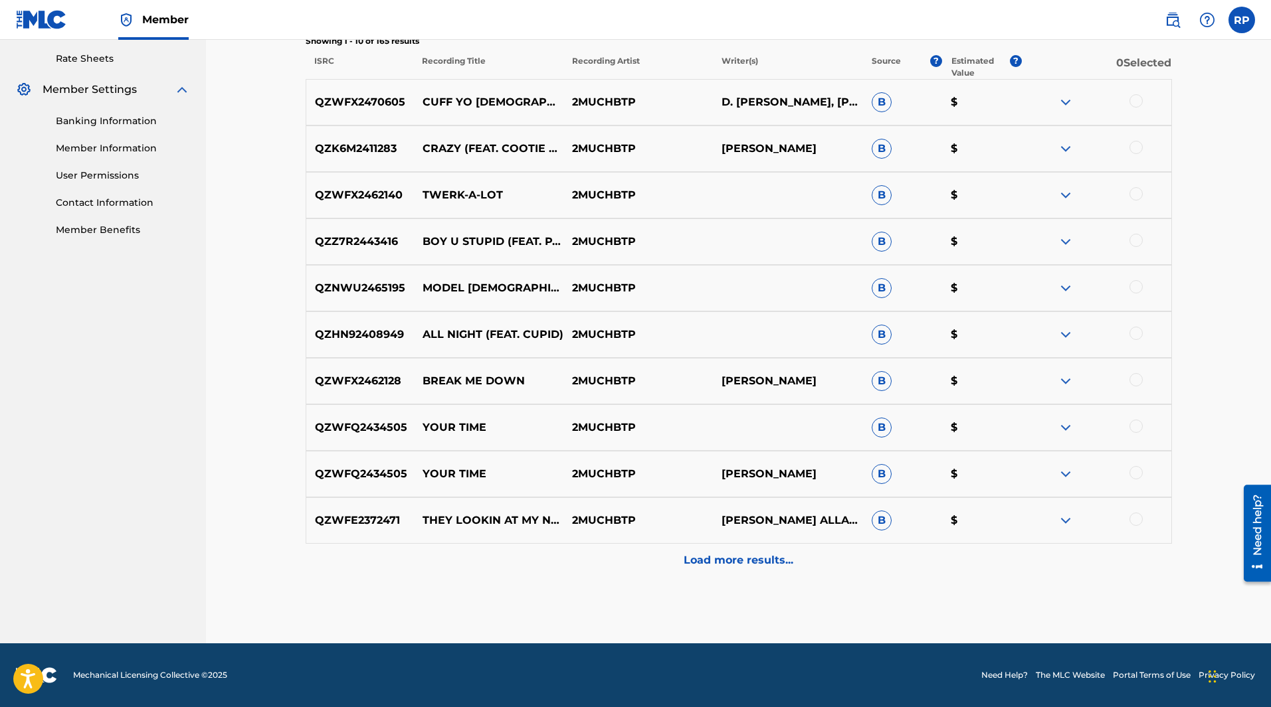
click at [744, 561] on p "Load more results..." at bounding box center [739, 561] width 110 height 16
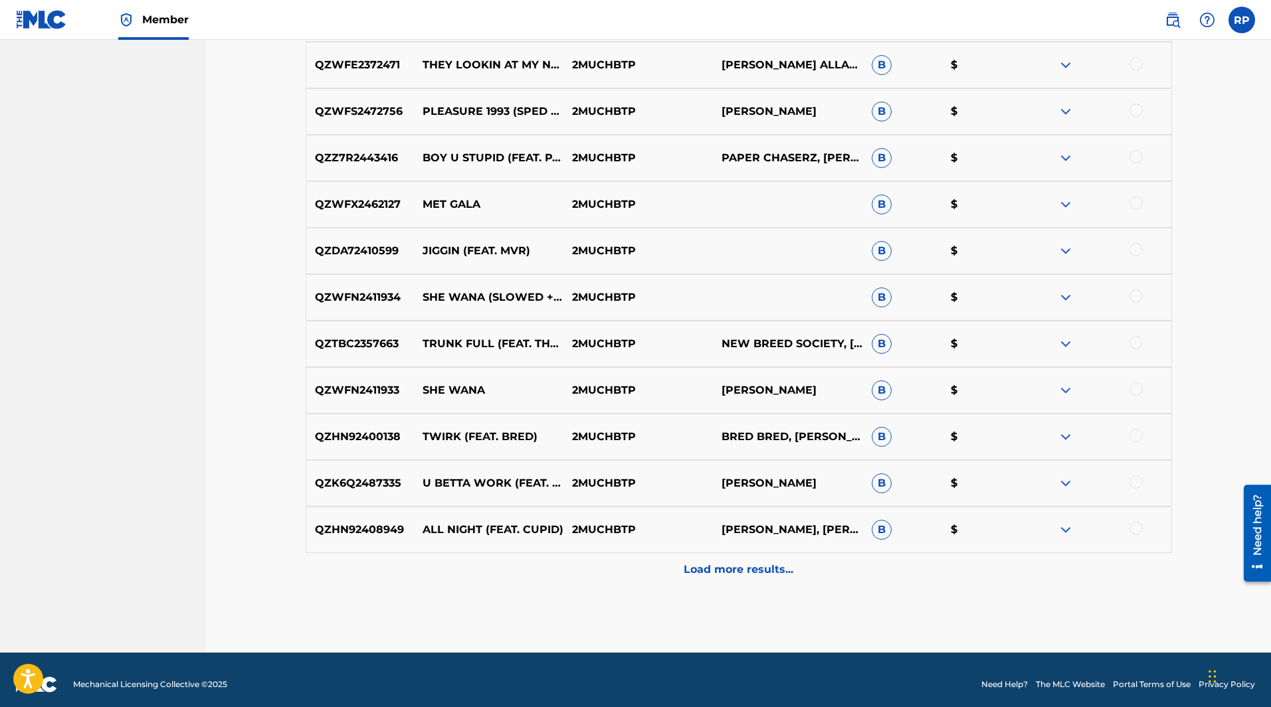
scroll to position [972, 0]
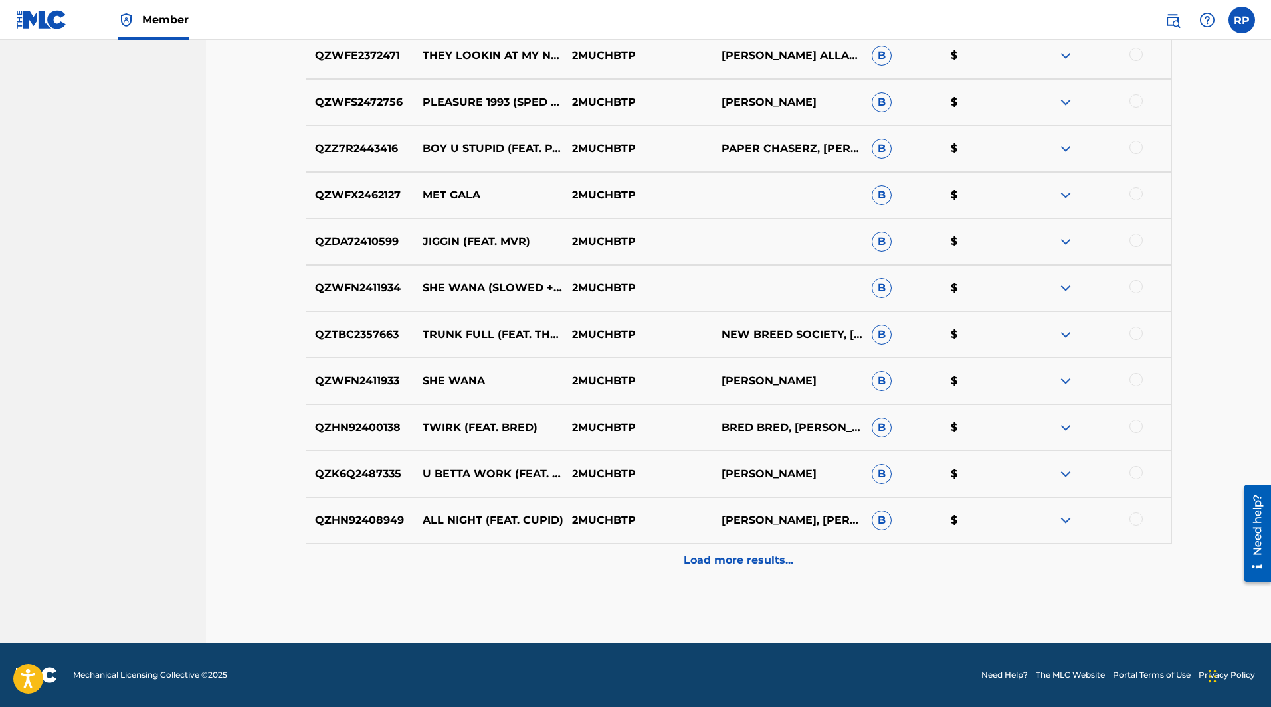
click at [731, 558] on p "Load more results..." at bounding box center [739, 561] width 110 height 16
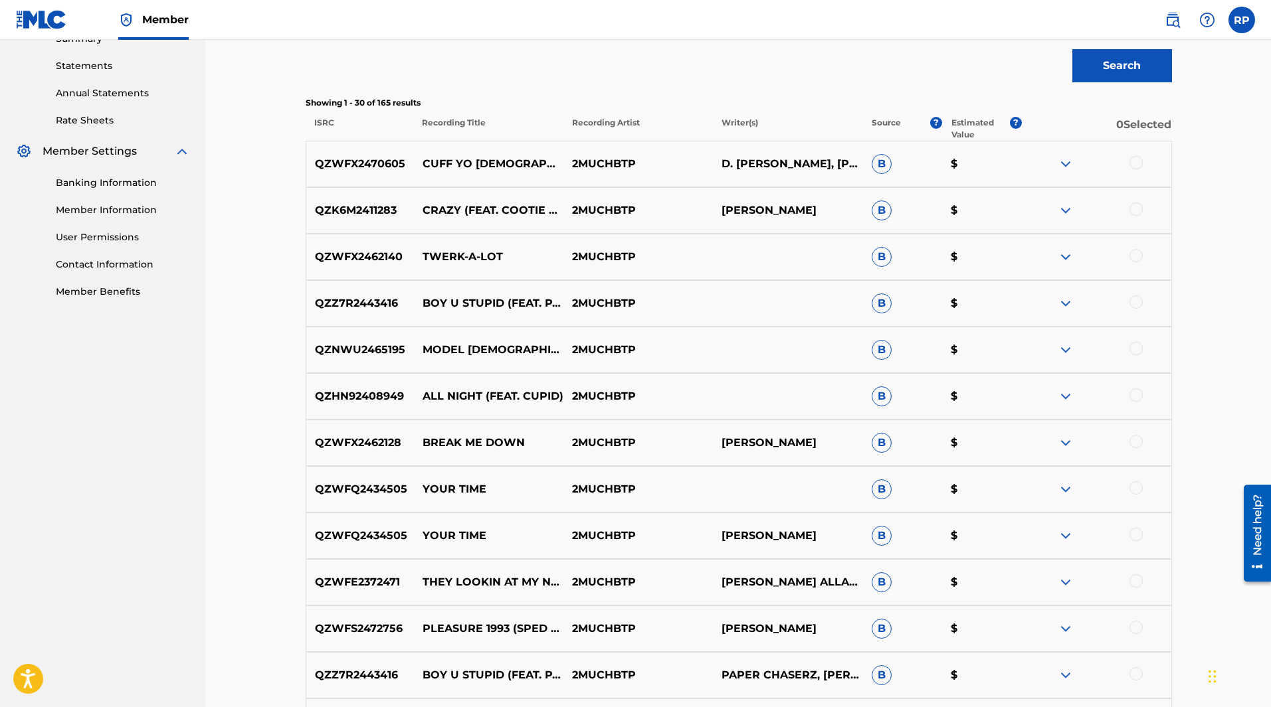
scroll to position [440, 0]
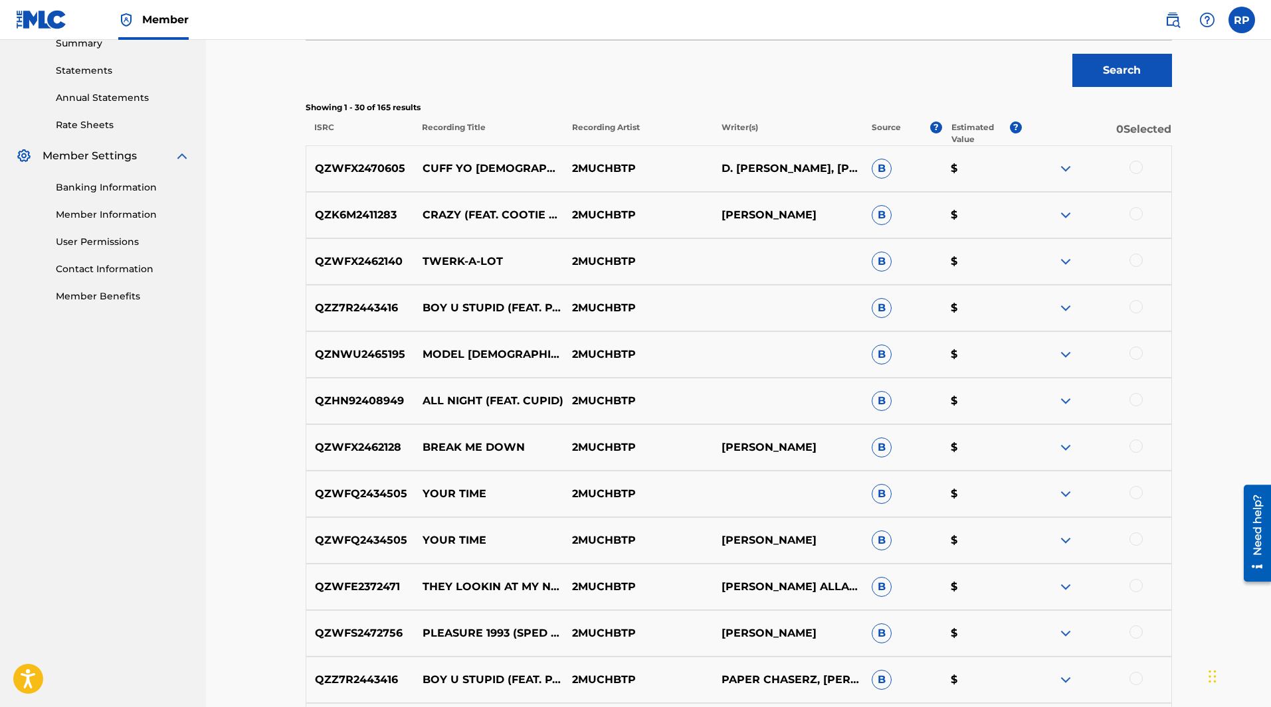
click at [1065, 168] on img at bounding box center [1066, 169] width 16 height 16
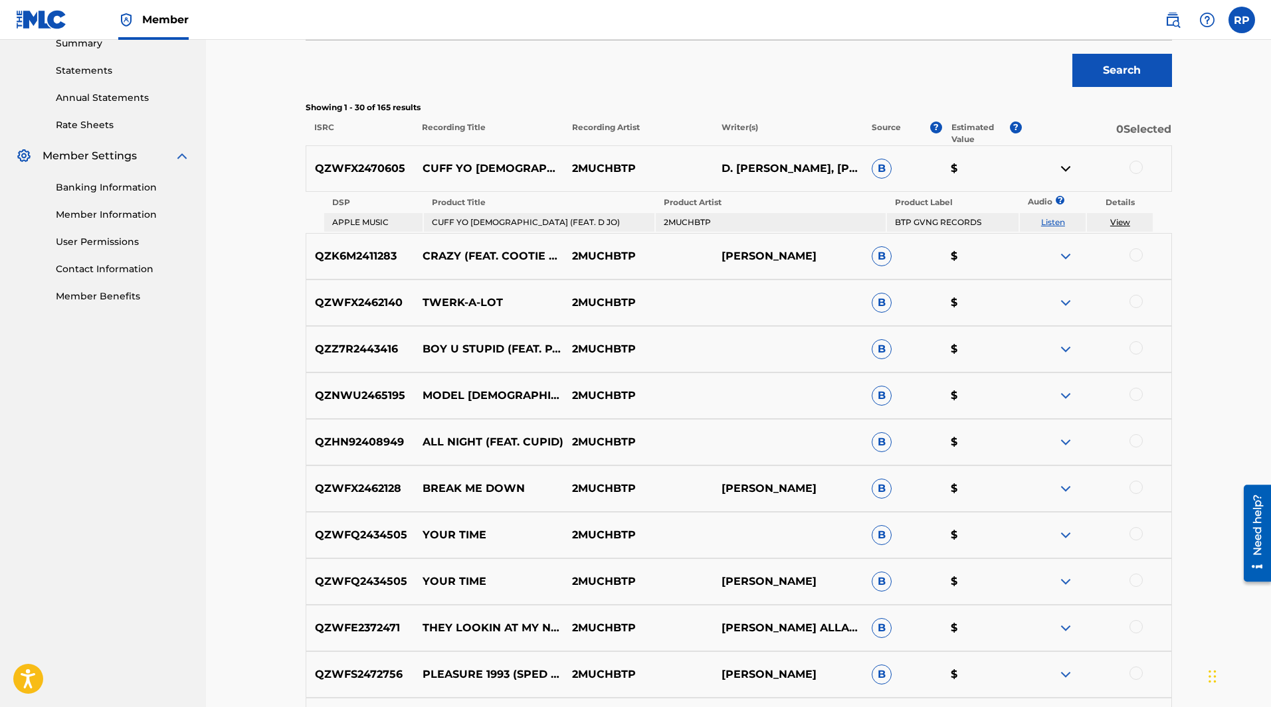
click at [1065, 168] on img at bounding box center [1066, 169] width 16 height 16
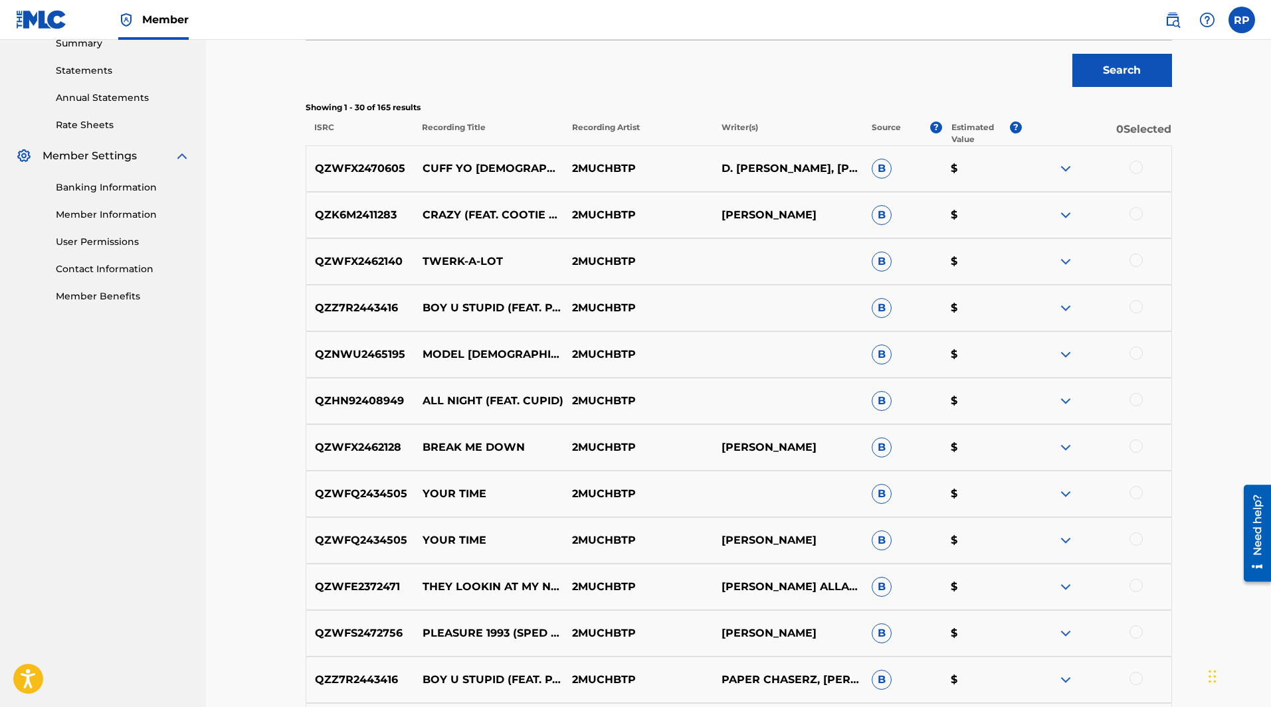
click at [1139, 163] on div at bounding box center [1135, 167] width 13 height 13
click at [1145, 211] on div at bounding box center [1095, 215] width 149 height 16
click at [1137, 213] on div at bounding box center [1135, 213] width 13 height 13
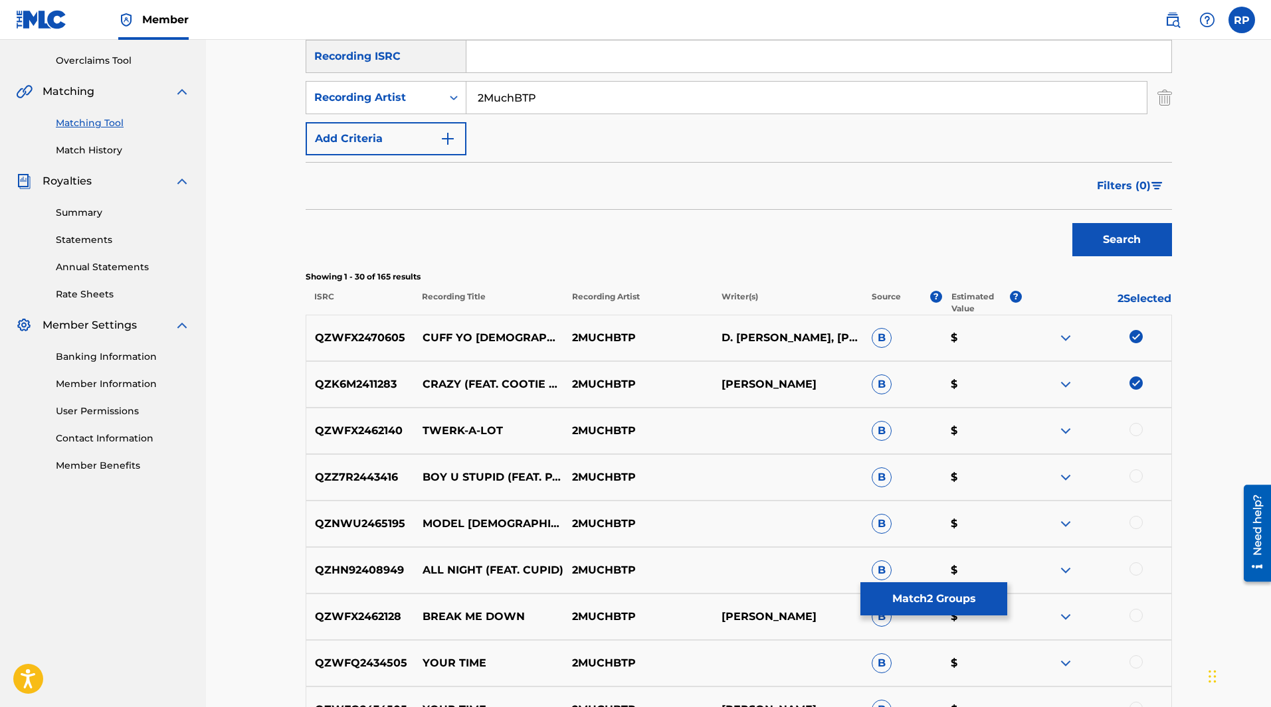
scroll to position [332, 0]
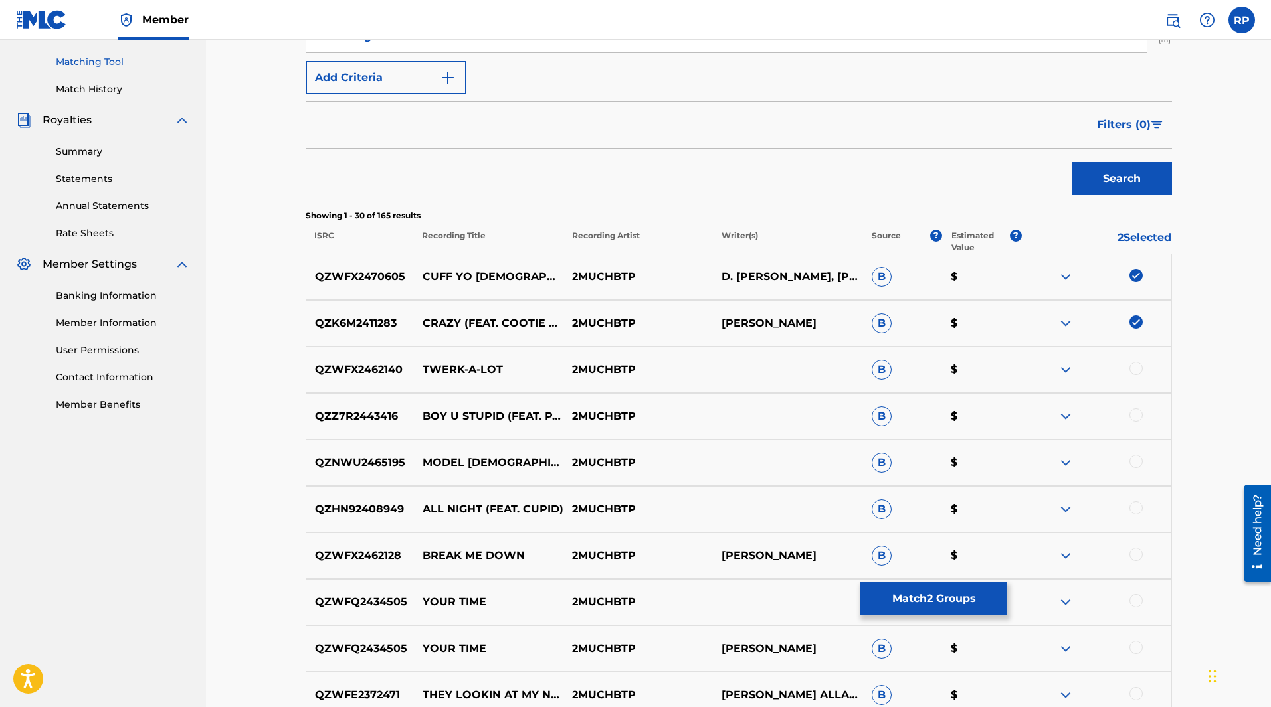
click at [1136, 278] on img at bounding box center [1135, 275] width 13 height 13
click at [1137, 322] on img at bounding box center [1135, 322] width 13 height 13
click at [1139, 120] on span "Filters ( 0 )" at bounding box center [1124, 125] width 54 height 16
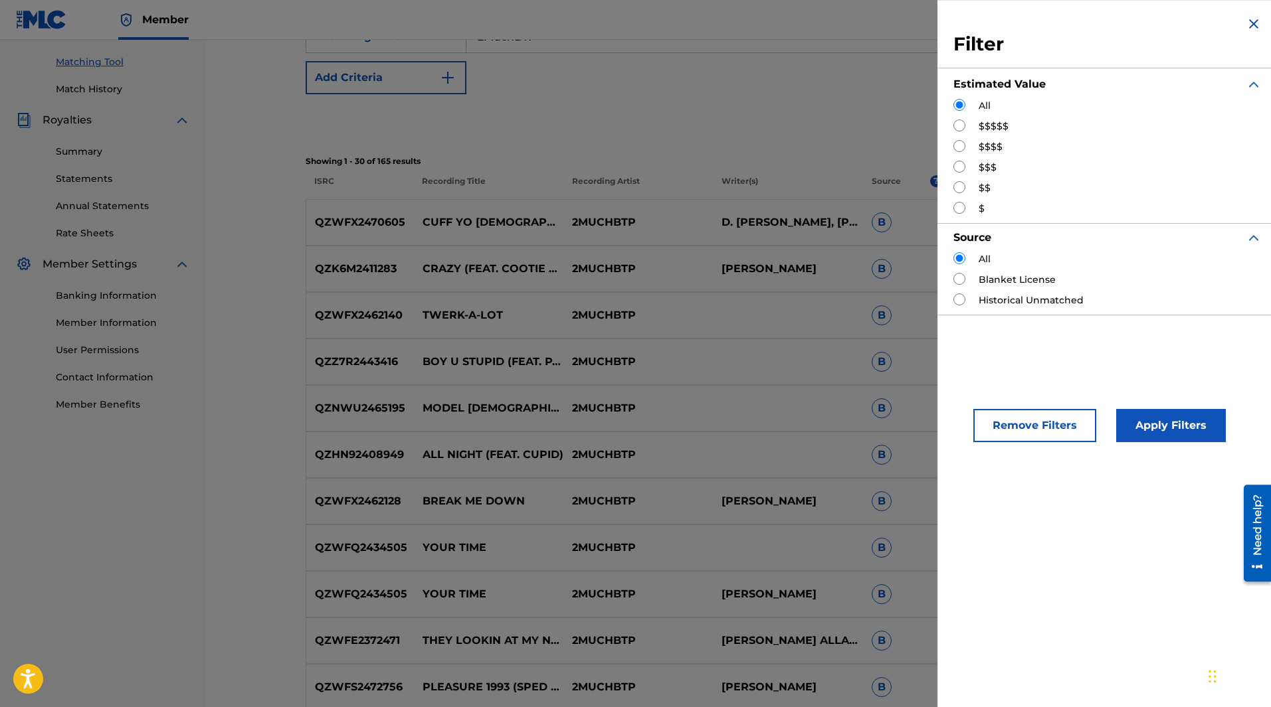
click at [1247, 238] on img "Search Form" at bounding box center [1253, 238] width 16 height 16
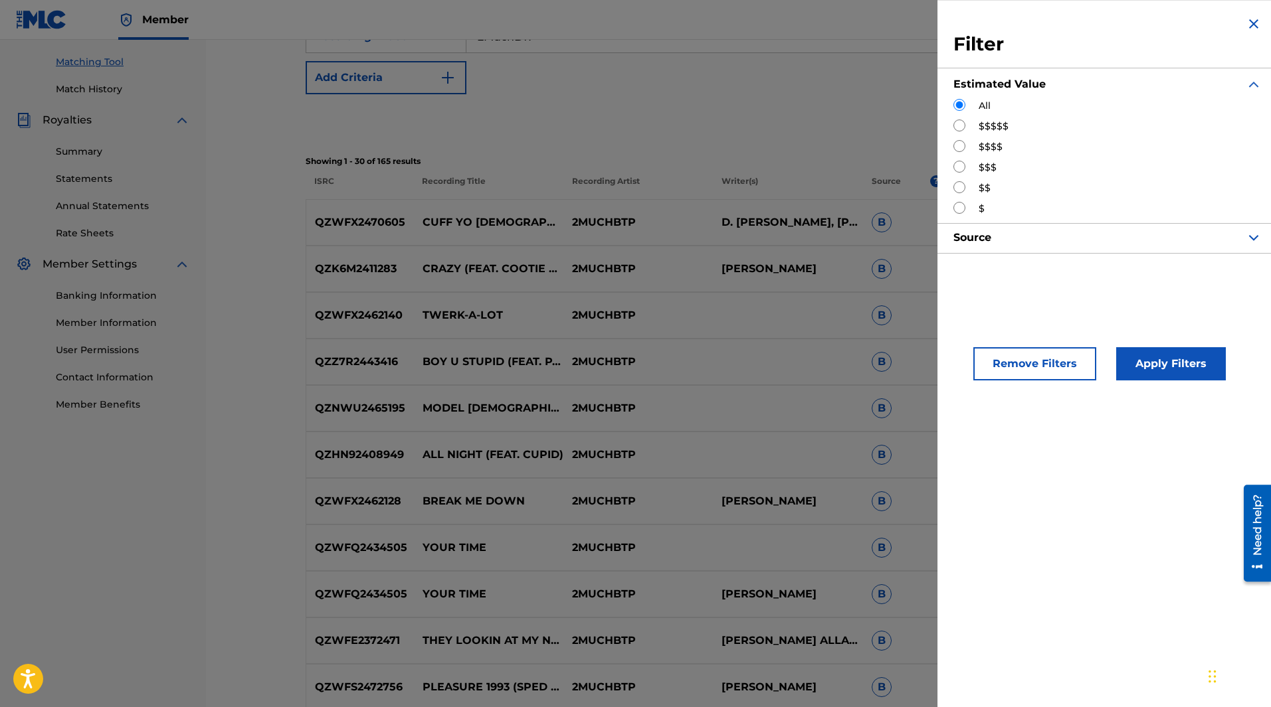
click at [1247, 238] on img "Search Form" at bounding box center [1253, 238] width 16 height 16
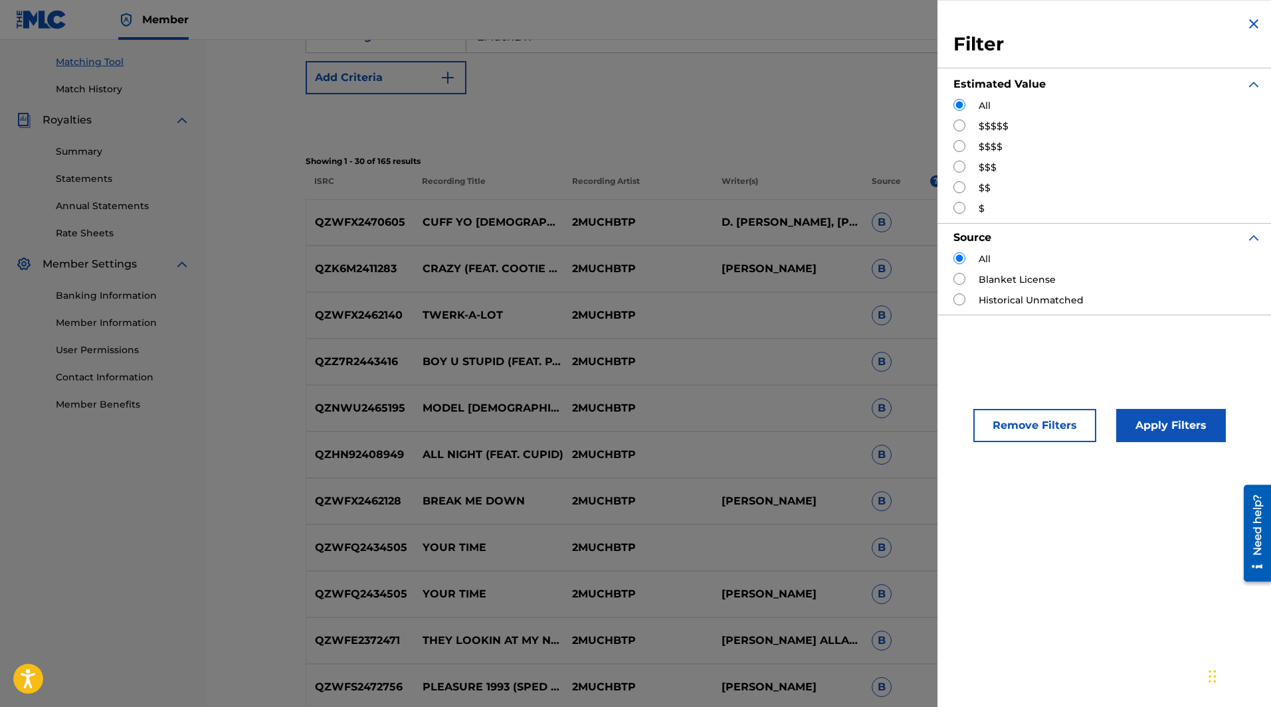
click at [961, 207] on input "Search Form" at bounding box center [959, 208] width 12 height 12
radio input "true"
click at [1154, 430] on button "Apply Filters" at bounding box center [1171, 425] width 110 height 33
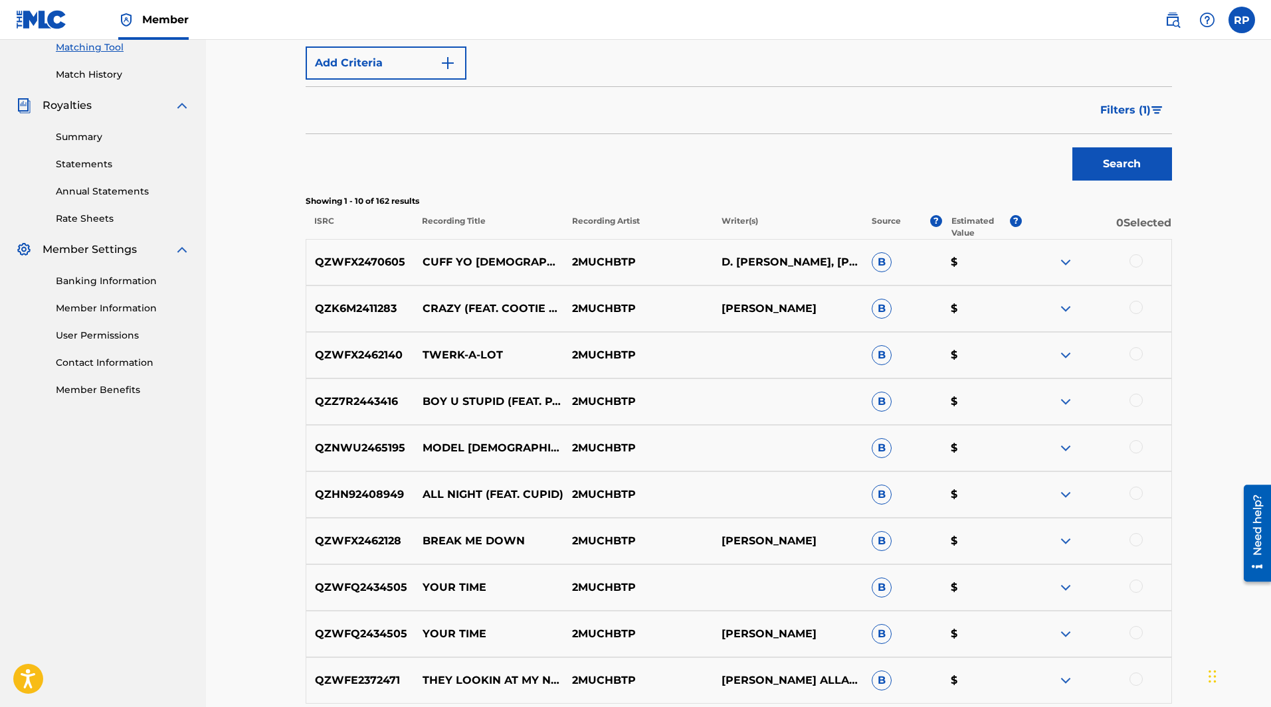
scroll to position [308, 0]
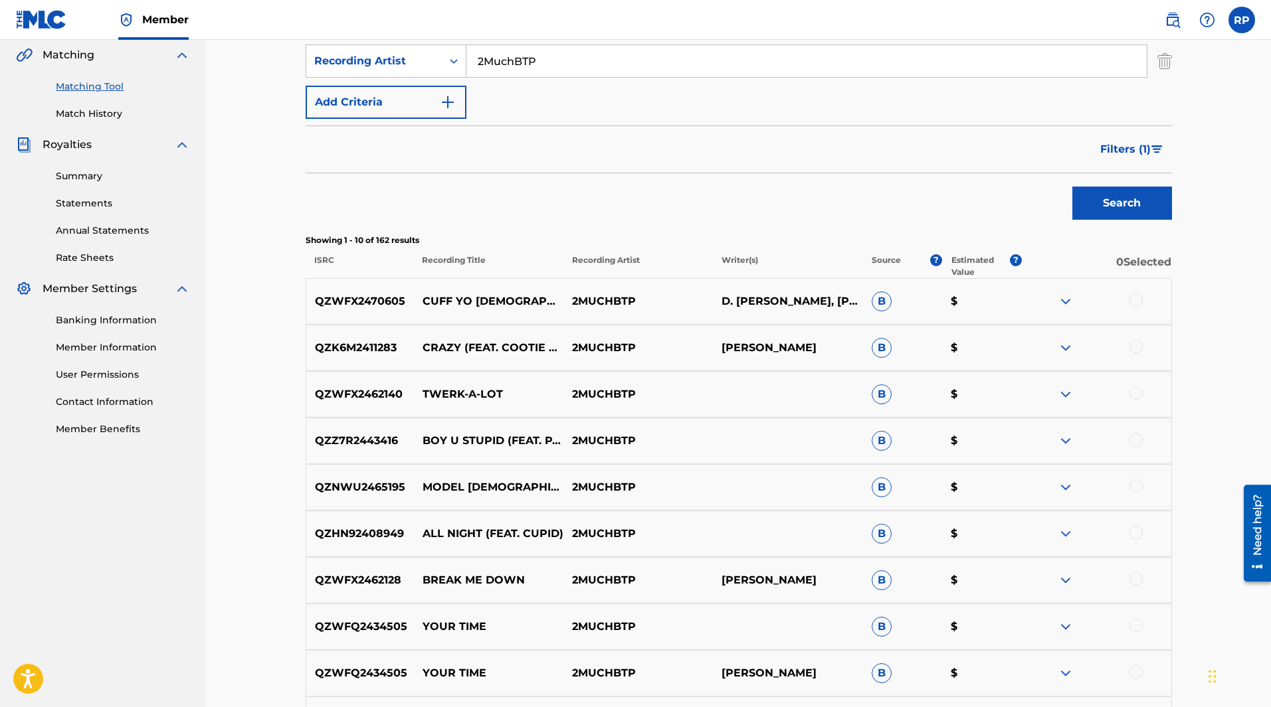
click at [1139, 151] on span "Filters ( 1 )" at bounding box center [1125, 149] width 50 height 16
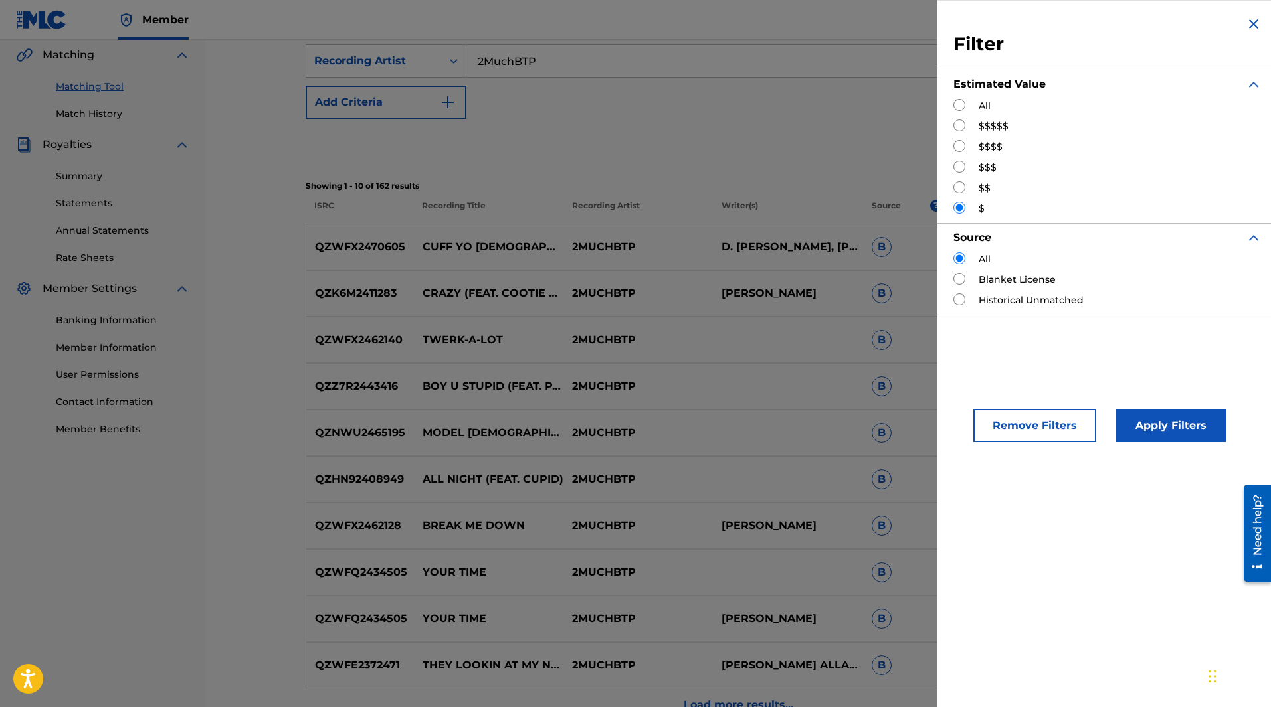
click at [990, 128] on label "$$$$$" at bounding box center [993, 127] width 30 height 14
drag, startPoint x: 955, startPoint y: 122, endPoint x: 982, endPoint y: 140, distance: 33.2
click at [955, 122] on input "Search Form" at bounding box center [959, 126] width 12 height 12
radio input "true"
click at [1141, 421] on button "Apply Filters" at bounding box center [1171, 425] width 110 height 33
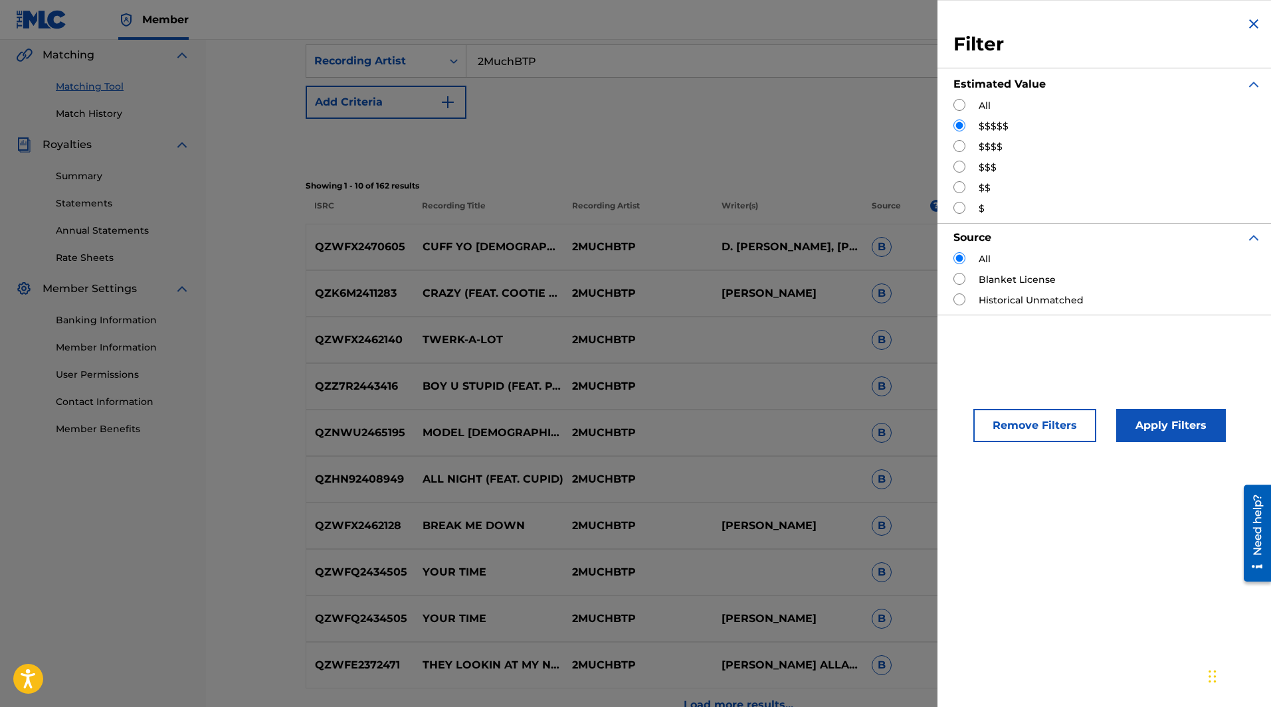
scroll to position [116, 0]
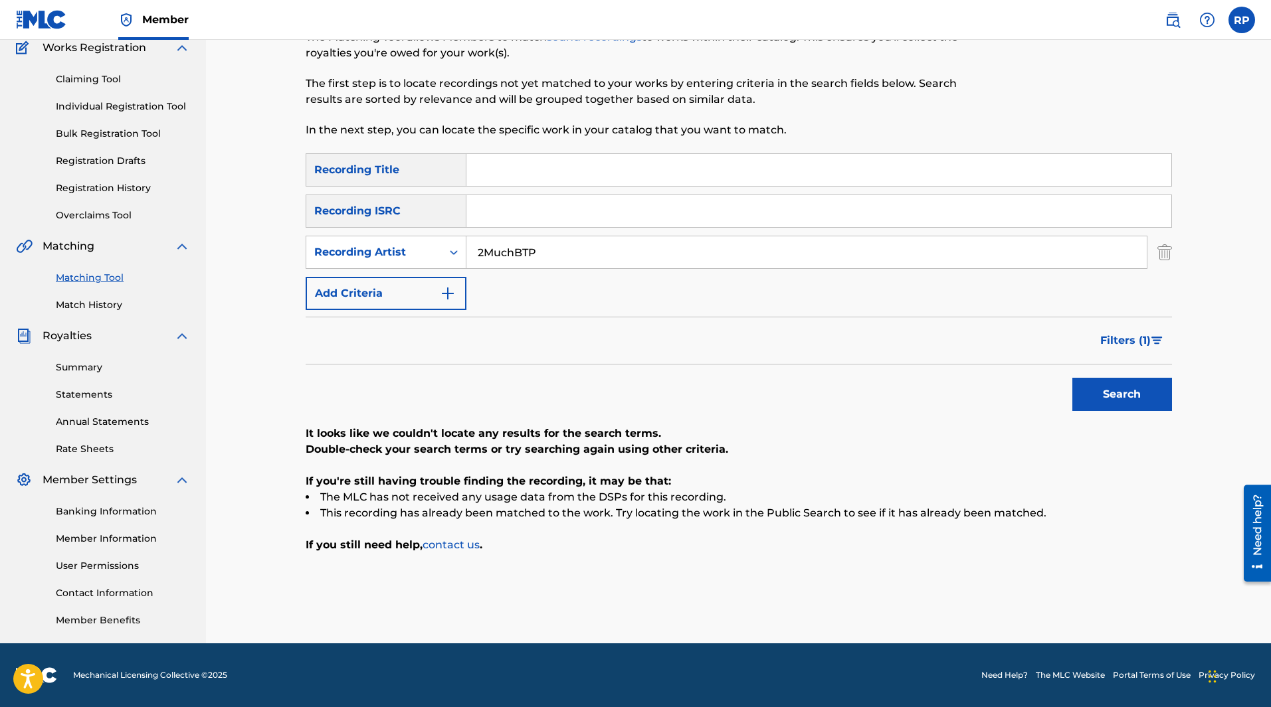
click at [1137, 330] on button "Filters ( 1 )" at bounding box center [1132, 340] width 80 height 33
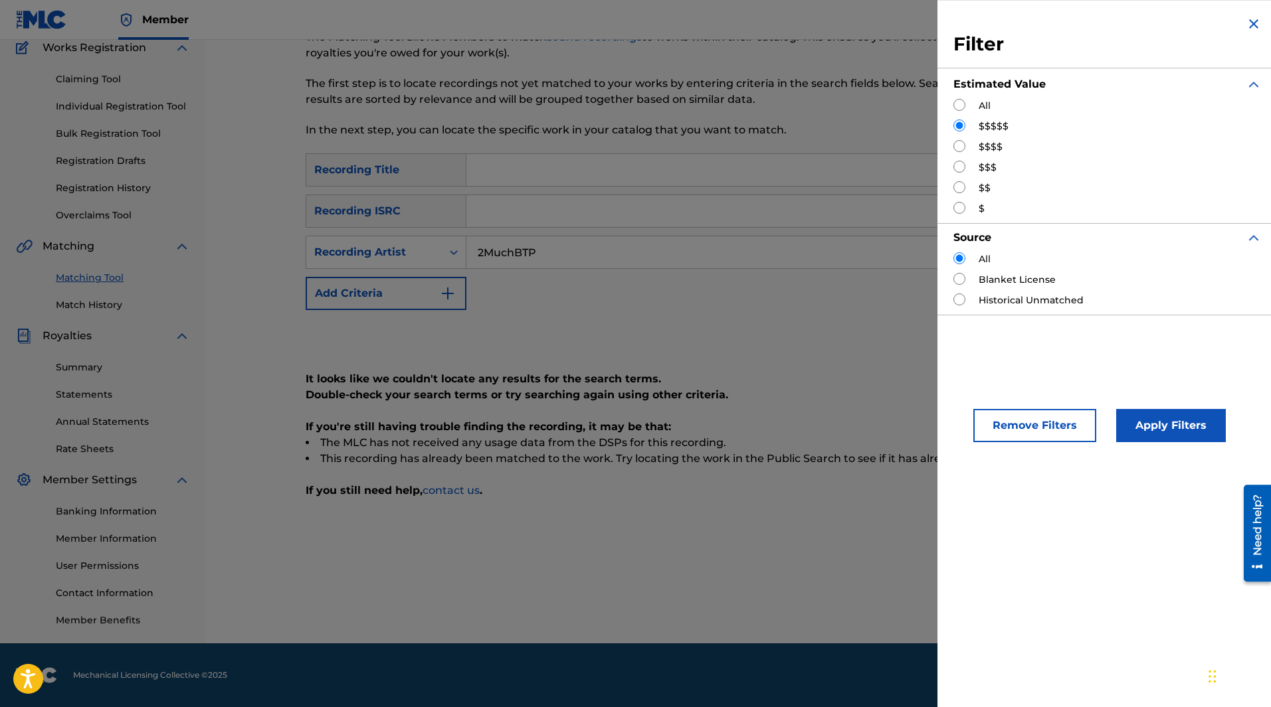
click at [959, 106] on input "Search Form" at bounding box center [959, 105] width 12 height 12
radio input "true"
click at [1175, 427] on button "Apply Filters" at bounding box center [1171, 425] width 110 height 33
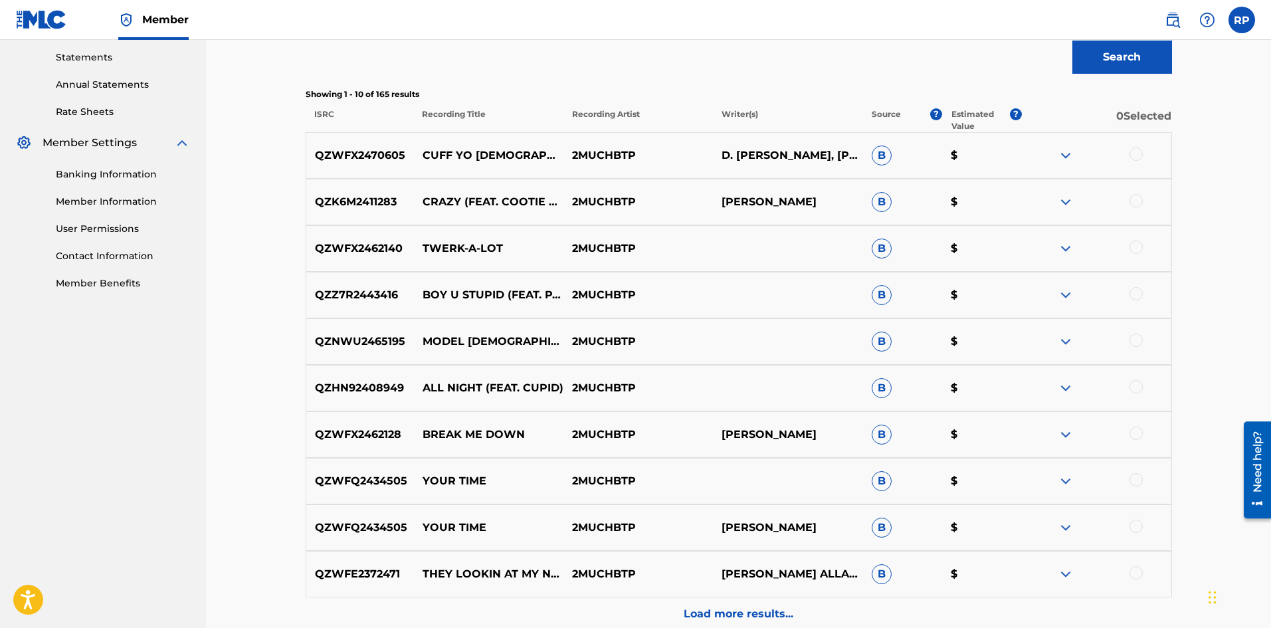
scroll to position [587, 0]
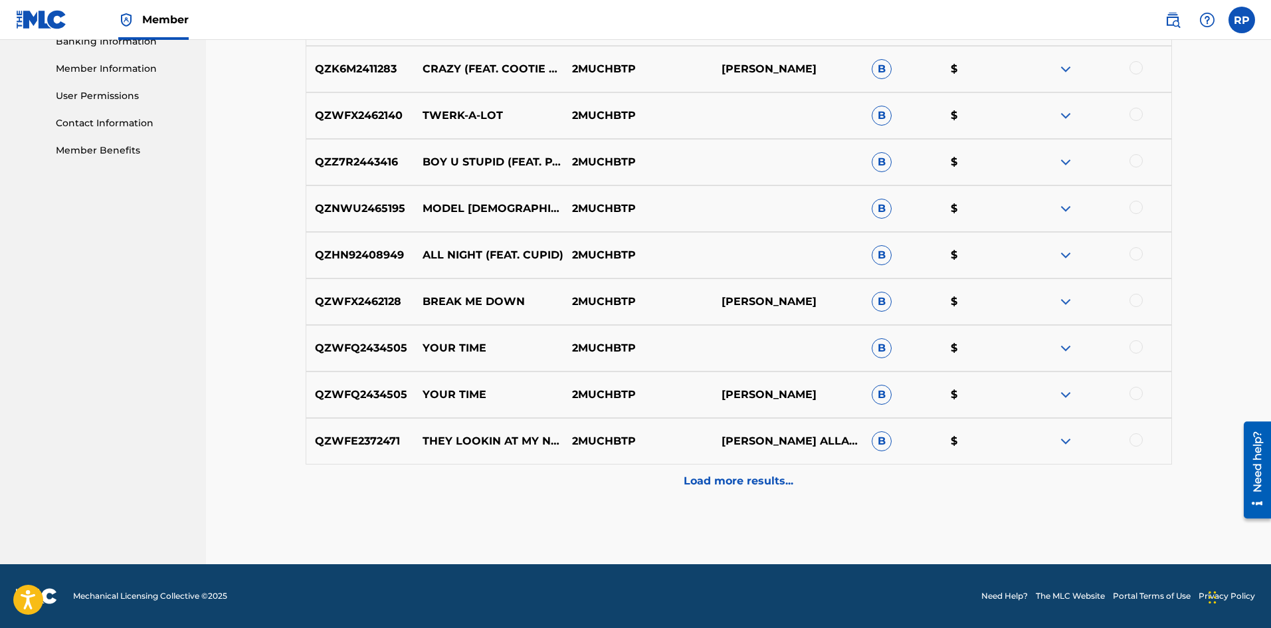
click at [749, 480] on p "Load more results..." at bounding box center [739, 481] width 110 height 16
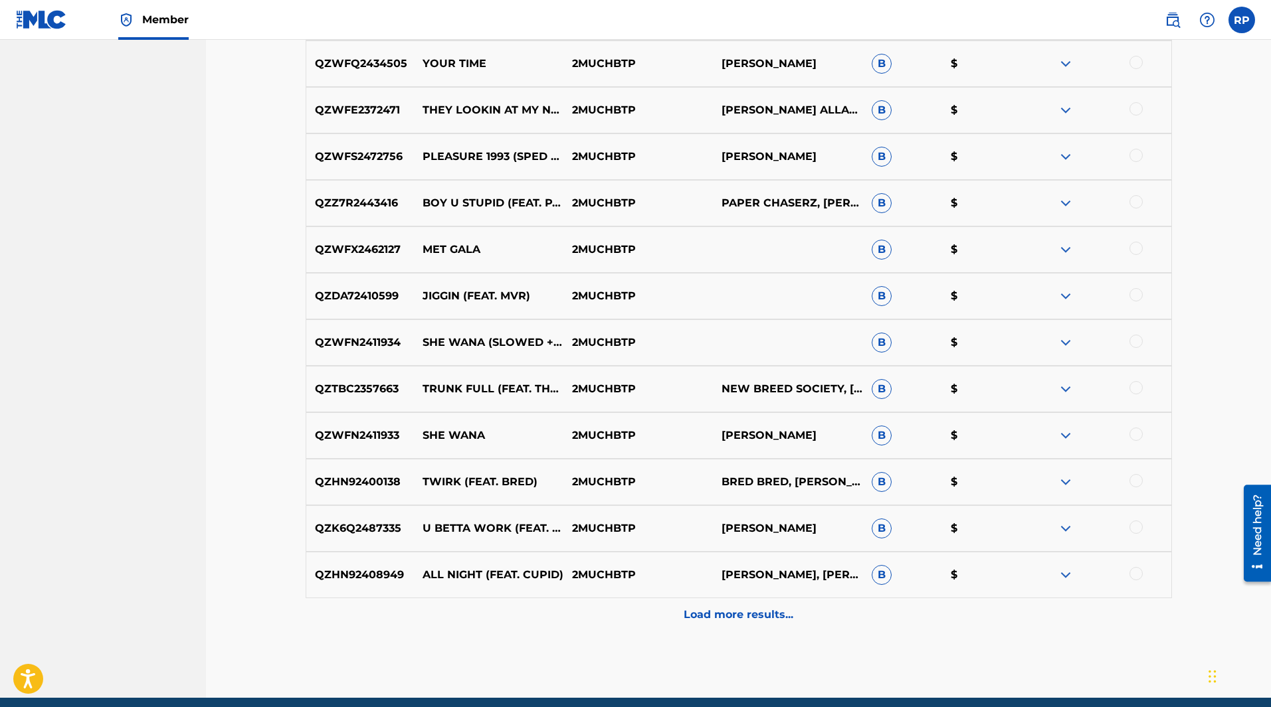
scroll to position [972, 0]
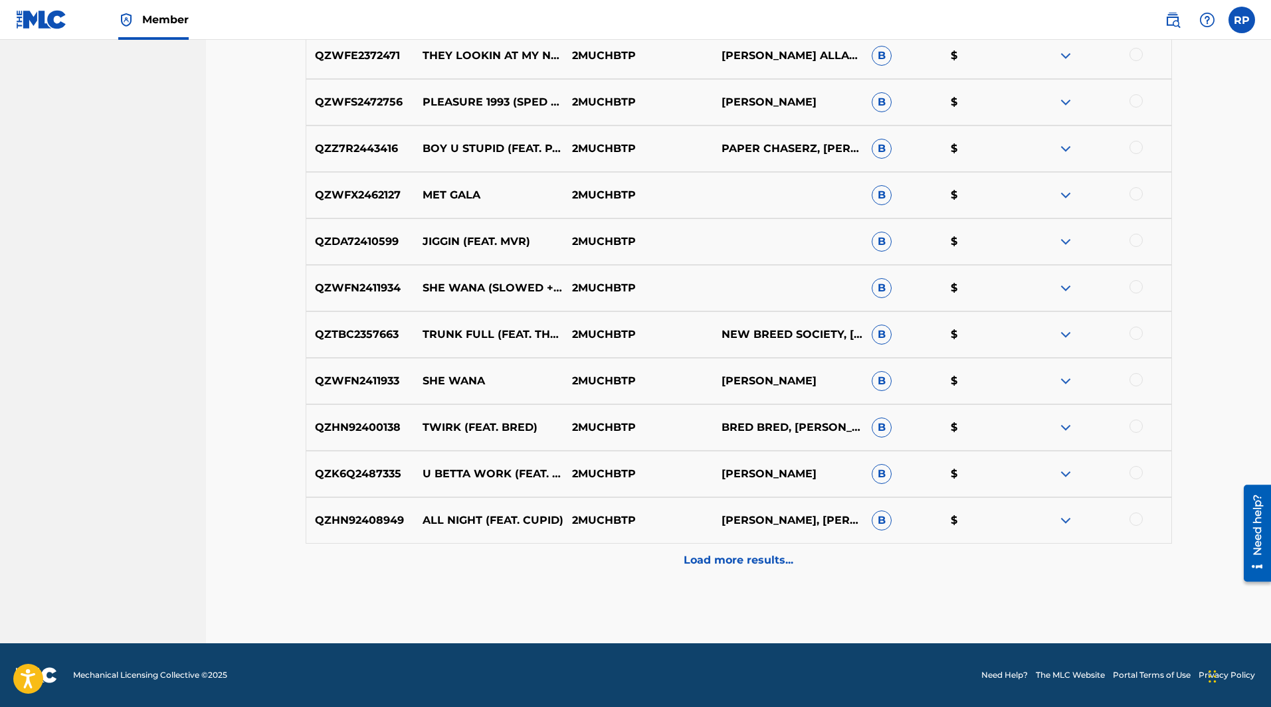
click at [1139, 479] on div at bounding box center [1135, 472] width 13 height 13
click at [1135, 518] on div at bounding box center [1135, 519] width 13 height 13
click at [1135, 423] on div at bounding box center [1135, 426] width 13 height 13
click at [1135, 423] on img at bounding box center [1135, 426] width 13 height 13
click at [1137, 476] on img at bounding box center [1135, 472] width 13 height 13
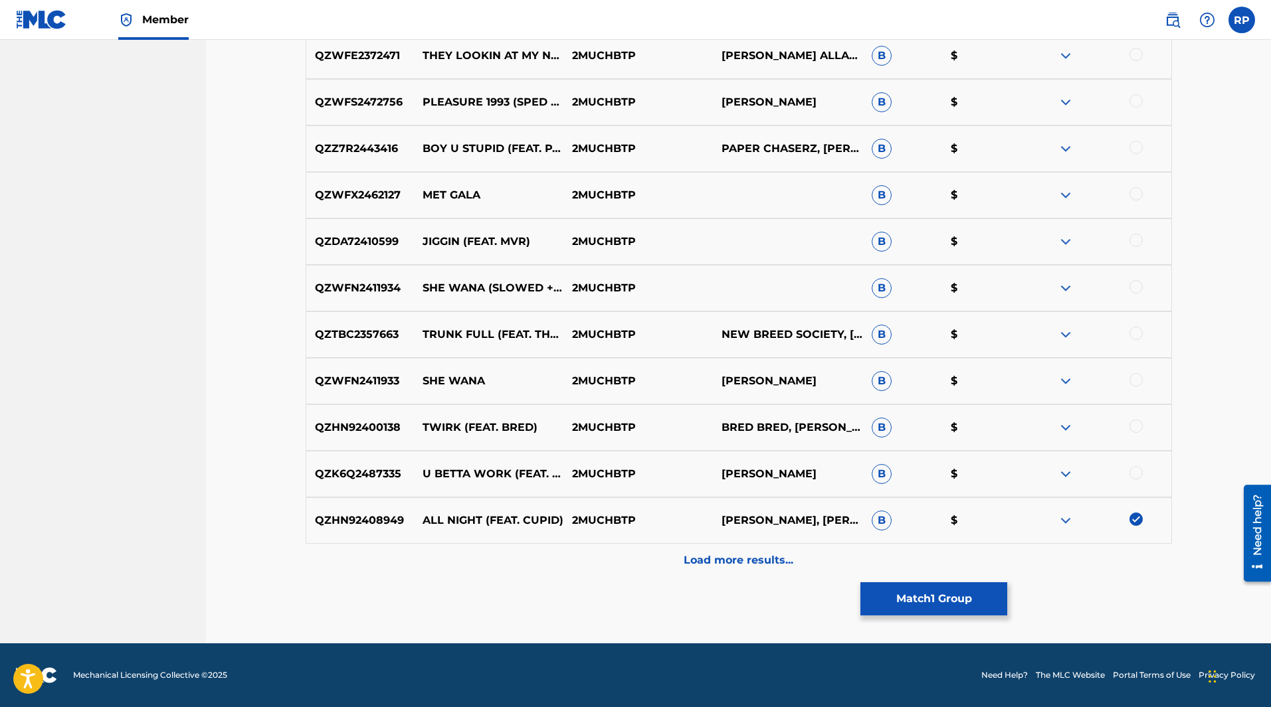
click at [1138, 476] on div at bounding box center [1135, 472] width 13 height 13
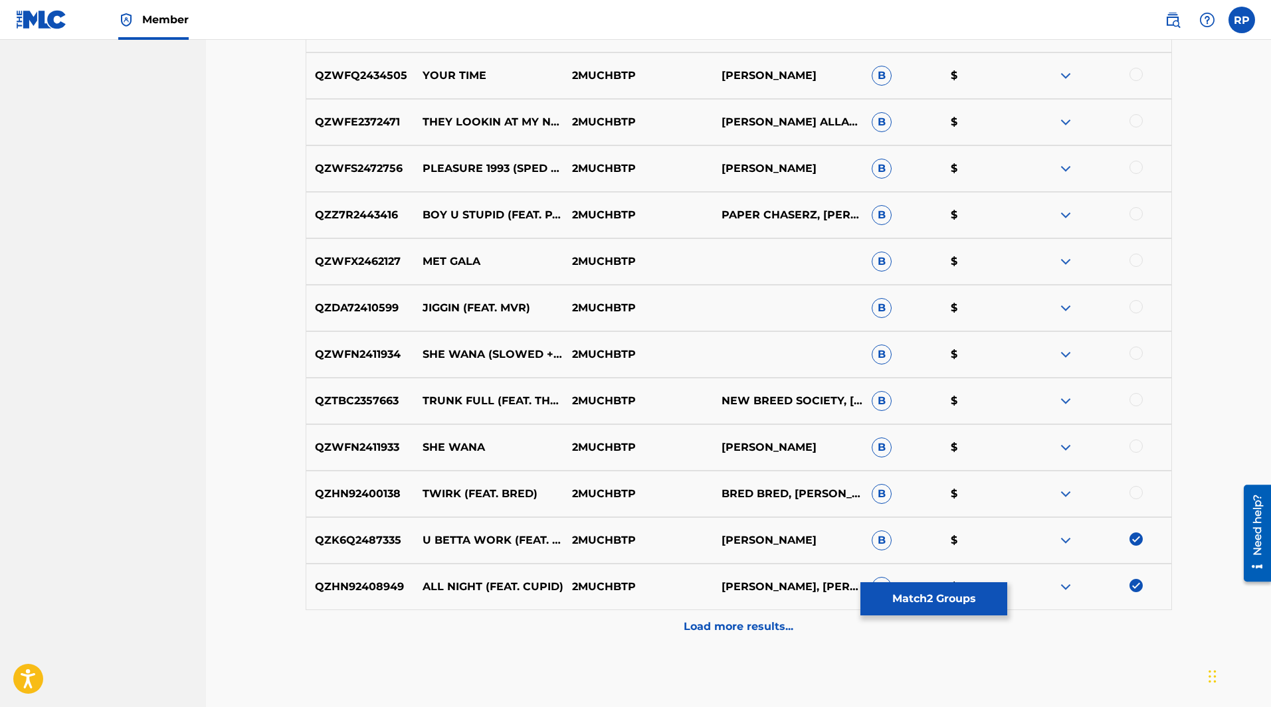
click at [1134, 492] on div at bounding box center [1135, 492] width 13 height 13
click at [1137, 445] on div at bounding box center [1135, 446] width 13 height 13
click at [1137, 399] on div at bounding box center [1135, 399] width 13 height 13
click at [1137, 352] on div at bounding box center [1135, 353] width 13 height 13
click at [1133, 306] on div at bounding box center [1135, 306] width 13 height 13
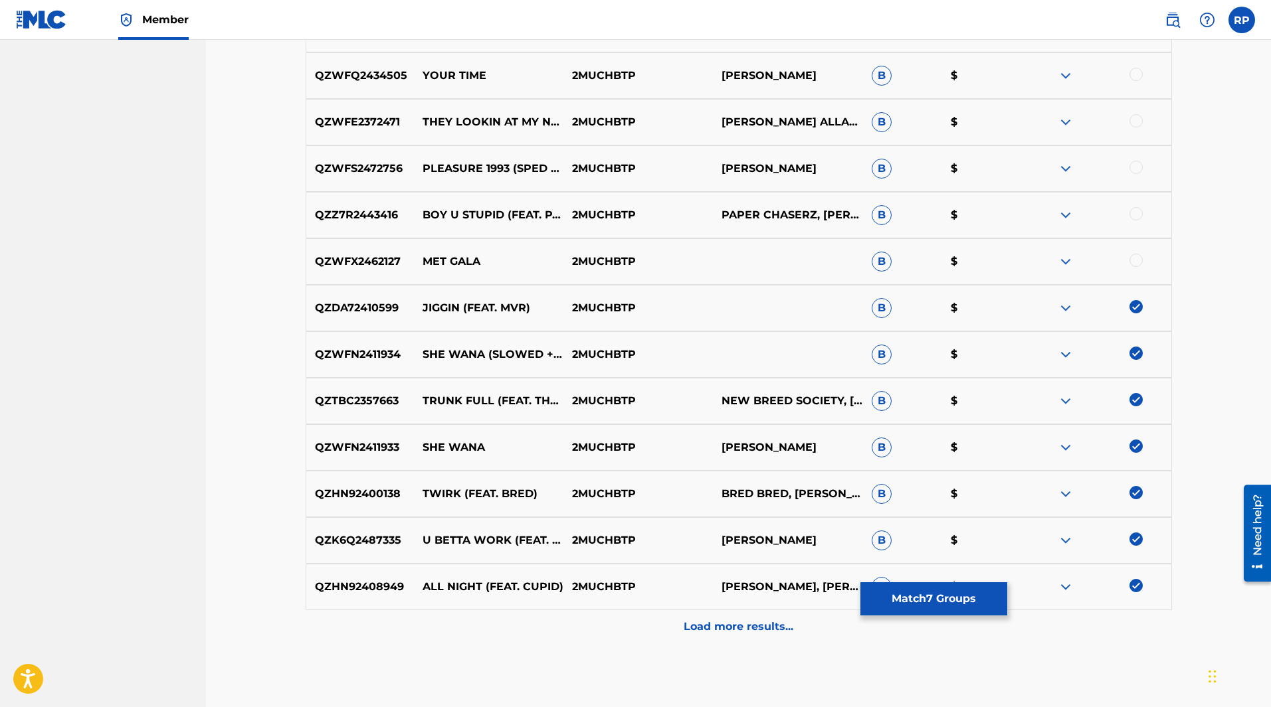
scroll to position [839, 0]
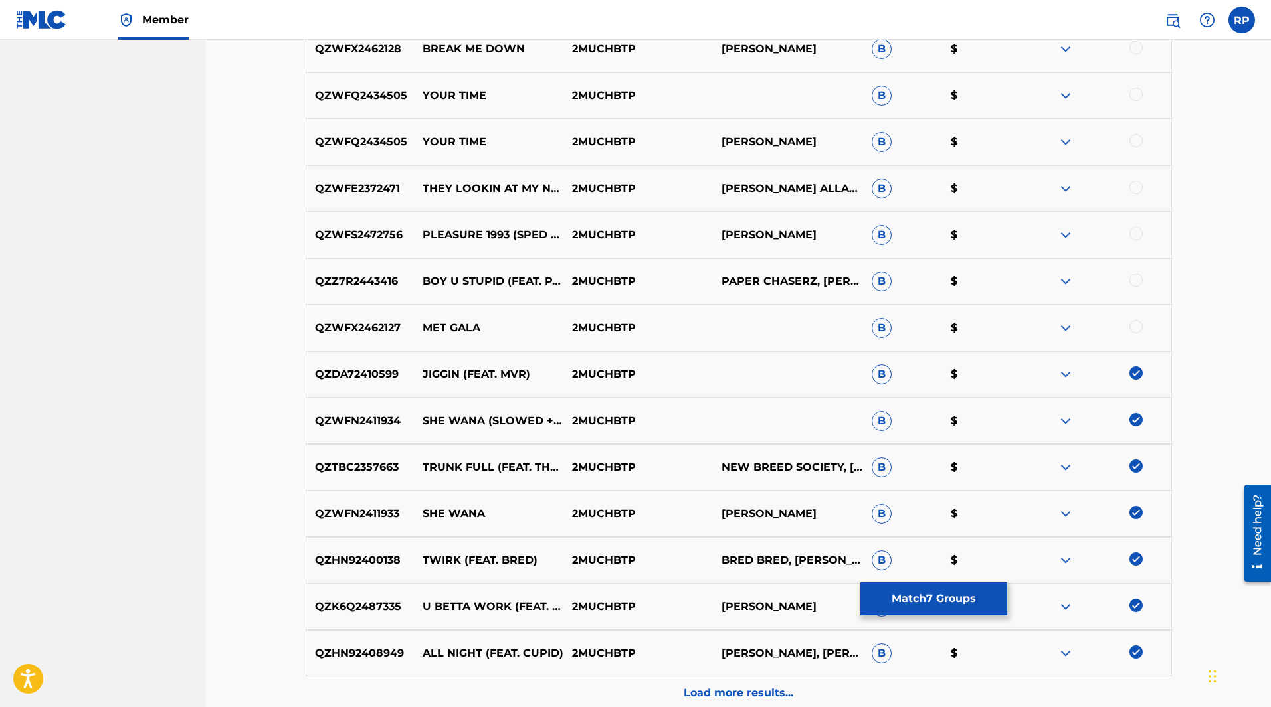
click at [1137, 327] on div at bounding box center [1135, 326] width 13 height 13
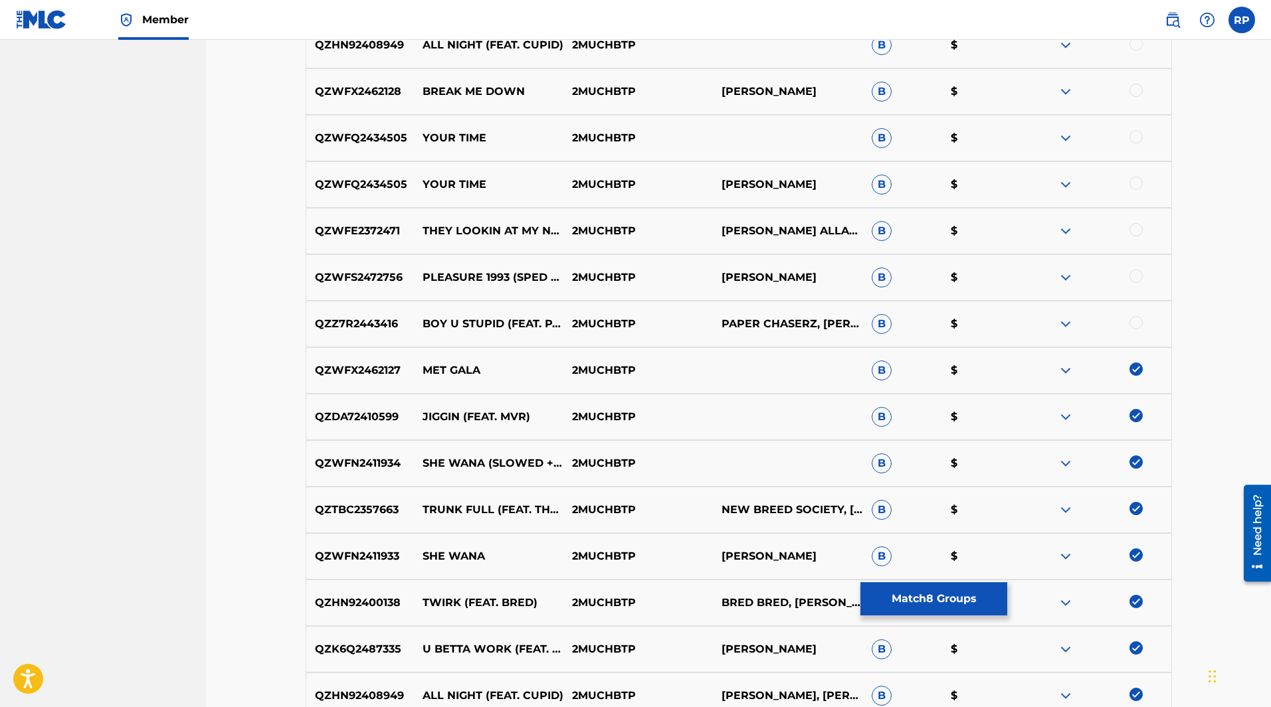
scroll to position [773, 0]
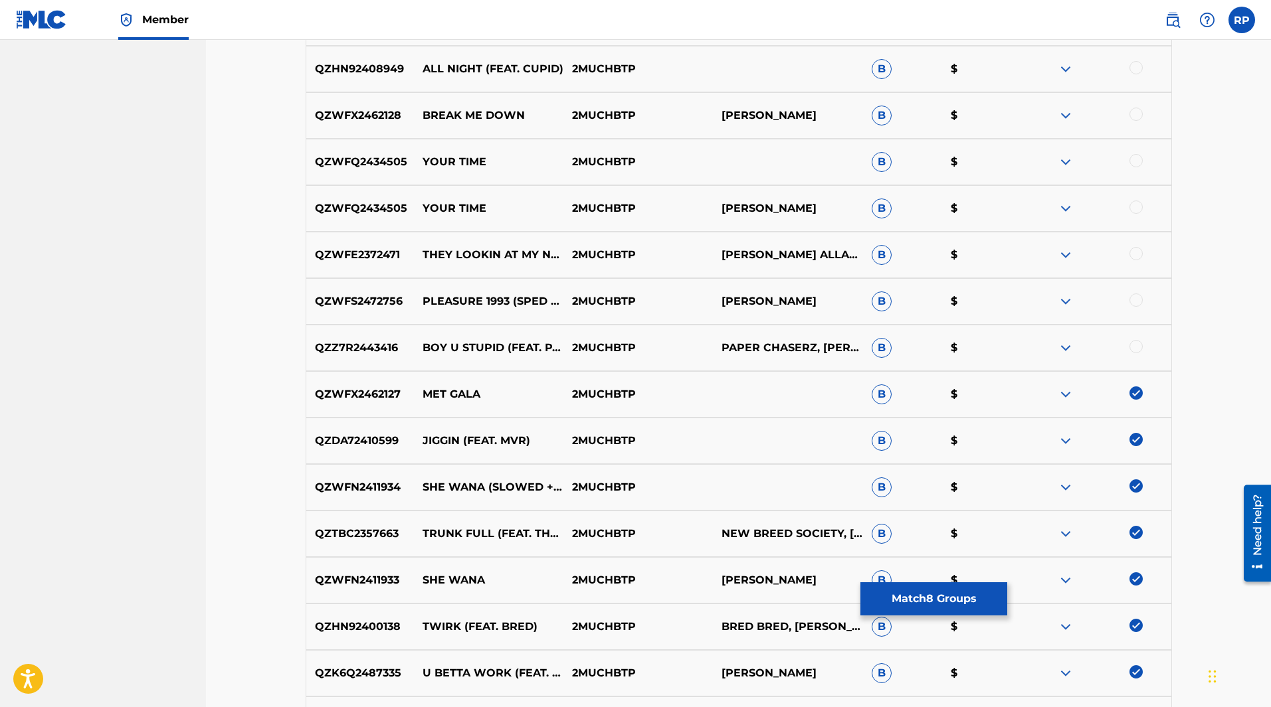
click at [1131, 344] on div at bounding box center [1135, 346] width 13 height 13
click at [1134, 302] on div at bounding box center [1135, 300] width 13 height 13
click at [1134, 256] on div at bounding box center [1135, 253] width 13 height 13
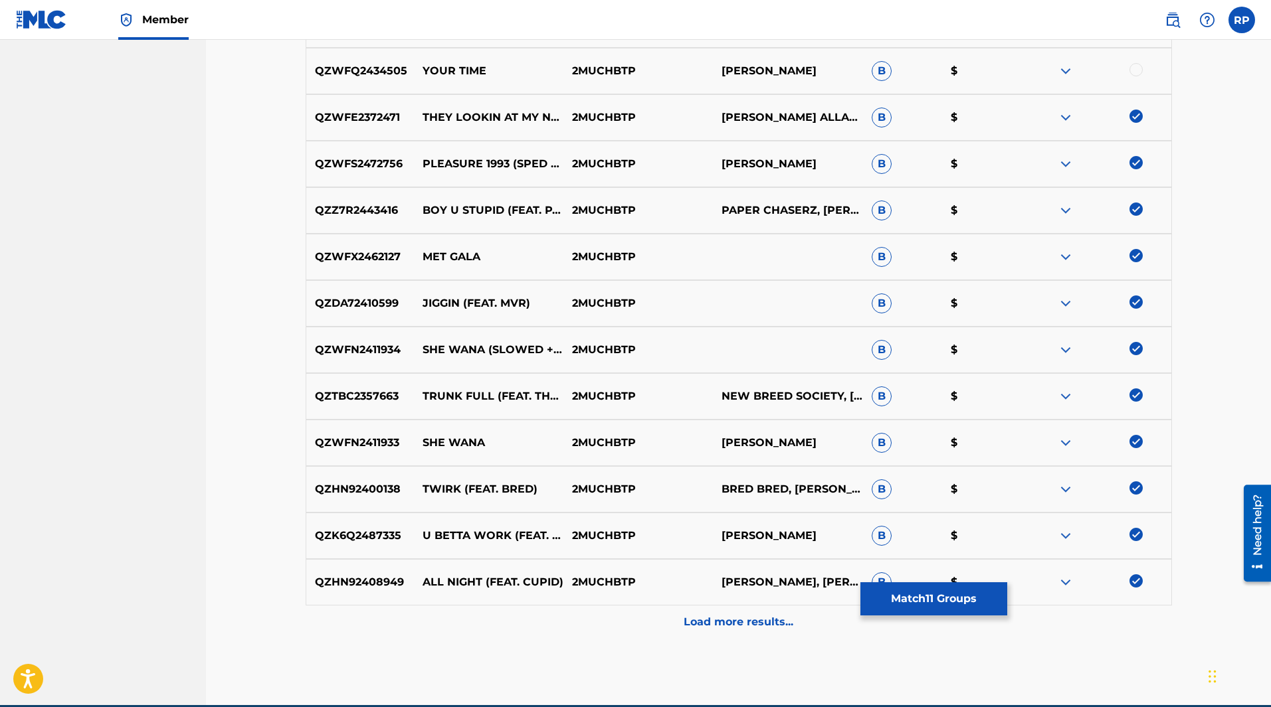
scroll to position [972, 0]
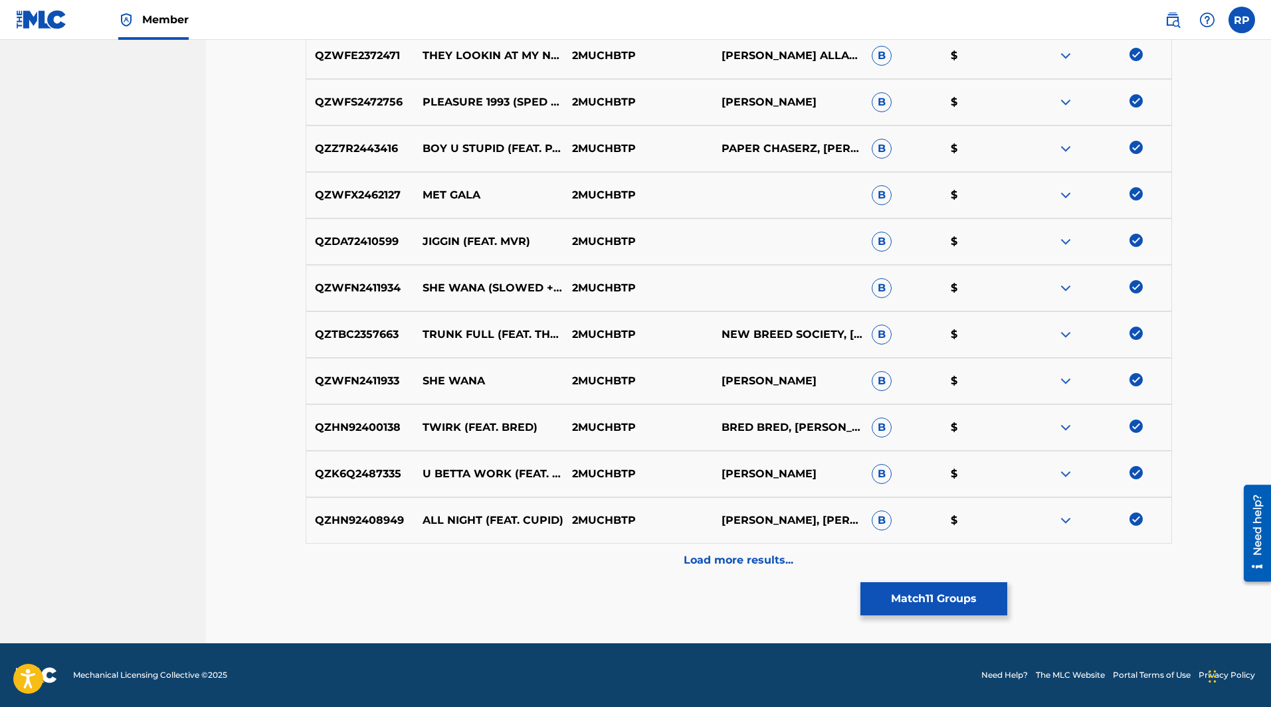
click at [740, 557] on p "Load more results..." at bounding box center [739, 561] width 110 height 16
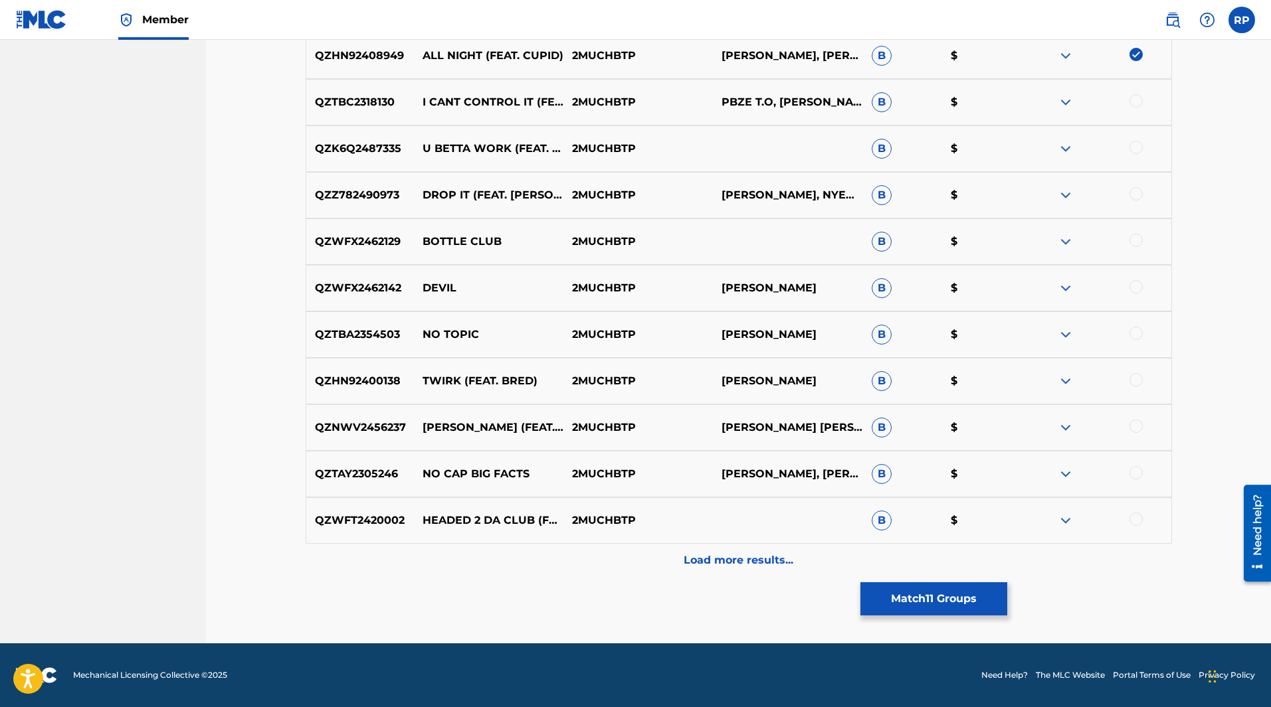
click at [758, 561] on p "Load more results..." at bounding box center [739, 561] width 110 height 16
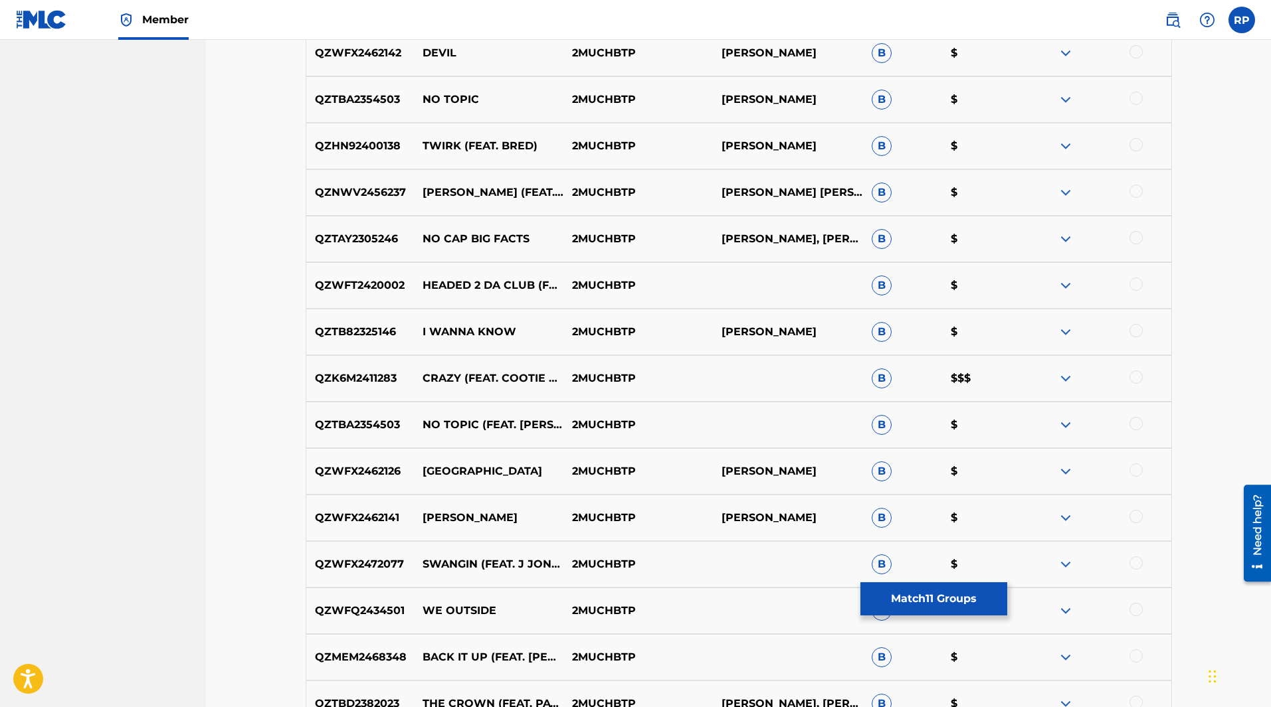
scroll to position [1902, 0]
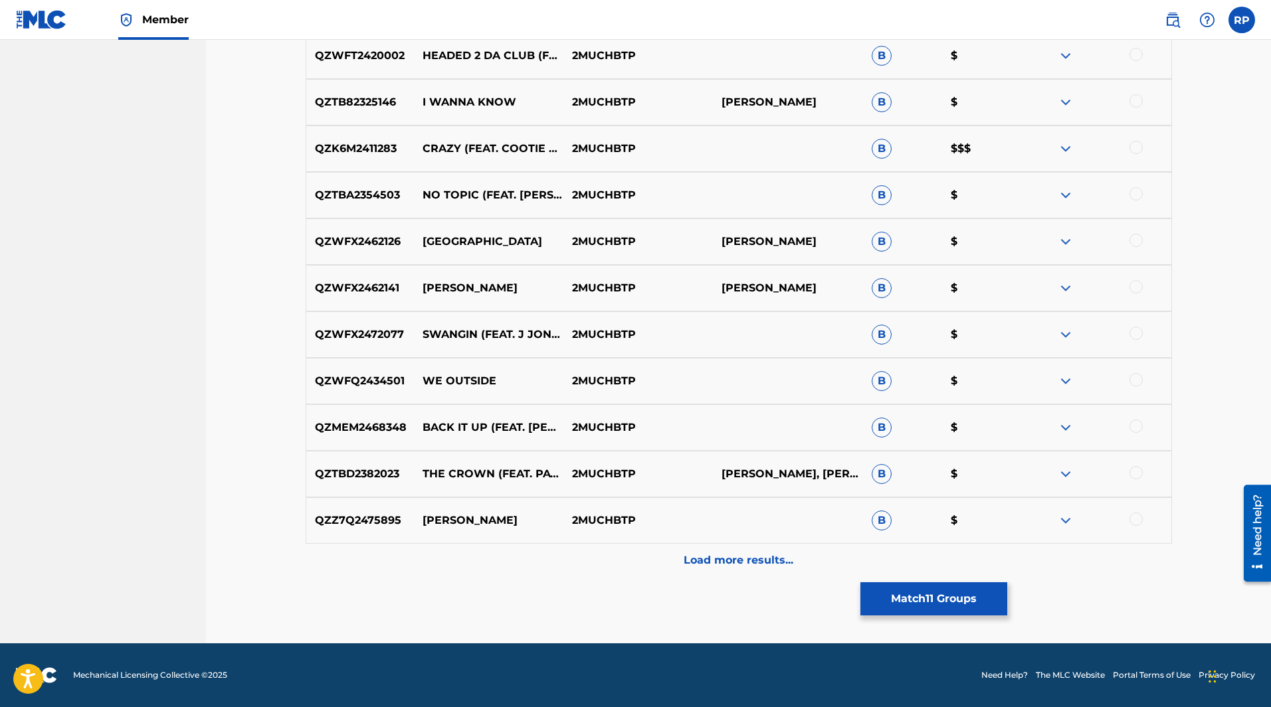
click at [758, 563] on p "Load more results..." at bounding box center [739, 561] width 110 height 16
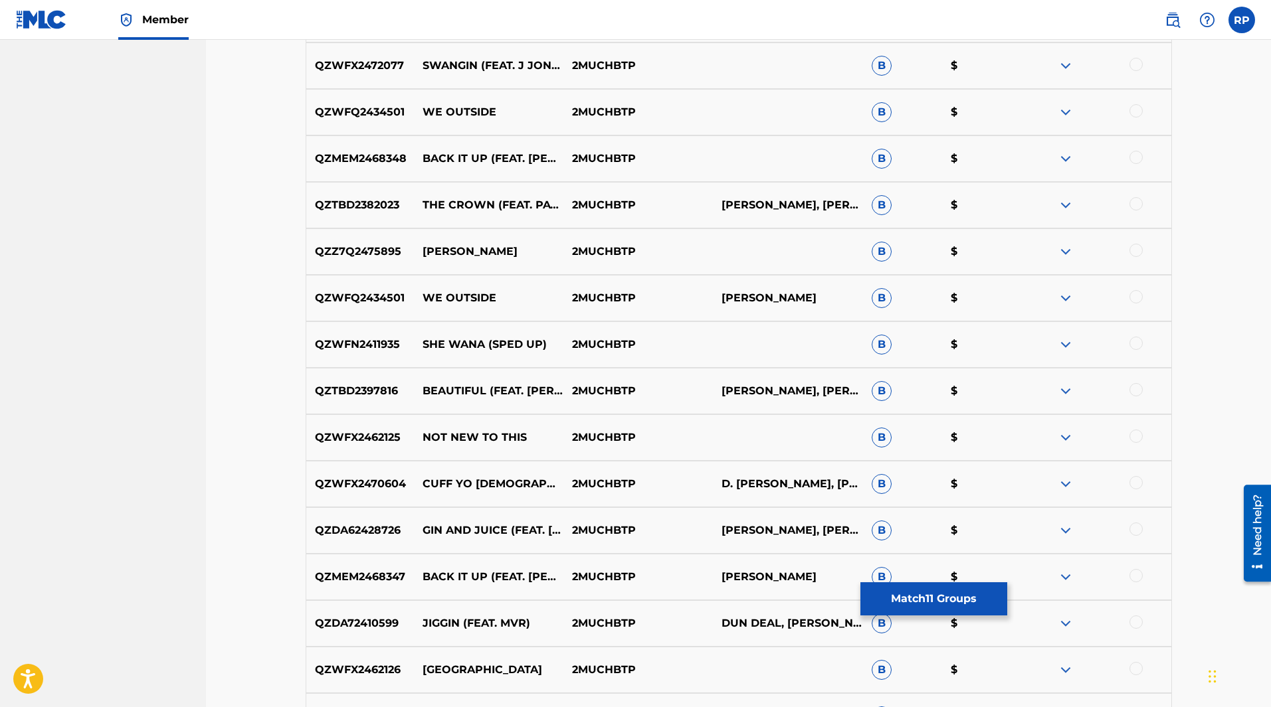
scroll to position [2367, 0]
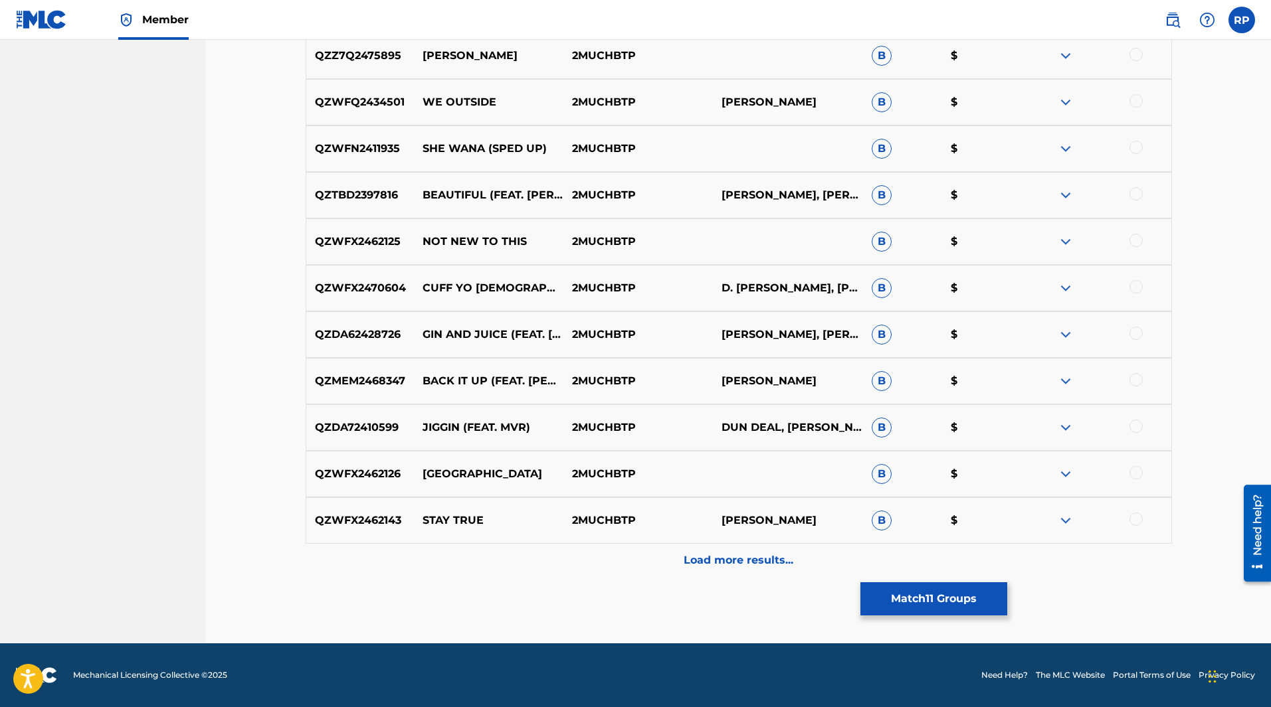
click at [749, 555] on p "Load more results..." at bounding box center [739, 561] width 110 height 16
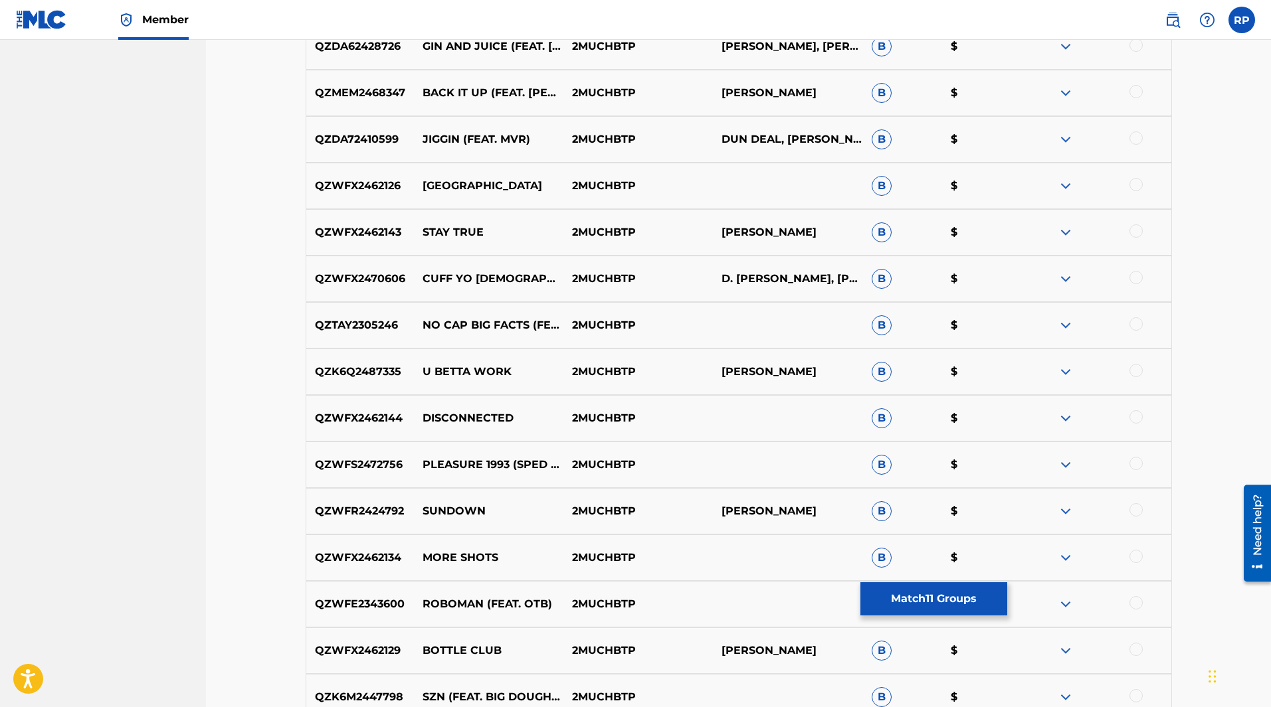
scroll to position [2832, 0]
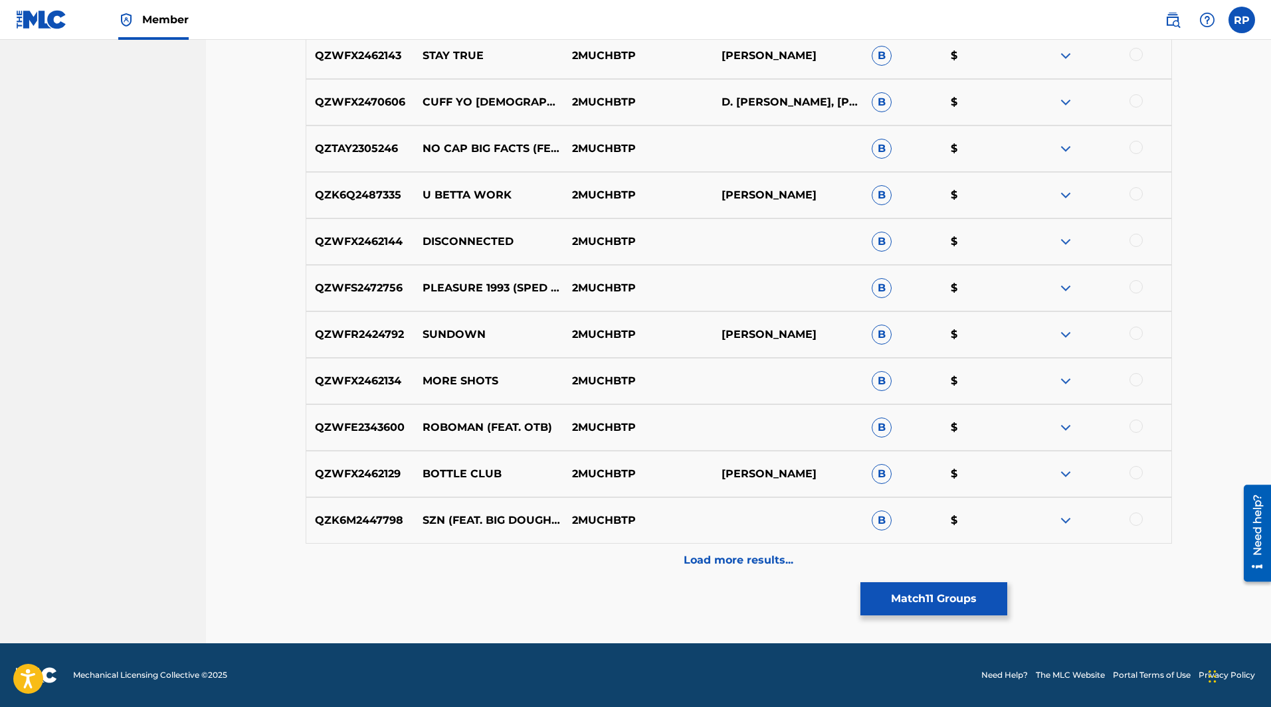
click at [752, 551] on div "Load more results..." at bounding box center [739, 560] width 866 height 33
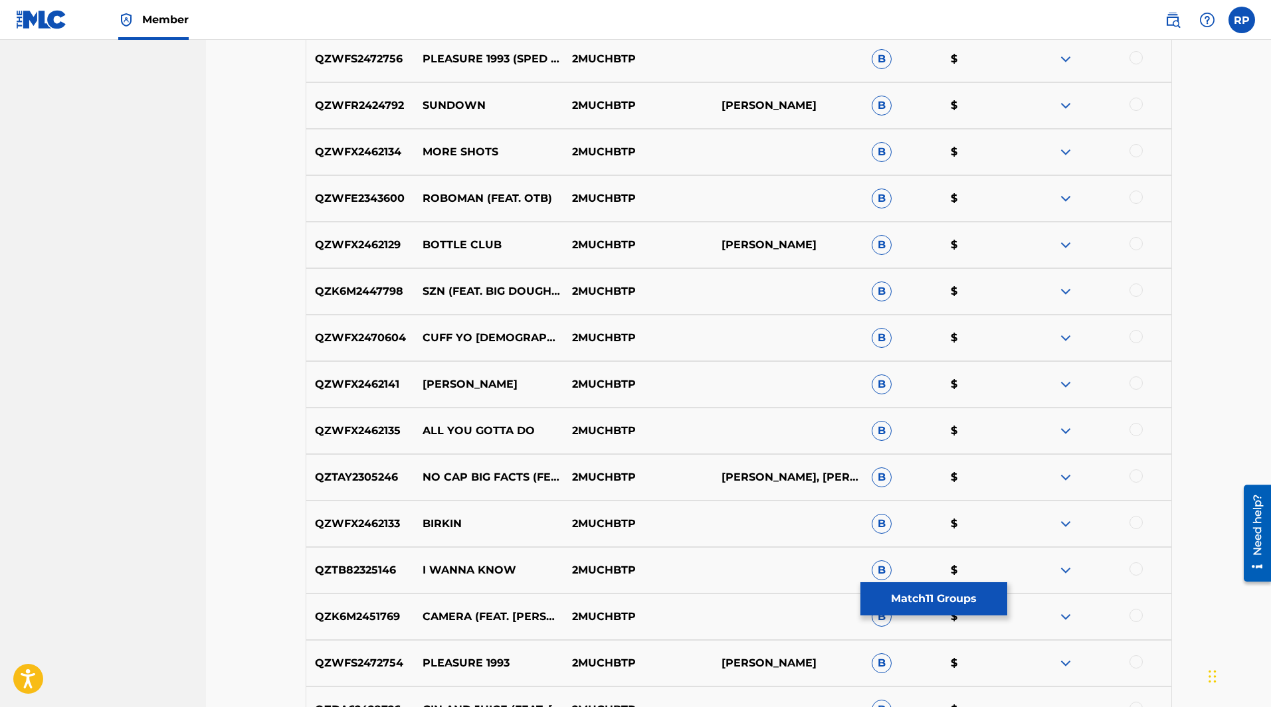
scroll to position [3297, 0]
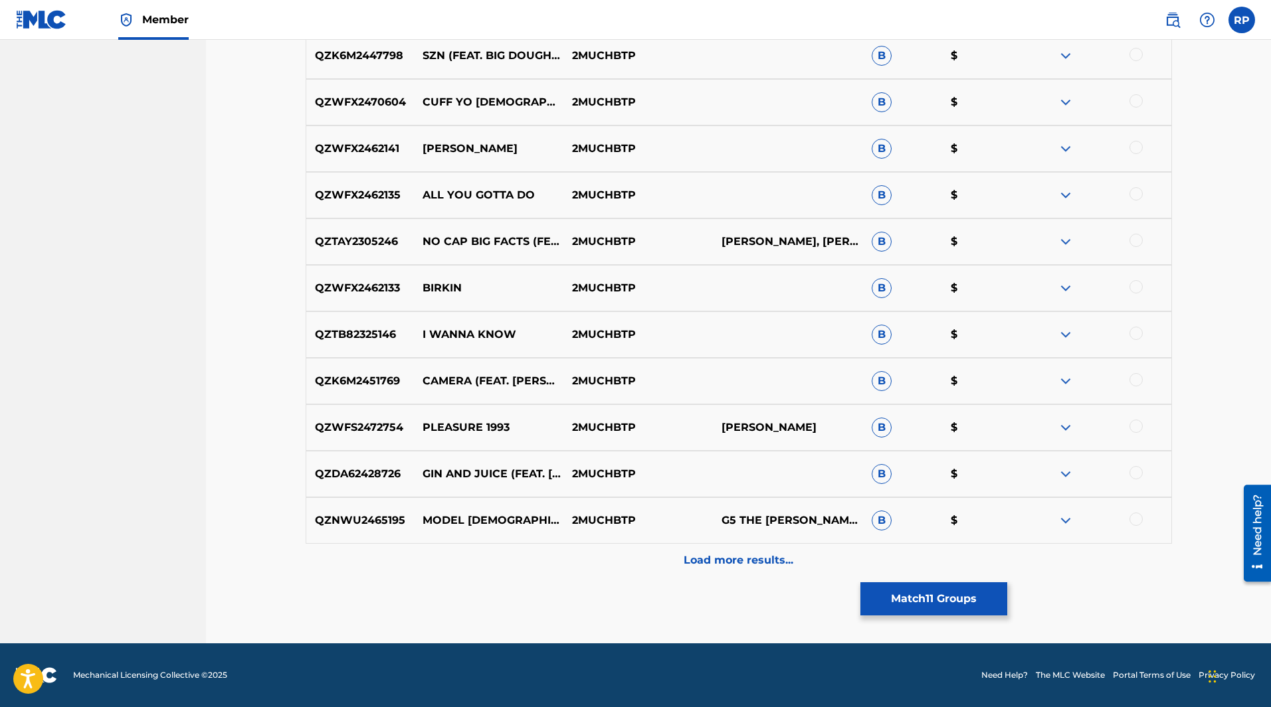
click at [739, 567] on p "Load more results..." at bounding box center [739, 561] width 110 height 16
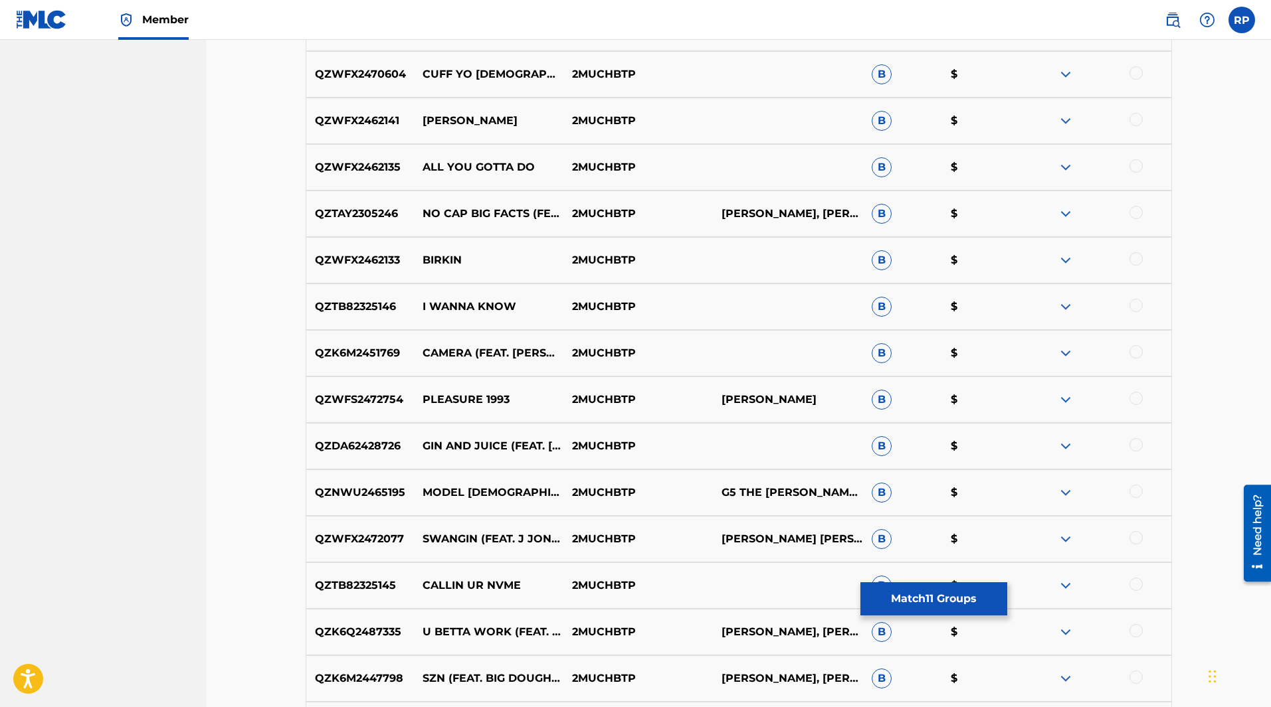
scroll to position [3762, 0]
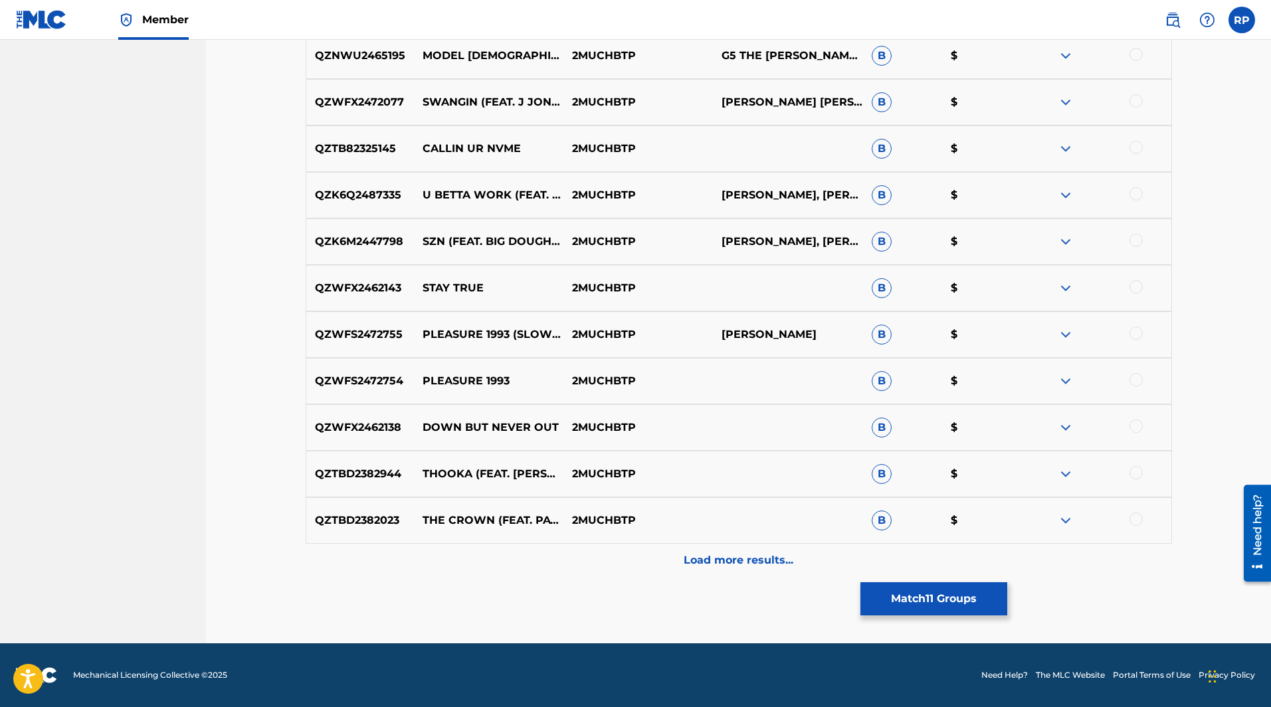
click at [729, 561] on p "Load more results..." at bounding box center [739, 561] width 110 height 16
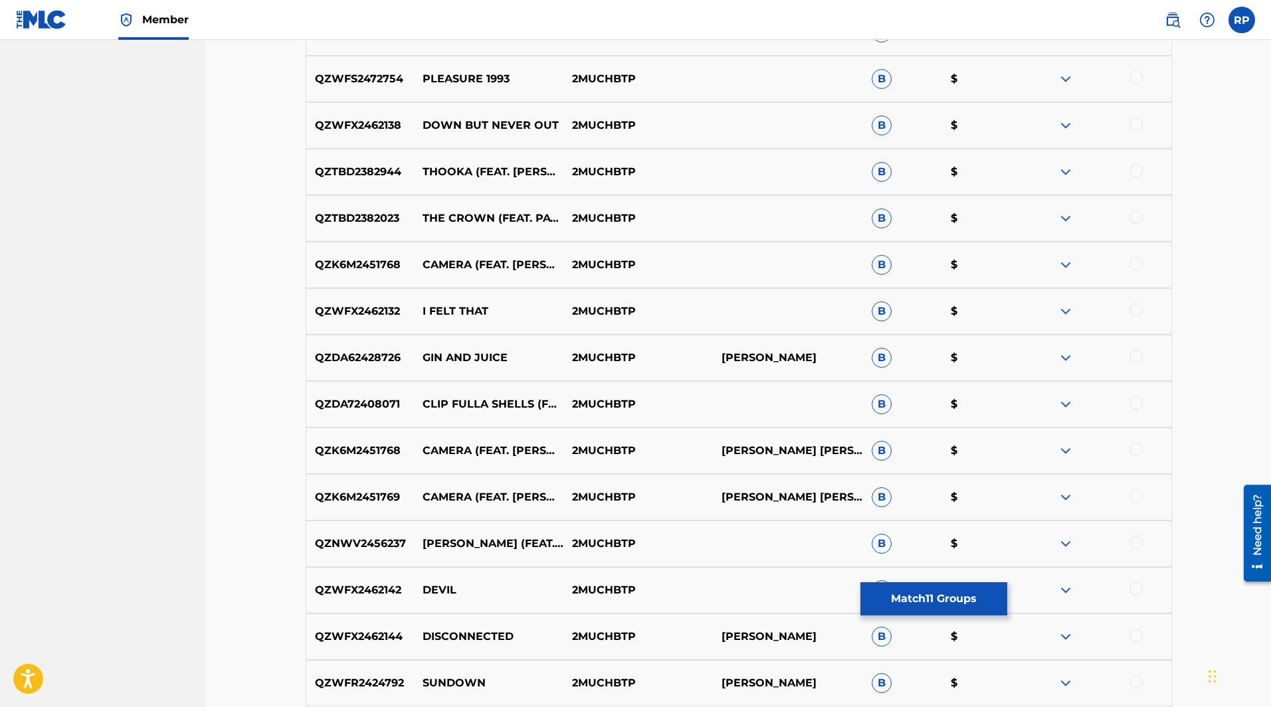
scroll to position [4227, 0]
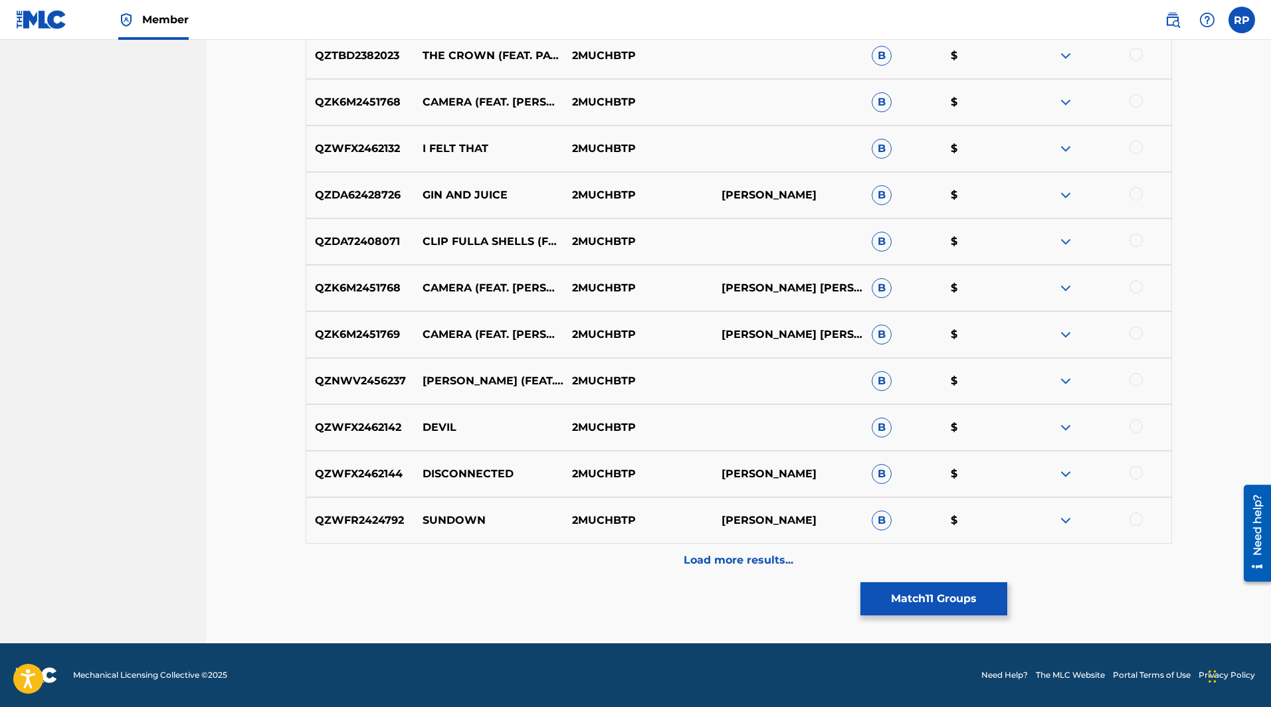
click at [744, 561] on p "Load more results..." at bounding box center [739, 561] width 110 height 16
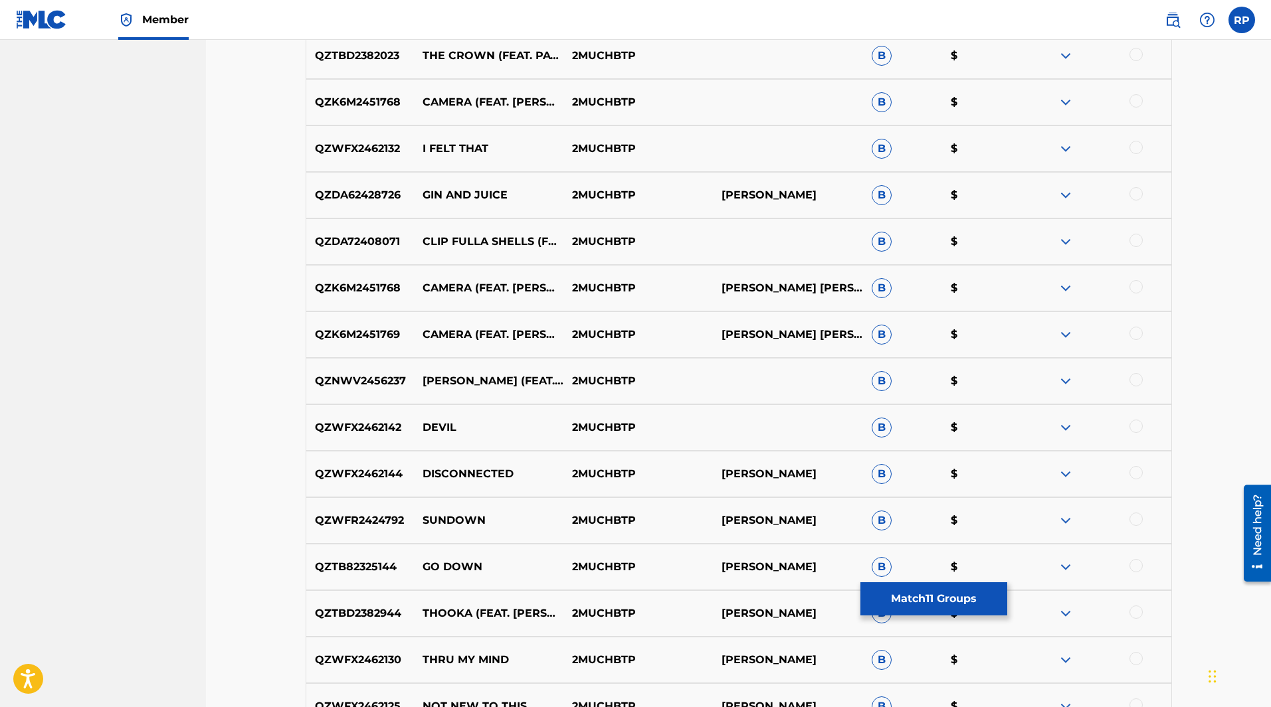
scroll to position [4692, 0]
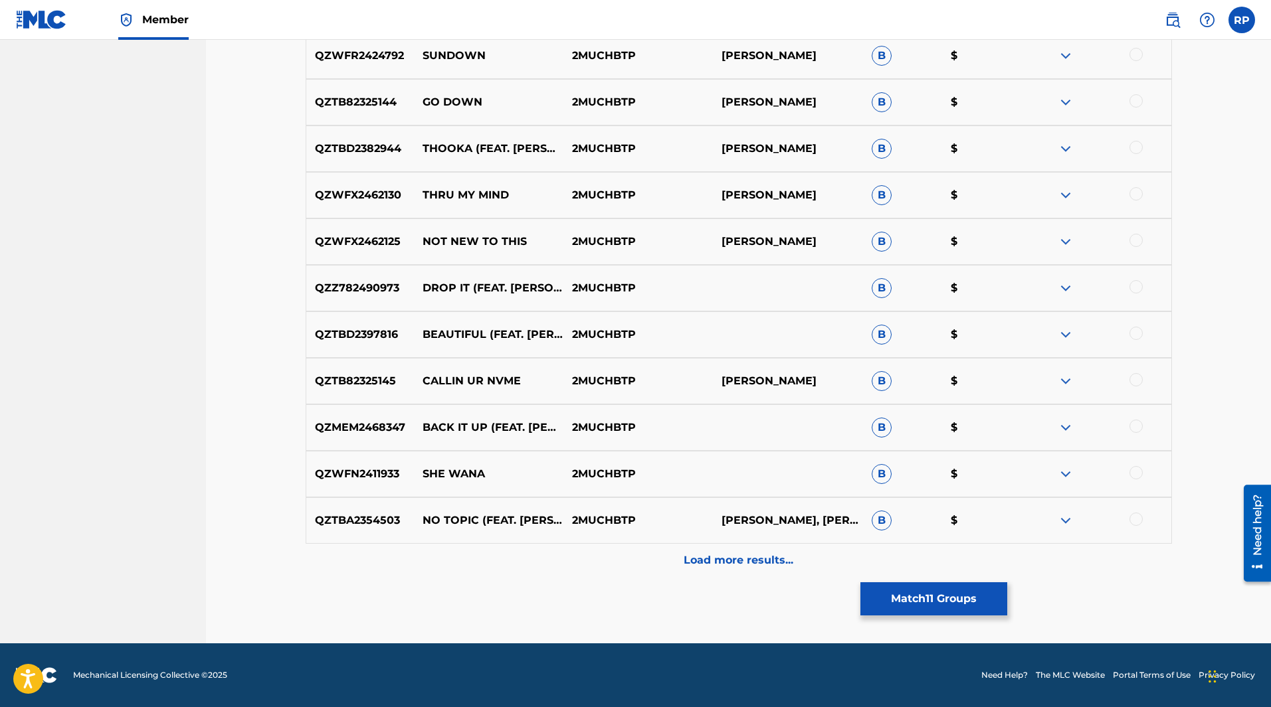
click at [738, 556] on p "Load more results..." at bounding box center [739, 561] width 110 height 16
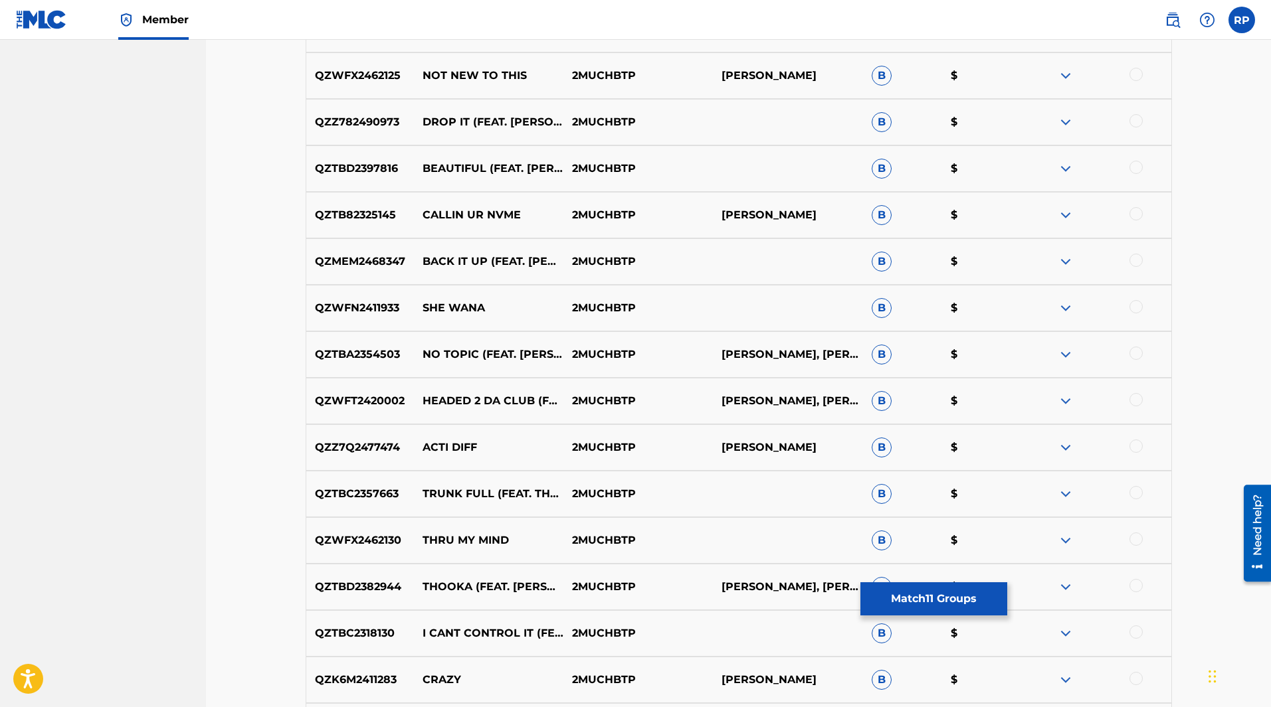
scroll to position [5157, 0]
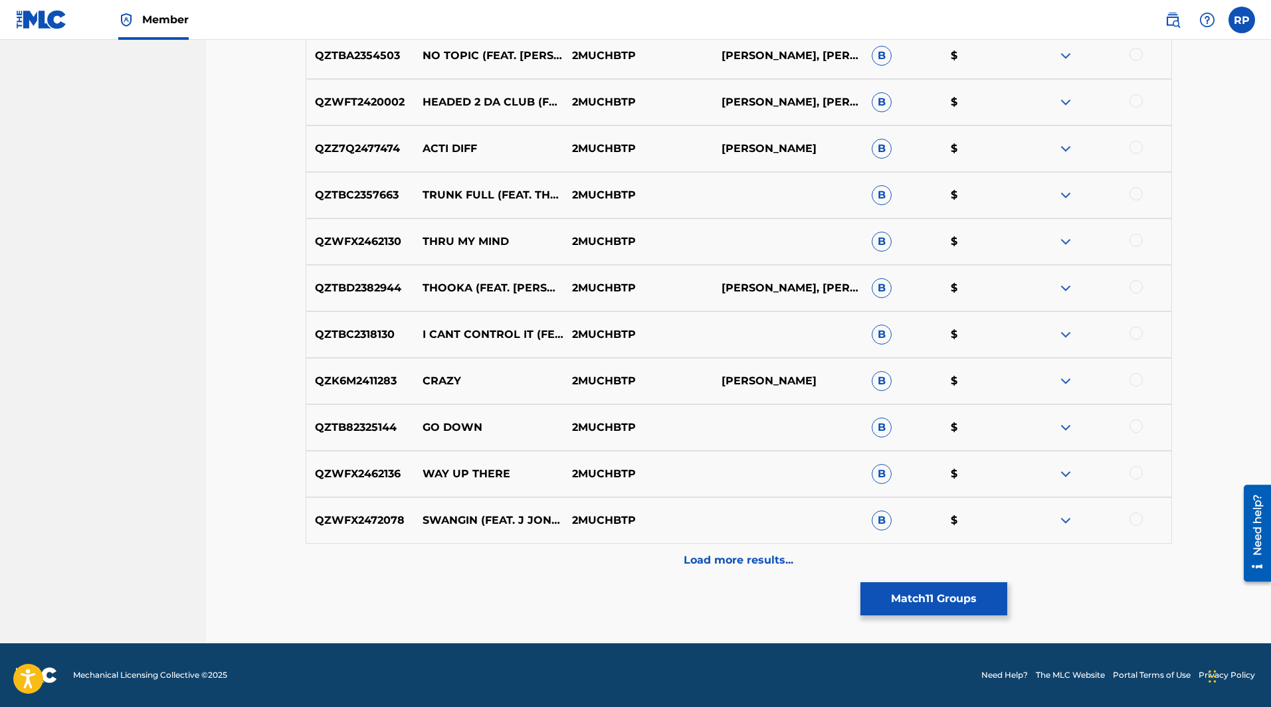
click at [757, 557] on p "Load more results..." at bounding box center [739, 561] width 110 height 16
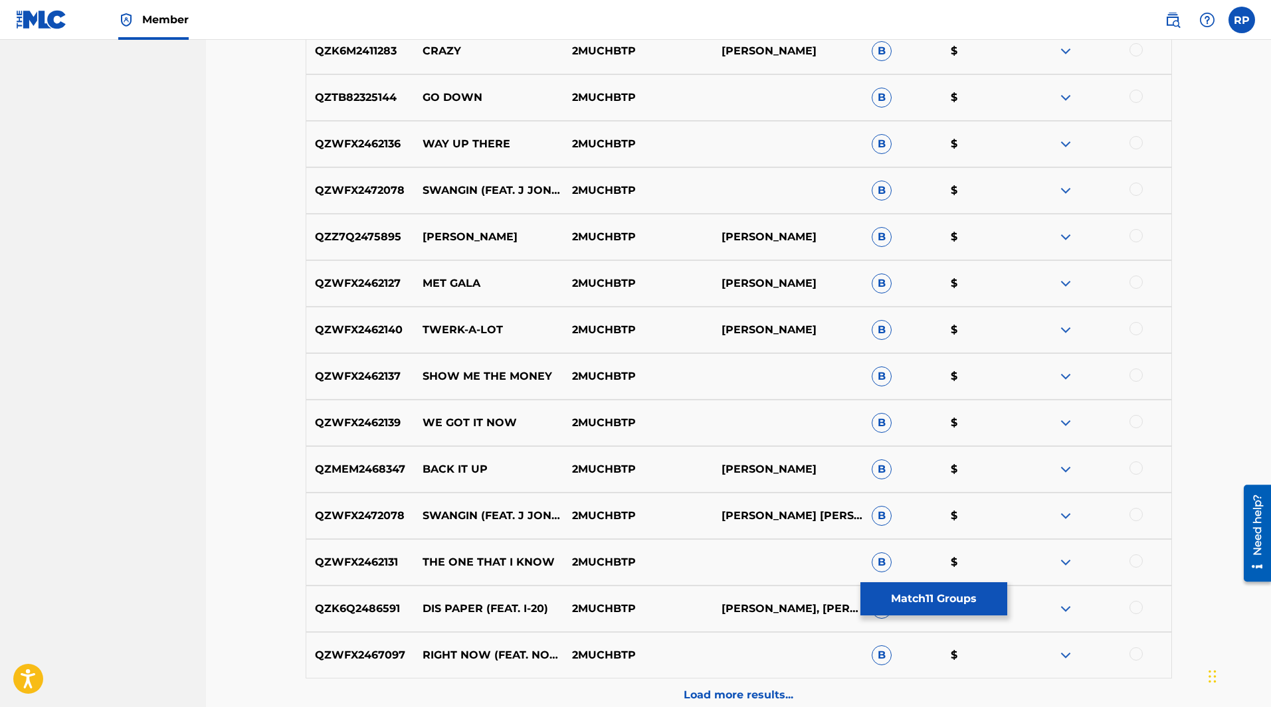
scroll to position [5622, 0]
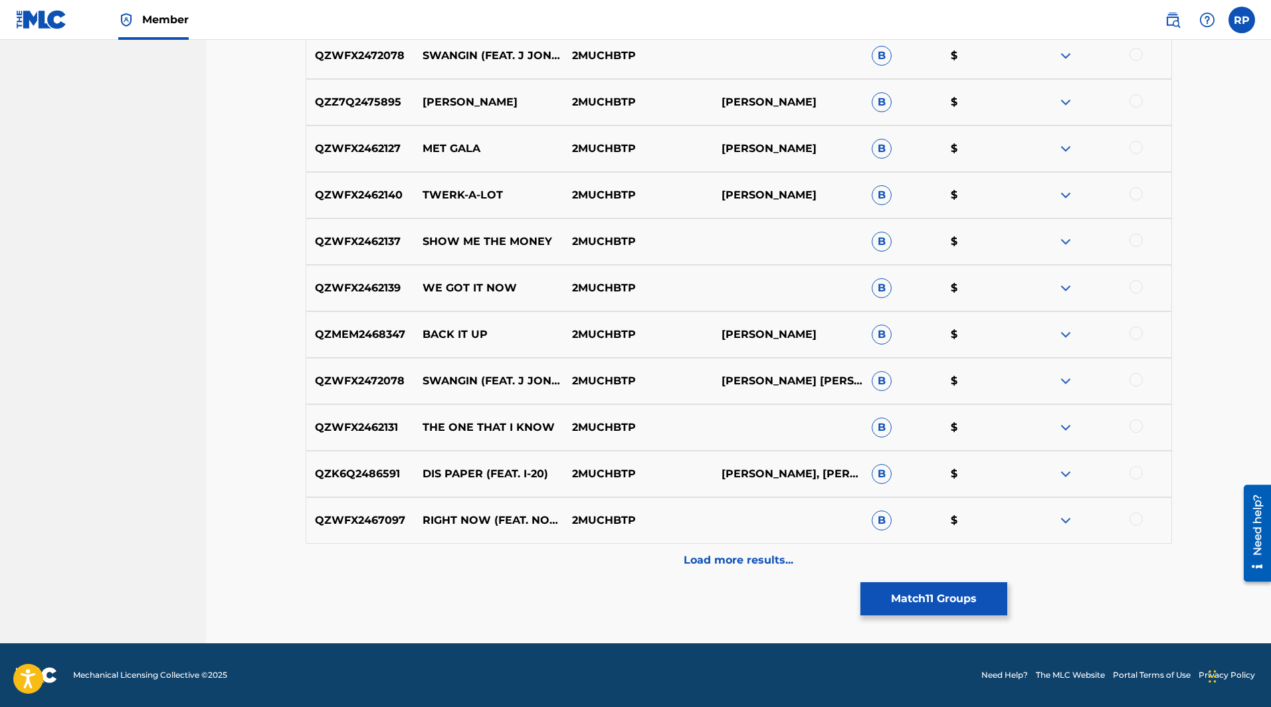
click at [743, 565] on p "Load more results..." at bounding box center [739, 561] width 110 height 16
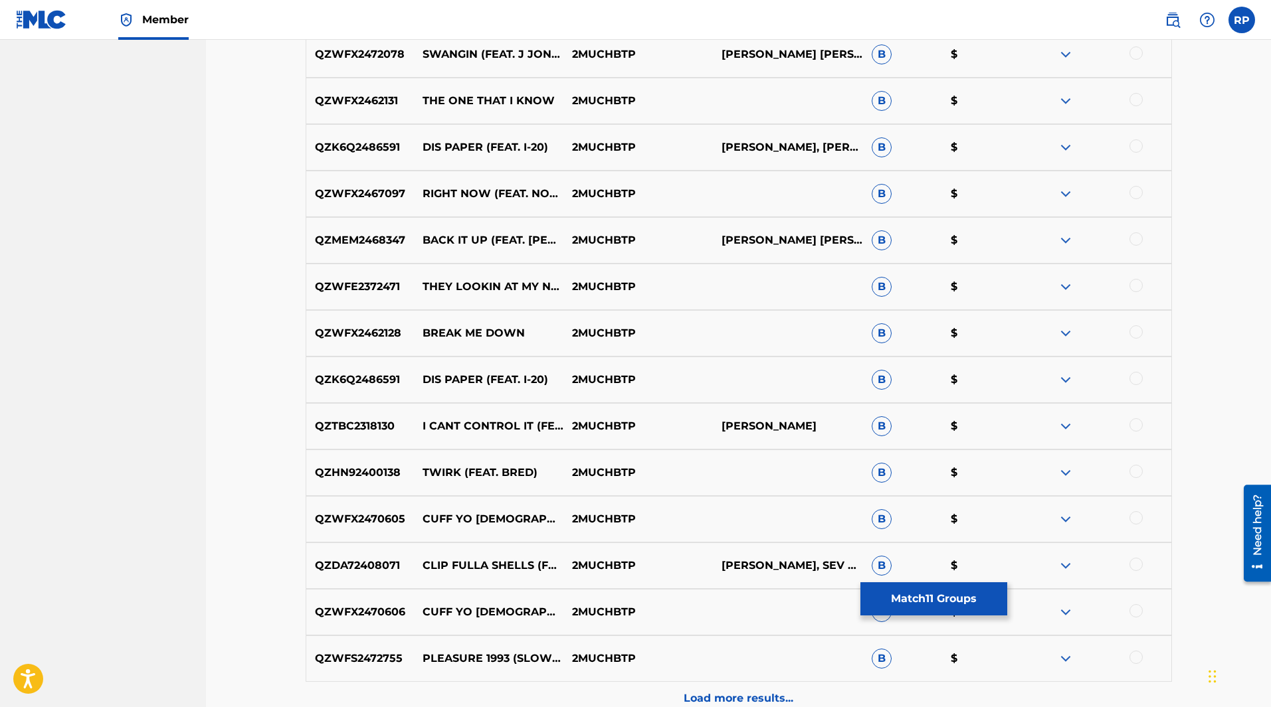
scroll to position [6087, 0]
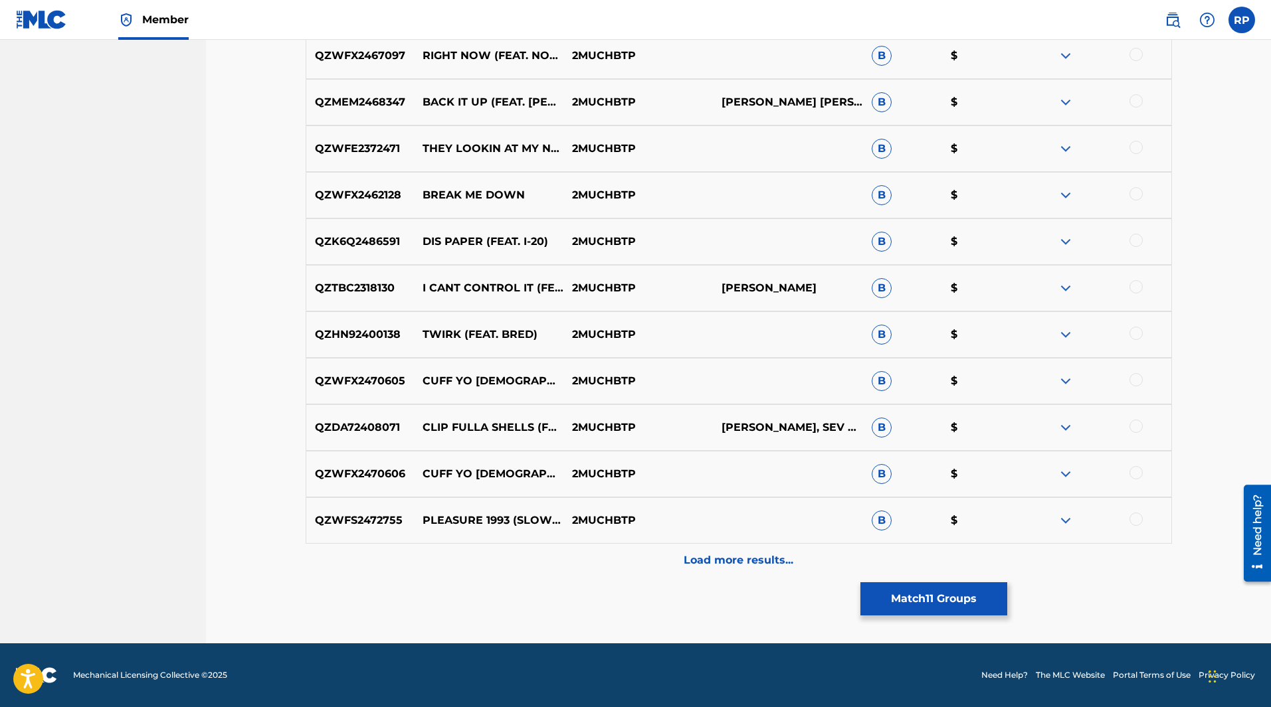
click at [734, 561] on p "Load more results..." at bounding box center [739, 561] width 110 height 16
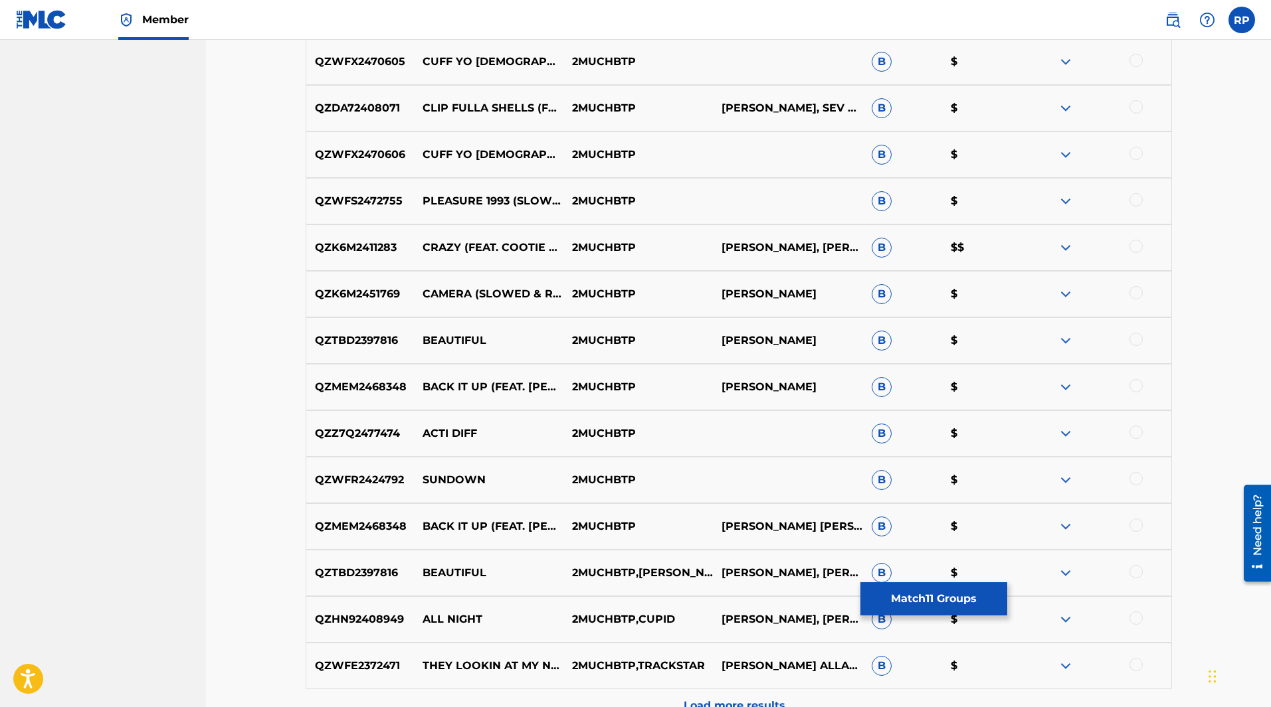
scroll to position [6552, 0]
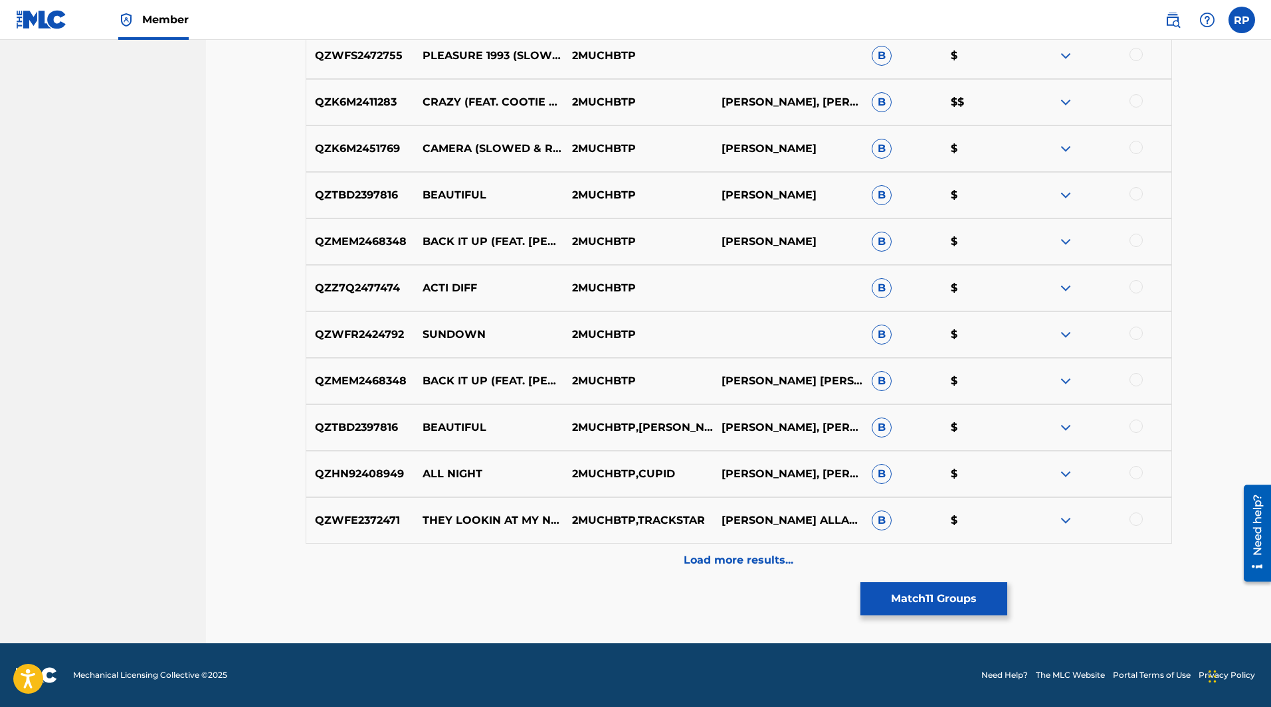
click at [717, 557] on p "Load more results..." at bounding box center [739, 561] width 110 height 16
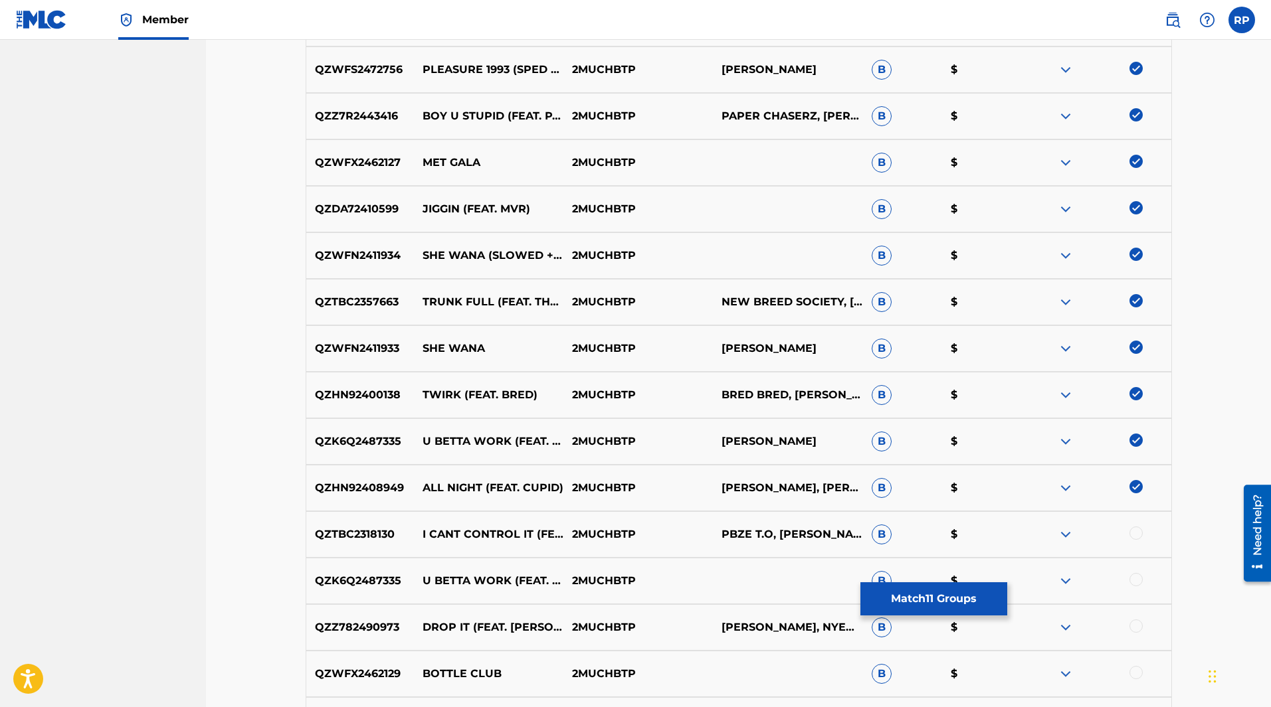
scroll to position [905, 0]
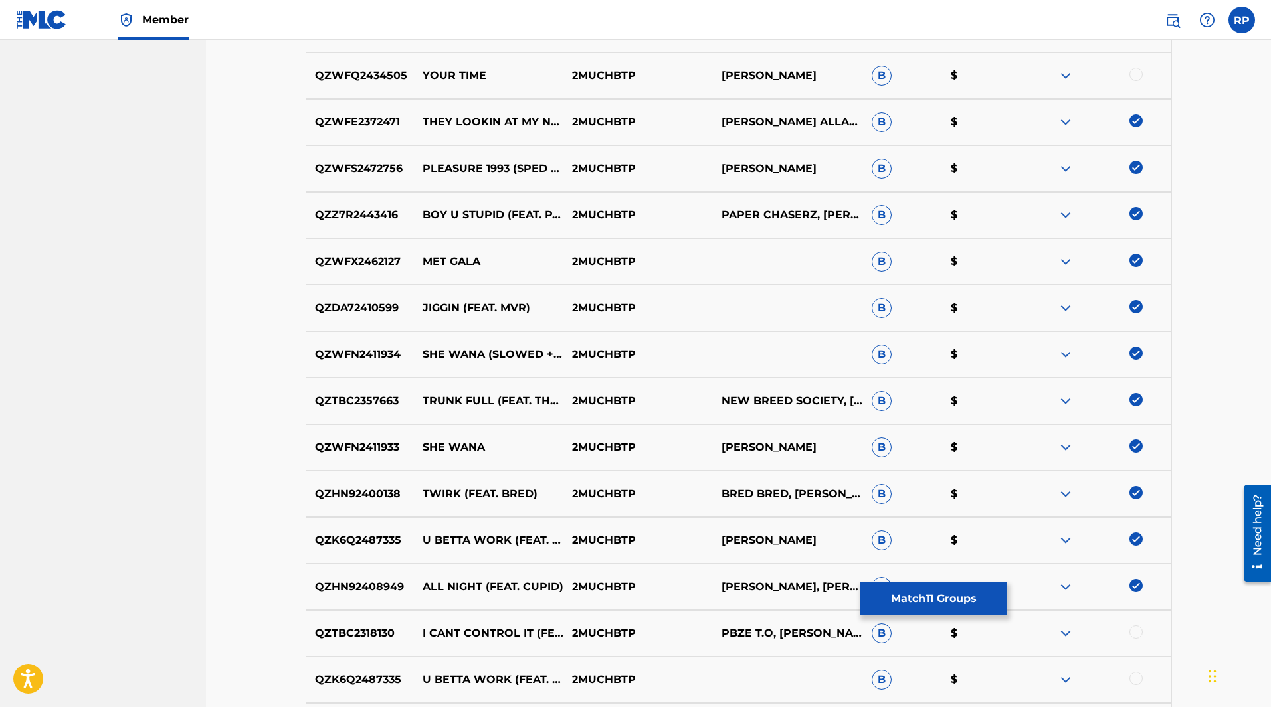
click at [1138, 124] on img at bounding box center [1135, 120] width 13 height 13
click at [1135, 166] on img at bounding box center [1135, 167] width 13 height 13
click at [1137, 219] on img at bounding box center [1135, 213] width 13 height 13
click at [1138, 260] on img at bounding box center [1135, 260] width 13 height 13
click at [1135, 307] on img at bounding box center [1135, 306] width 13 height 13
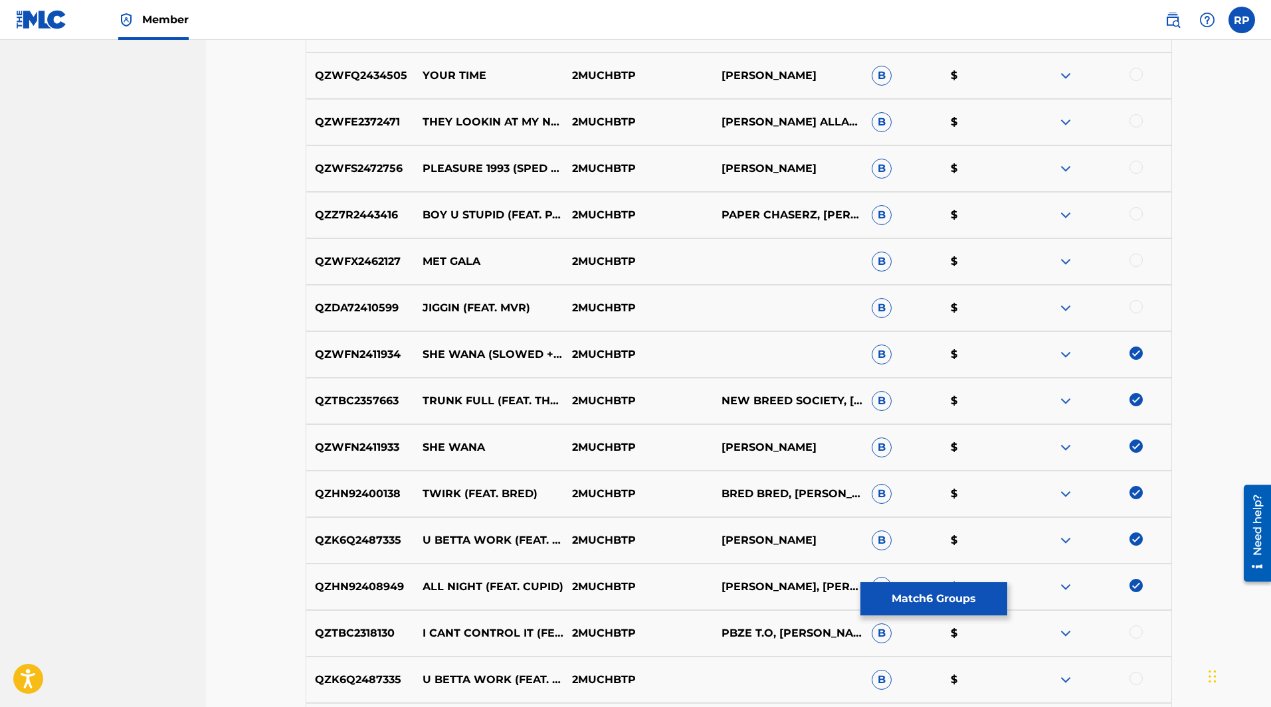
click at [1132, 354] on img at bounding box center [1135, 353] width 13 height 13
click at [1139, 401] on img at bounding box center [1135, 399] width 13 height 13
click at [1139, 447] on img at bounding box center [1135, 446] width 13 height 13
click at [1138, 497] on img at bounding box center [1135, 492] width 13 height 13
drag, startPoint x: 1136, startPoint y: 538, endPoint x: 1141, endPoint y: 571, distance: 33.0
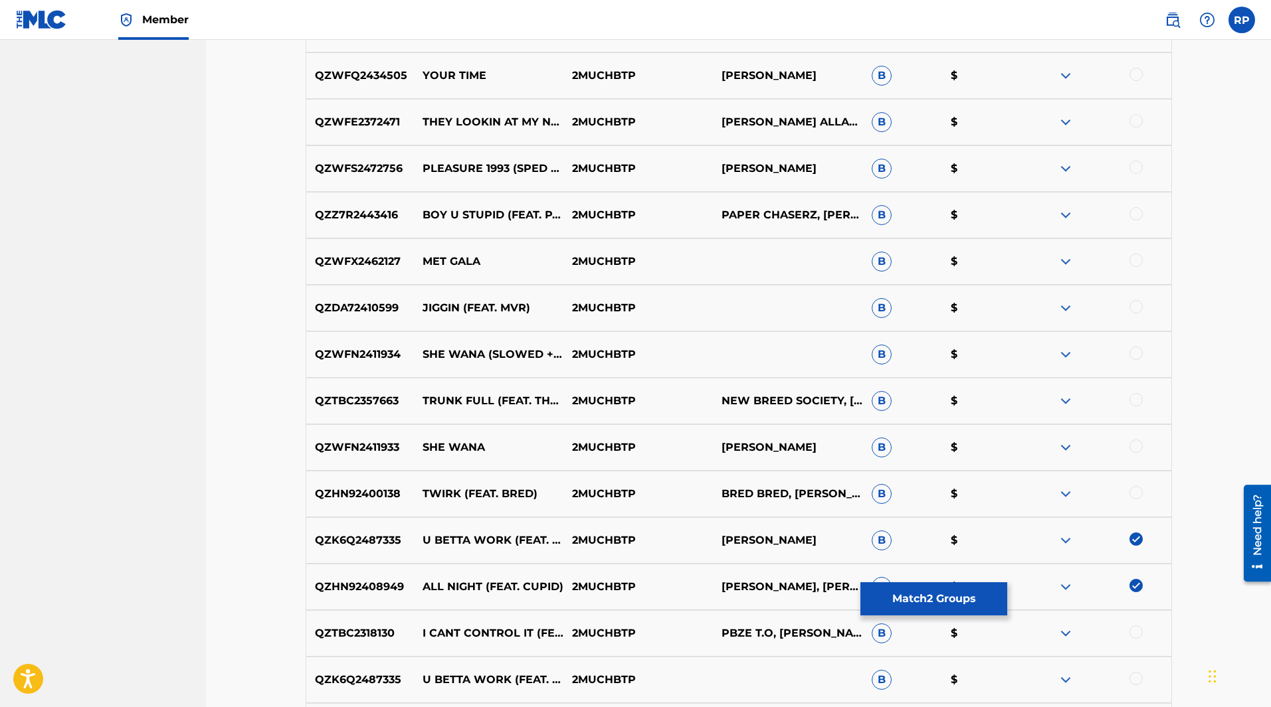
click at [1136, 539] on img at bounding box center [1135, 539] width 13 height 13
click at [1137, 584] on img at bounding box center [1135, 585] width 13 height 13
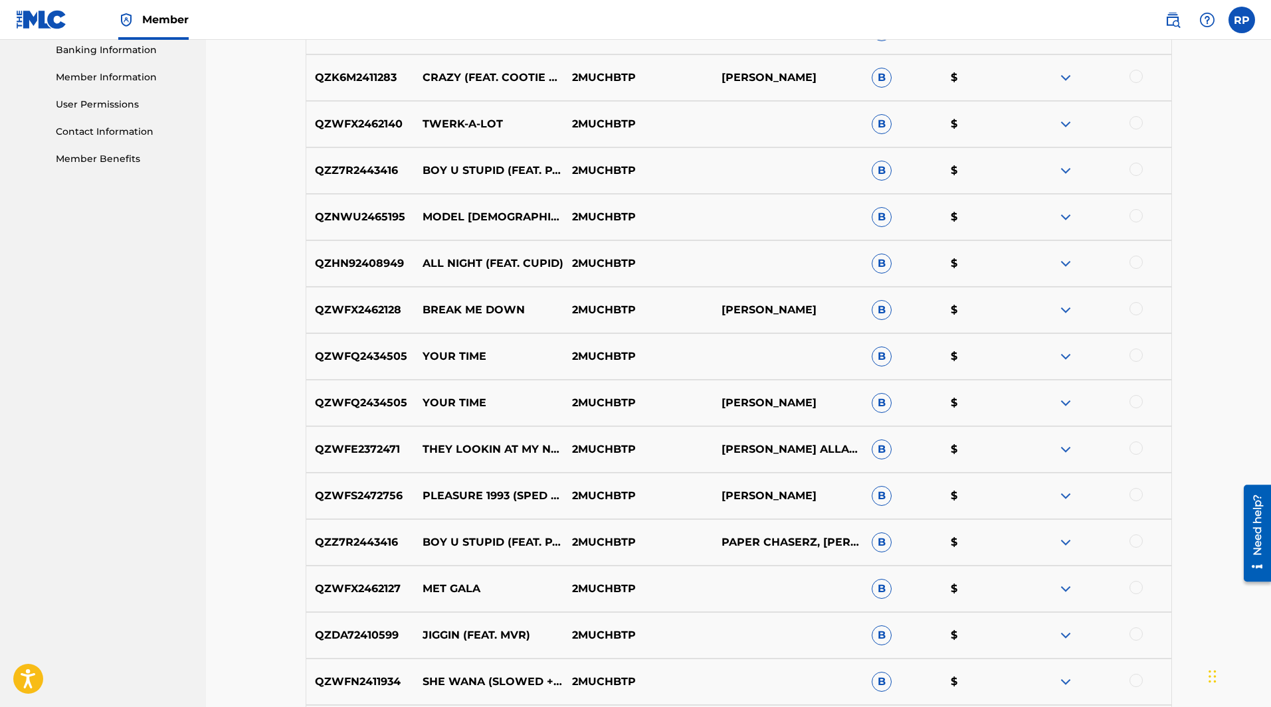
scroll to position [374, 0]
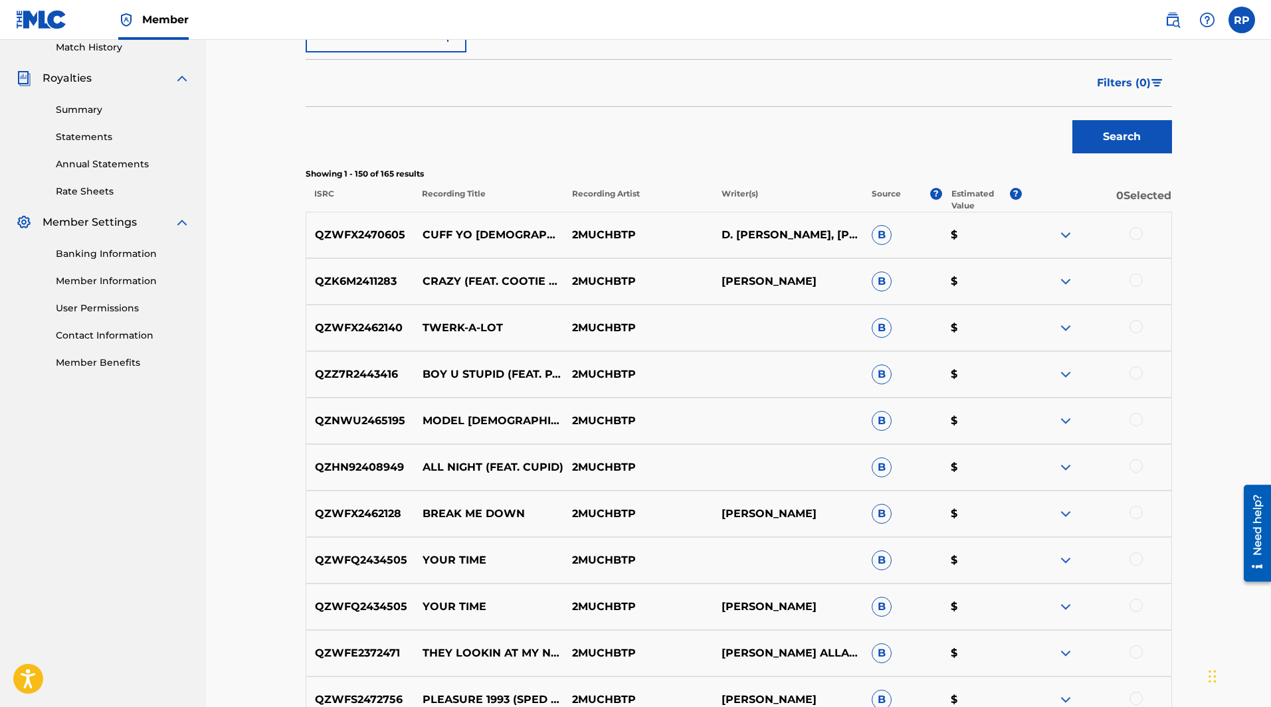
click at [1139, 322] on div at bounding box center [1135, 326] width 13 height 13
click at [937, 597] on button "Match 1 Group" at bounding box center [933, 599] width 147 height 33
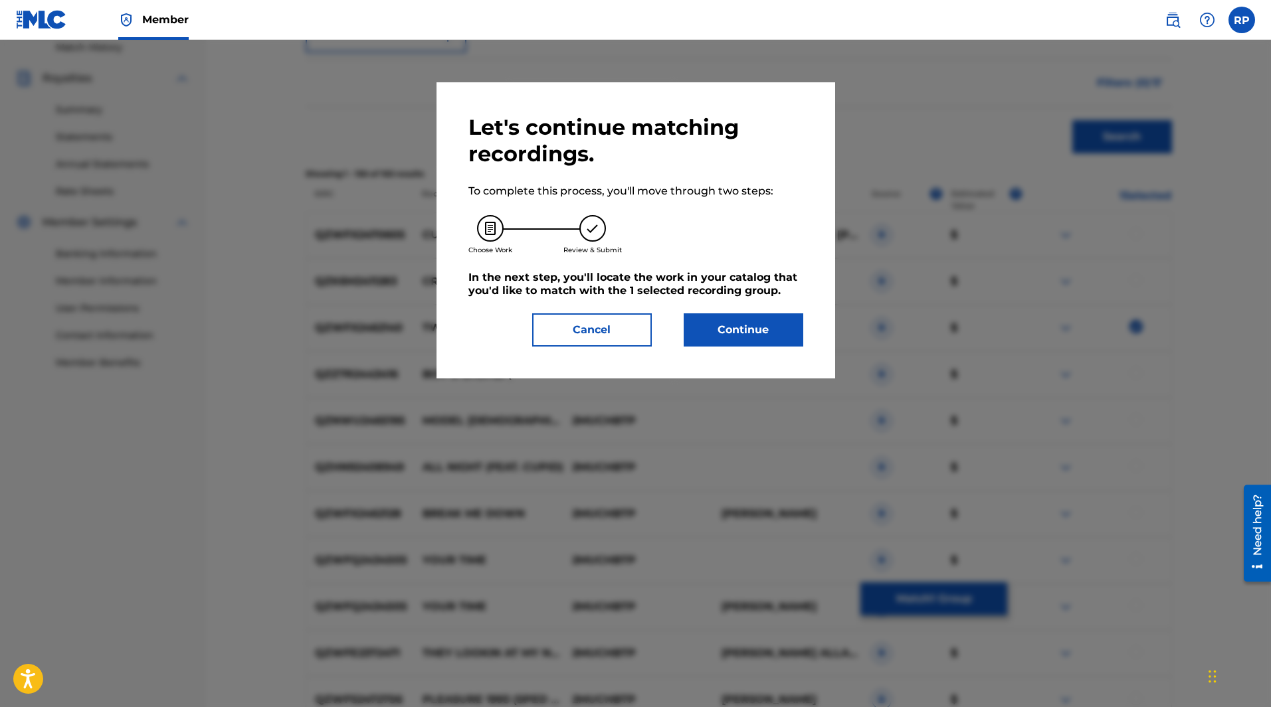
click at [579, 329] on button "Cancel" at bounding box center [592, 330] width 120 height 33
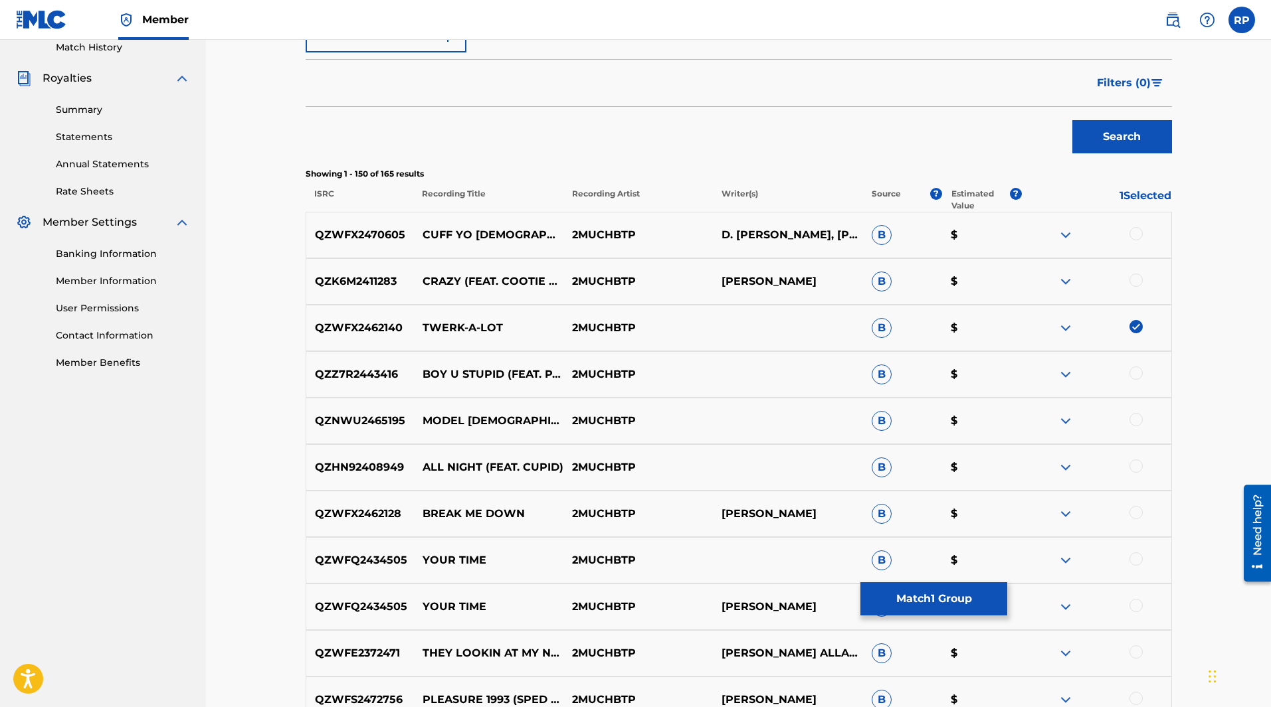
click at [1139, 327] on img at bounding box center [1135, 326] width 13 height 13
click at [1139, 230] on div at bounding box center [1135, 233] width 13 height 13
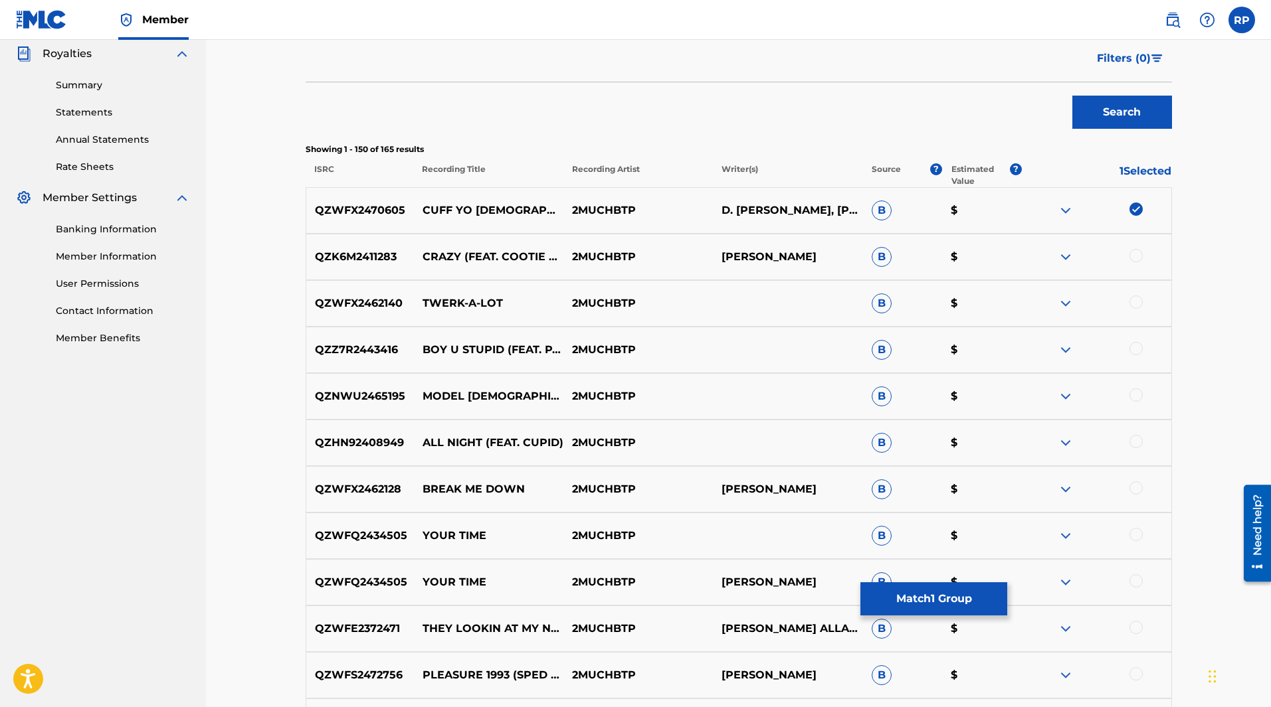
scroll to position [440, 0]
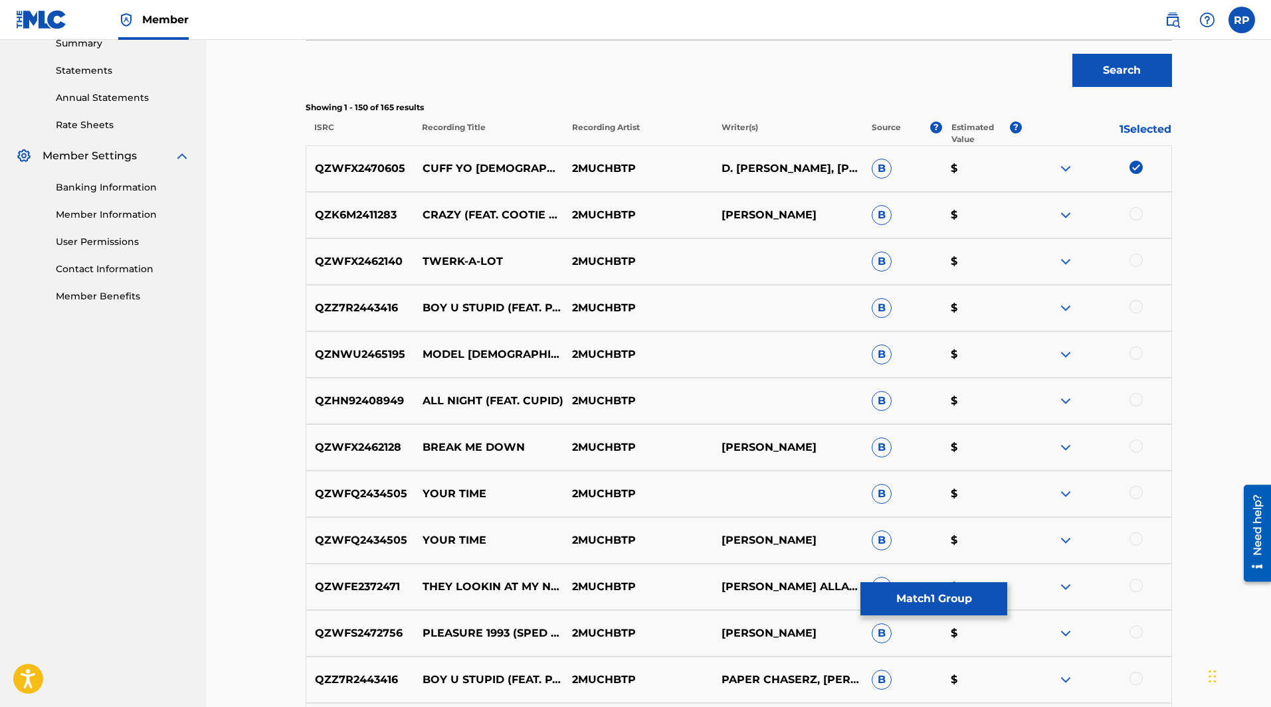
click at [1135, 356] on div at bounding box center [1135, 353] width 13 height 13
click at [1135, 401] on div at bounding box center [1135, 399] width 13 height 13
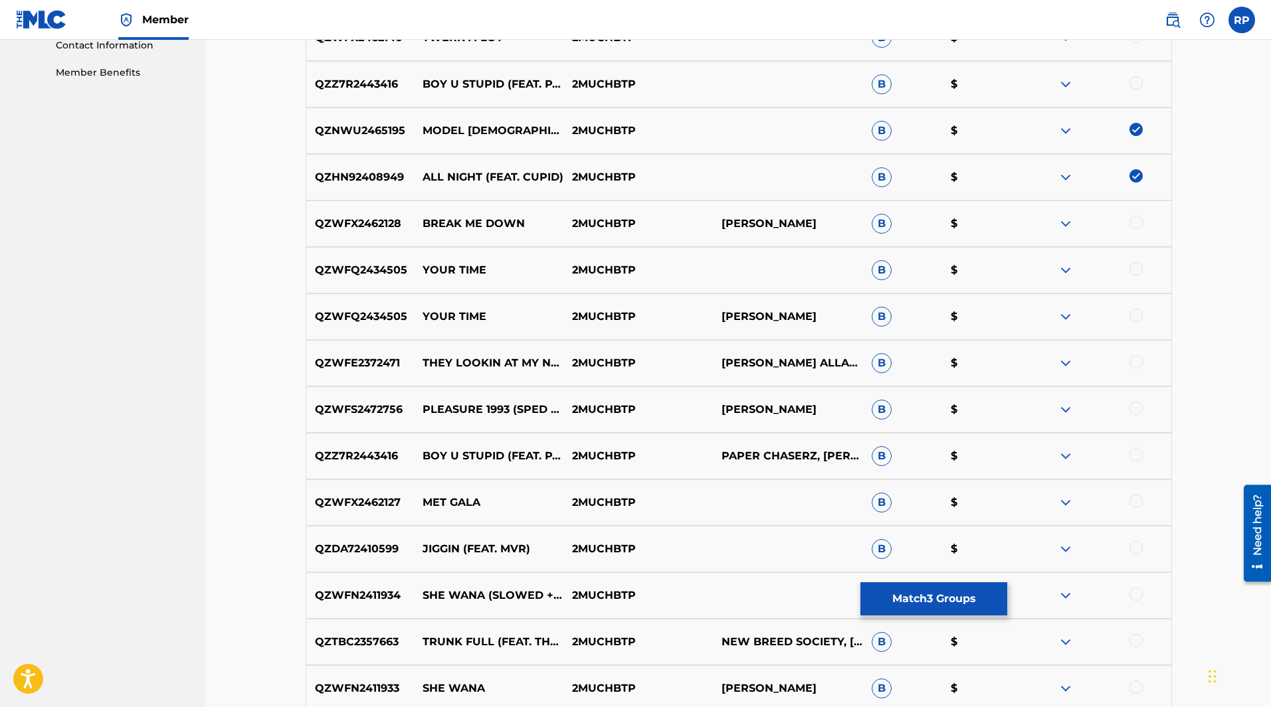
scroll to position [465, 0]
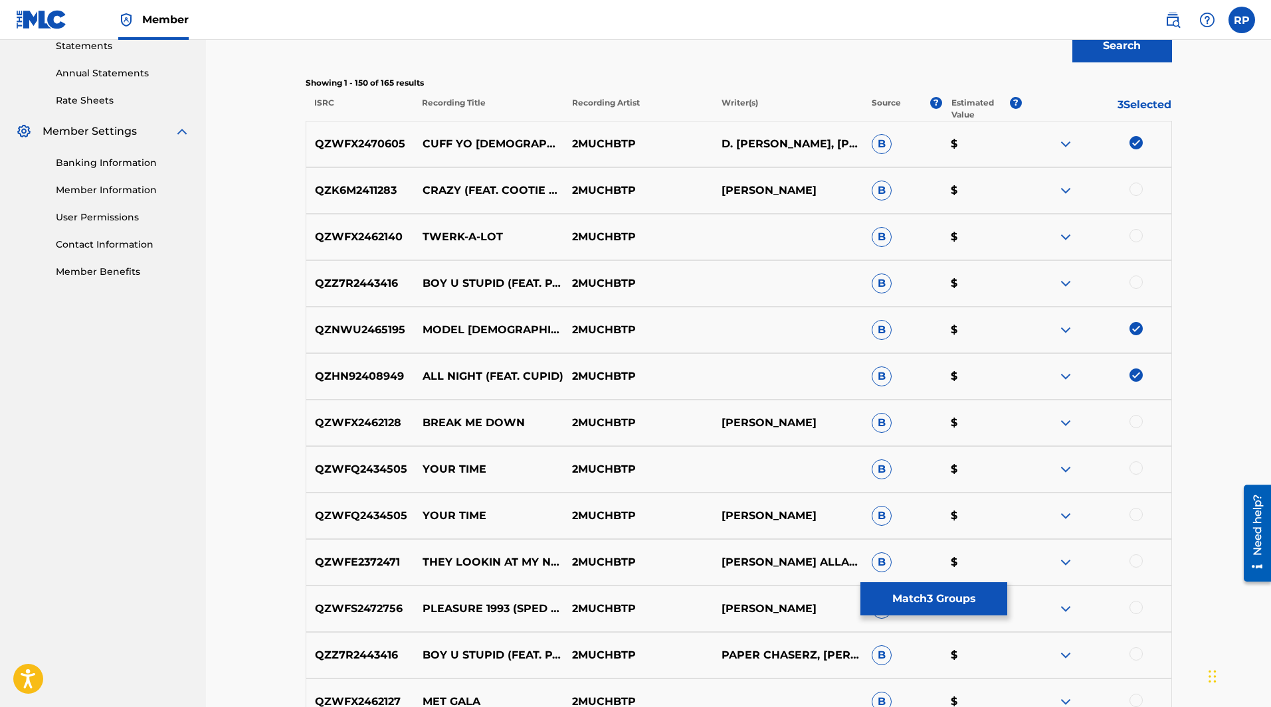
click at [1136, 285] on div at bounding box center [1135, 282] width 13 height 13
click at [1136, 236] on div at bounding box center [1135, 235] width 13 height 13
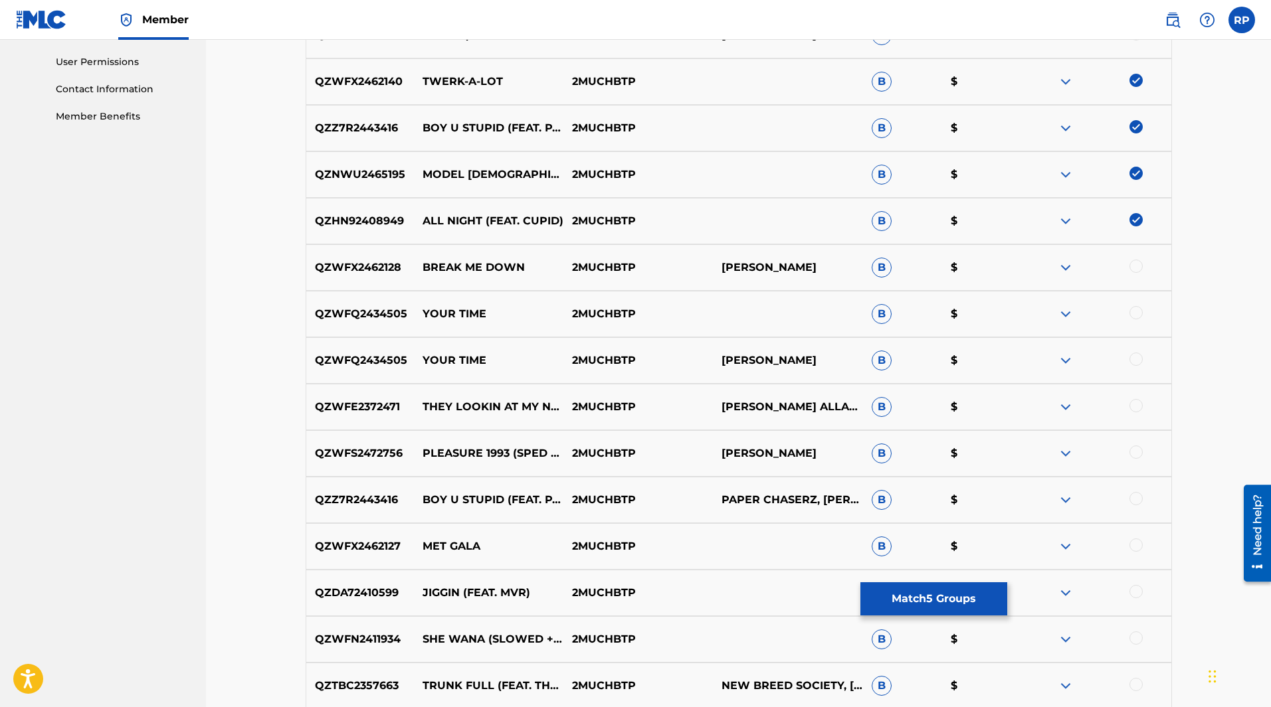
scroll to position [664, 0]
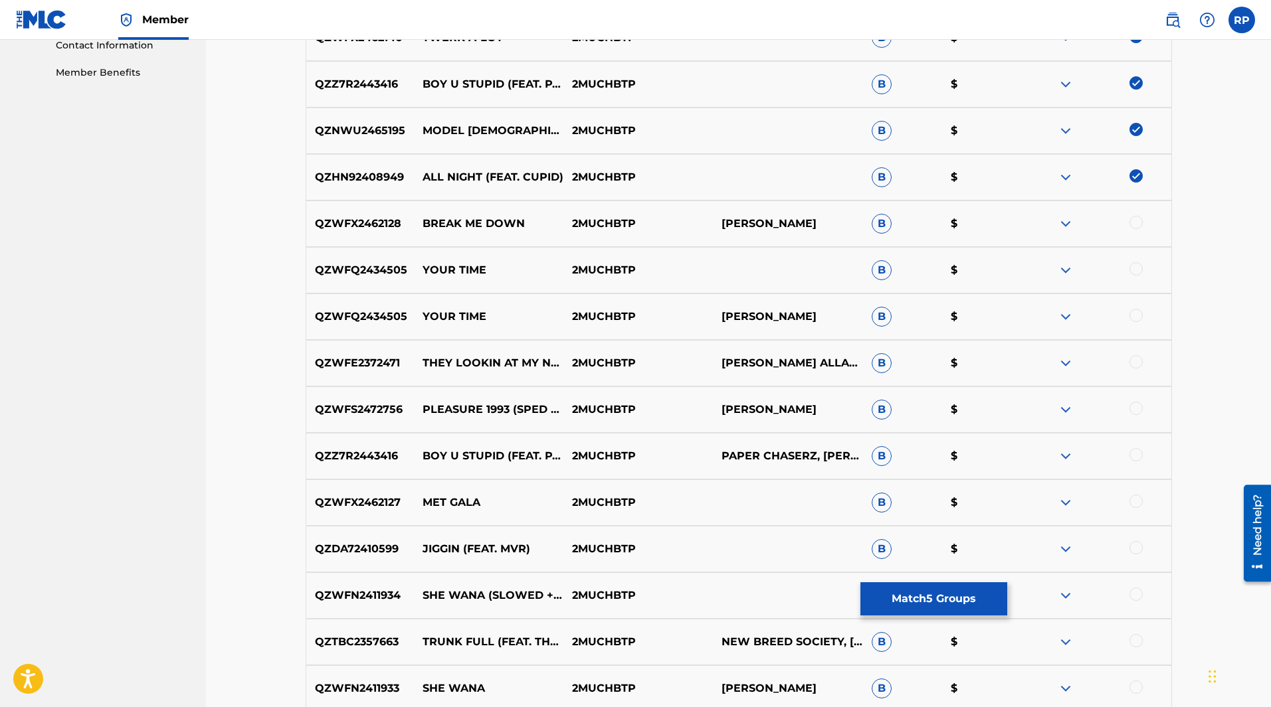
click at [1137, 225] on div at bounding box center [1135, 222] width 13 height 13
click at [1140, 269] on div at bounding box center [1135, 268] width 13 height 13
click at [1137, 318] on div at bounding box center [1135, 315] width 13 height 13
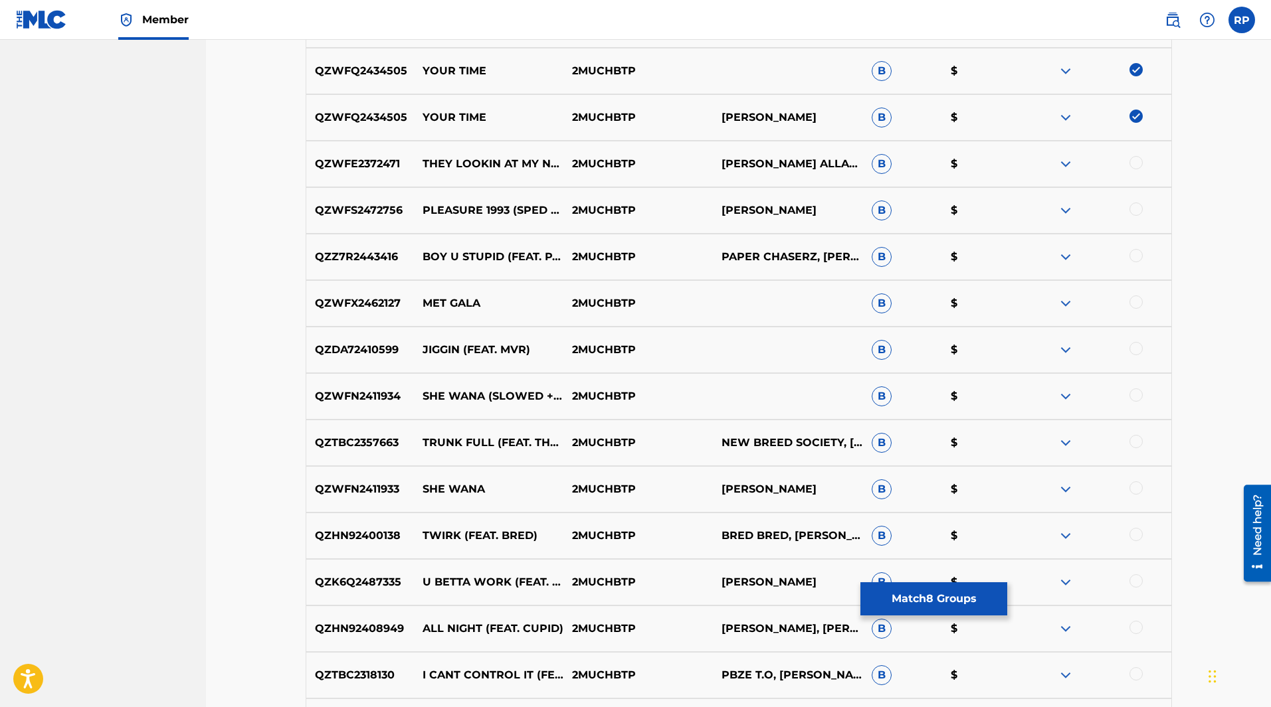
click at [1136, 165] on div at bounding box center [1135, 162] width 13 height 13
click at [1139, 209] on div at bounding box center [1135, 209] width 13 height 13
click at [1140, 254] on div at bounding box center [1135, 255] width 13 height 13
click at [1135, 303] on div at bounding box center [1135, 302] width 13 height 13
click at [1137, 348] on div at bounding box center [1135, 348] width 13 height 13
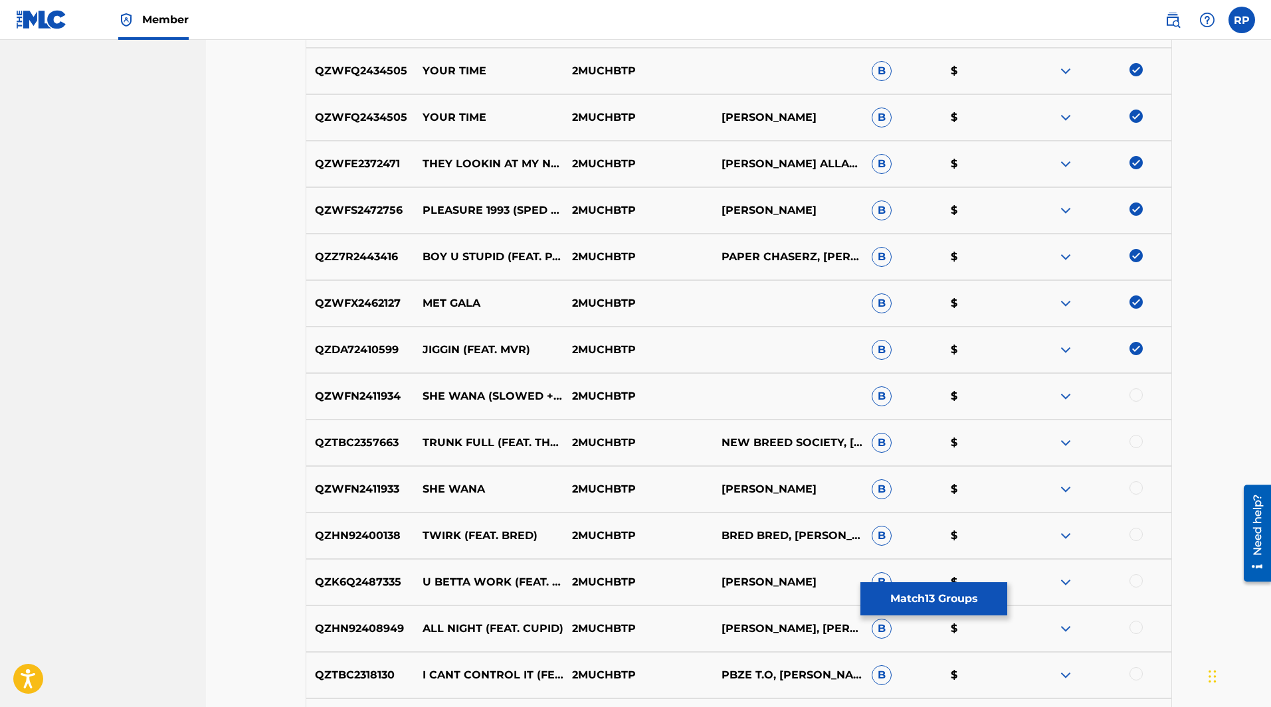
click at [1131, 388] on div "QZWFN2411934 SHE WANA (SLOWED + REVERB) 2MUCHBTP B $" at bounding box center [739, 396] width 866 height 46
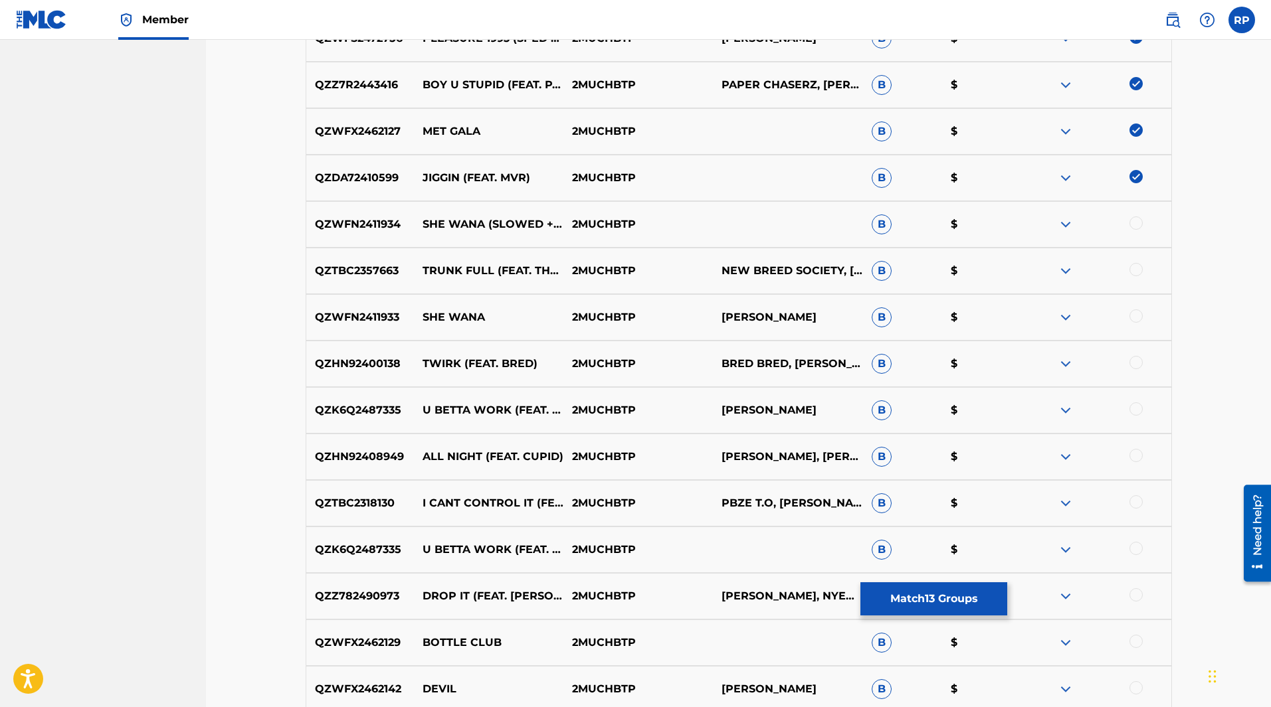
scroll to position [1063, 0]
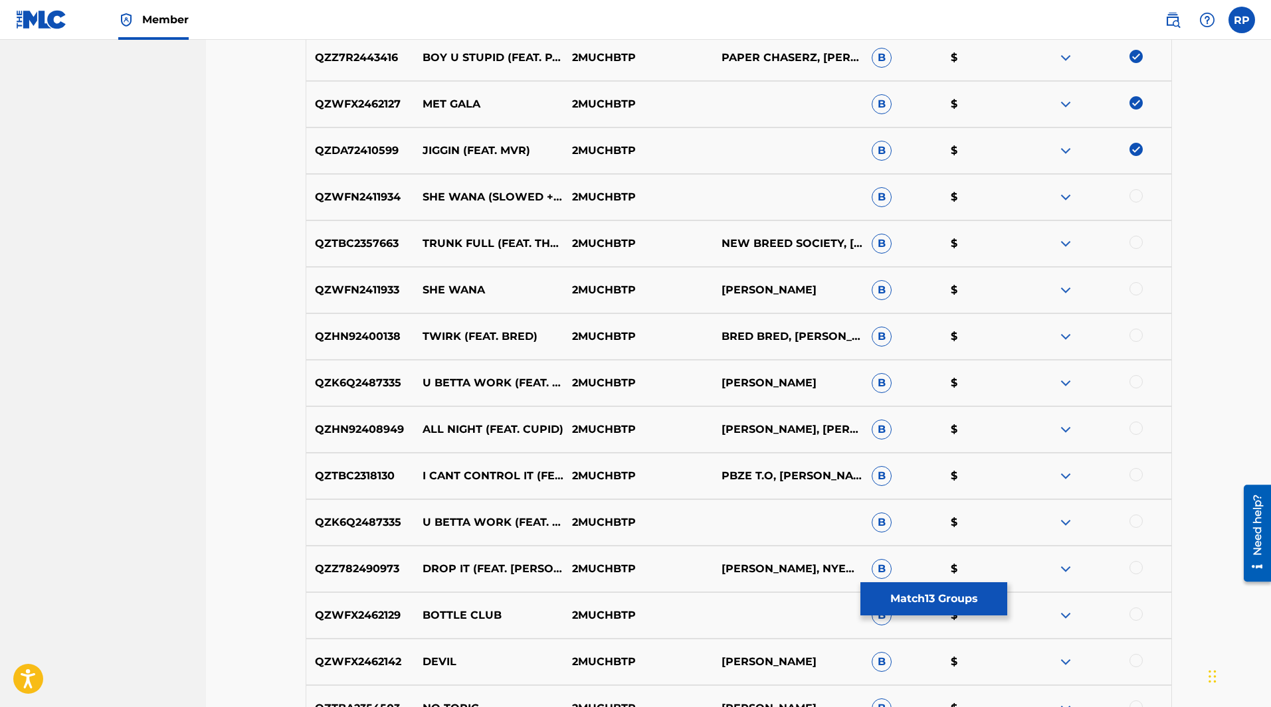
click at [1139, 244] on div at bounding box center [1135, 242] width 13 height 13
click at [1133, 197] on div at bounding box center [1135, 195] width 13 height 13
click at [1133, 289] on div at bounding box center [1135, 288] width 13 height 13
click at [1139, 338] on div at bounding box center [1135, 335] width 13 height 13
click at [1136, 383] on div at bounding box center [1135, 381] width 13 height 13
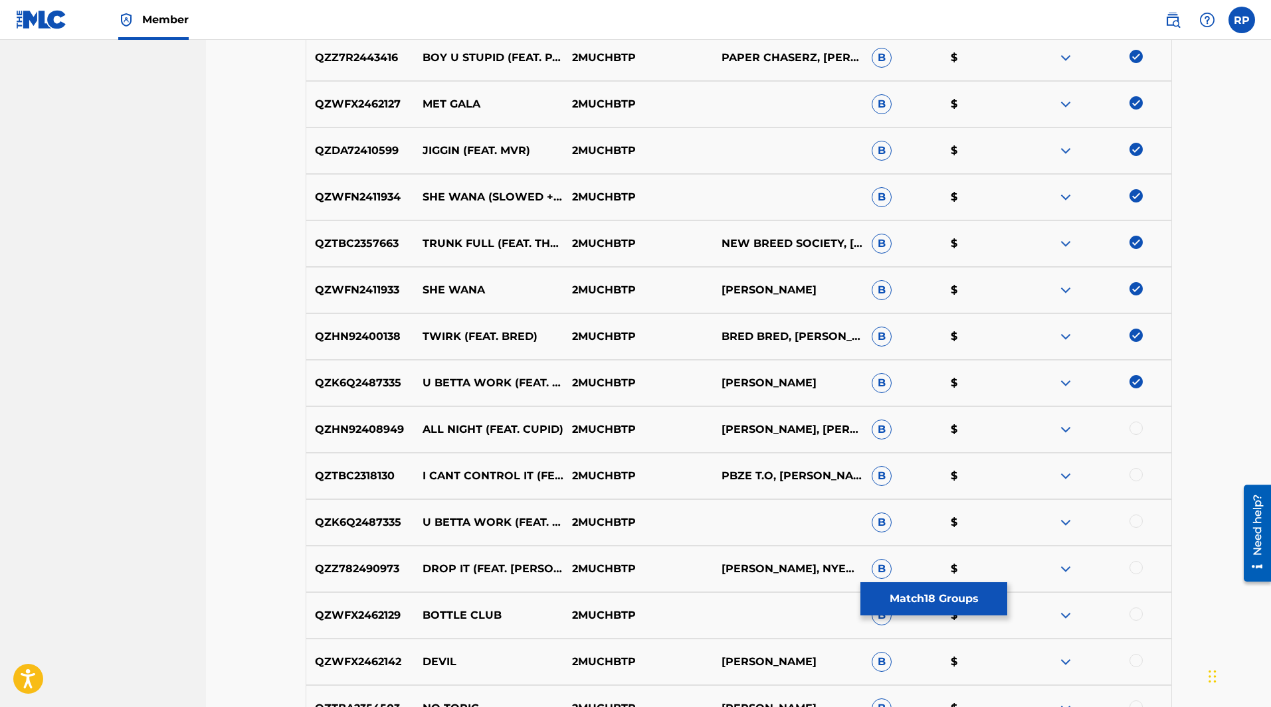
click at [1136, 430] on div at bounding box center [1135, 428] width 13 height 13
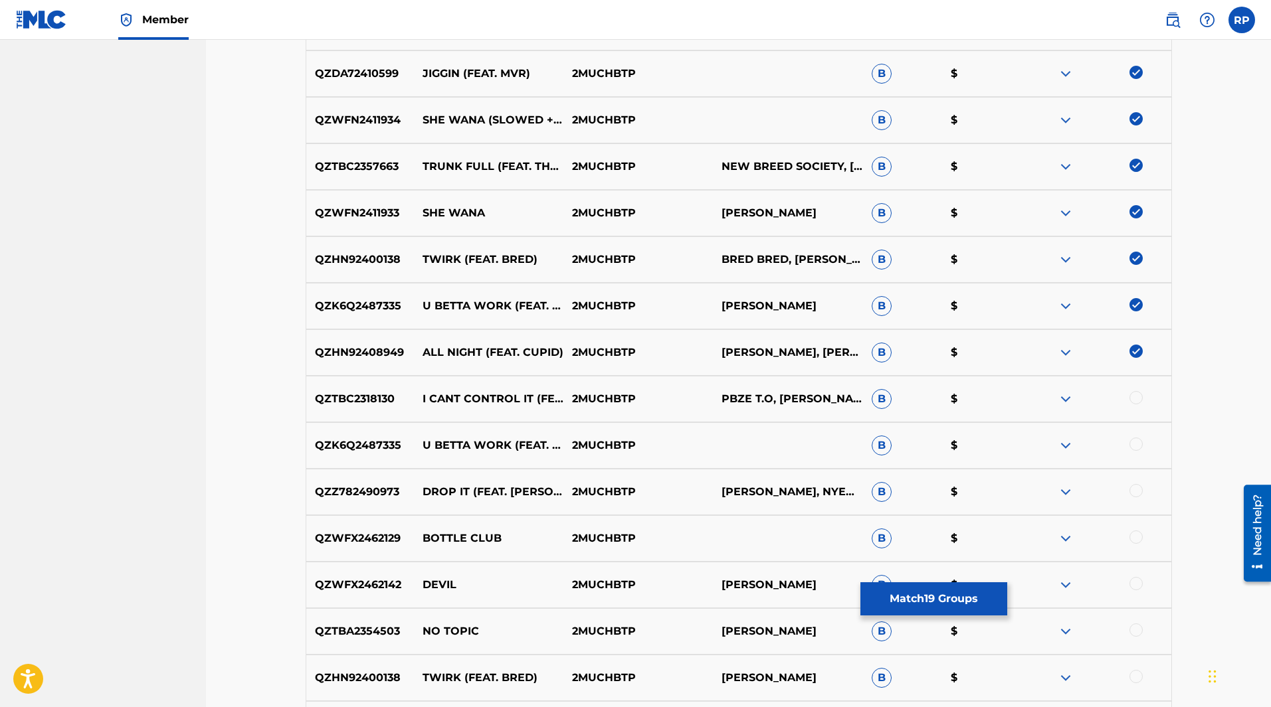
scroll to position [1262, 0]
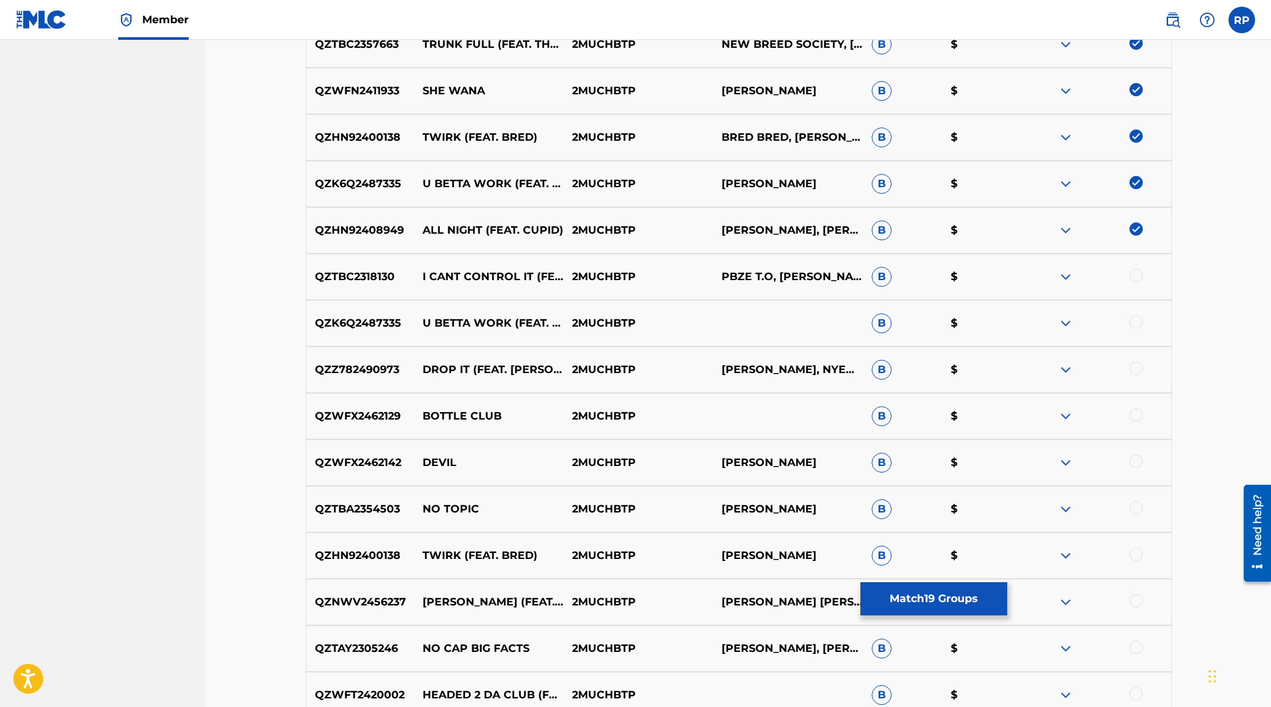
click at [1137, 276] on div at bounding box center [1135, 275] width 13 height 13
click at [1132, 323] on div at bounding box center [1135, 322] width 13 height 13
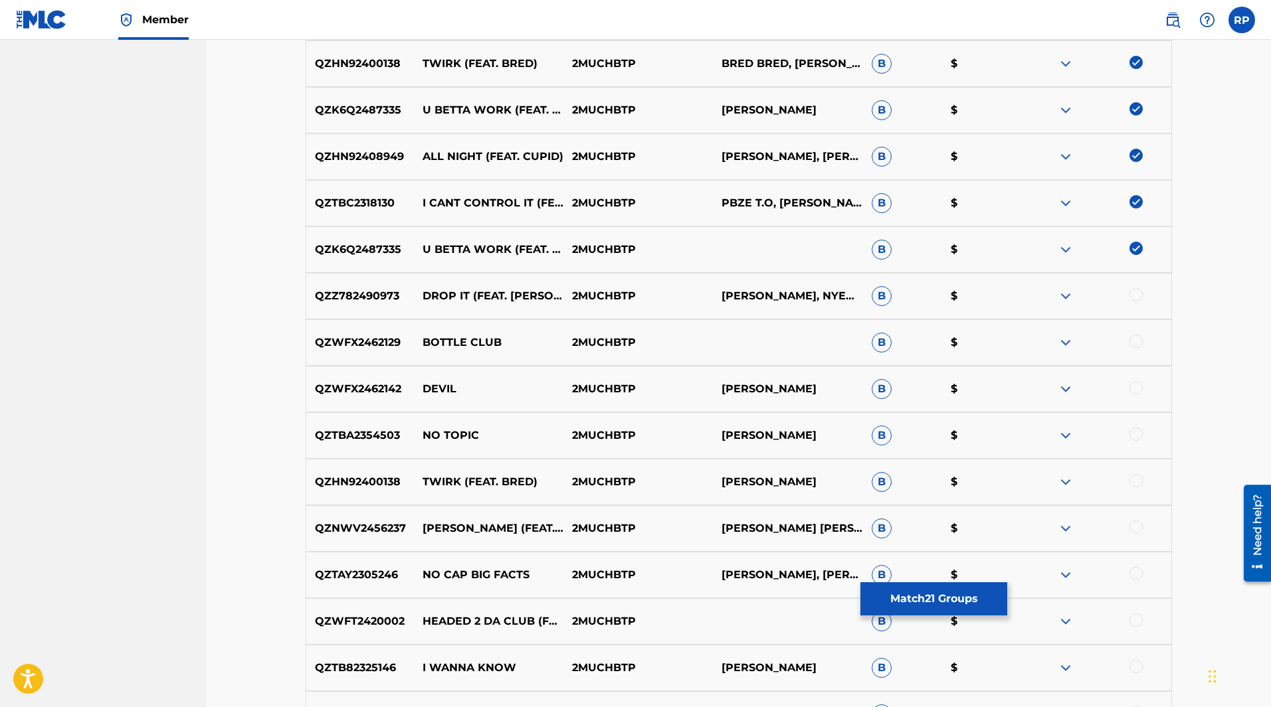
scroll to position [1395, 0]
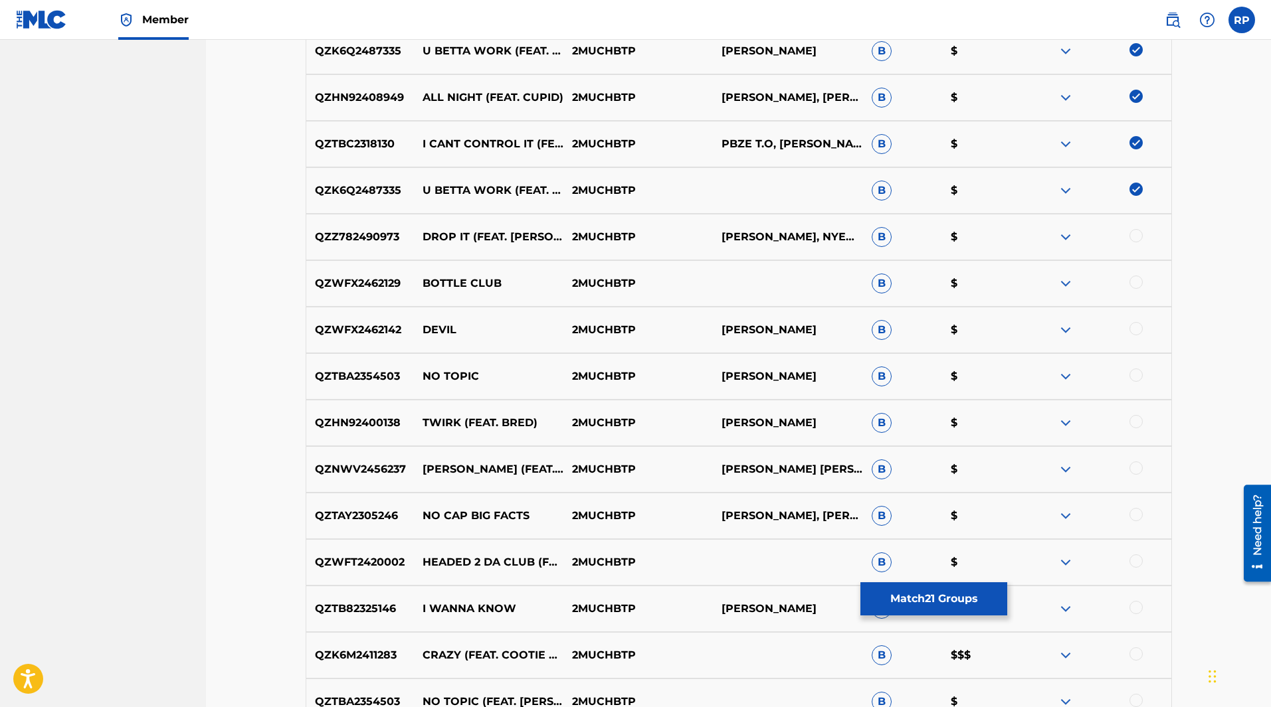
click at [1141, 230] on div at bounding box center [1095, 237] width 149 height 16
click at [1135, 240] on div at bounding box center [1135, 235] width 13 height 13
click at [1141, 279] on div at bounding box center [1135, 282] width 13 height 13
click at [1138, 327] on div at bounding box center [1135, 328] width 13 height 13
click at [1135, 380] on div at bounding box center [1135, 375] width 13 height 13
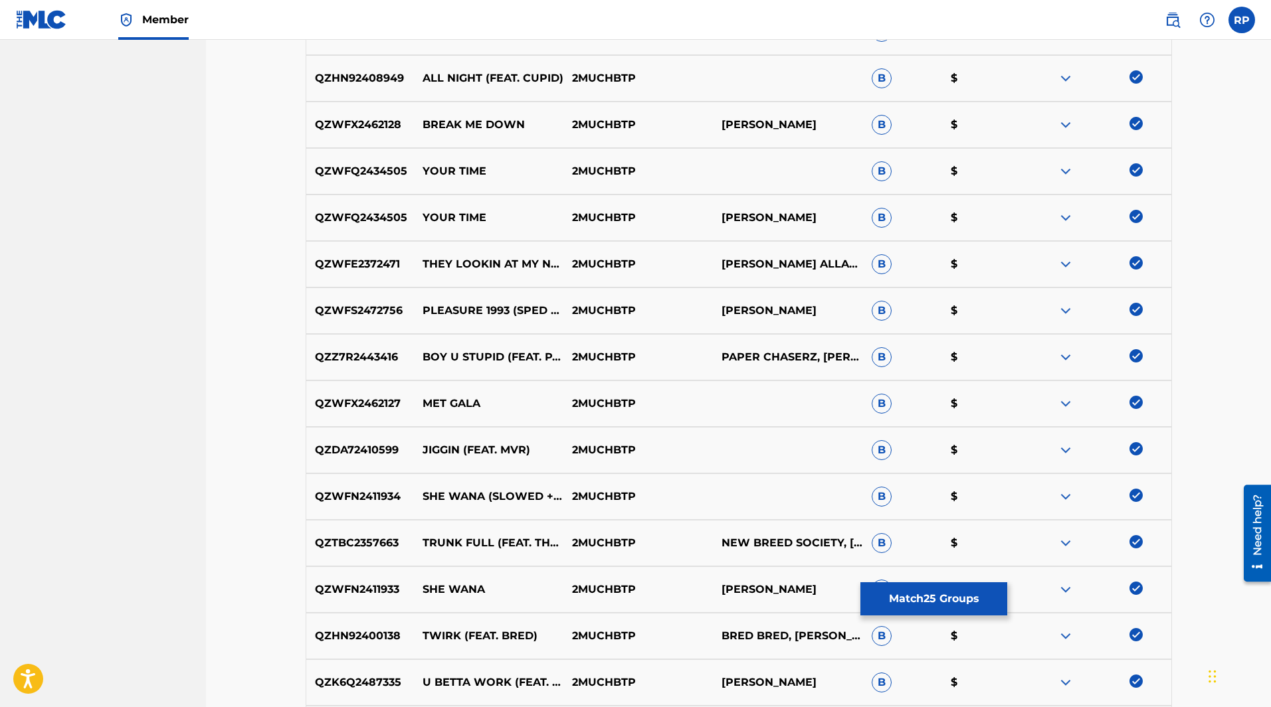
scroll to position [864, 0]
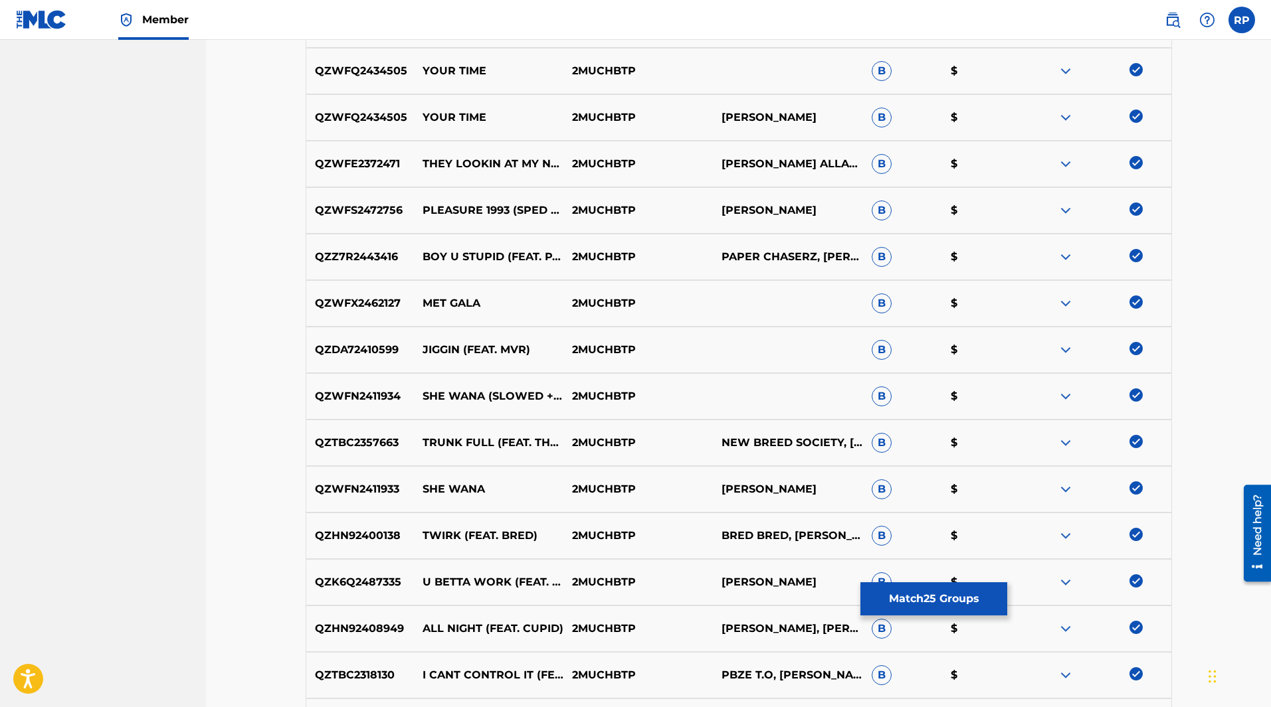
click at [913, 598] on button "Match 25 Groups" at bounding box center [933, 599] width 147 height 33
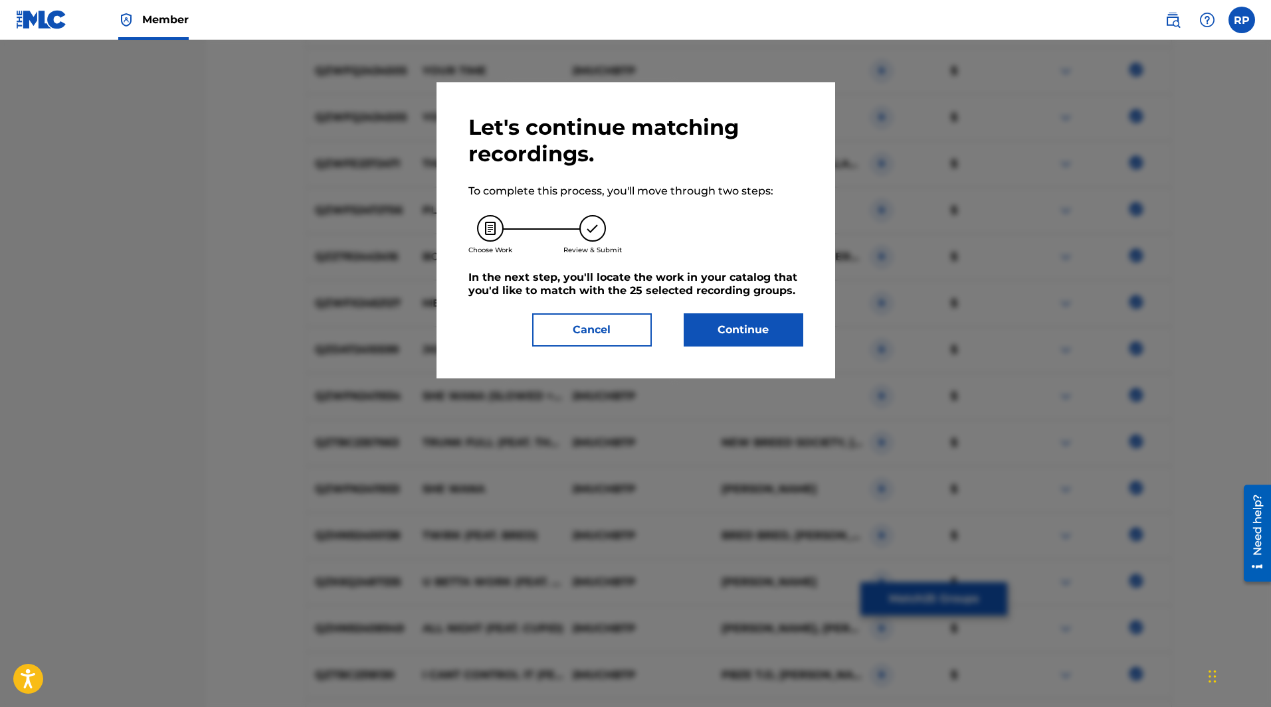
click at [758, 329] on button "Continue" at bounding box center [744, 330] width 120 height 33
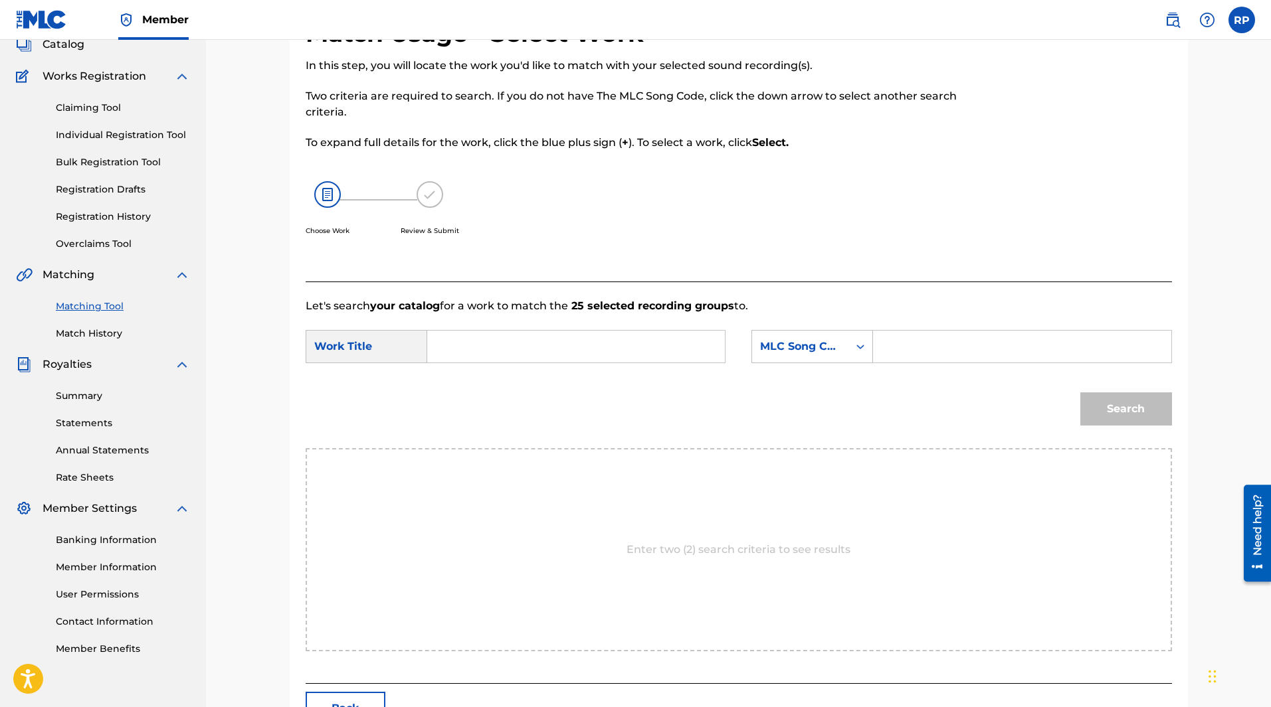
scroll to position [0, 0]
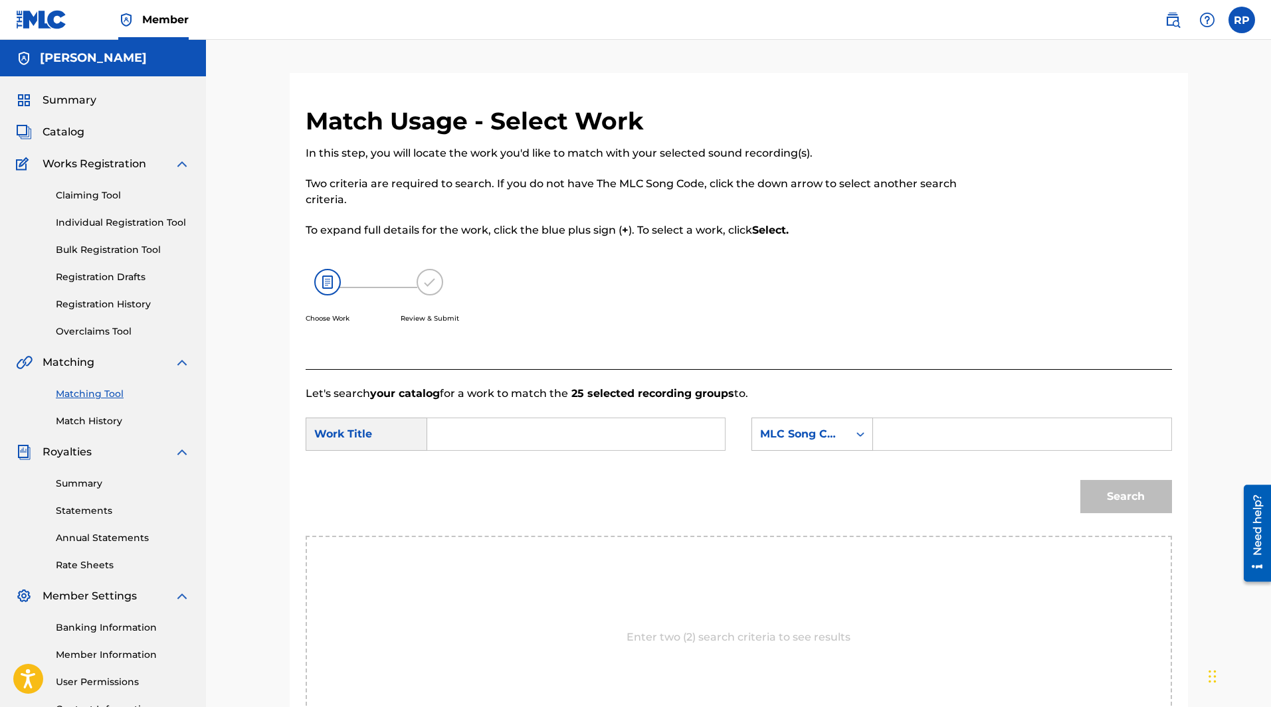
click at [119, 198] on link "Claiming Tool" at bounding box center [123, 196] width 134 height 14
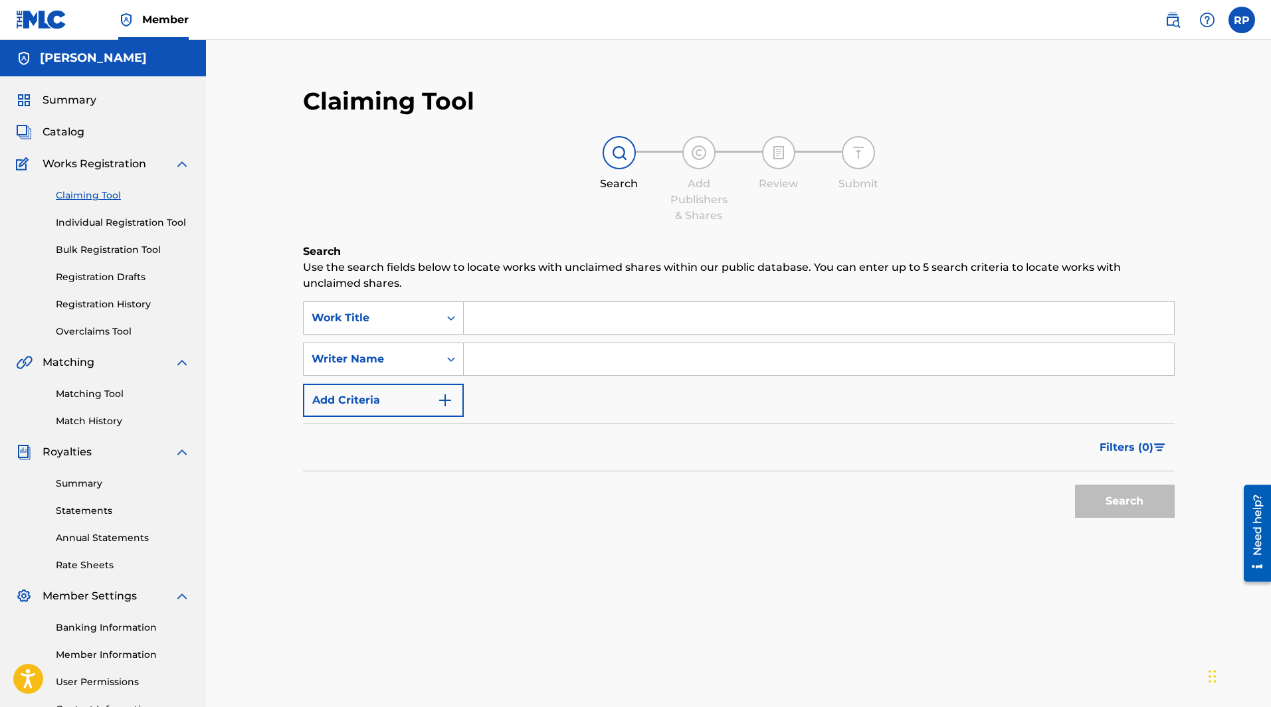
click at [119, 199] on link "Claiming Tool" at bounding box center [123, 196] width 134 height 14
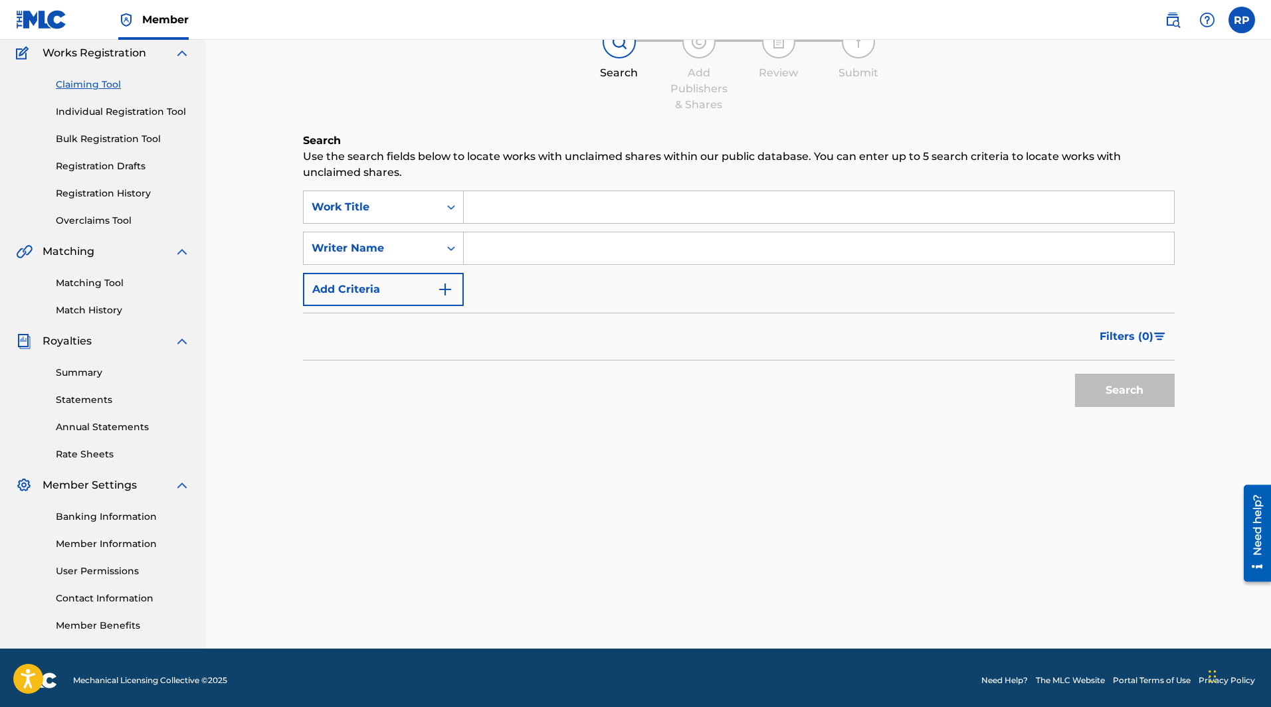
scroll to position [116, 0]
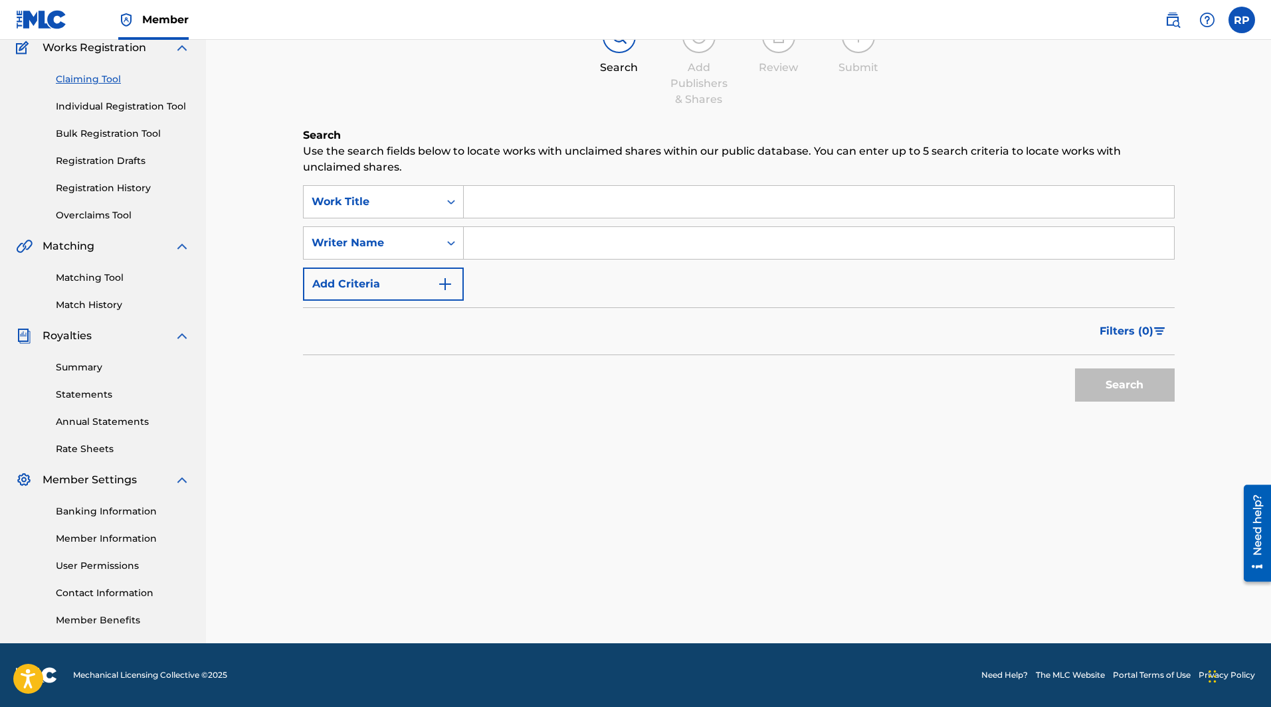
click at [112, 308] on link "Match History" at bounding box center [123, 305] width 134 height 14
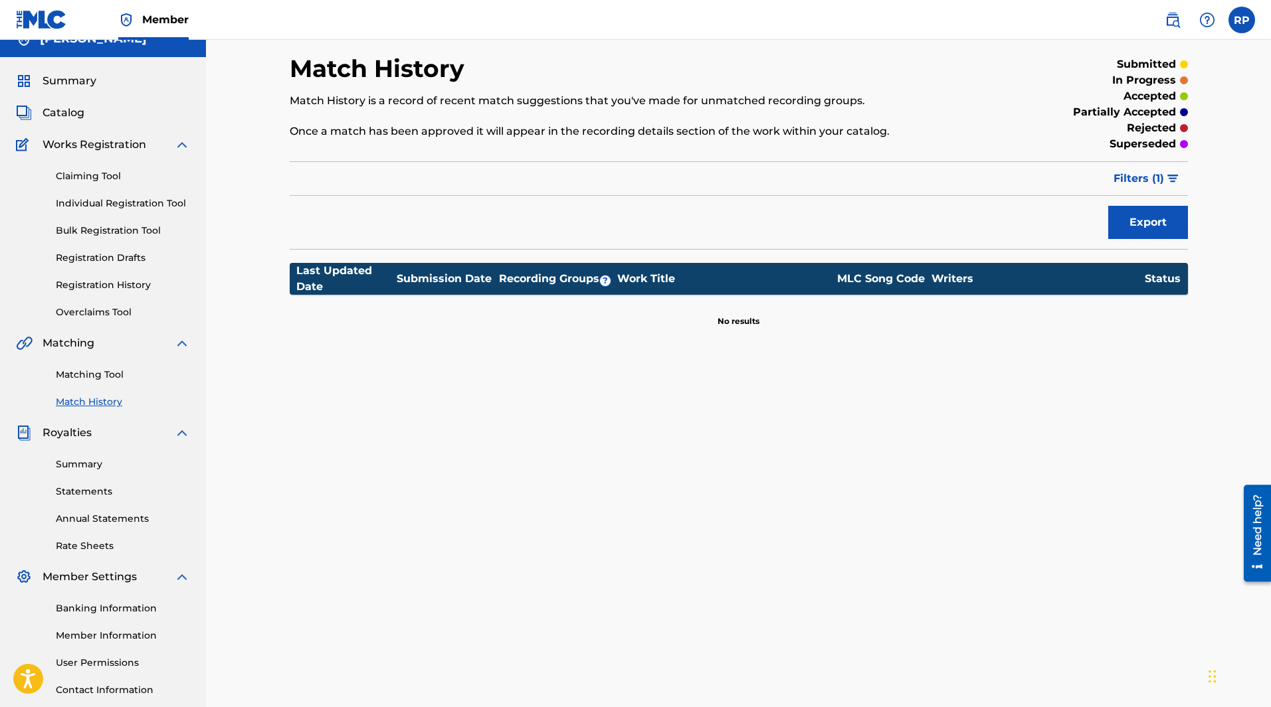
scroll to position [116, 0]
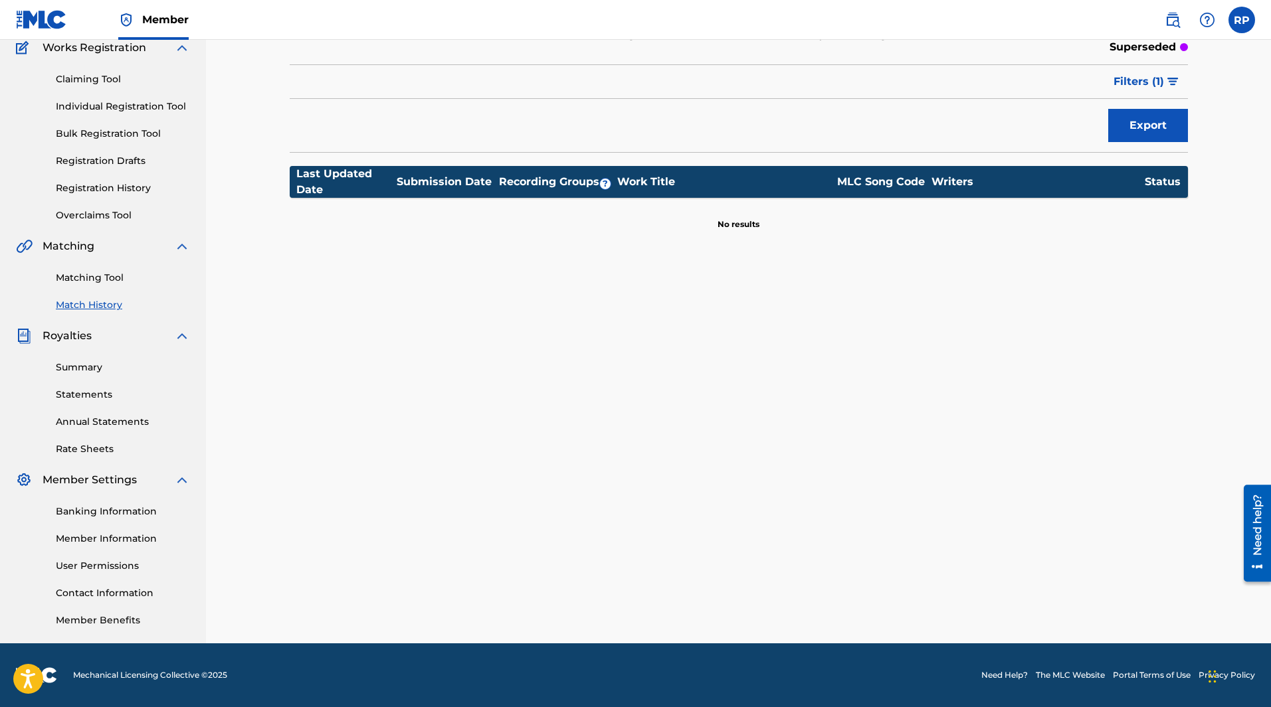
click at [76, 365] on link "Summary" at bounding box center [123, 368] width 134 height 14
